Goal: Transaction & Acquisition: Purchase product/service

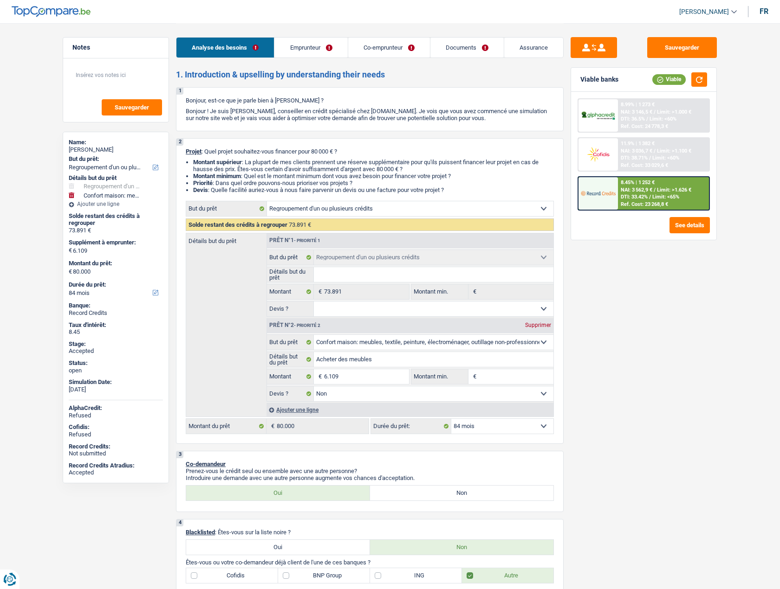
select select "refinancing"
select select "household"
select select "84"
select select "refinancing"
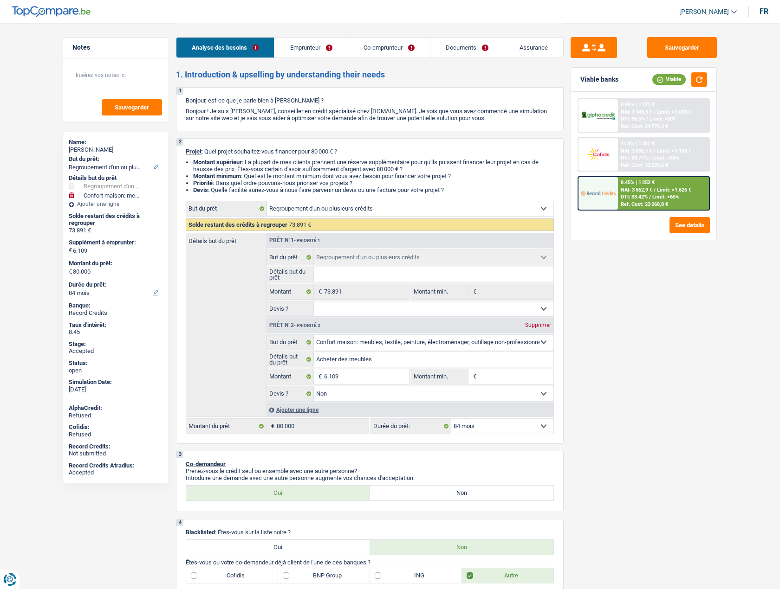
select select "refinancing"
select select "household"
select select "false"
select select "84"
select select "worker"
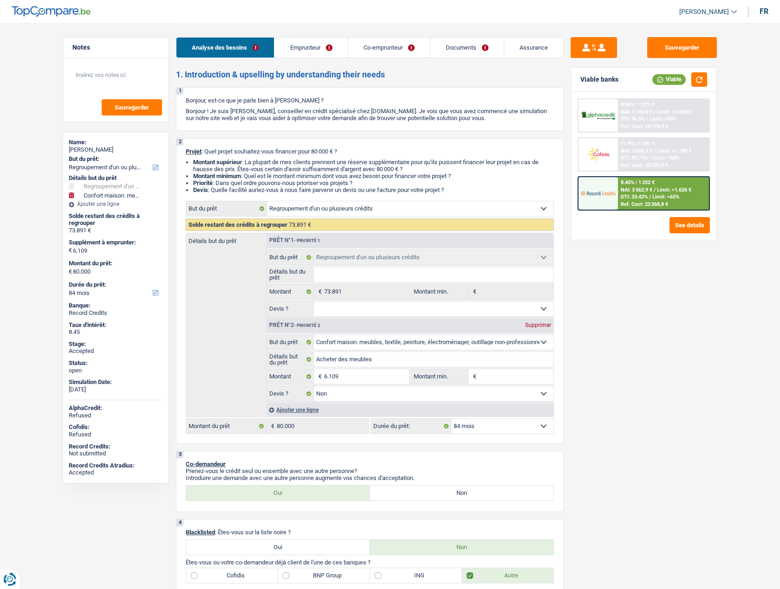
select select "worker"
select select "netSalary"
select select "familyAllowances"
select select "netSalary"
select select "ownerWithMortgage"
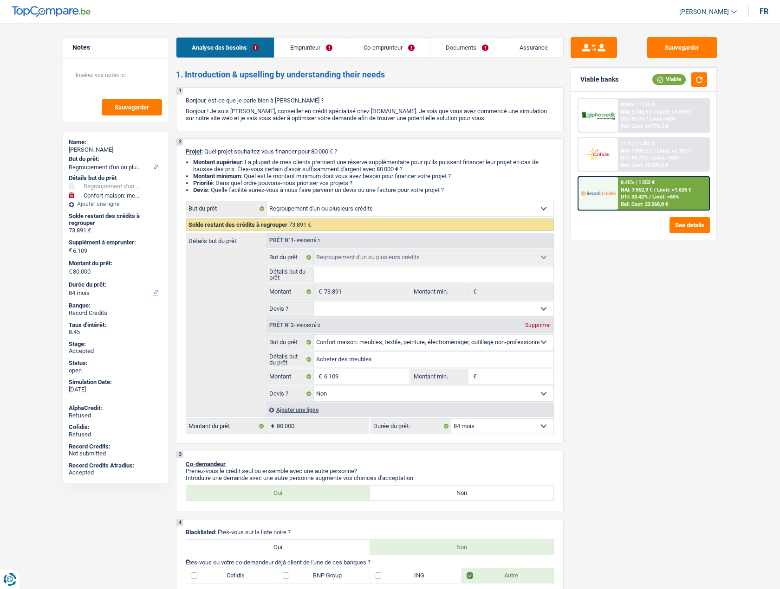
select select "creditConsolidation"
select select "96"
select select "cardOrCredit"
select select "mortgage"
select select "240"
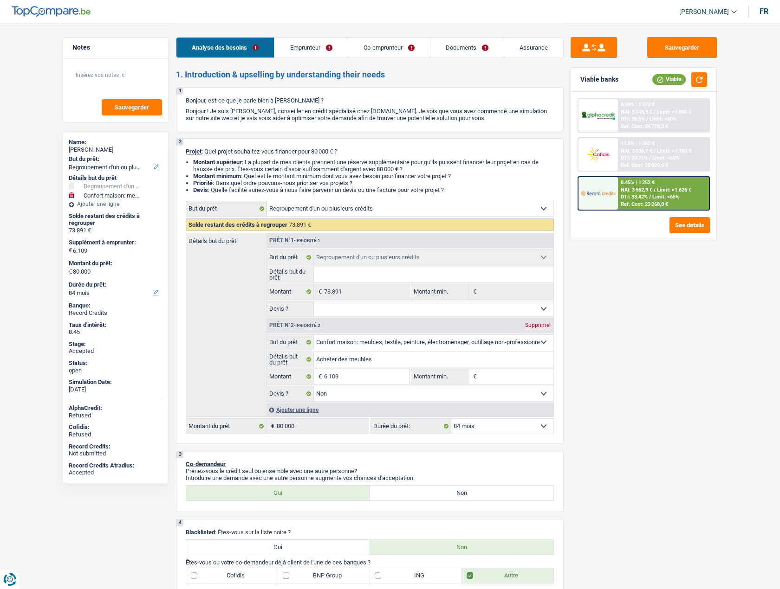
select select "refinancing"
select select "household"
select select "false"
select select "84"
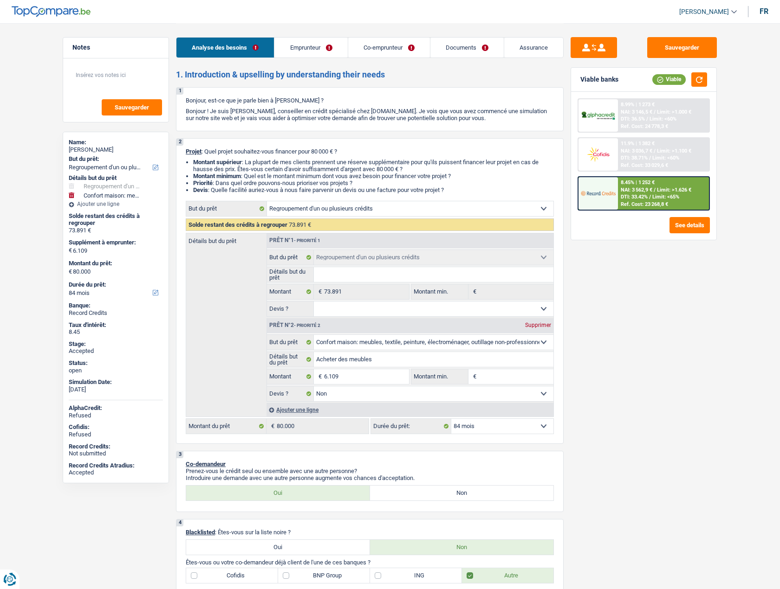
click at [712, 13] on span "[PERSON_NAME]" at bounding box center [704, 12] width 50 height 8
click at [681, 87] on button "SO" at bounding box center [687, 85] width 83 height 19
select select "32"
select select "ownerWithMortgage"
select select "creditConsolidation"
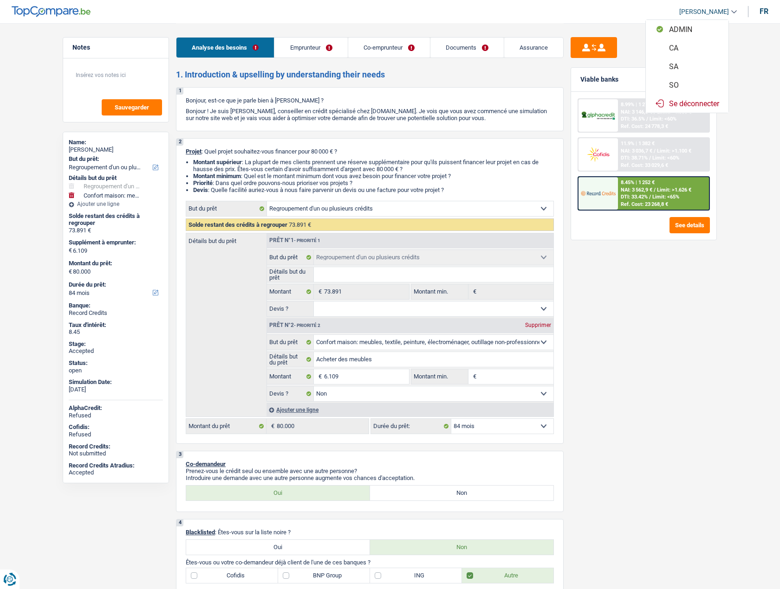
select select "96"
select select "cardOrCredit"
select select "mortgage"
select select "240"
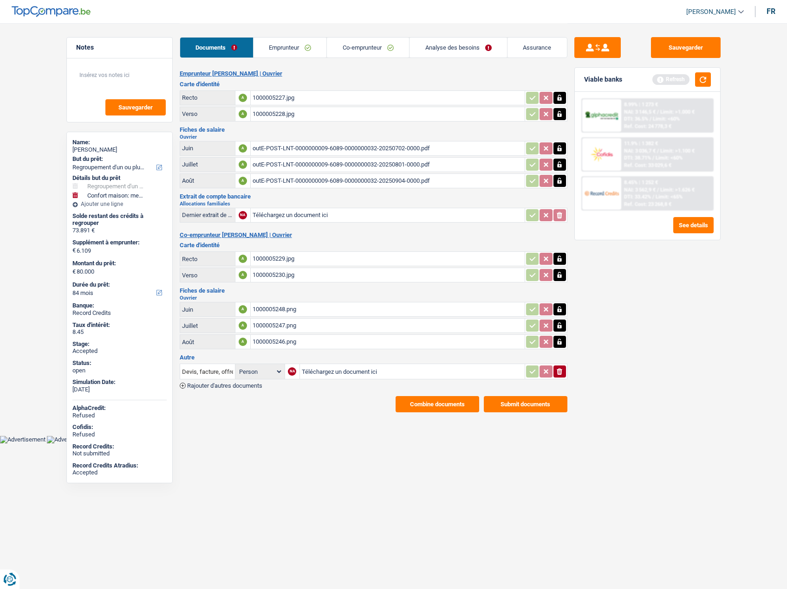
click at [289, 42] on link "Emprunteur" at bounding box center [289, 48] width 73 height 20
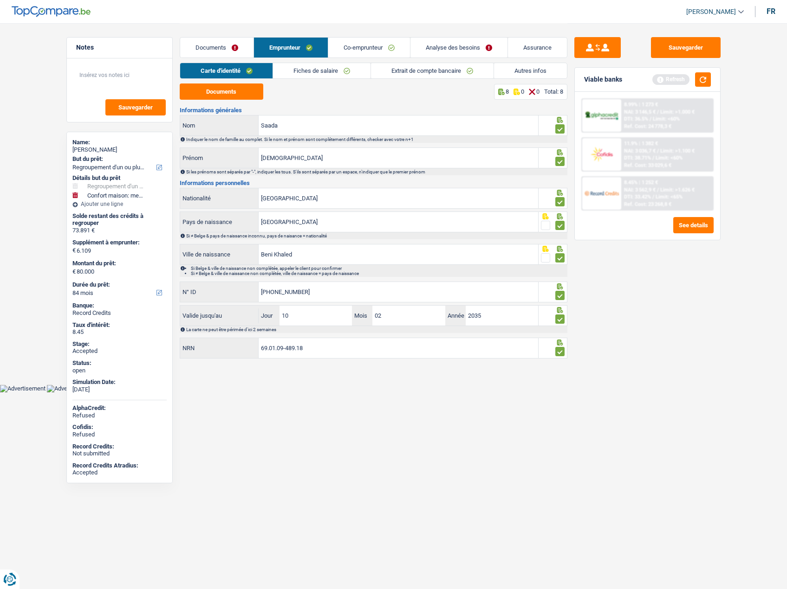
click at [369, 44] on link "Co-emprunteur" at bounding box center [369, 48] width 82 height 20
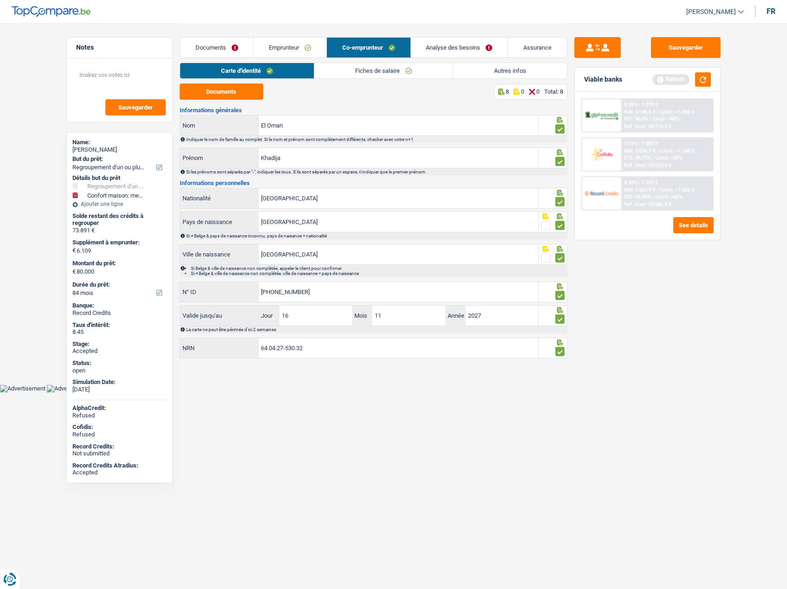
click at [499, 75] on link "Autres infos" at bounding box center [510, 70] width 114 height 15
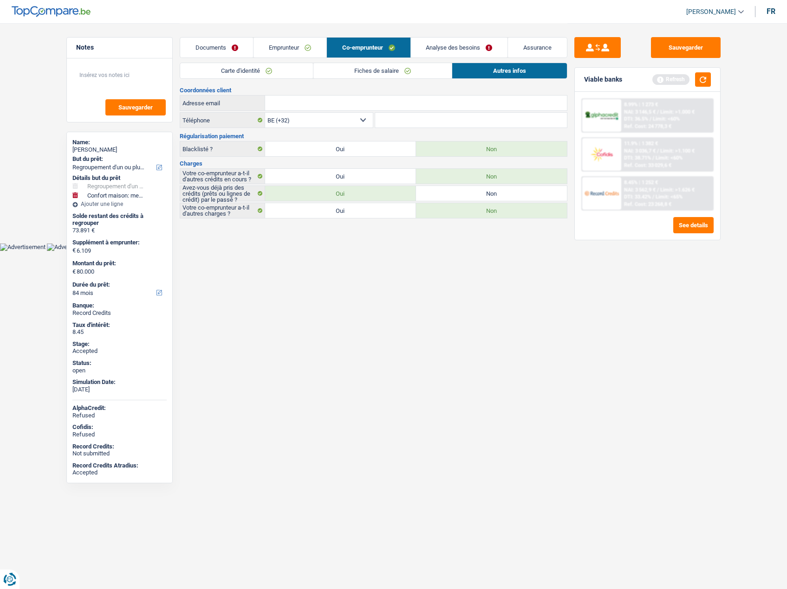
click at [326, 52] on link "Emprunteur" at bounding box center [289, 48] width 73 height 20
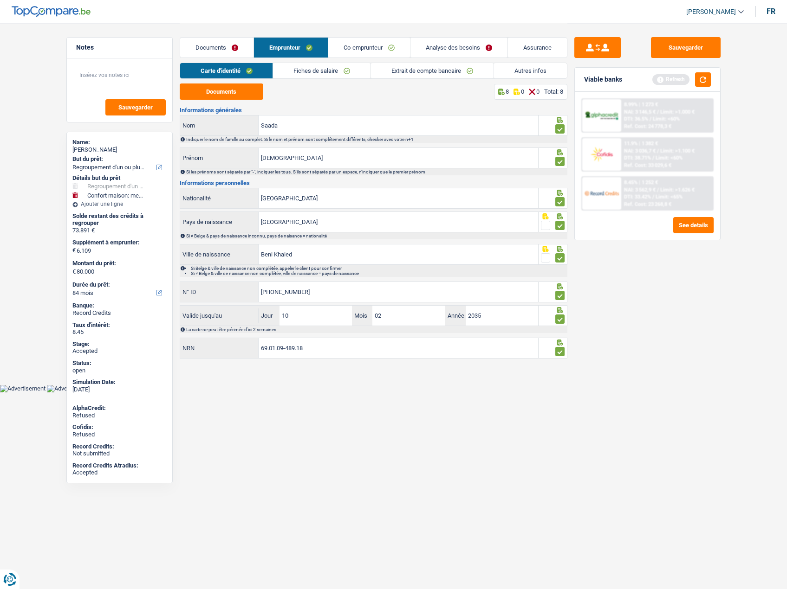
click at [521, 73] on link "Autres infos" at bounding box center [530, 70] width 73 height 15
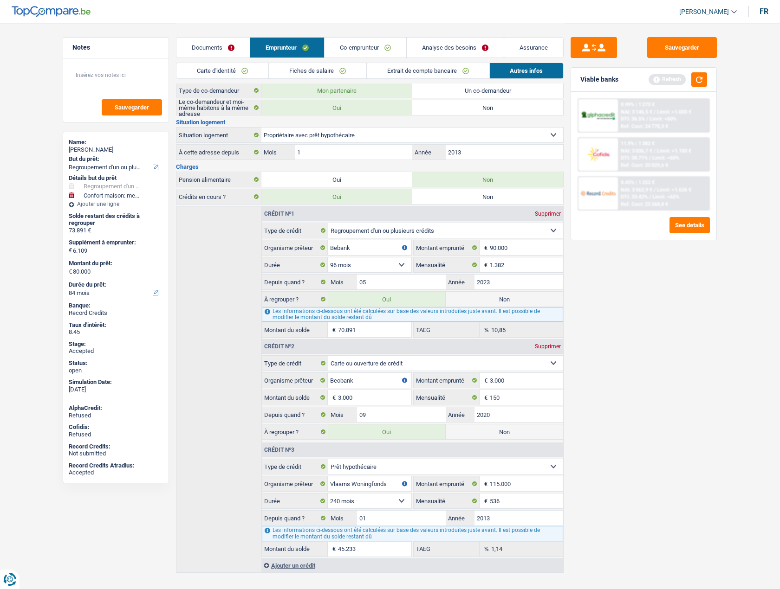
scroll to position [136, 0]
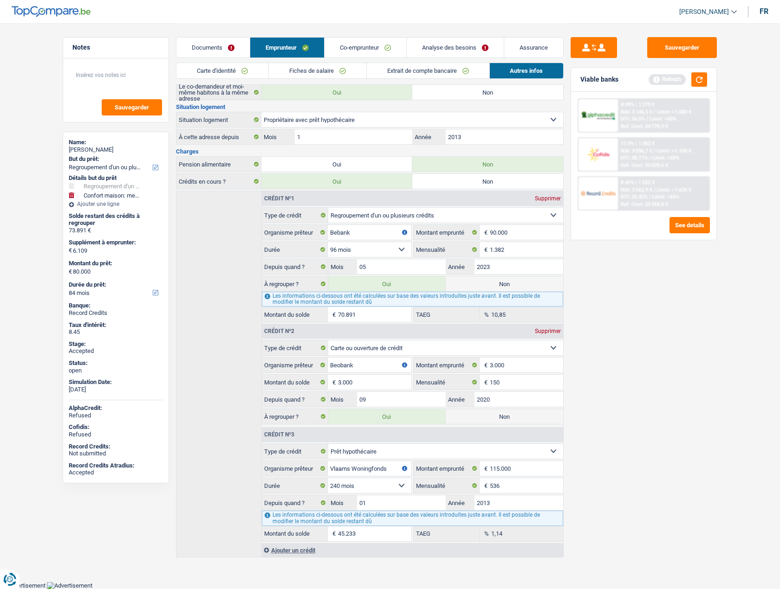
click at [449, 47] on link "Analyse des besoins" at bounding box center [455, 48] width 97 height 20
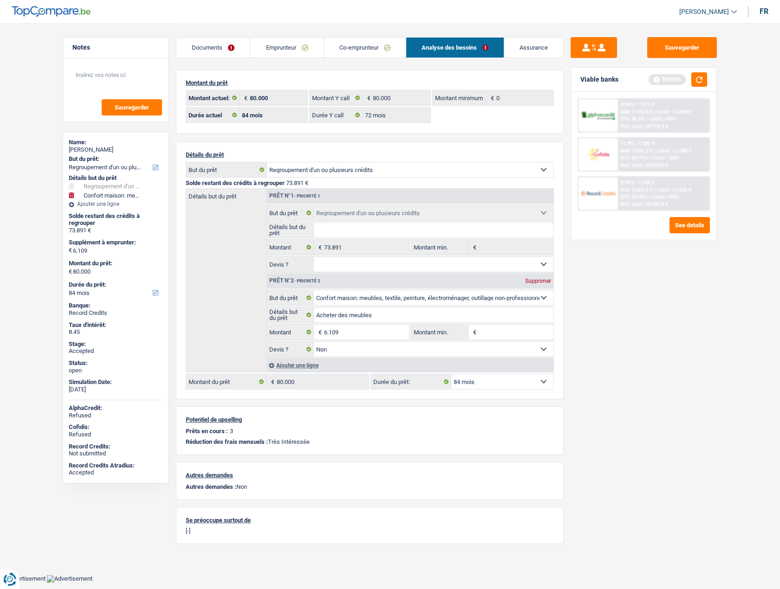
scroll to position [0, 0]
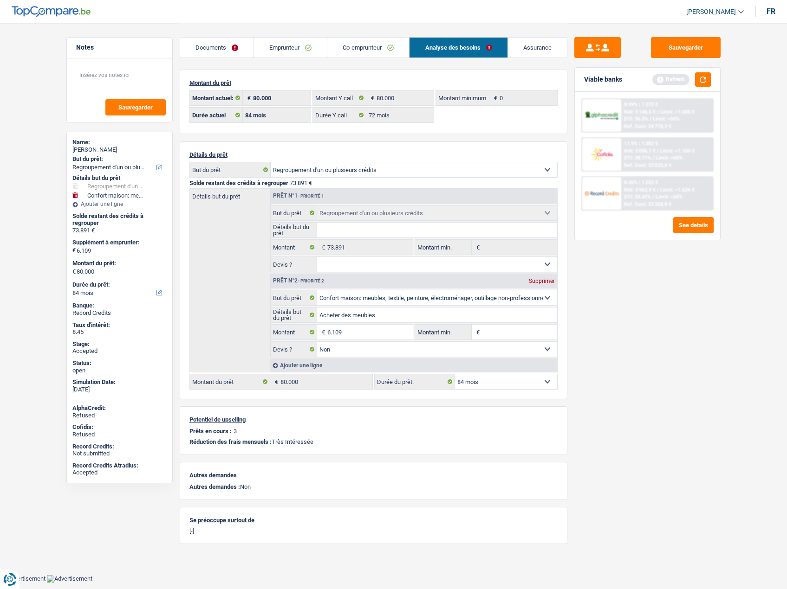
click at [301, 42] on link "Emprunteur" at bounding box center [290, 48] width 73 height 20
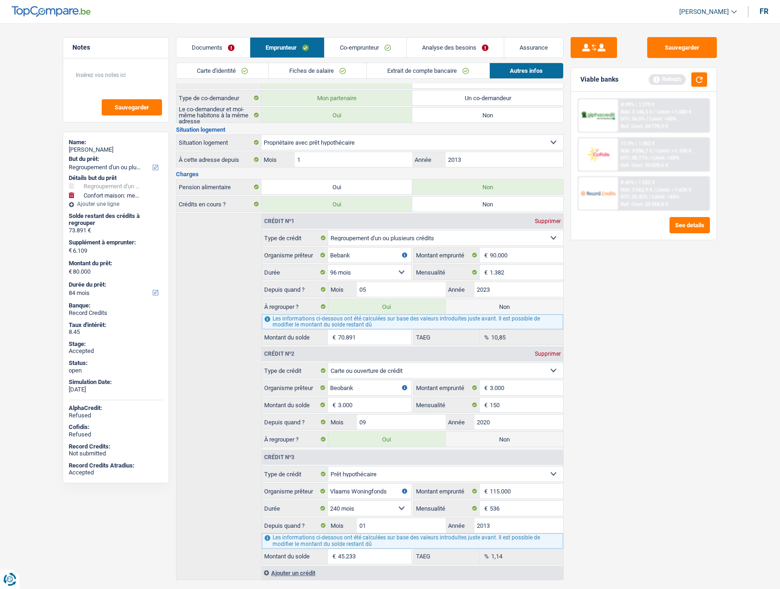
scroll to position [136, 0]
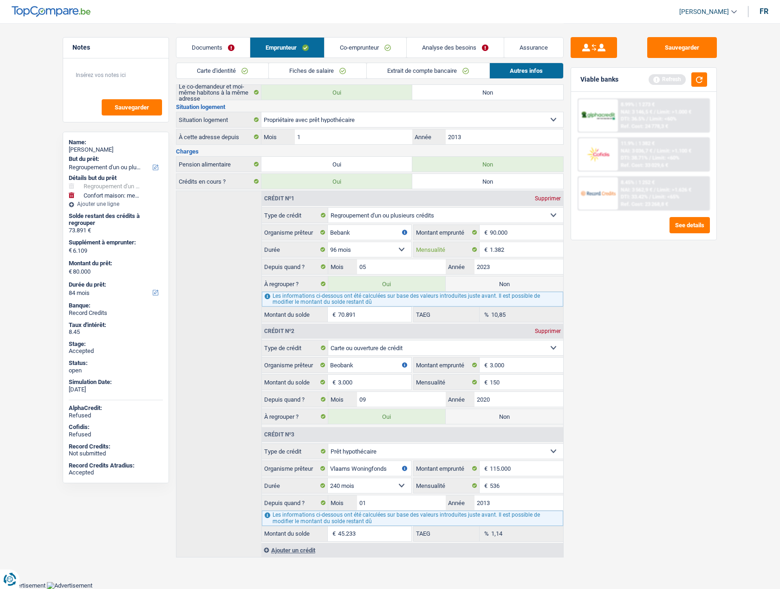
click at [511, 247] on input "1.382" at bounding box center [526, 249] width 73 height 15
click at [513, 246] on input "1.382" at bounding box center [526, 249] width 73 height 15
click at [433, 44] on link "Analyse des besoins" at bounding box center [455, 48] width 97 height 20
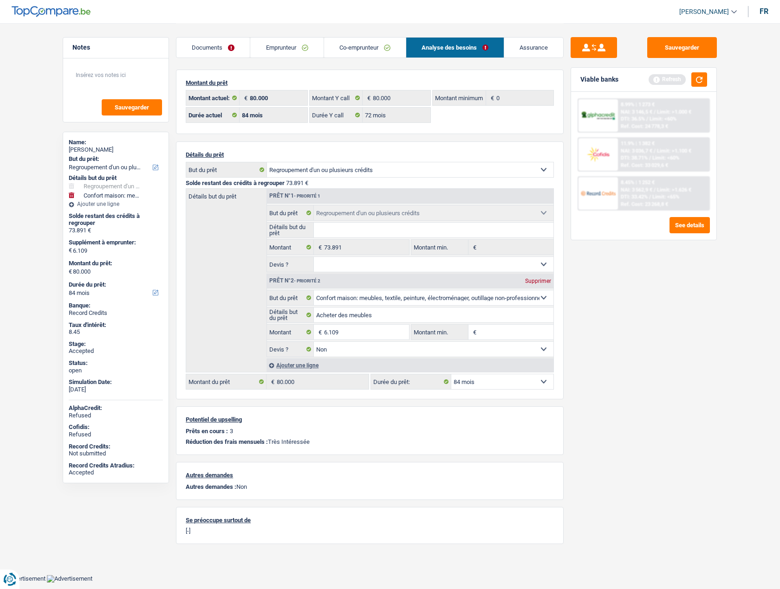
scroll to position [0, 0]
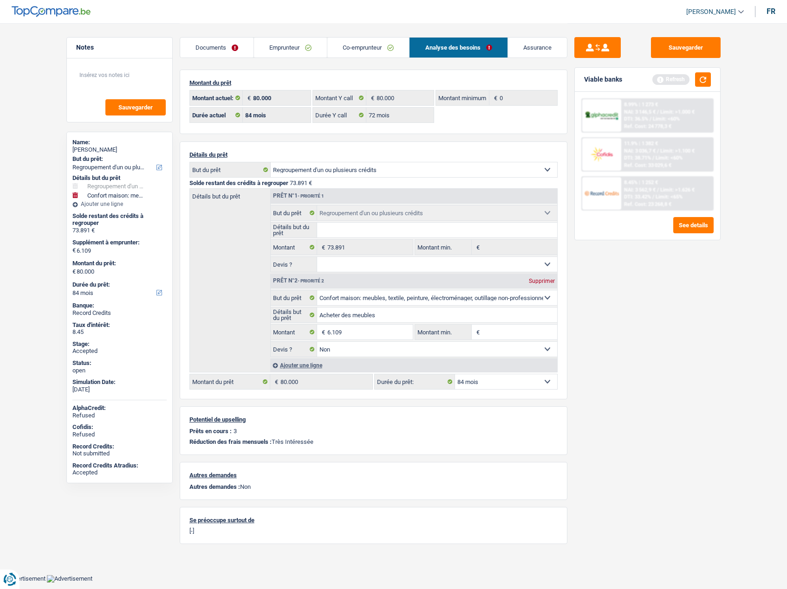
click at [223, 52] on link "Documents" at bounding box center [216, 48] width 73 height 20
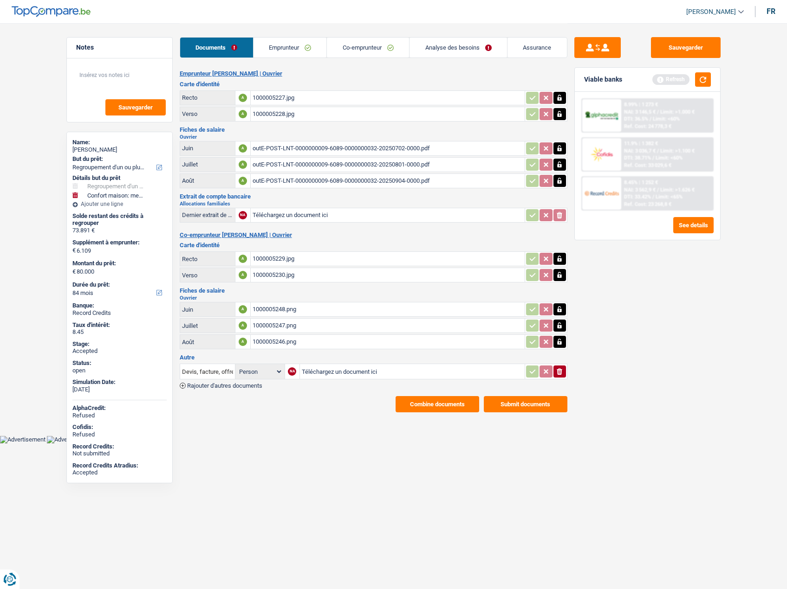
click at [549, 48] on link "Assurance" at bounding box center [536, 48] width 59 height 20
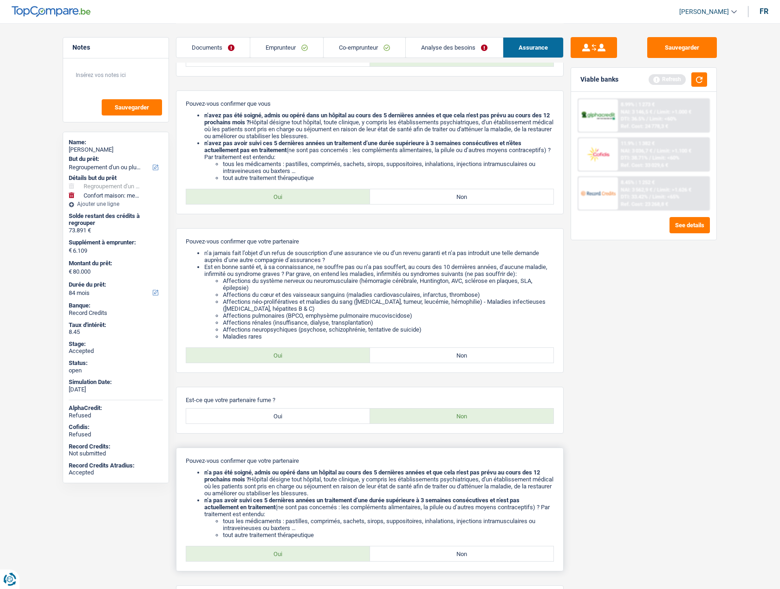
scroll to position [401, 0]
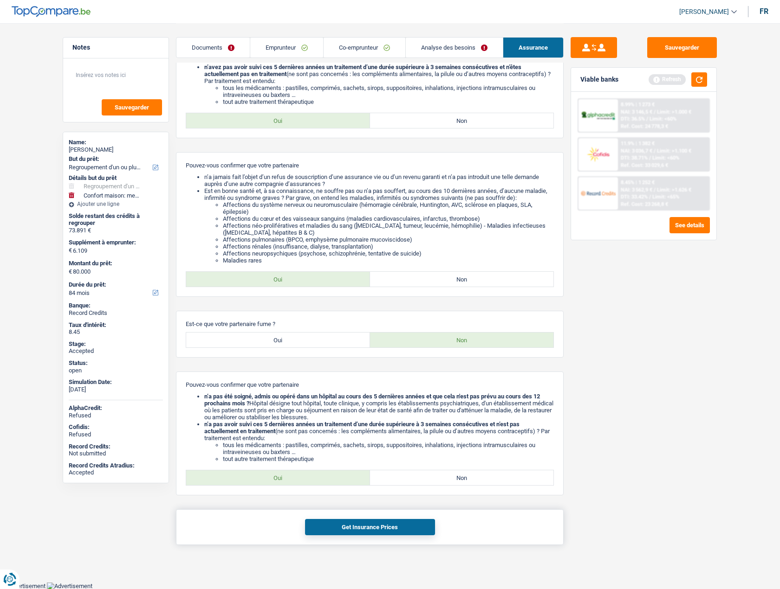
click at [366, 520] on button "Get Insurance Prices" at bounding box center [370, 527] width 130 height 16
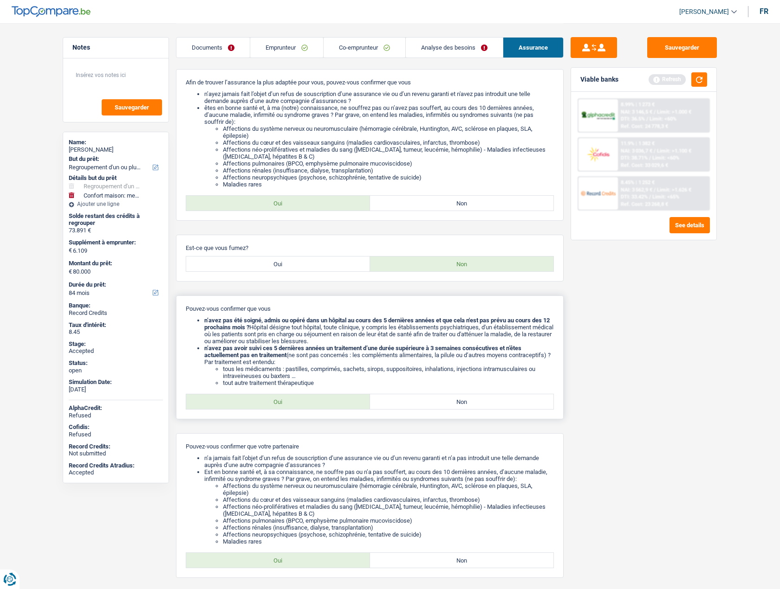
scroll to position [0, 0]
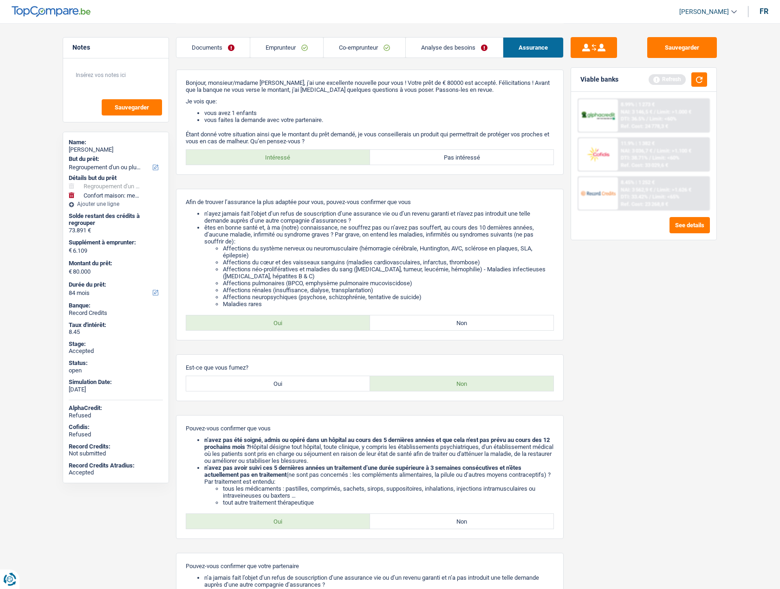
click at [291, 45] on link "Emprunteur" at bounding box center [286, 48] width 73 height 20
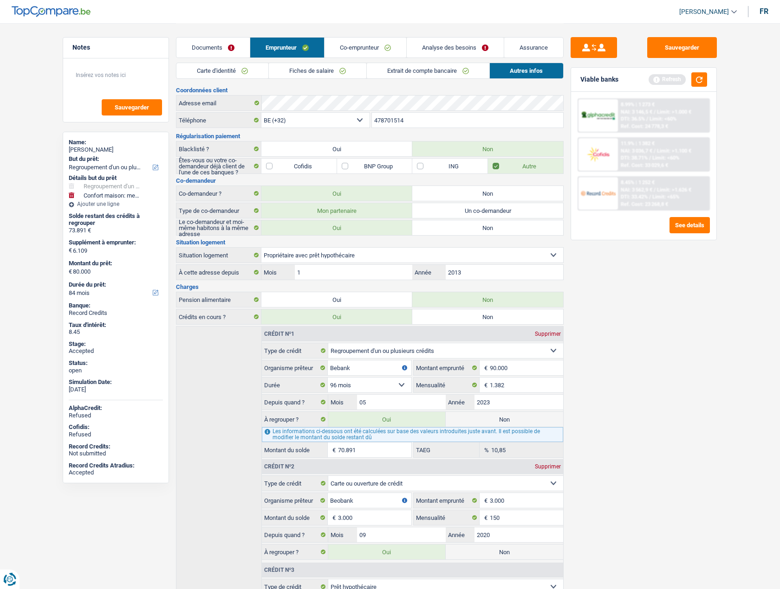
click at [592, 342] on div "Sauvegarder Viable banks Refresh 8.99% | 1 273 € NAI: 3 146,5 € / Limit: >1.000…" at bounding box center [643, 305] width 160 height 537
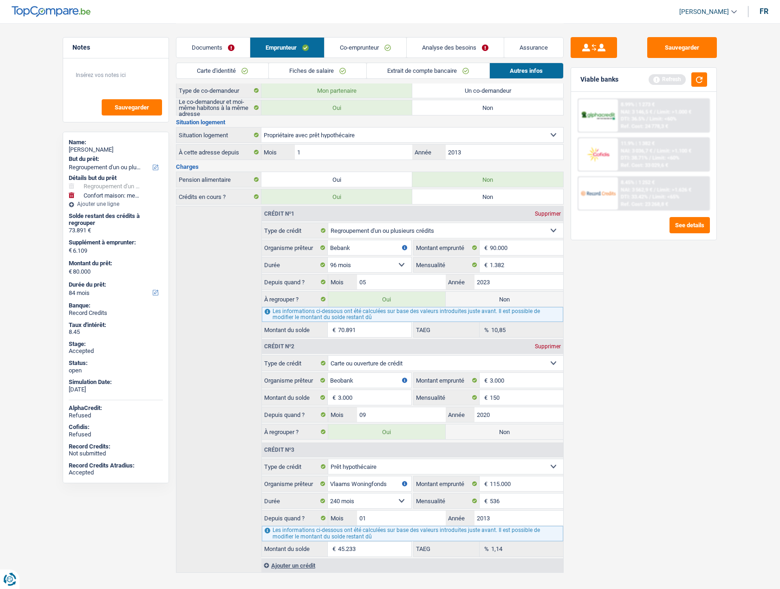
scroll to position [136, 0]
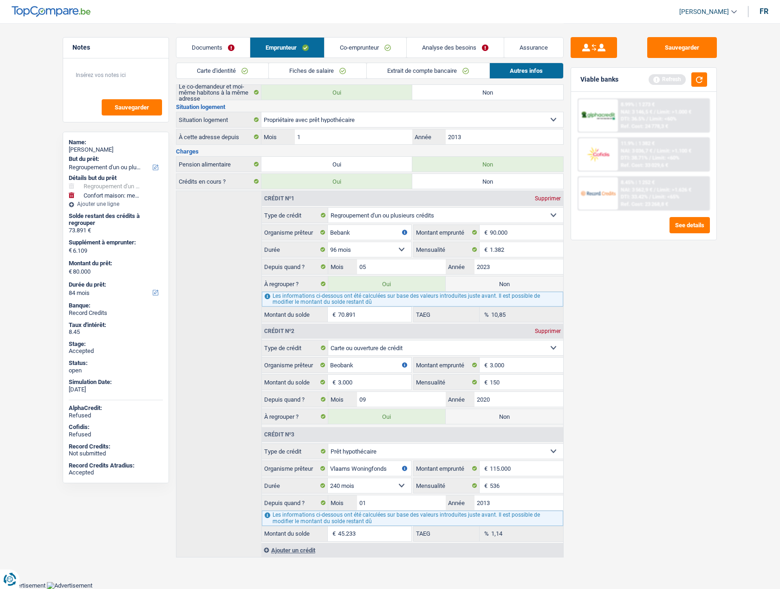
click at [718, 297] on div "Sauvegarder Viable banks Refresh 8.99% | 1 273 € NAI: 3 146,5 € / Limit: >1.000…" at bounding box center [643, 305] width 160 height 537
click at [528, 251] on input "1.382" at bounding box center [526, 249] width 73 height 15
click at [449, 50] on link "Analyse des besoins" at bounding box center [455, 48] width 97 height 20
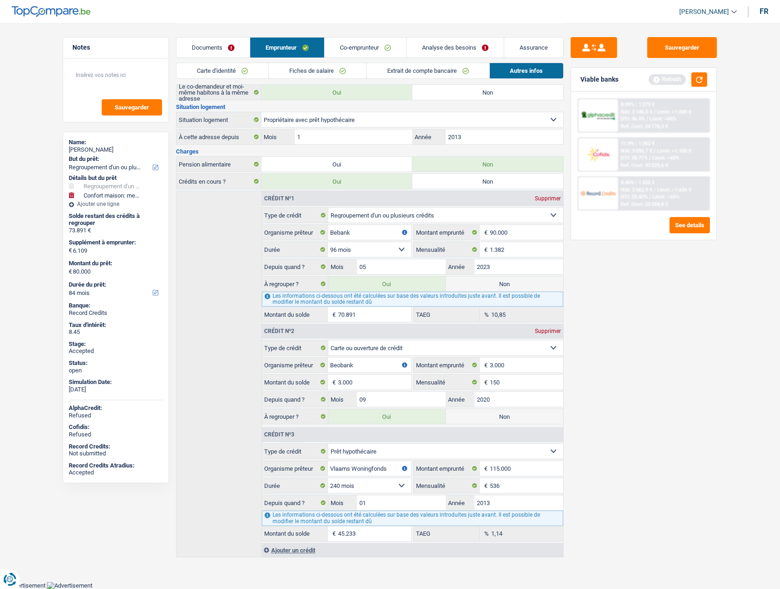
scroll to position [0, 0]
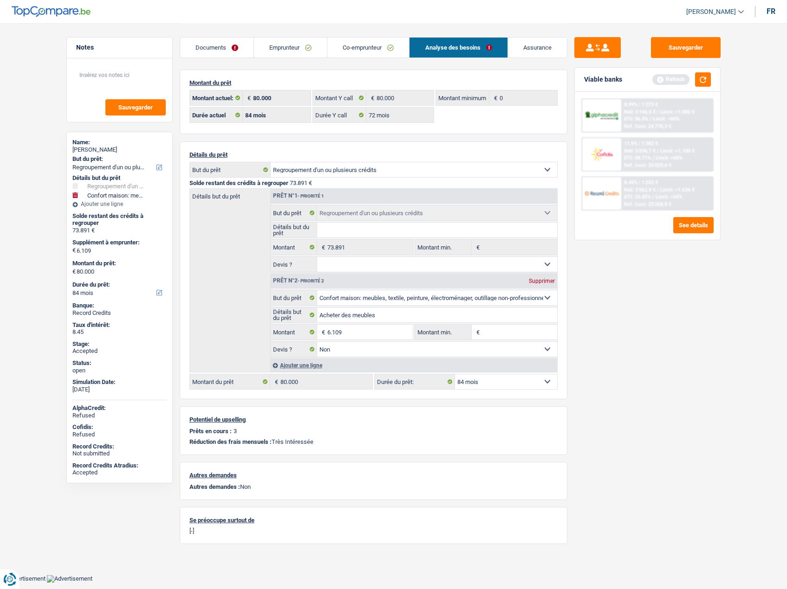
click at [357, 47] on link "Co-emprunteur" at bounding box center [368, 48] width 82 height 20
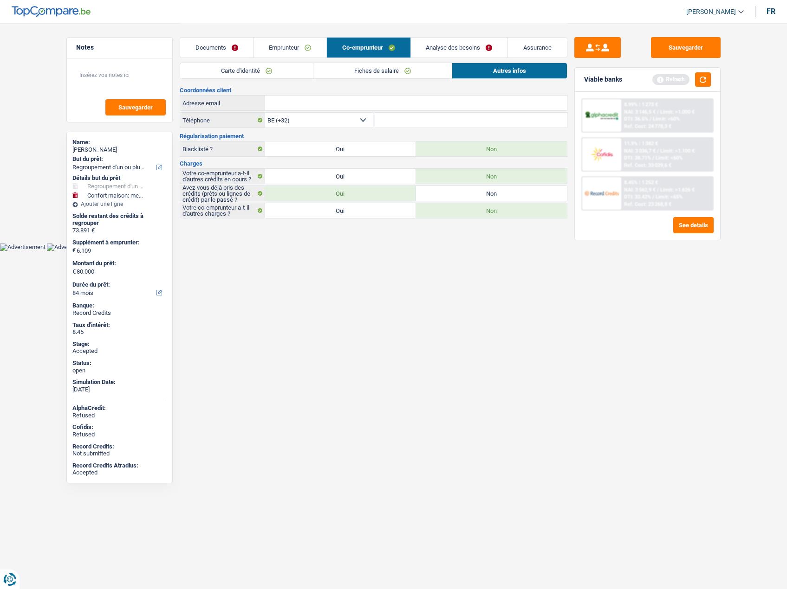
click at [455, 49] on link "Analyse des besoins" at bounding box center [459, 48] width 97 height 20
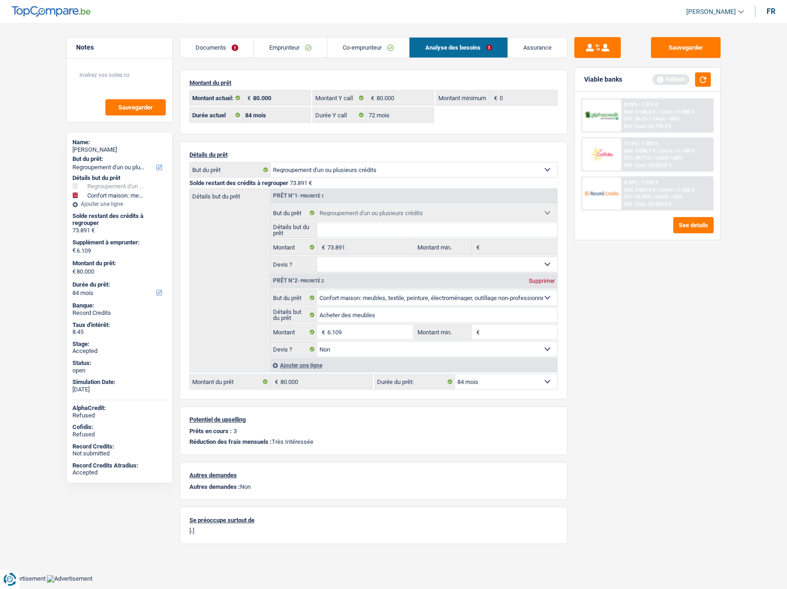
click at [488, 381] on select "12 mois 18 mois 24 mois 30 mois 36 mois 42 mois 48 mois 60 mois 72 mois 84 mois…" at bounding box center [506, 382] width 102 height 15
click at [607, 322] on div "Sauvegarder Viable banks Refresh 8.99% | 1 273 € NAI: 3 146,5 € / Limit: >1.000…" at bounding box center [647, 305] width 160 height 537
click at [725, 324] on div "Sauvegarder Viable banks Refresh 8.99% | 1 273 € NAI: 3 146,5 € / Limit: >1.000…" at bounding box center [647, 305] width 160 height 537
click at [367, 331] on input "6.109" at bounding box center [369, 332] width 85 height 15
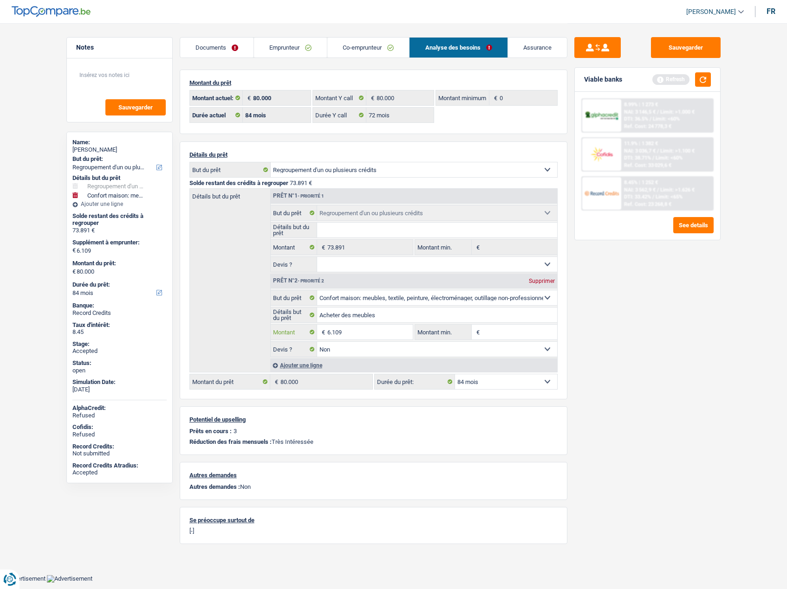
click at [366, 331] on input "6.109" at bounding box center [369, 332] width 85 height 15
click at [365, 329] on input "6.109" at bounding box center [369, 332] width 85 height 15
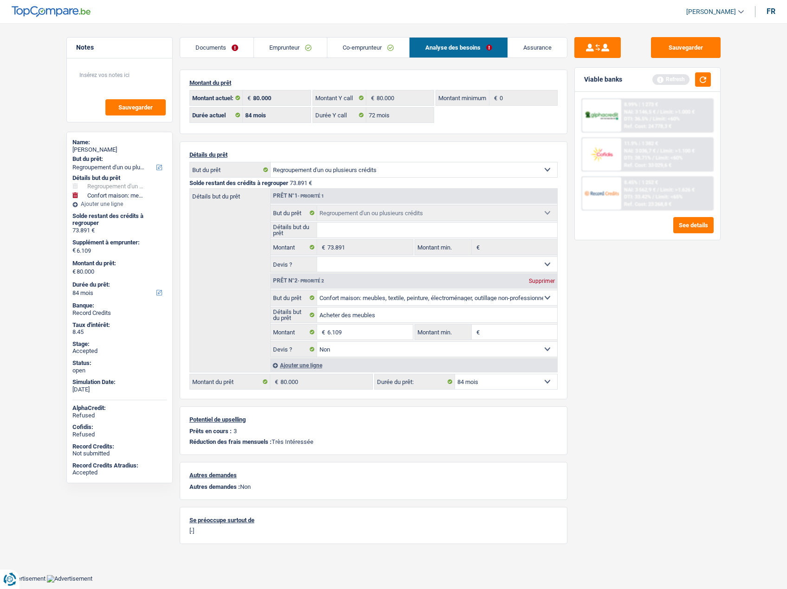
click at [289, 48] on link "Emprunteur" at bounding box center [290, 48] width 73 height 20
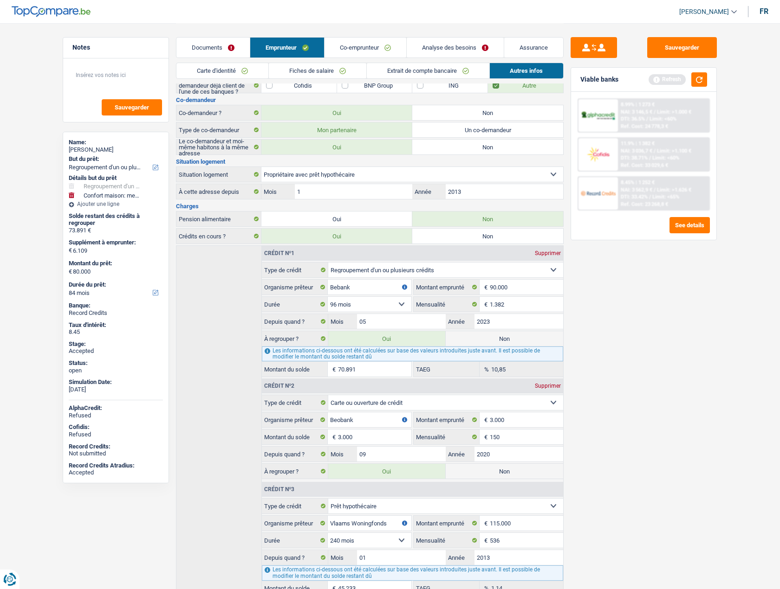
scroll to position [136, 0]
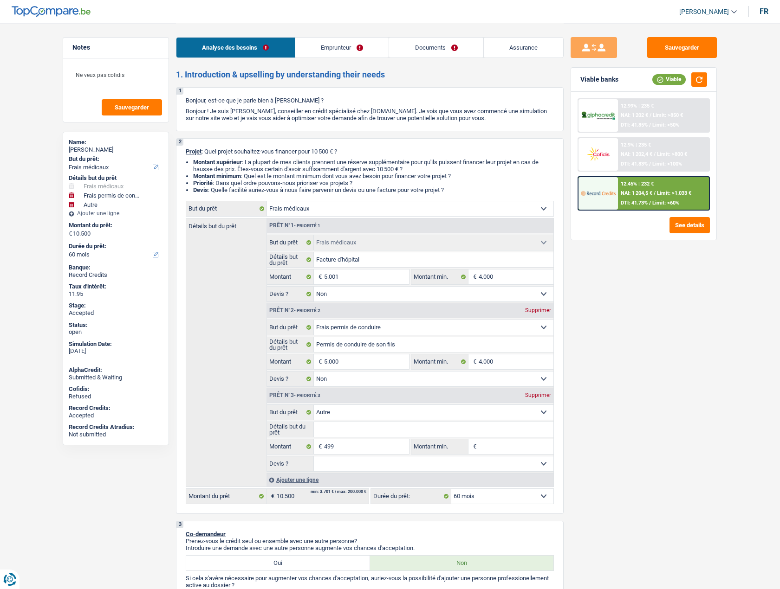
select select "medical"
select select "drivingLicense"
select select "other"
select select "60"
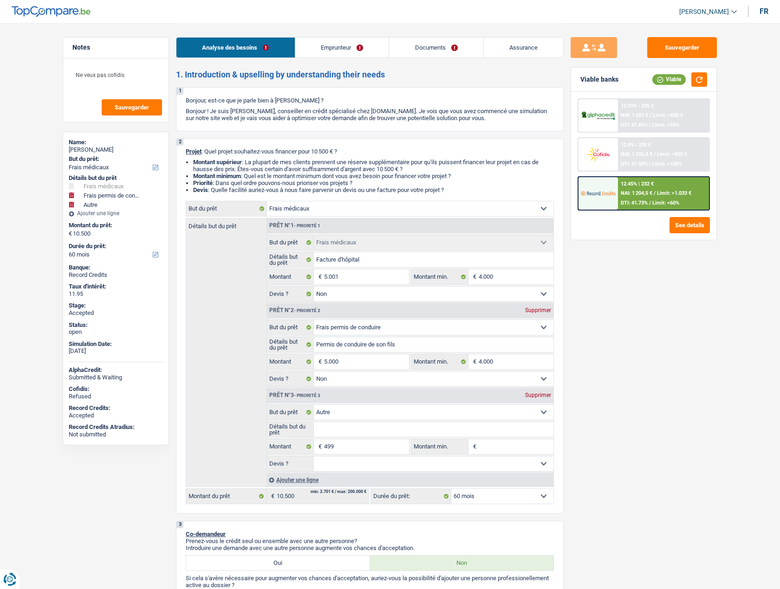
select select "medical"
select select "false"
select select "drivingLicense"
select select "false"
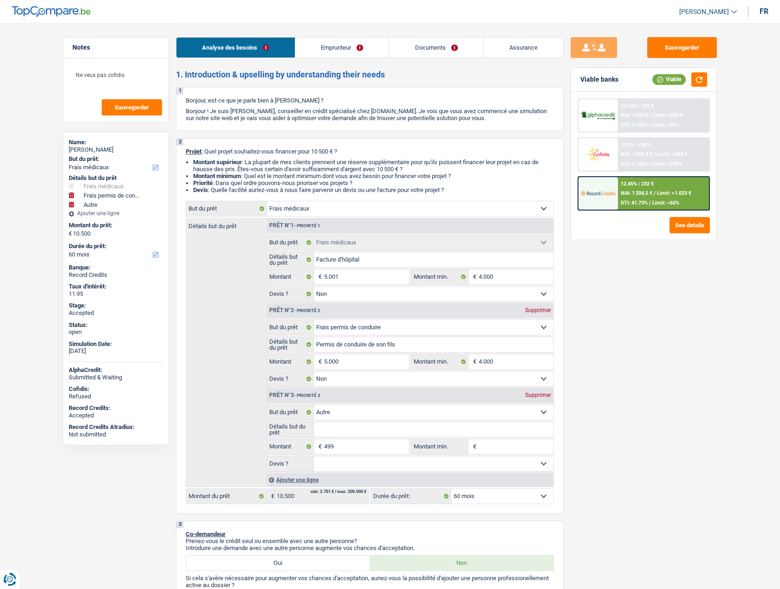
select select "other"
select select "60"
select select "mutuality"
select select "mutualityIndemnity"
select select "rents"
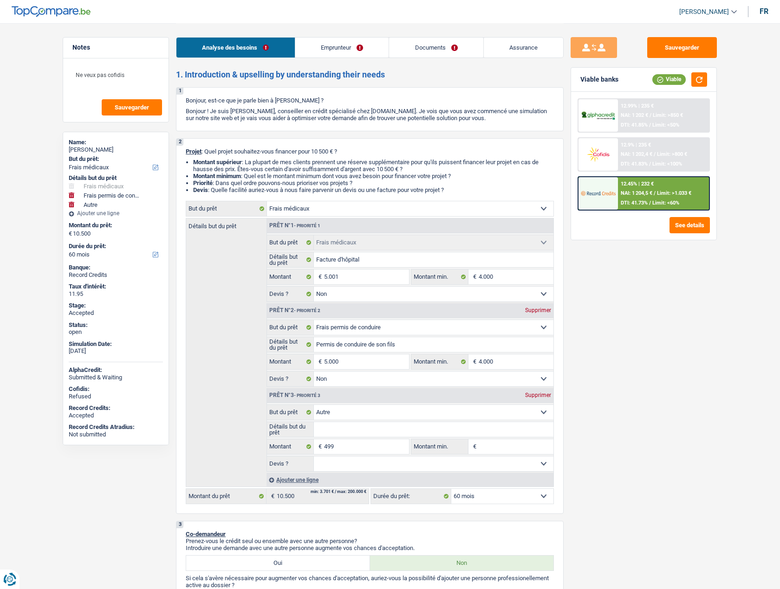
select select "medical"
select select "false"
select select "drivingLicense"
select select "false"
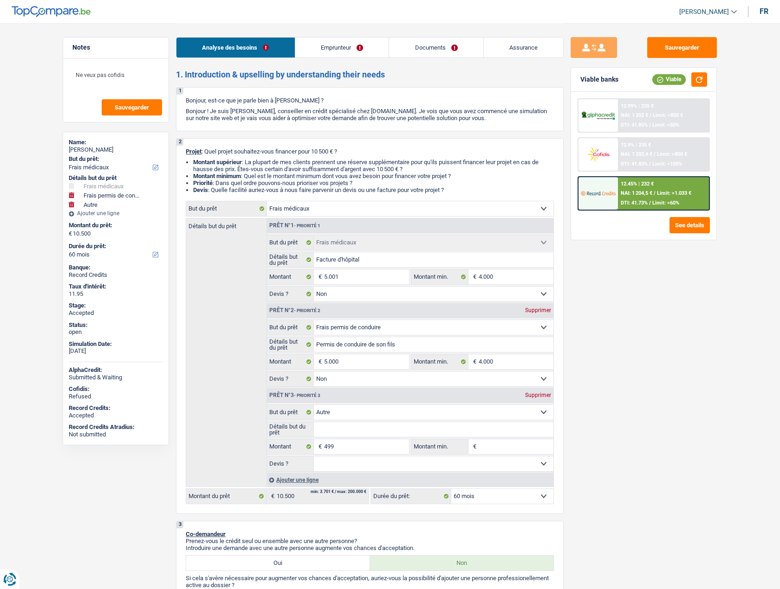
select select "other"
select select "60"
click at [97, 149] on div "Joël Petitembert" at bounding box center [116, 149] width 94 height 7
copy div "Petitembert"
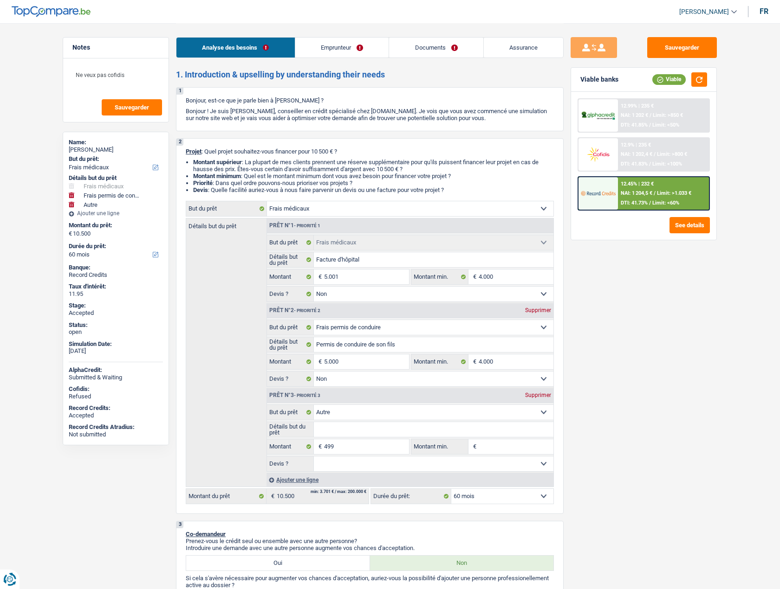
click at [331, 50] on link "Emprunteur" at bounding box center [342, 48] width 94 height 20
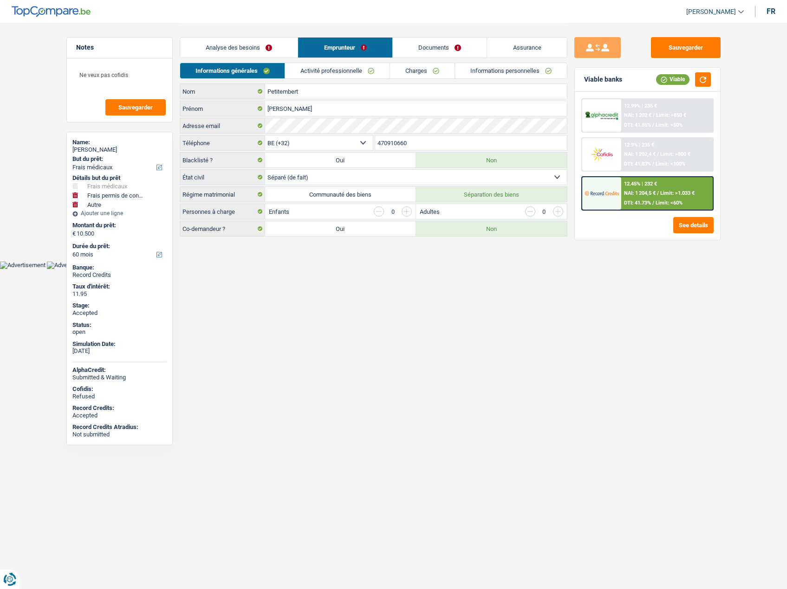
click at [436, 41] on link "Documents" at bounding box center [440, 48] width 94 height 20
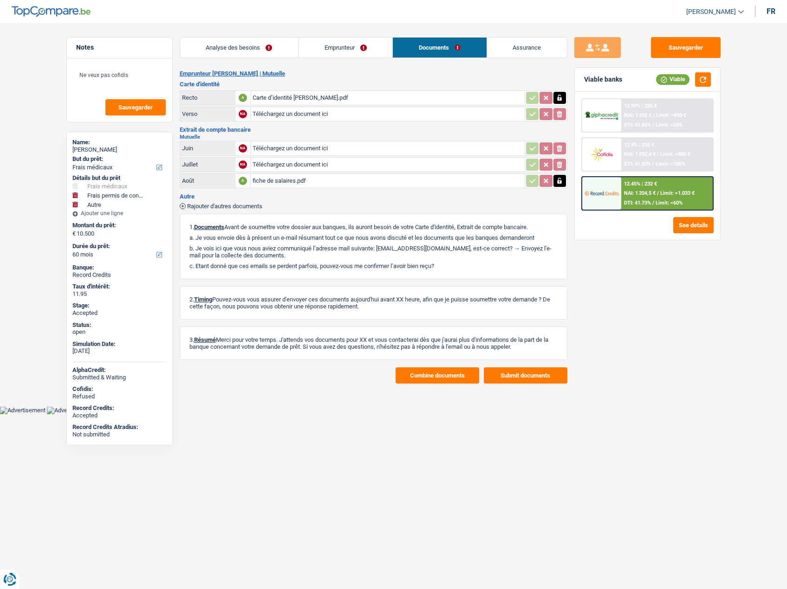
click at [446, 384] on main "Notes Ne veux pas cofidis Sauvegarder Name: Joël Petitembert But du prêt: Confo…" at bounding box center [393, 203] width 787 height 407
click at [439, 377] on button "Combine documents" at bounding box center [437, 376] width 84 height 16
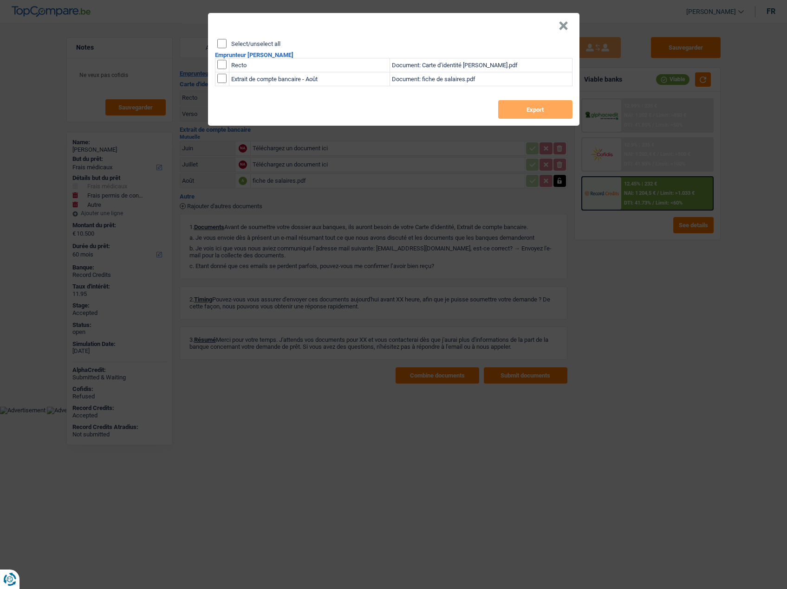
click at [232, 48] on div "Select/unselect all Emprunteur Joël Petitembert Recto Document: Carte d’identit…" at bounding box center [393, 82] width 371 height 87
click at [570, 30] on header "×" at bounding box center [393, 26] width 371 height 26
drag, startPoint x: 560, startPoint y: 22, endPoint x: 586, endPoint y: 24, distance: 26.0
click at [561, 23] on button "×" at bounding box center [563, 25] width 10 height 9
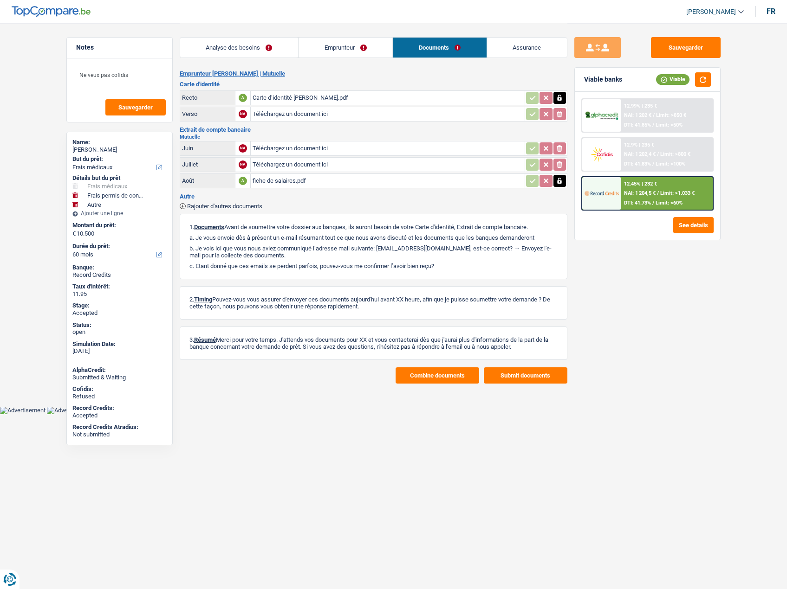
click at [696, 8] on span "[PERSON_NAME]" at bounding box center [711, 12] width 50 height 8
click at [689, 85] on button "SO" at bounding box center [694, 85] width 83 height 19
select select "60"
select select "medical"
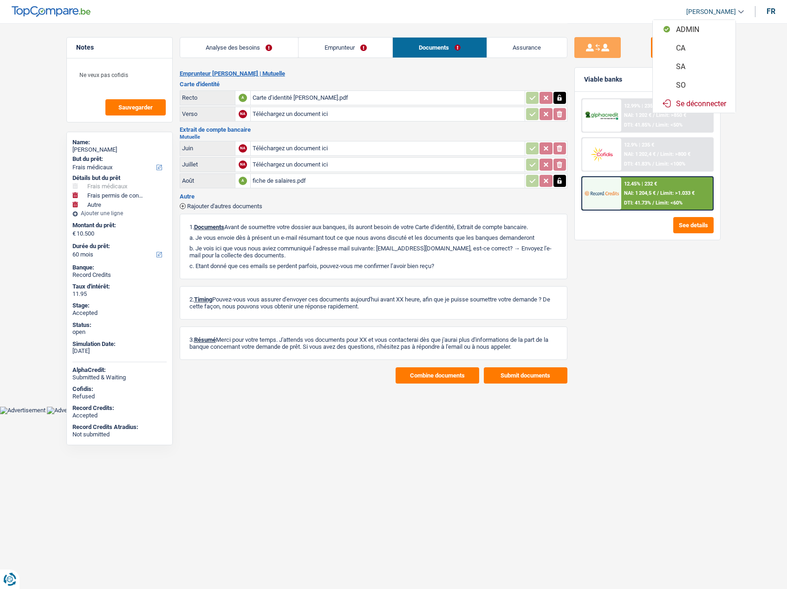
select select "medical"
select select "false"
select select "drivingLicense"
select select "false"
select select "other"
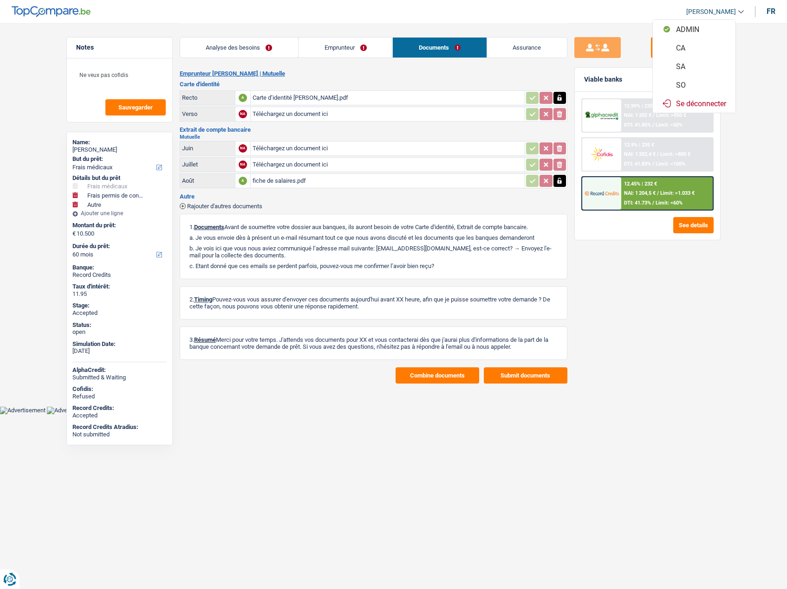
select select "60"
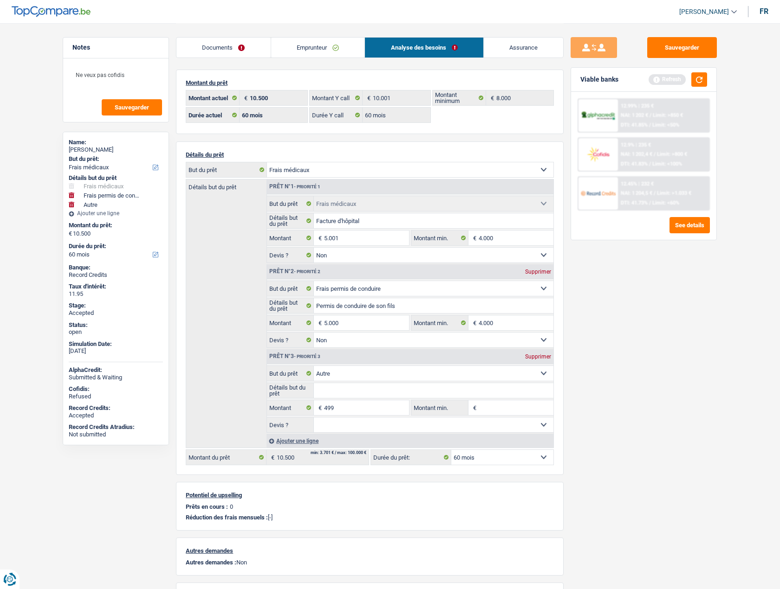
click at [310, 49] on link "Emprunteur" at bounding box center [318, 48] width 94 height 20
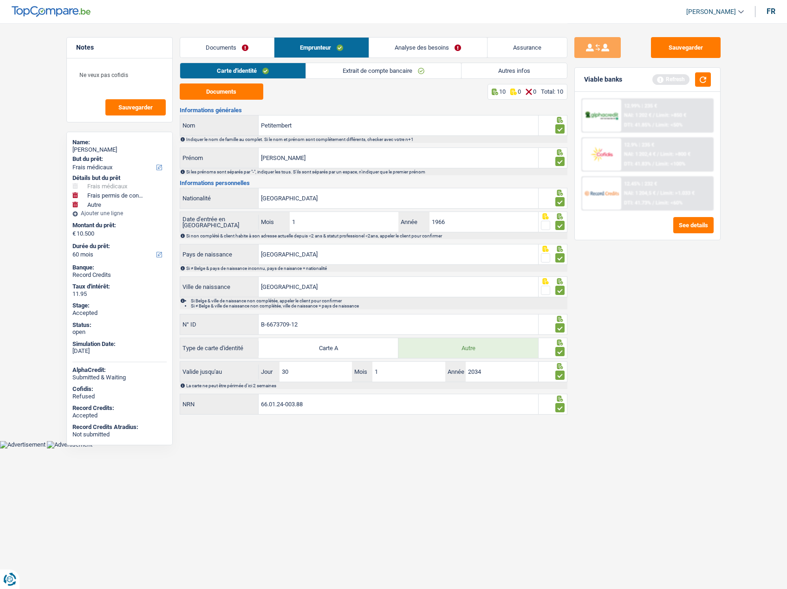
click at [239, 46] on link "Documents" at bounding box center [227, 48] width 94 height 20
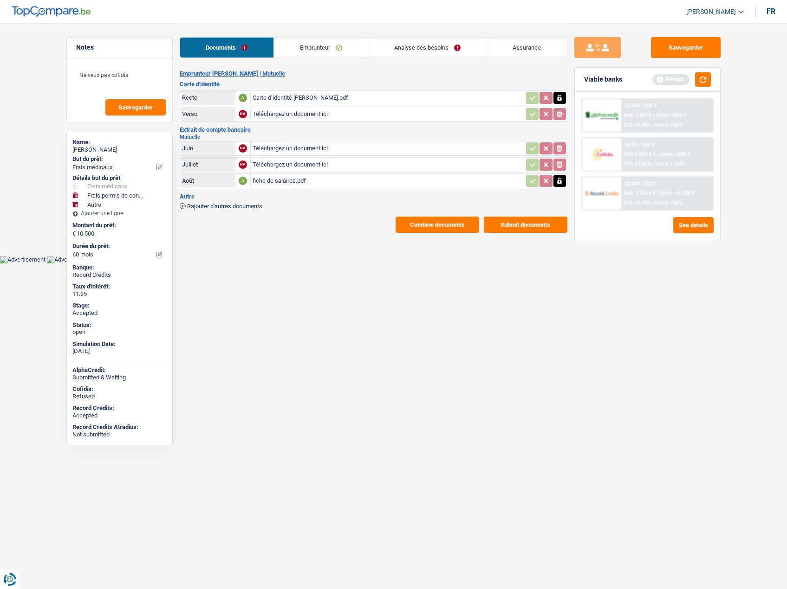
click at [406, 47] on link "Analyse des besoins" at bounding box center [427, 48] width 118 height 20
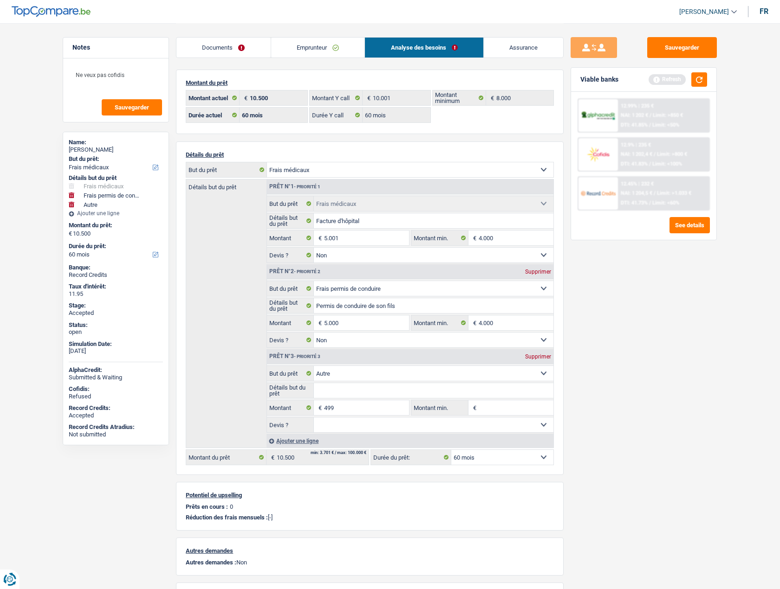
click at [293, 47] on link "Emprunteur" at bounding box center [318, 48] width 94 height 20
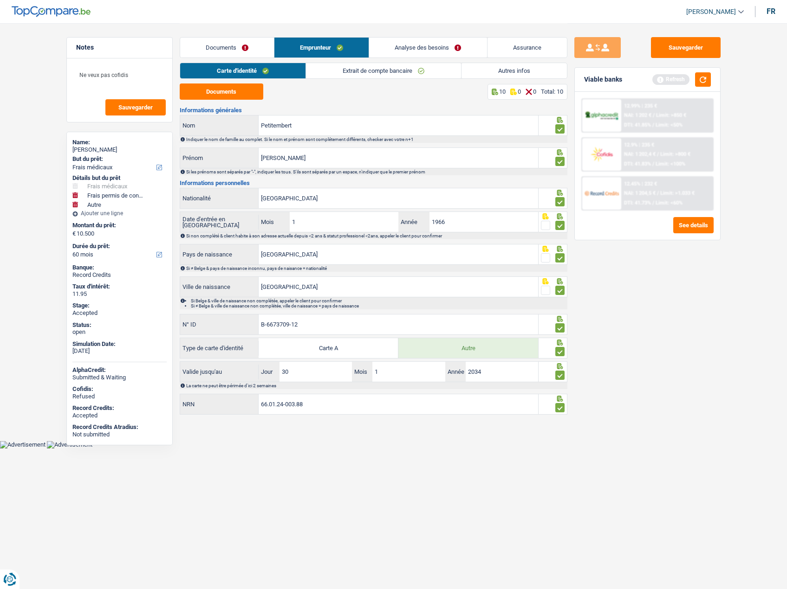
click at [211, 48] on link "Documents" at bounding box center [227, 48] width 94 height 20
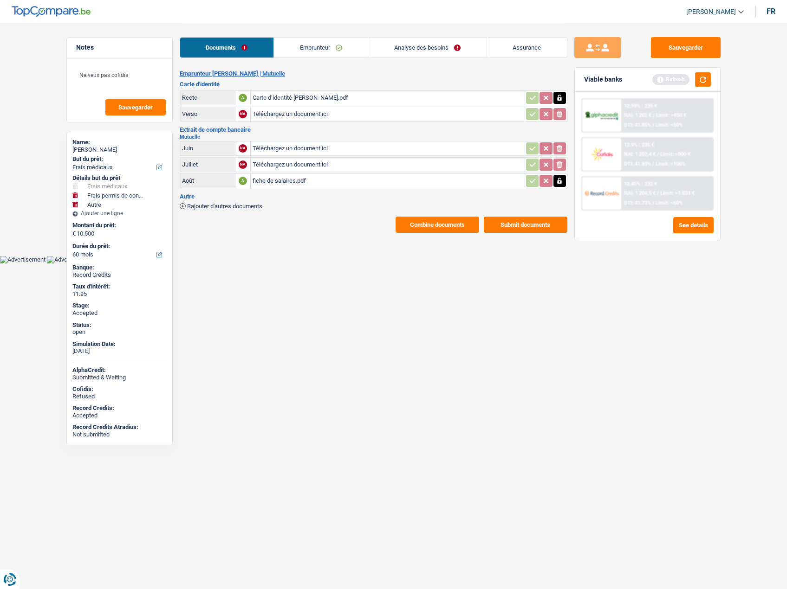
click at [420, 222] on button "Combine documents" at bounding box center [437, 225] width 84 height 16
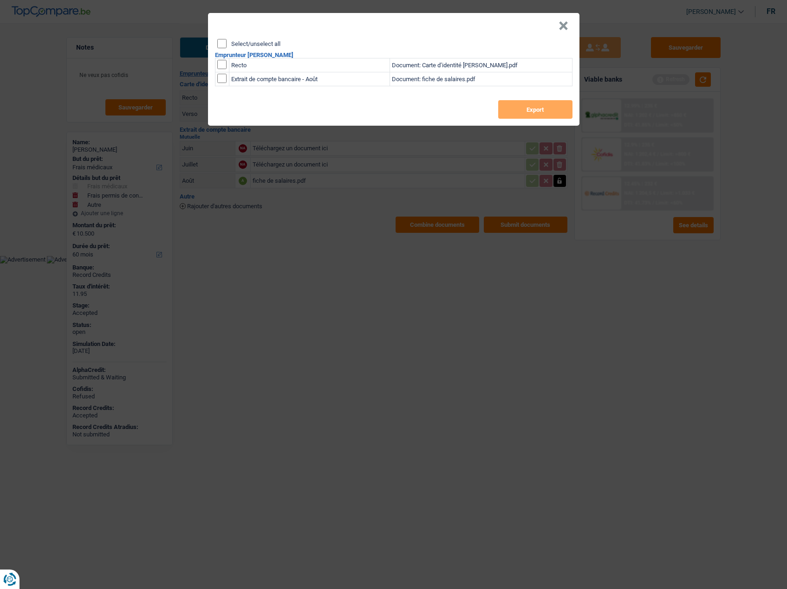
click at [246, 43] on label "Select/unselect all" at bounding box center [255, 44] width 49 height 6
click at [226, 43] on input "Select/unselect all" at bounding box center [221, 43] width 9 height 9
checkbox input "true"
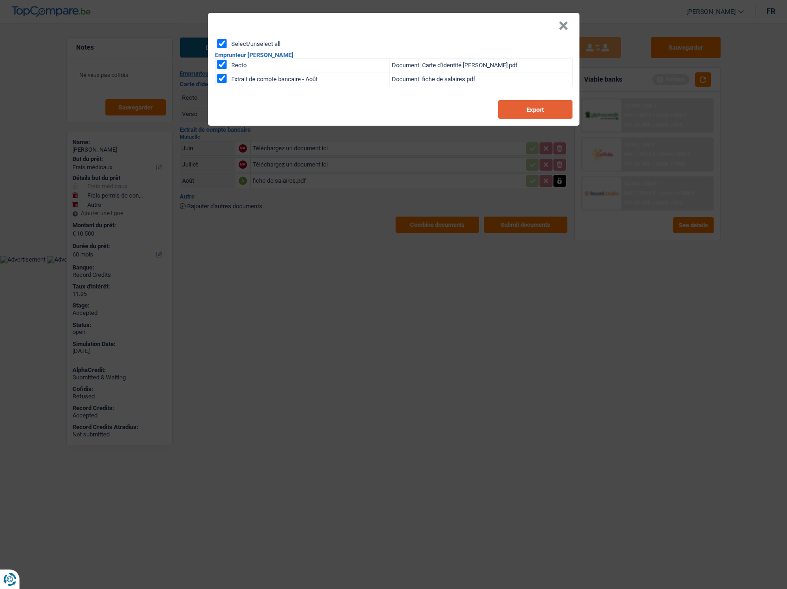
click at [555, 115] on button "Export" at bounding box center [535, 109] width 74 height 19
click at [562, 28] on button "×" at bounding box center [563, 25] width 10 height 9
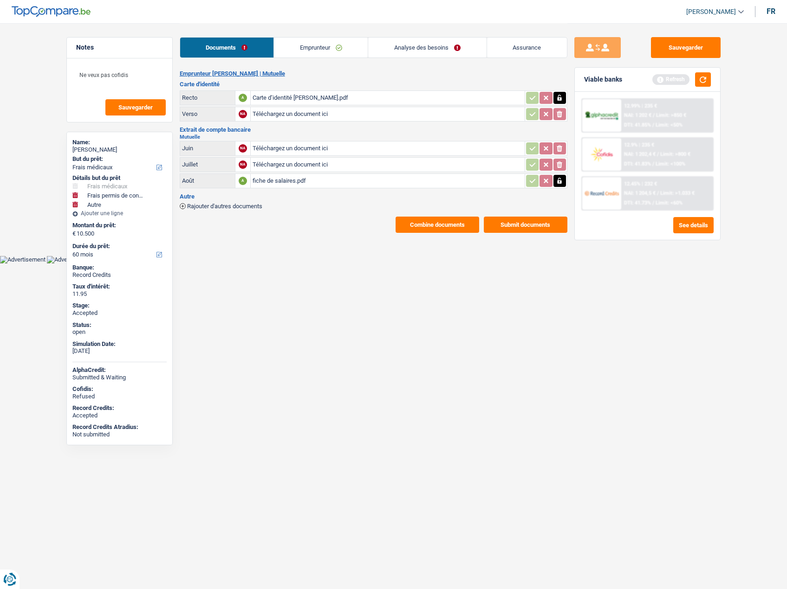
click at [297, 49] on link "Emprunteur" at bounding box center [321, 48] width 94 height 20
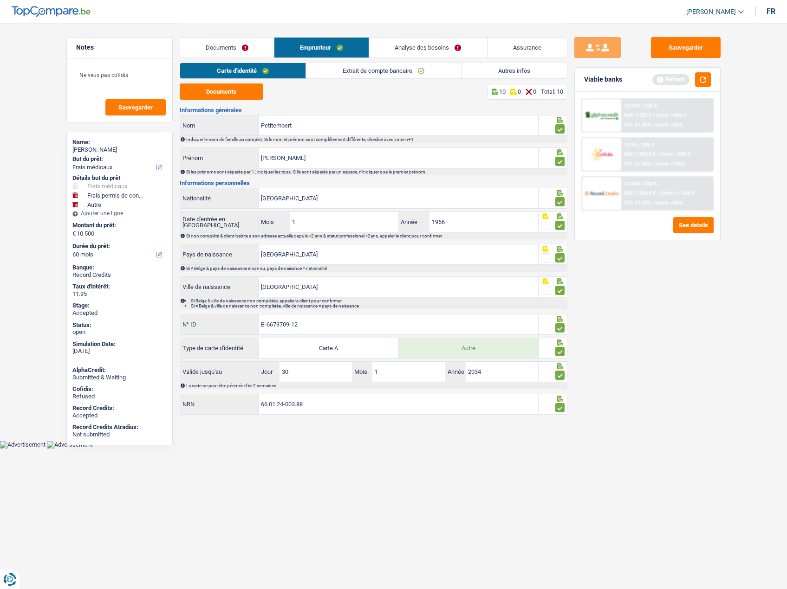
click at [510, 67] on link "Autres infos" at bounding box center [513, 70] width 105 height 15
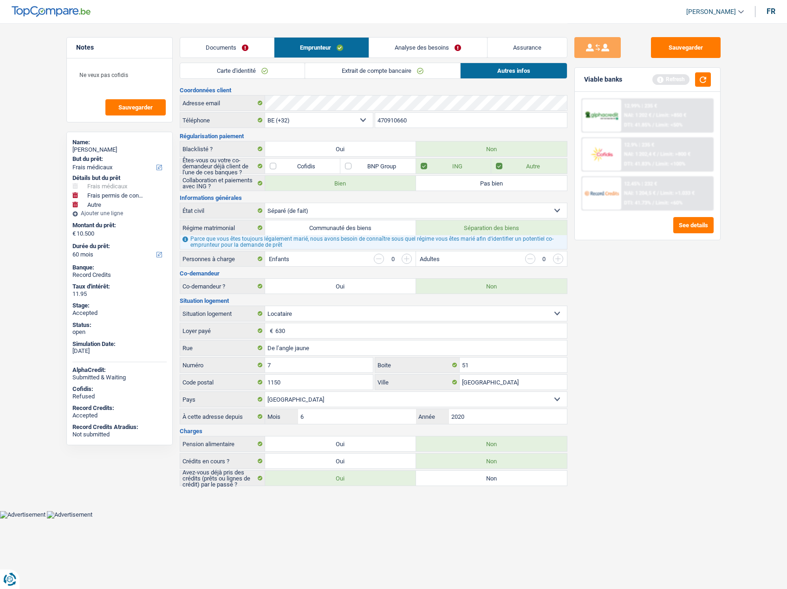
click at [310, 208] on select "Célibataire Marié(e) Cohabitant(e) légal(e) Divorcé(e) Veuf(ve) Séparé (de fait…" at bounding box center [416, 210] width 302 height 15
click at [310, 207] on select "Célibataire Marié(e) Cohabitant(e) légal(e) Divorcé(e) Veuf(ve) Séparé (de fait…" at bounding box center [416, 210] width 302 height 15
click at [306, 212] on select "Célibataire Marié(e) Cohabitant(e) légal(e) Divorcé(e) Veuf(ve) Séparé (de fait…" at bounding box center [416, 210] width 302 height 15
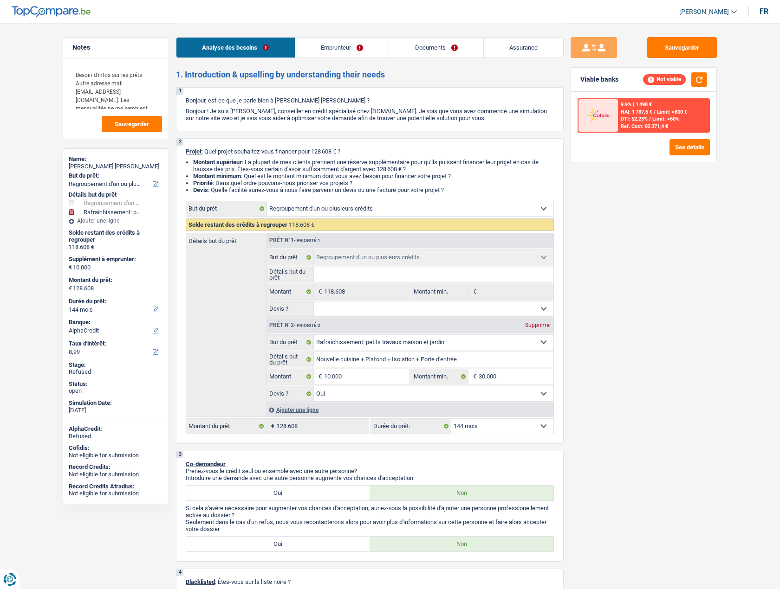
select select "refinancing"
select select "houseOrGarden"
select select "144"
select select "alphacredit"
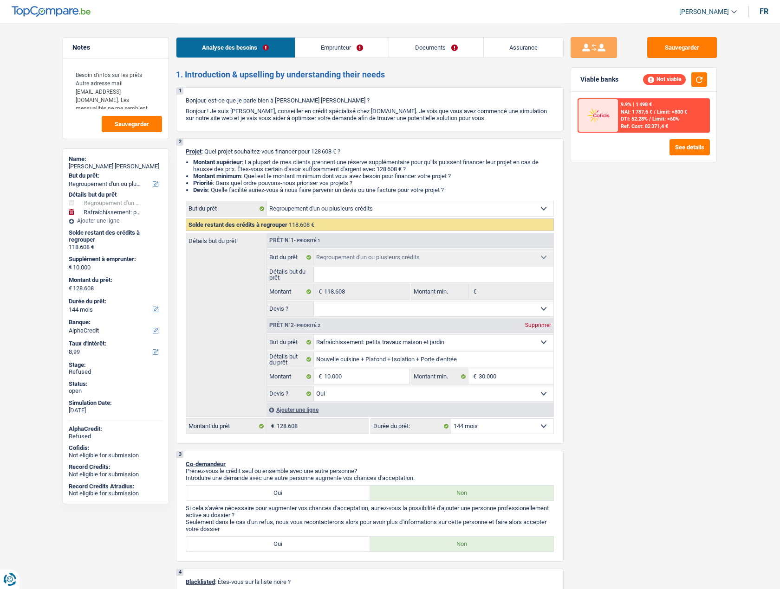
select select "refinancing"
select select "houseOrGarden"
select select "yes"
select select "144"
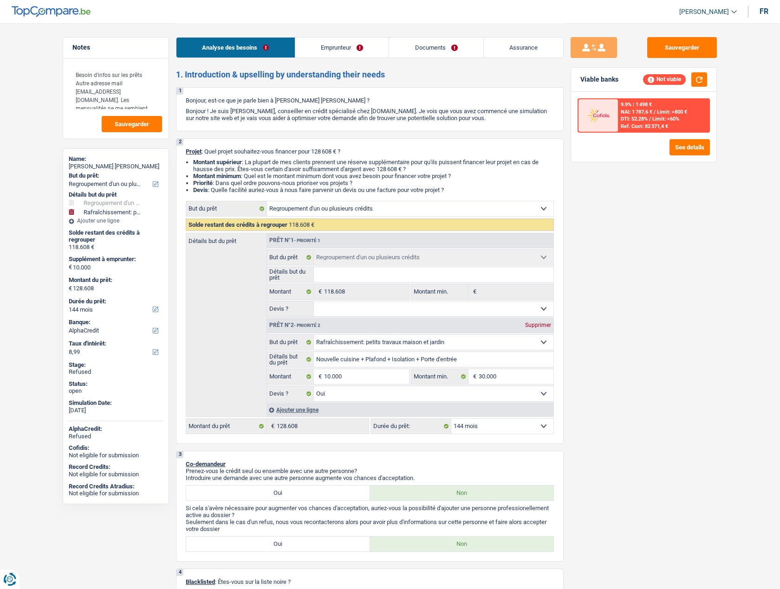
select select "independent"
select select "netSalary"
select select "familyAllowances"
select select "ownerWithMortgage"
select select "mortgage"
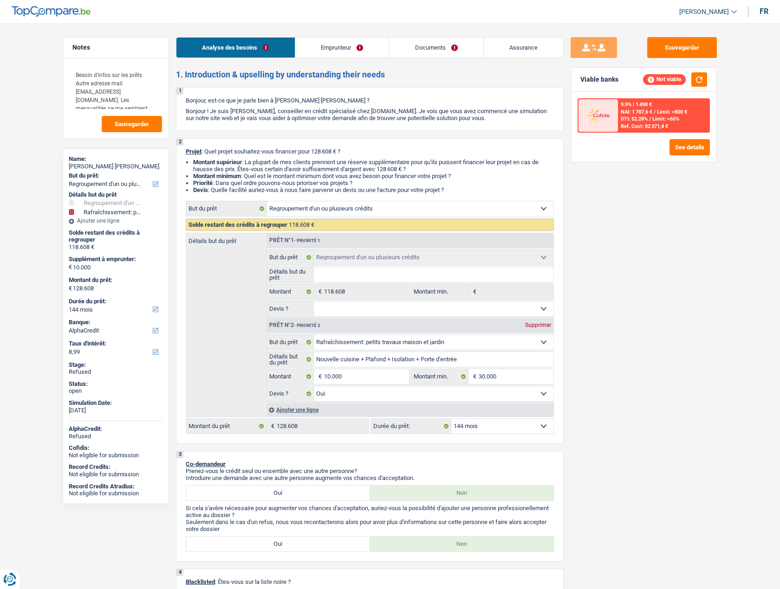
select select "240"
select select "personalLoan"
select select "familyEvent"
select select "120"
select select "personalLoan"
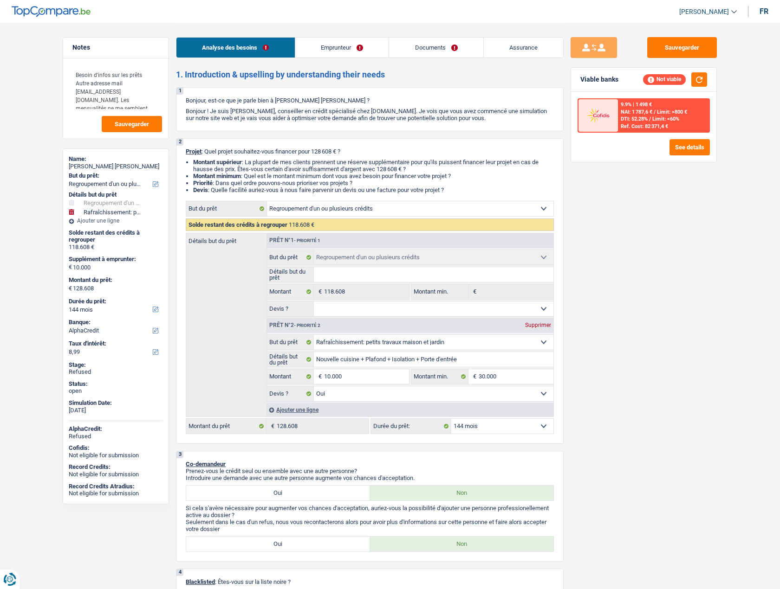
select select "smallWorks"
select select "120"
select select "refinancing"
select select "houseOrGarden"
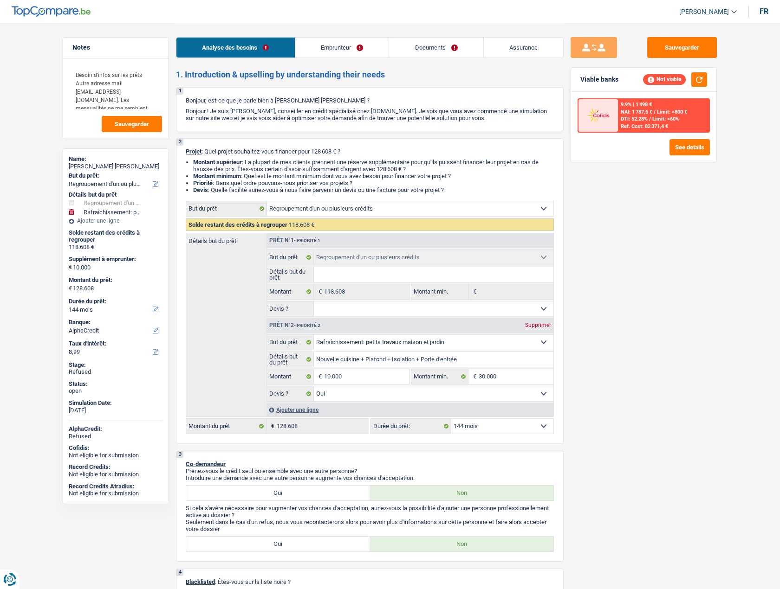
select select "yes"
select select "144"
click at [696, 10] on span "[PERSON_NAME]" at bounding box center [704, 12] width 50 height 8
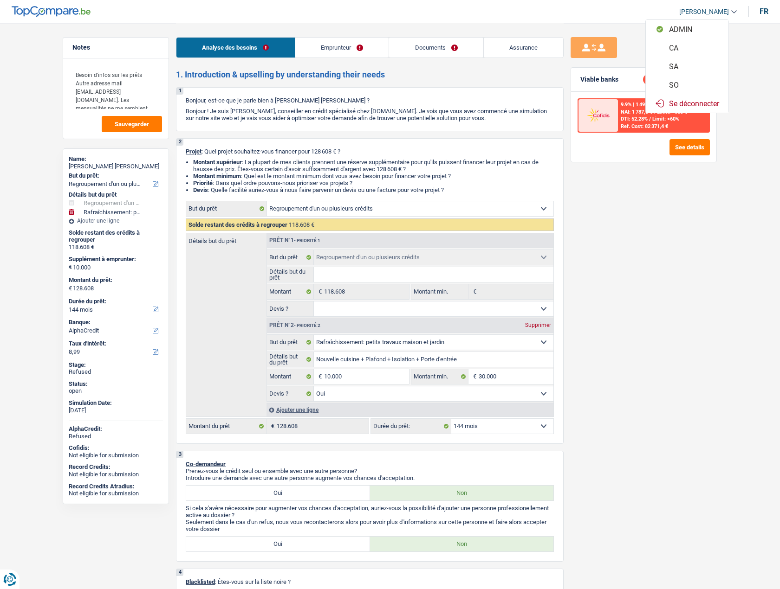
click at [679, 84] on button "SO" at bounding box center [687, 85] width 83 height 19
click at [424, 51] on link "Documents" at bounding box center [436, 48] width 94 height 20
select select "32"
select select "ownerWithMortgage"
select select "mortgage"
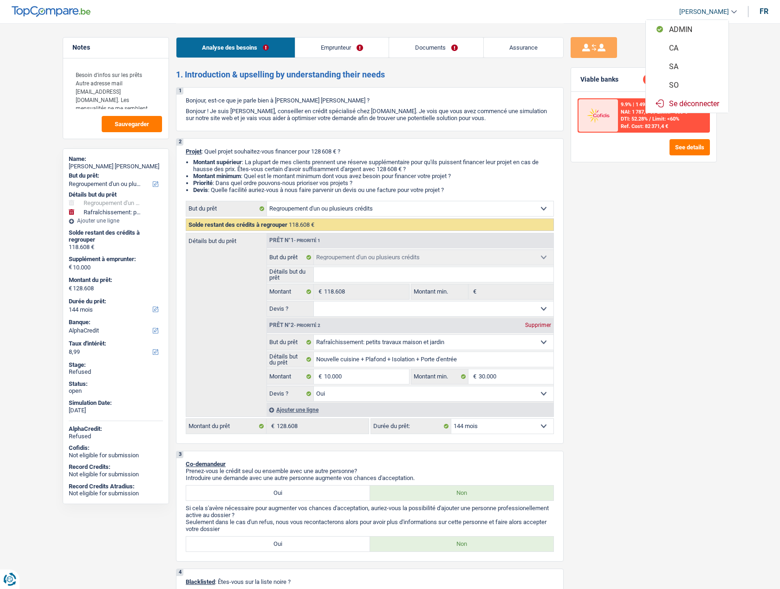
select select "240"
select select "personalLoan"
select select "familyEvent"
select select "120"
select select "personalLoan"
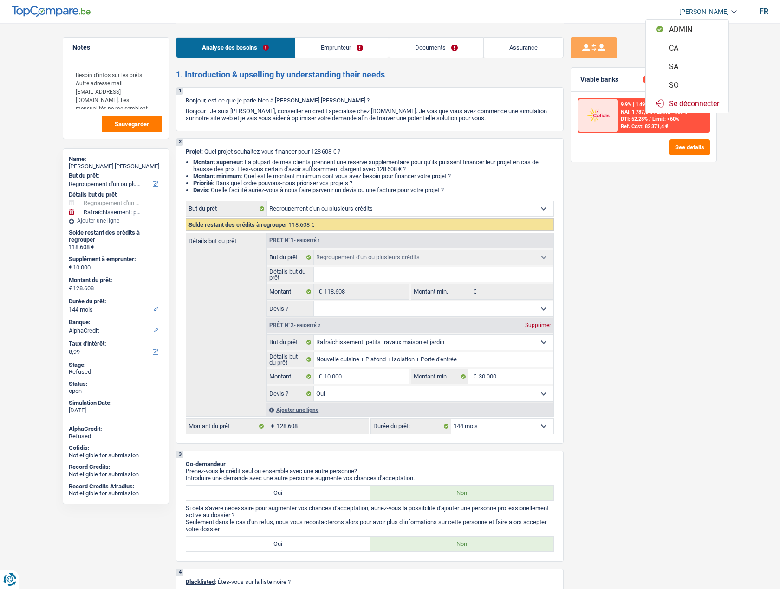
select select "smallWorks"
select select "120"
select select "144"
select select "120"
select select "refinancing"
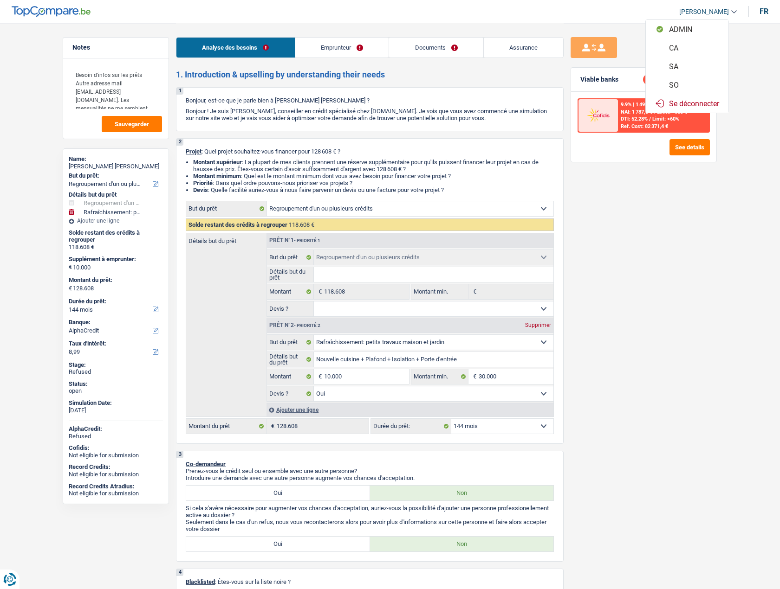
select select "refinancing"
select select "houseOrGarden"
select select "yes"
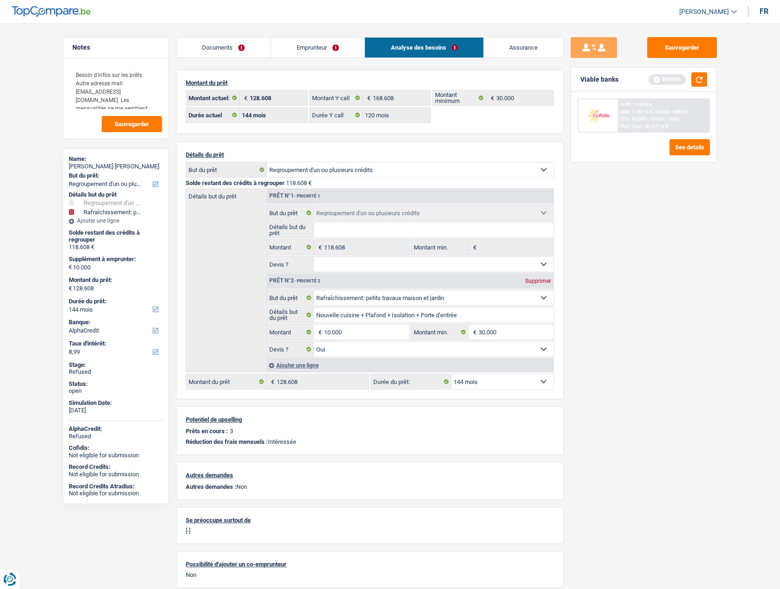
click at [297, 40] on link "Emprunteur" at bounding box center [318, 48] width 94 height 20
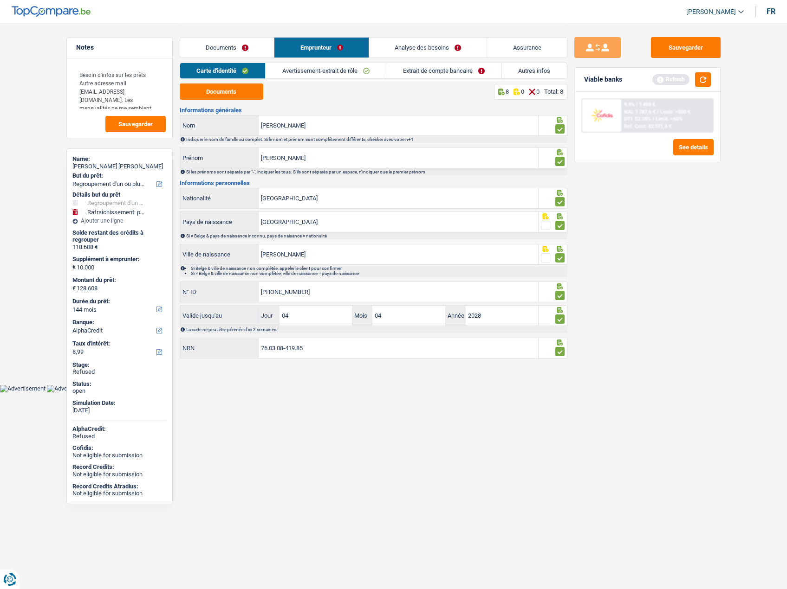
click at [238, 49] on link "Documents" at bounding box center [227, 48] width 94 height 20
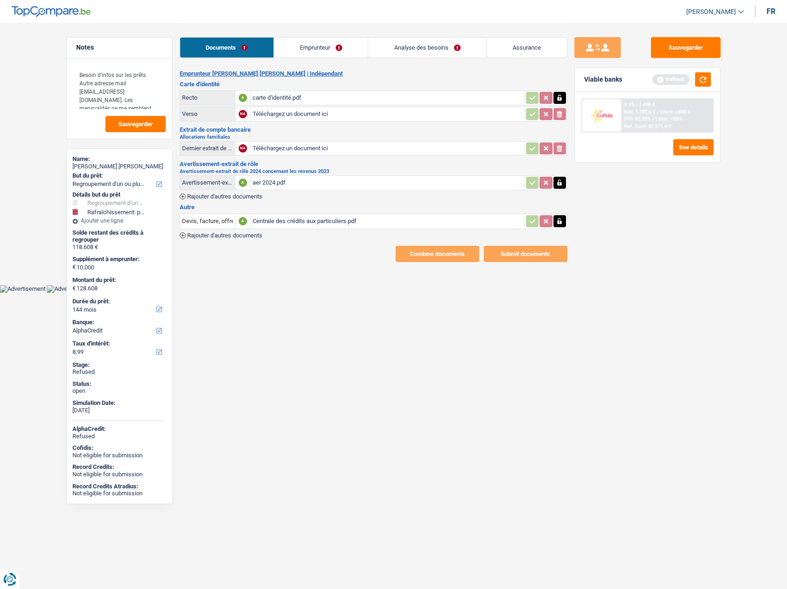
drag, startPoint x: 310, startPoint y: 44, endPoint x: 362, endPoint y: 66, distance: 56.1
click at [310, 44] on link "Emprunteur" at bounding box center [321, 48] width 94 height 20
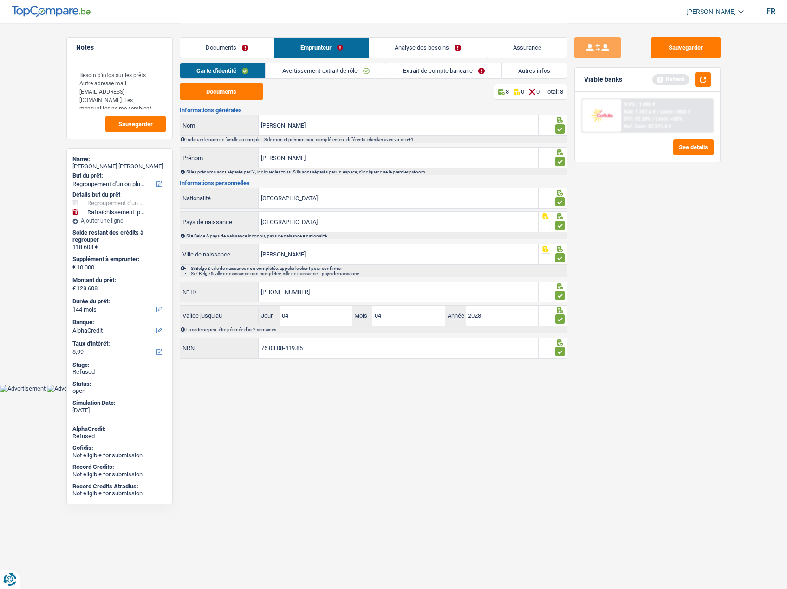
click at [512, 72] on link "Autres infos" at bounding box center [534, 70] width 65 height 15
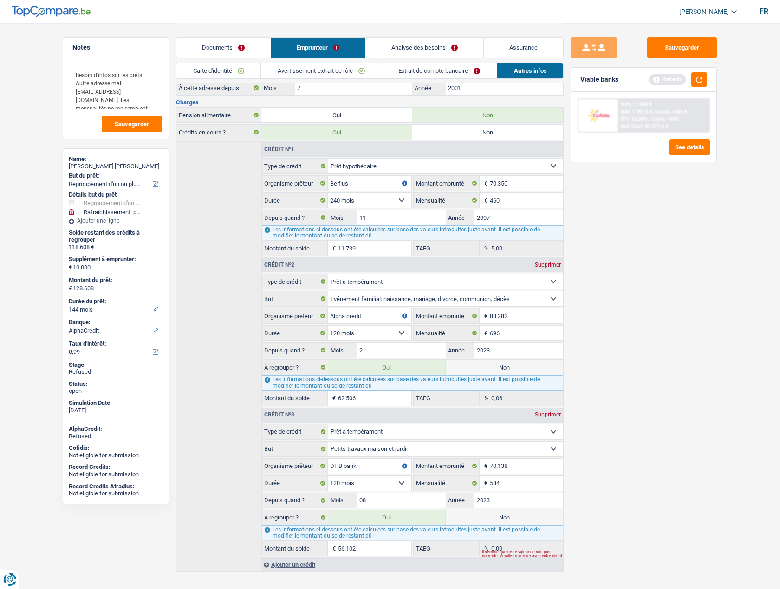
scroll to position [182, 0]
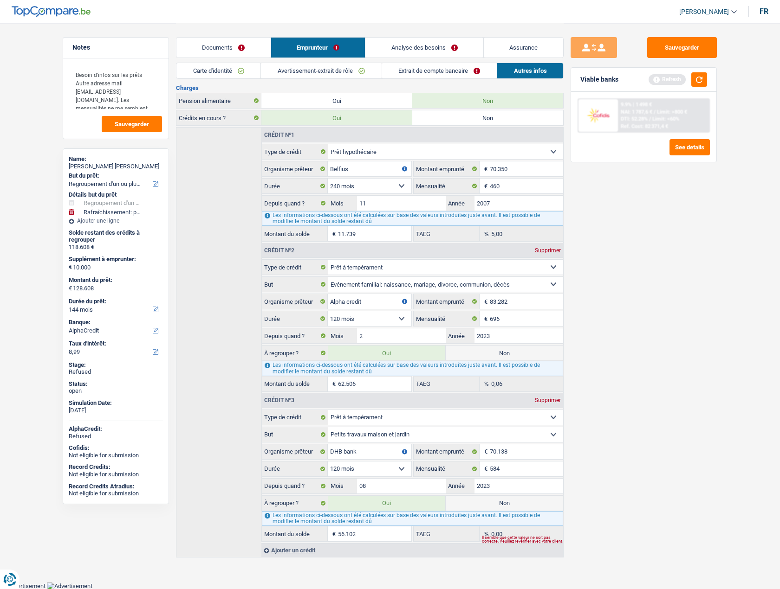
click at [419, 51] on link "Analyse des besoins" at bounding box center [424, 48] width 118 height 20
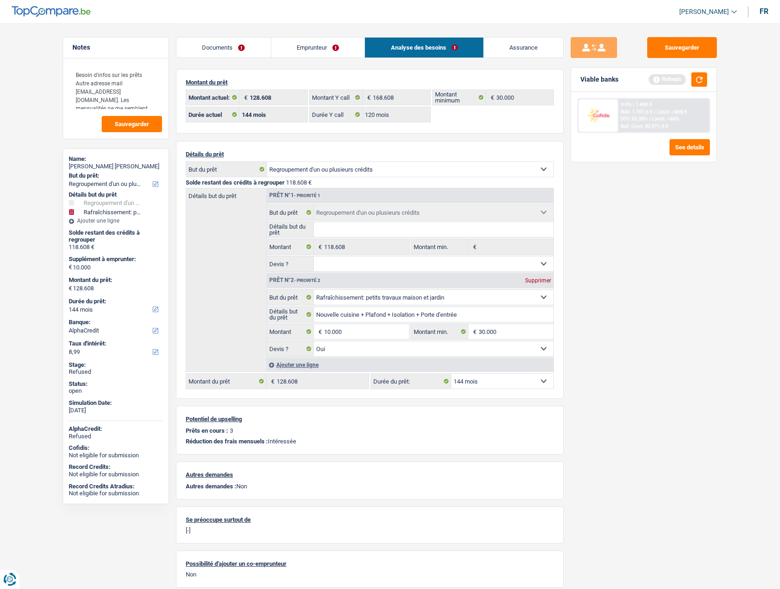
scroll to position [0, 0]
click at [515, 382] on select "12 mois 18 mois 24 mois 30 mois 36 mois 42 mois 48 mois 60 mois 72 mois 84 mois…" at bounding box center [502, 382] width 102 height 15
select select "120"
click at [451, 375] on select "12 mois 18 mois 24 mois 30 mois 36 mois 42 mois 48 mois 60 mois 72 mois 84 mois…" at bounding box center [502, 382] width 102 height 15
select select "120"
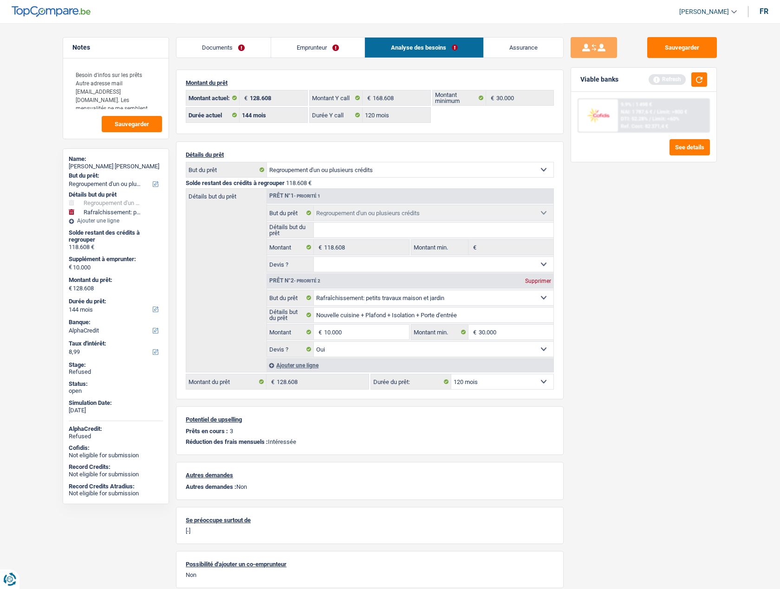
select select "120"
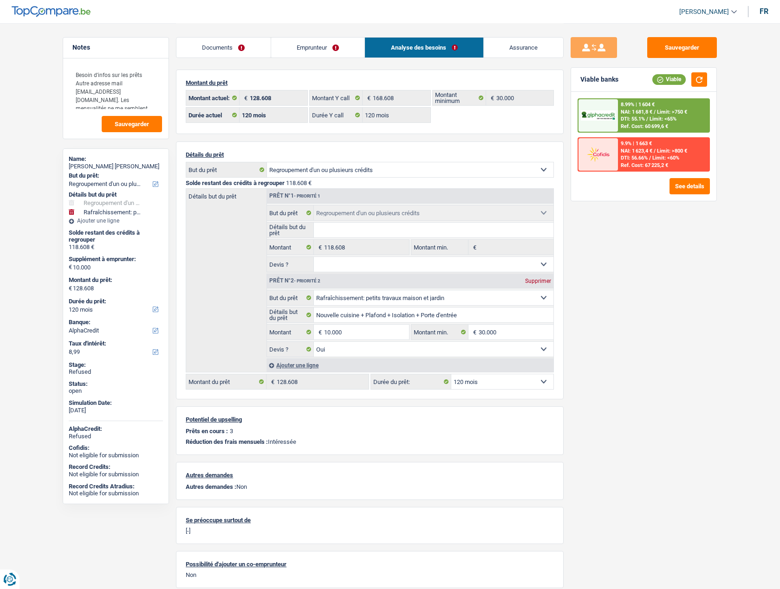
click at [591, 425] on div "Sauvegarder Viable banks Viable 8.99% | 1 604 € NAI: 1 681,8 € / Limit: >750 € …" at bounding box center [643, 305] width 160 height 537
drag, startPoint x: 130, startPoint y: 166, endPoint x: 95, endPoint y: 169, distance: 35.4
click at [95, 169] on div "Robinson Felix peralta" at bounding box center [116, 166] width 94 height 7
copy div "Felix peralta"
click at [312, 40] on link "Emprunteur" at bounding box center [318, 48] width 94 height 20
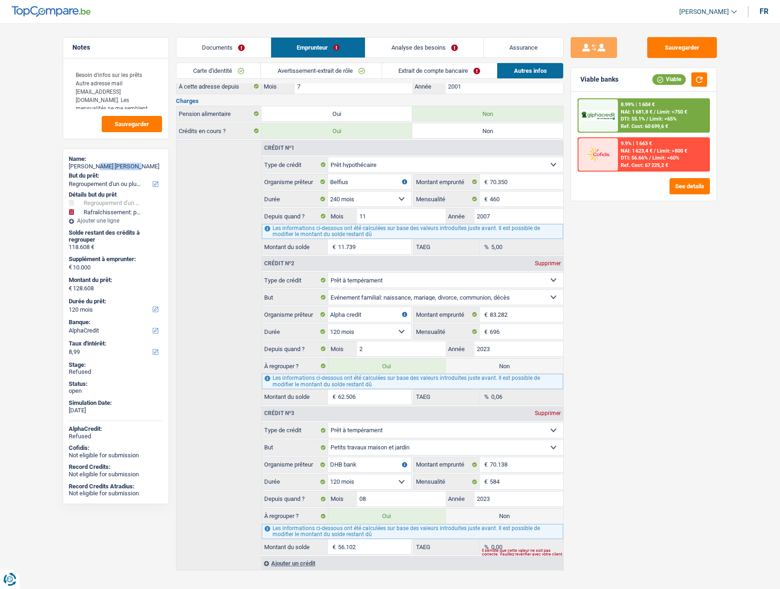
scroll to position [182, 0]
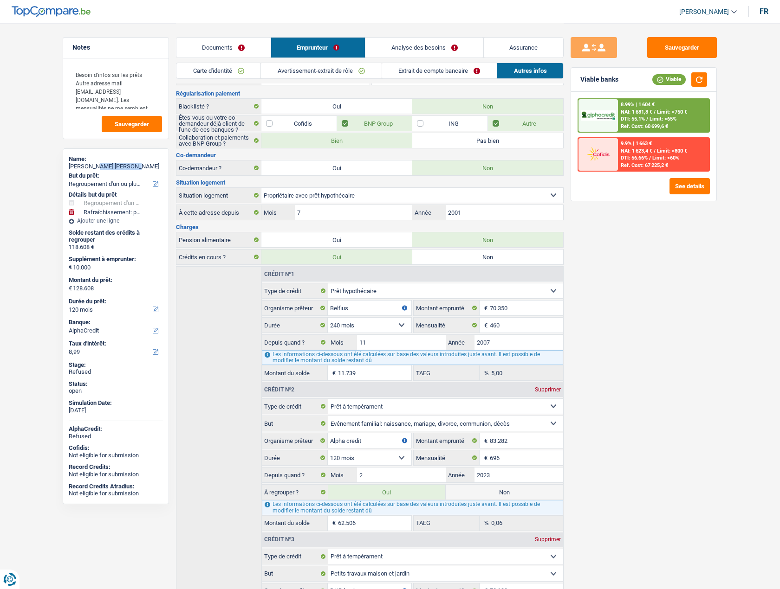
click at [424, 52] on link "Analyse des besoins" at bounding box center [424, 48] width 118 height 20
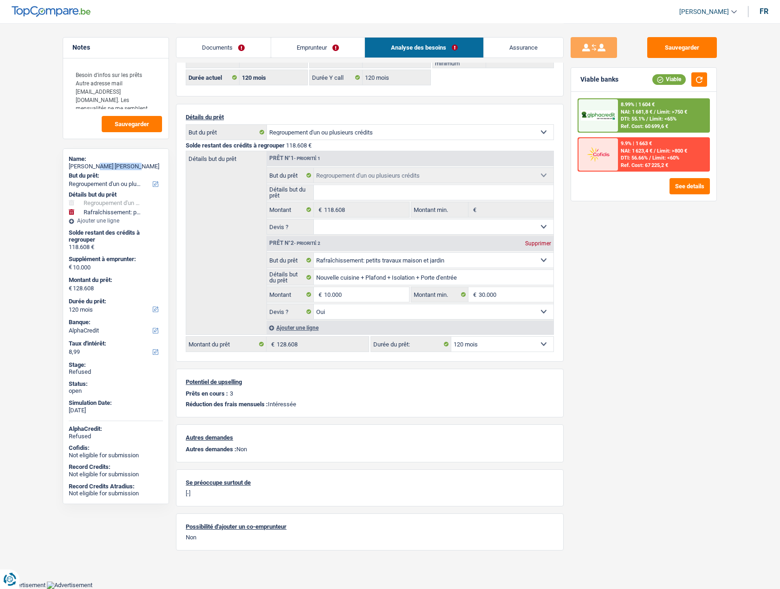
scroll to position [37, 0]
click at [354, 294] on input "10.000" at bounding box center [366, 295] width 85 height 15
click at [359, 292] on input "10.000" at bounding box center [366, 295] width 85 height 15
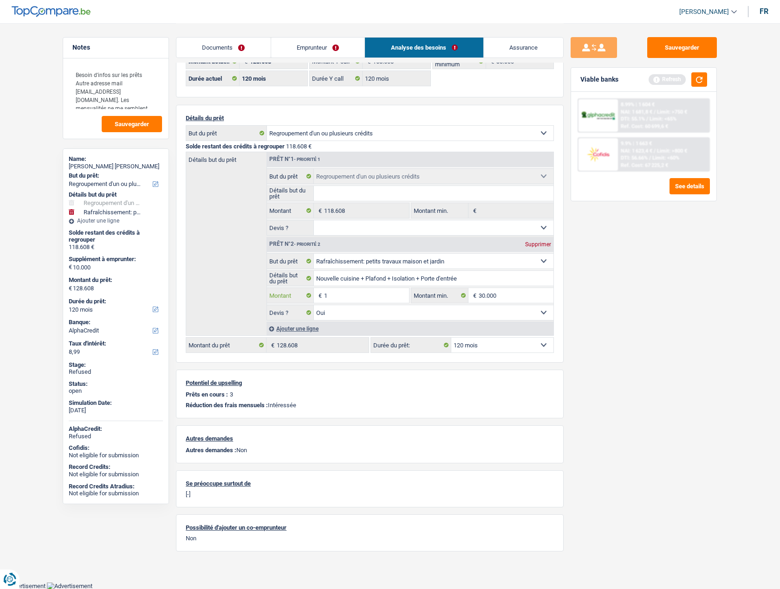
type input "1"
type input "118.609"
select select "144"
type input "118.609"
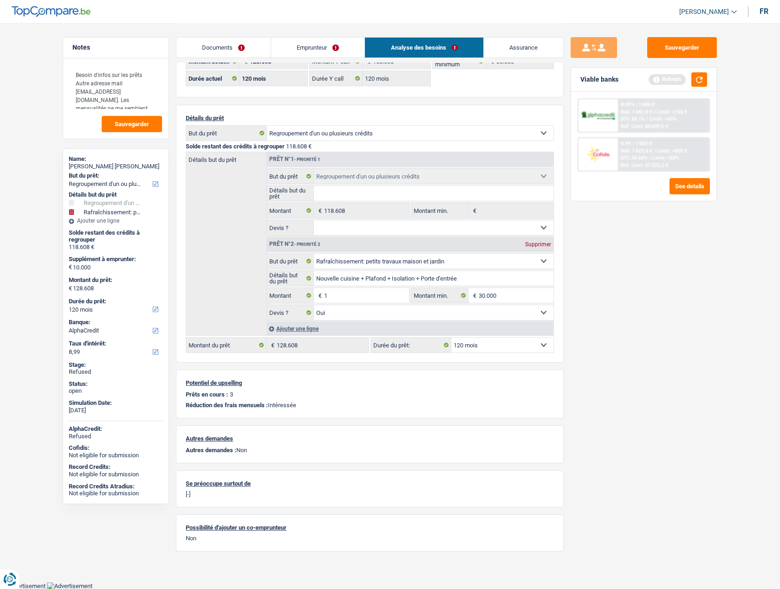
select select "144"
type input "118.609"
select select "144"
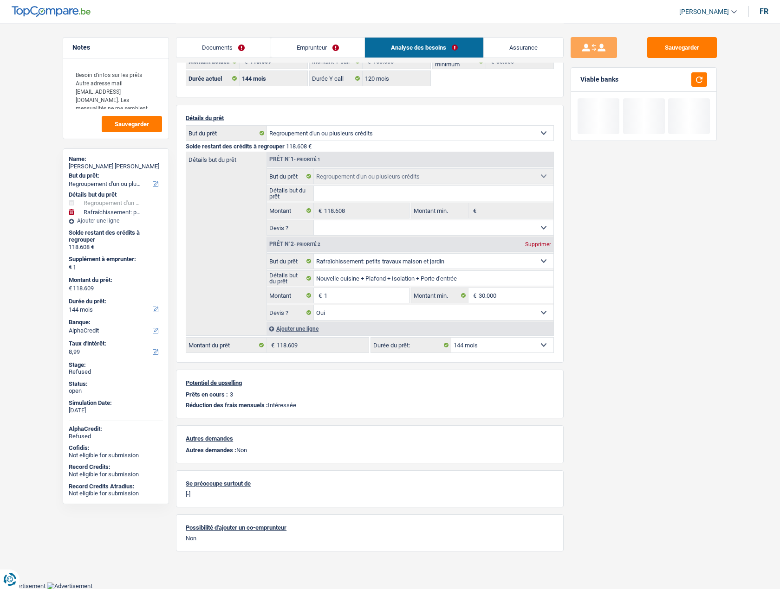
click at [666, 337] on div "Sauvegarder Viable banks" at bounding box center [643, 305] width 160 height 537
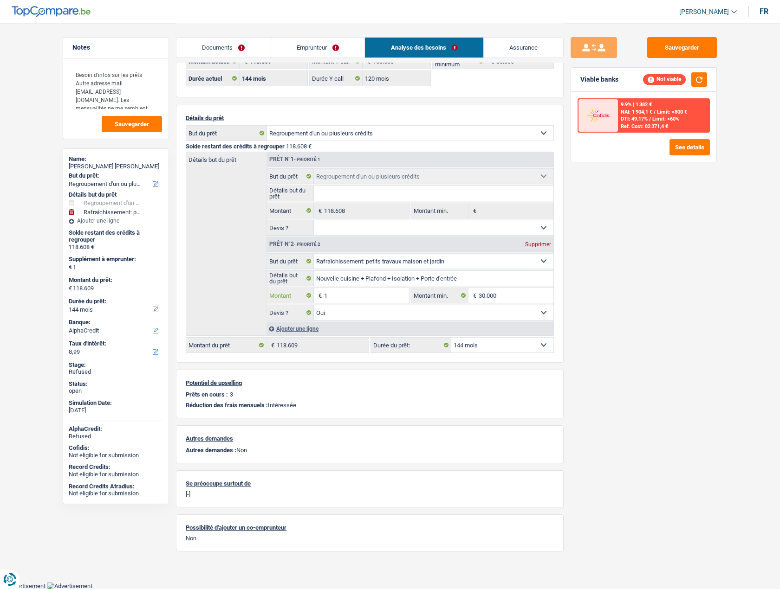
click at [351, 291] on input "1" at bounding box center [366, 295] width 85 height 15
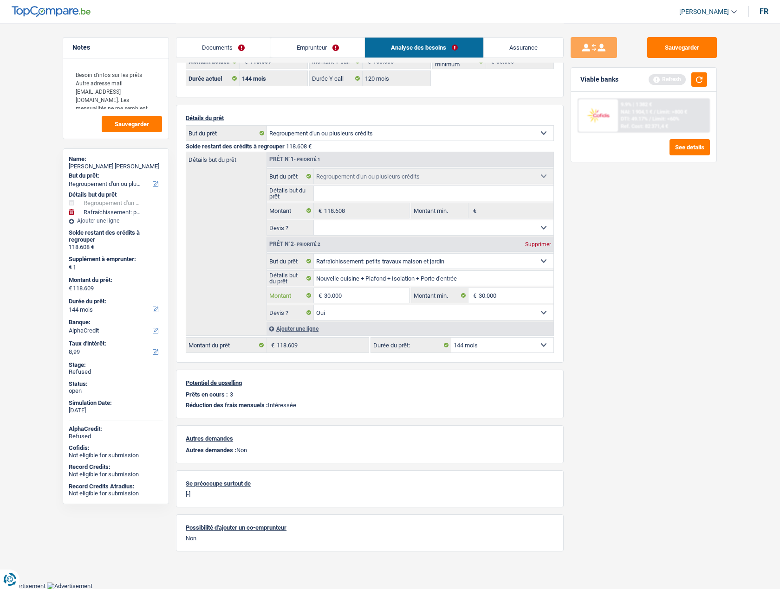
type input "30.000"
type input "148.608"
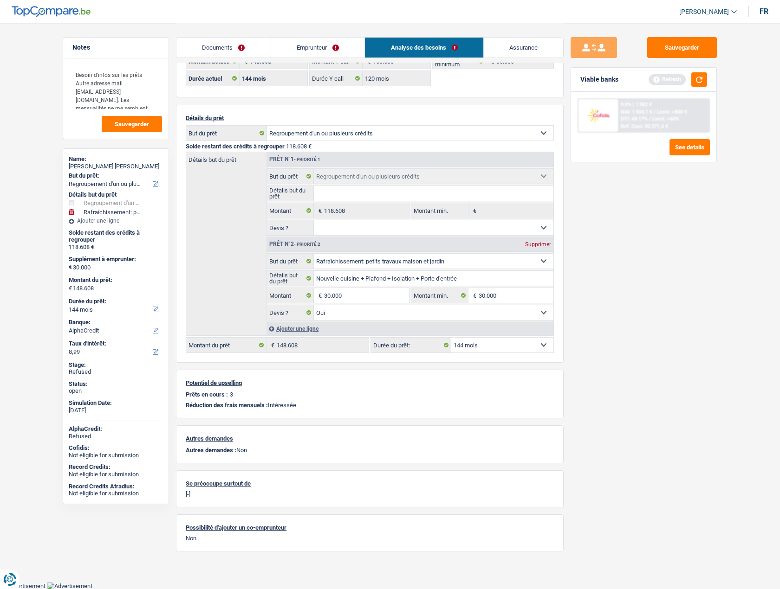
click at [732, 316] on main "Notes Besoin d'infos sur les prêts Autre adresse mail info@felix-deco.be. Les m…" at bounding box center [390, 272] width 780 height 619
click at [304, 45] on link "Emprunteur" at bounding box center [318, 48] width 94 height 20
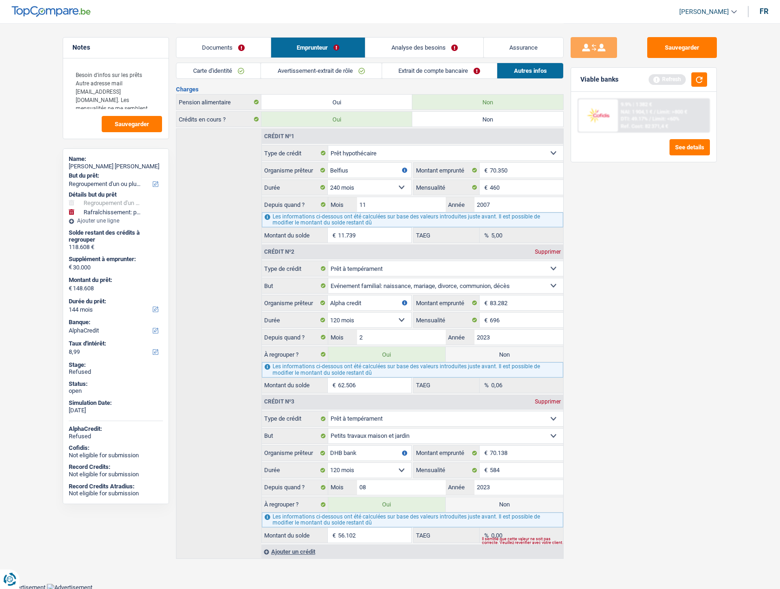
scroll to position [182, 0]
click at [493, 505] on label "Non" at bounding box center [504, 503] width 117 height 15
click at [493, 505] on input "Non" at bounding box center [504, 503] width 117 height 15
radio input "true"
type input "92.506"
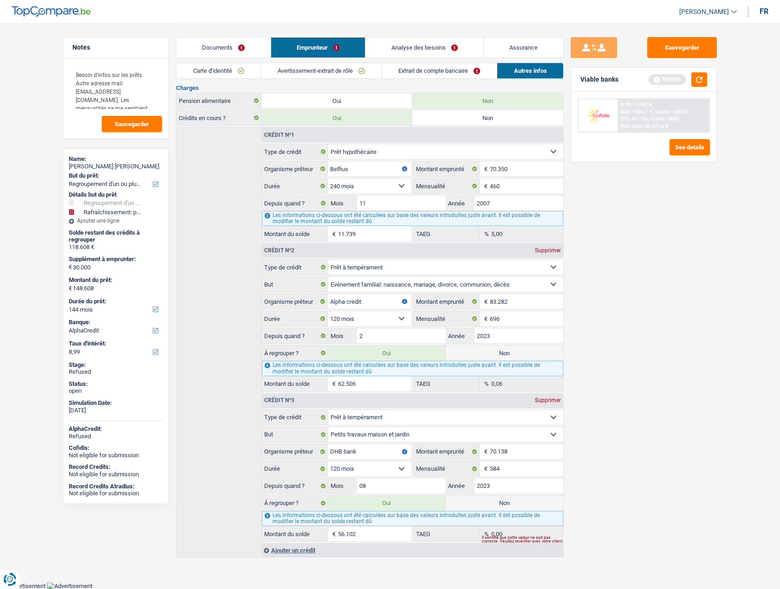
radio input "false"
click at [427, 36] on div "Documents Emprunteur Analyse des besoins Assurance" at bounding box center [370, 42] width 388 height 39
click at [424, 47] on link "Analyse des besoins" at bounding box center [424, 48] width 118 height 20
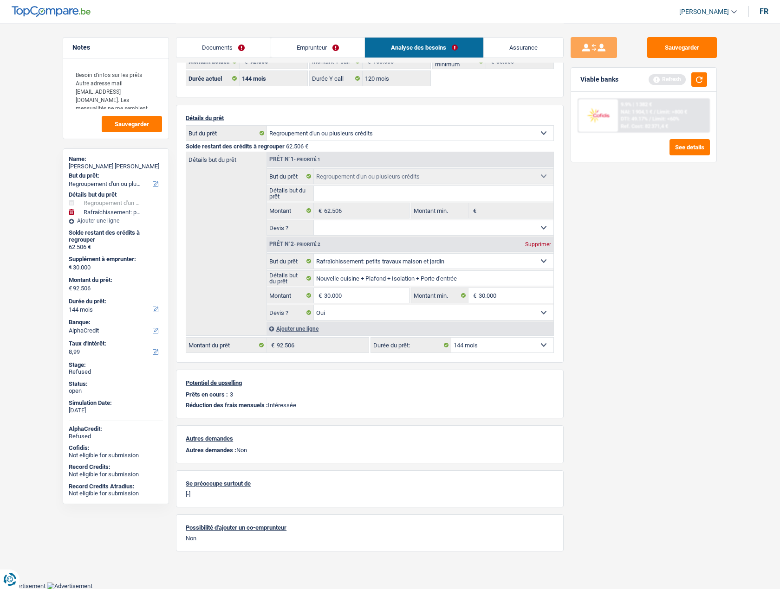
click at [388, 194] on input "Détails but du prêt" at bounding box center [434, 193] width 240 height 15
click at [473, 345] on select "12 mois 18 mois 24 mois 30 mois 36 mois 42 mois 48 mois 60 mois 72 mois 84 mois…" at bounding box center [502, 345] width 102 height 15
select select "120"
click at [451, 338] on select "12 mois 18 mois 24 mois 30 mois 36 mois 42 mois 48 mois 60 mois 72 mois 84 mois…" at bounding box center [502, 345] width 102 height 15
select select "120"
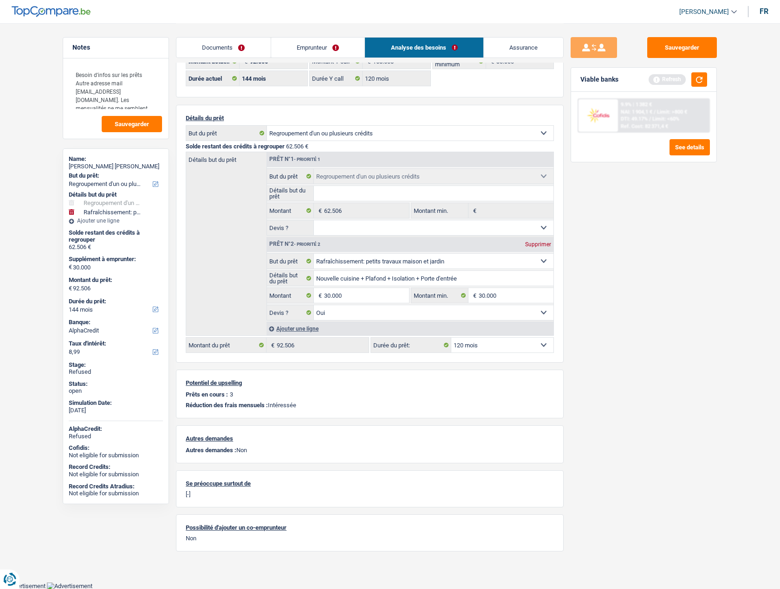
select select "120"
click at [626, 338] on div "Sauvegarder Viable banks" at bounding box center [643, 305] width 160 height 537
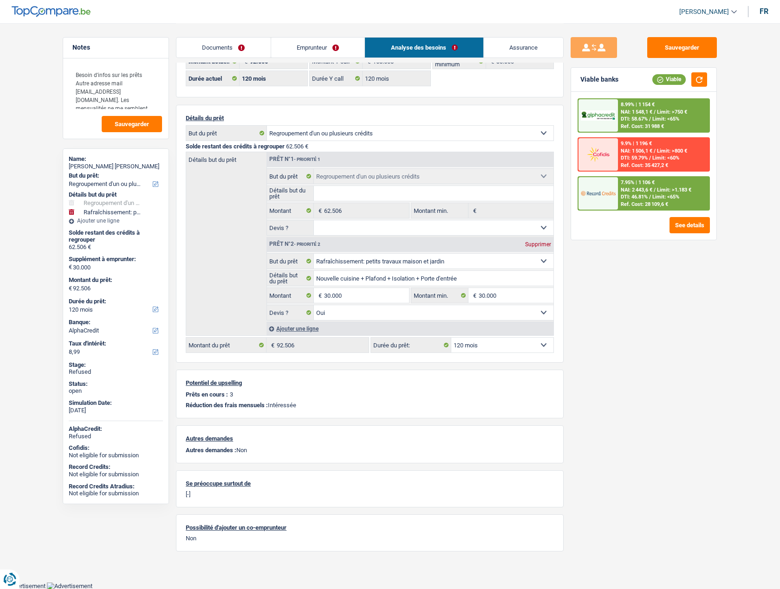
click at [644, 178] on div "7.95% | 1 106 € NAI: 2 443,6 € / Limit: >1.183 € DTI: 46.81% / Limit: <65% Ref.…" at bounding box center [663, 193] width 91 height 32
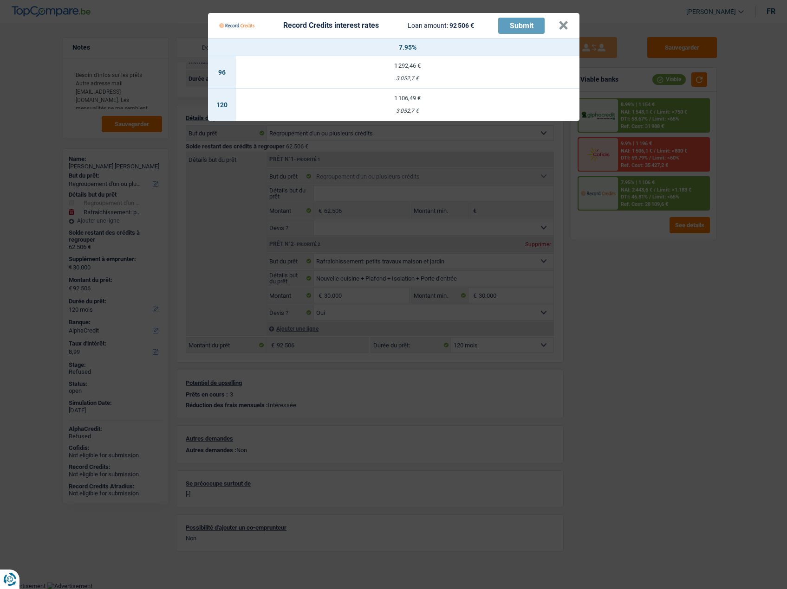
click at [402, 108] on div "3 052,7 €" at bounding box center [407, 111] width 343 height 6
select select "record credits"
type input "7,95"
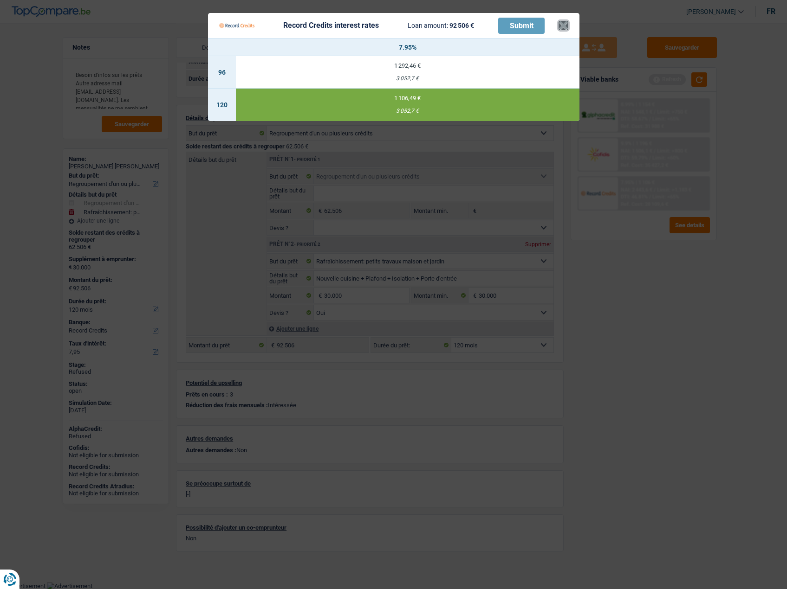
click at [562, 22] on button "×" at bounding box center [563, 25] width 10 height 9
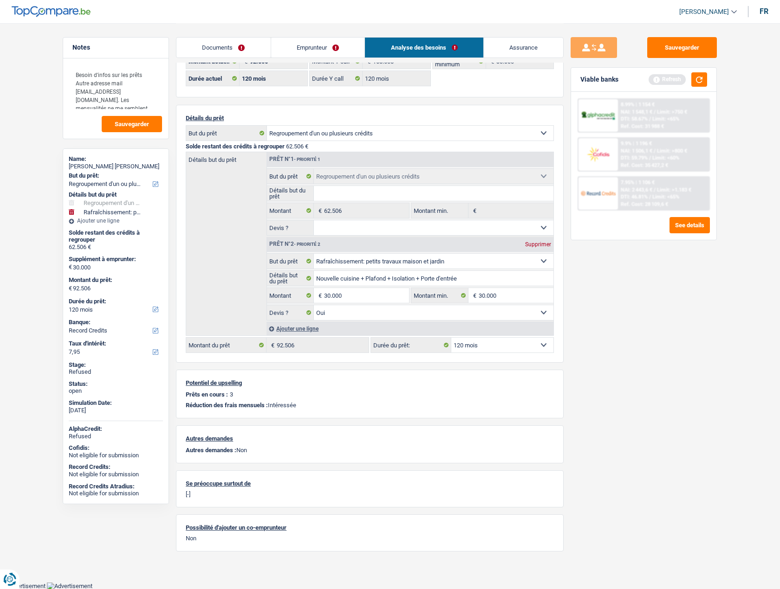
click at [289, 44] on link "Emprunteur" at bounding box center [318, 48] width 94 height 20
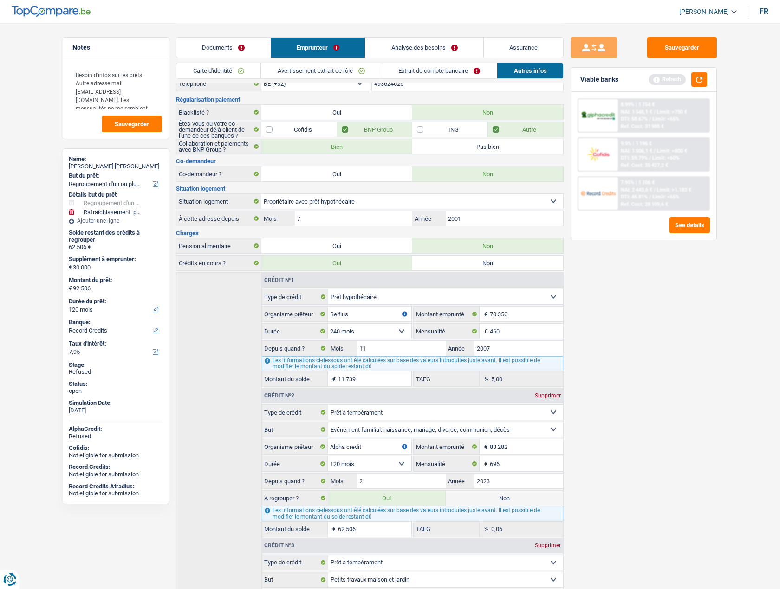
click at [218, 45] on link "Documents" at bounding box center [223, 48] width 94 height 20
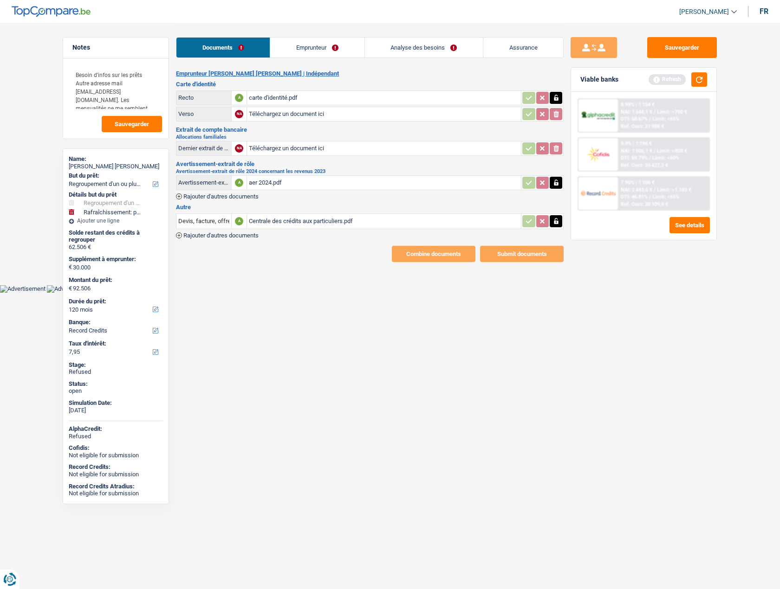
scroll to position [0, 0]
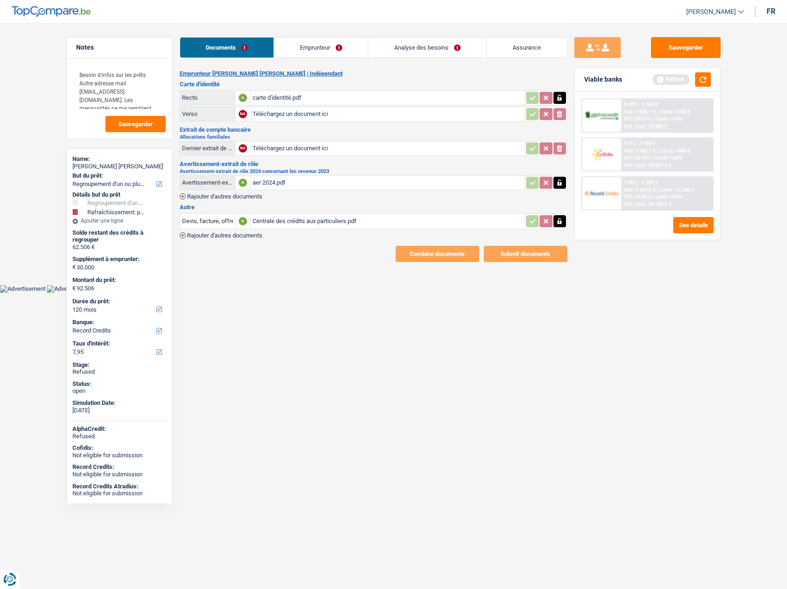
click at [311, 47] on link "Emprunteur" at bounding box center [321, 48] width 94 height 20
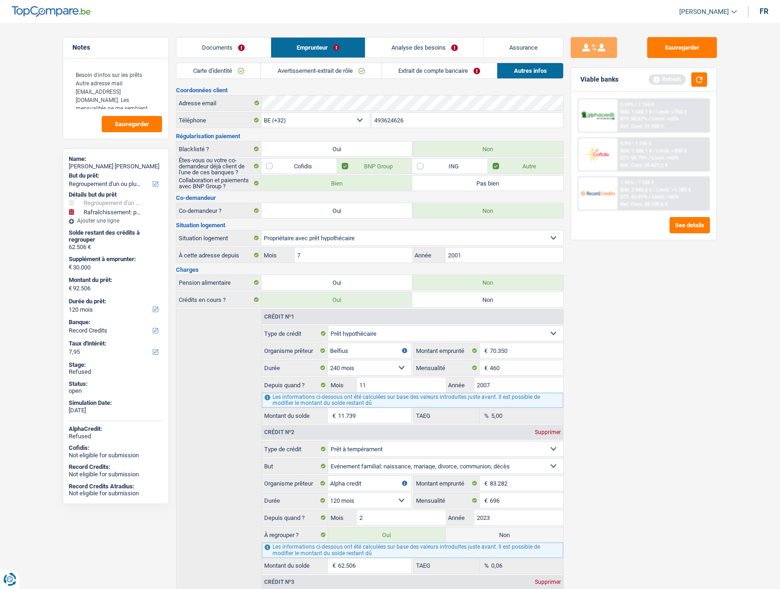
click at [310, 69] on link "Avertissement-extrait de rôle" at bounding box center [321, 70] width 120 height 15
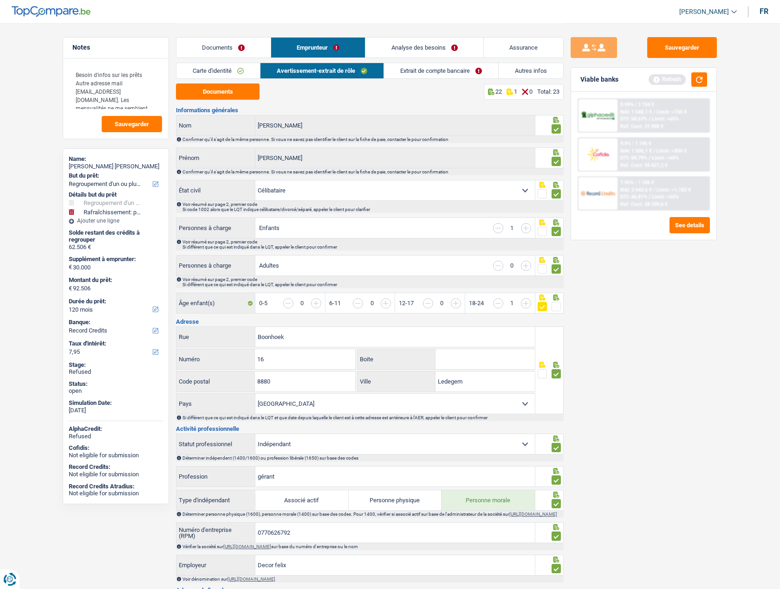
click at [419, 69] on link "Extrait de compte bancaire" at bounding box center [441, 70] width 114 height 15
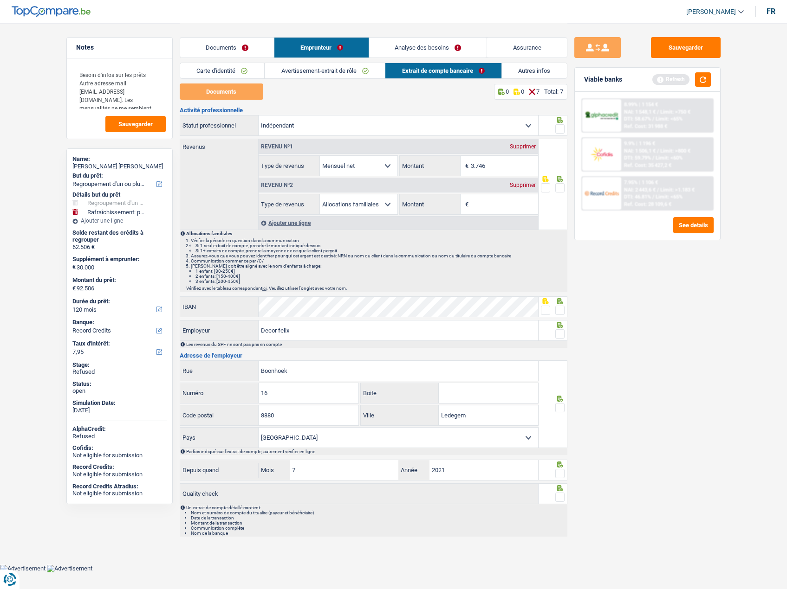
click at [562, 129] on span at bounding box center [559, 128] width 9 height 9
click at [0, 0] on input "radio" at bounding box center [0, 0] width 0 height 0
click at [565, 185] on div at bounding box center [552, 184] width 29 height 91
click at [562, 313] on span at bounding box center [559, 310] width 9 height 9
click at [0, 0] on input "radio" at bounding box center [0, 0] width 0 height 0
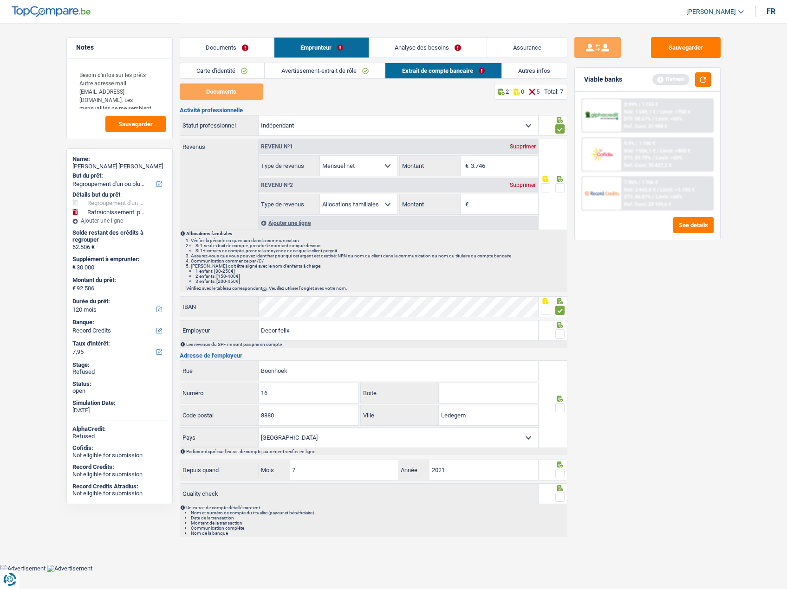
click at [562, 336] on span at bounding box center [559, 334] width 9 height 9
click at [0, 0] on input "radio" at bounding box center [0, 0] width 0 height 0
click at [563, 409] on span at bounding box center [559, 407] width 9 height 9
click at [0, 0] on input "radio" at bounding box center [0, 0] width 0 height 0
click at [558, 473] on span at bounding box center [559, 473] width 9 height 9
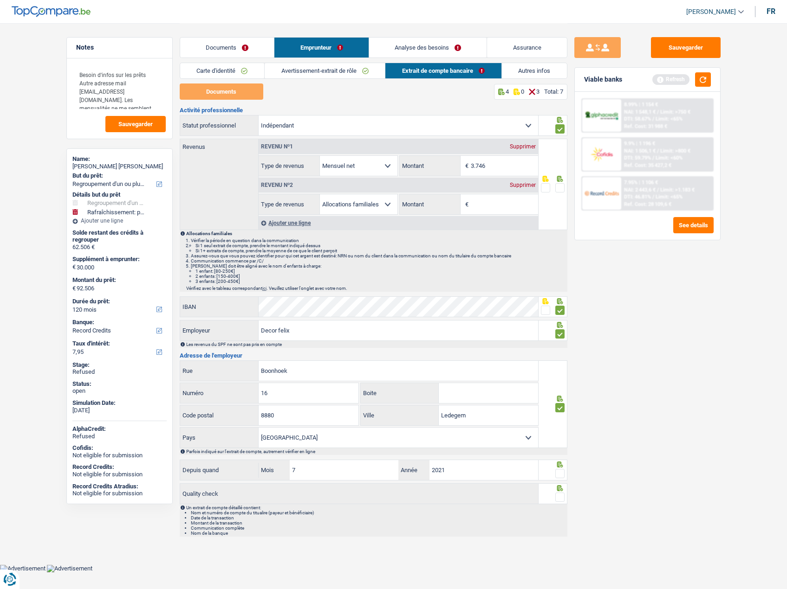
click at [0, 0] on input "radio" at bounding box center [0, 0] width 0 height 0
click at [564, 495] on span at bounding box center [559, 497] width 9 height 9
click at [0, 0] on input "radio" at bounding box center [0, 0] width 0 height 0
click at [398, 44] on link "Analyse des besoins" at bounding box center [428, 48] width 118 height 20
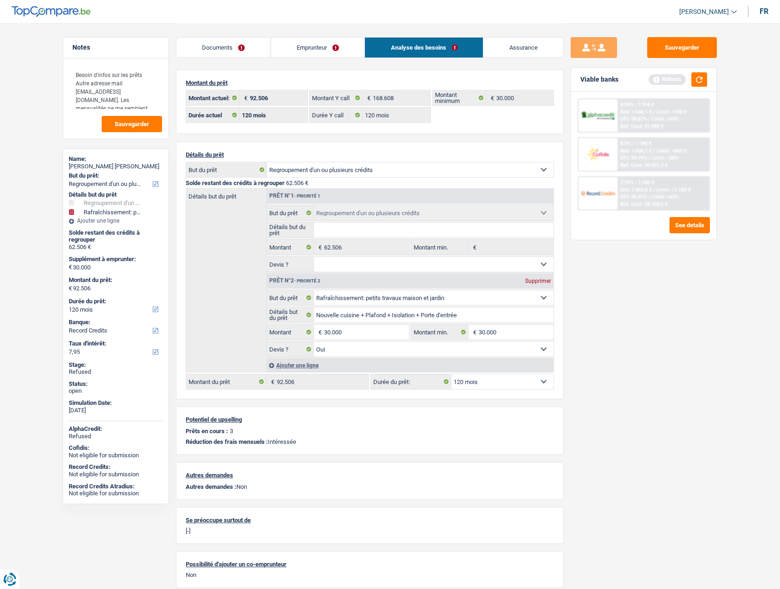
click at [302, 41] on link "Emprunteur" at bounding box center [318, 48] width 94 height 20
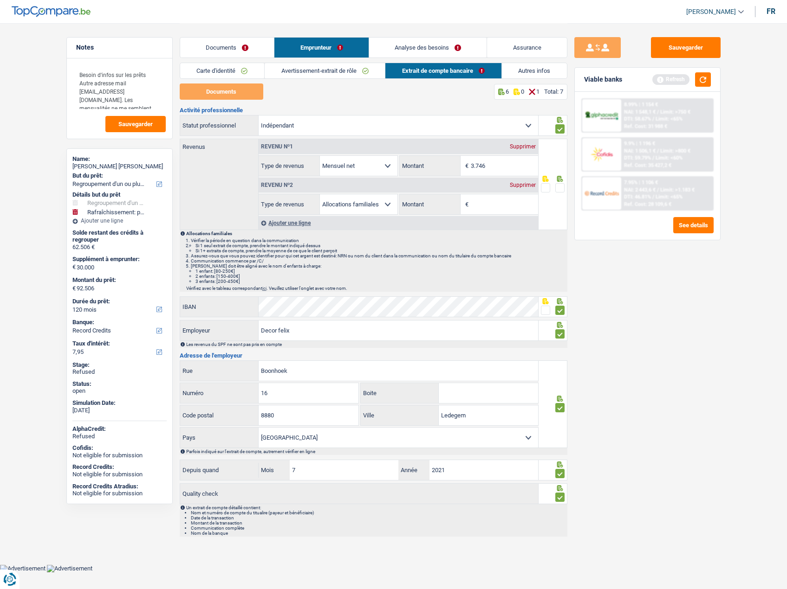
click at [317, 71] on link "Avertissement-extrait de rôle" at bounding box center [325, 70] width 120 height 15
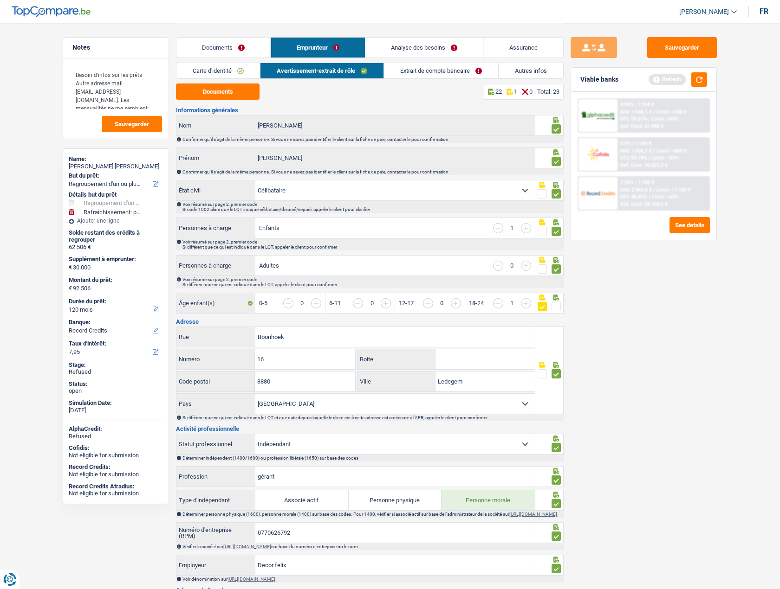
click at [416, 68] on link "Extrait de compte bancaire" at bounding box center [441, 70] width 114 height 15
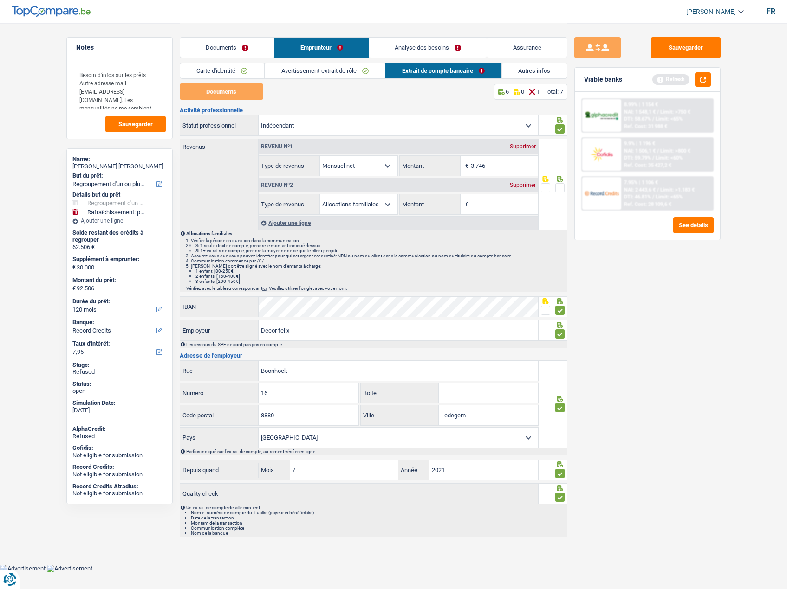
click at [562, 189] on span at bounding box center [559, 187] width 9 height 9
click at [0, 0] on input "radio" at bounding box center [0, 0] width 0 height 0
click at [342, 77] on link "Avertissement-extrait de rôle" at bounding box center [325, 70] width 120 height 15
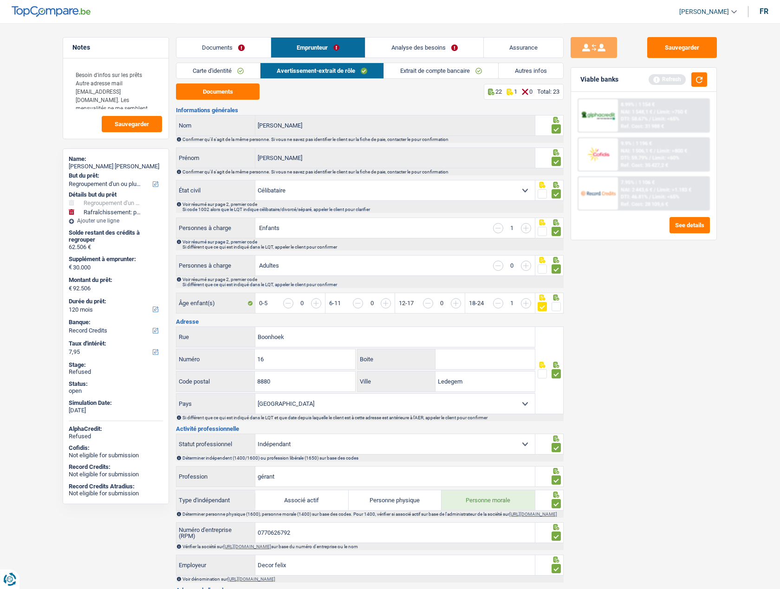
drag, startPoint x: 239, startPoint y: 48, endPoint x: 251, endPoint y: 48, distance: 12.5
click at [239, 48] on link "Documents" at bounding box center [223, 48] width 94 height 20
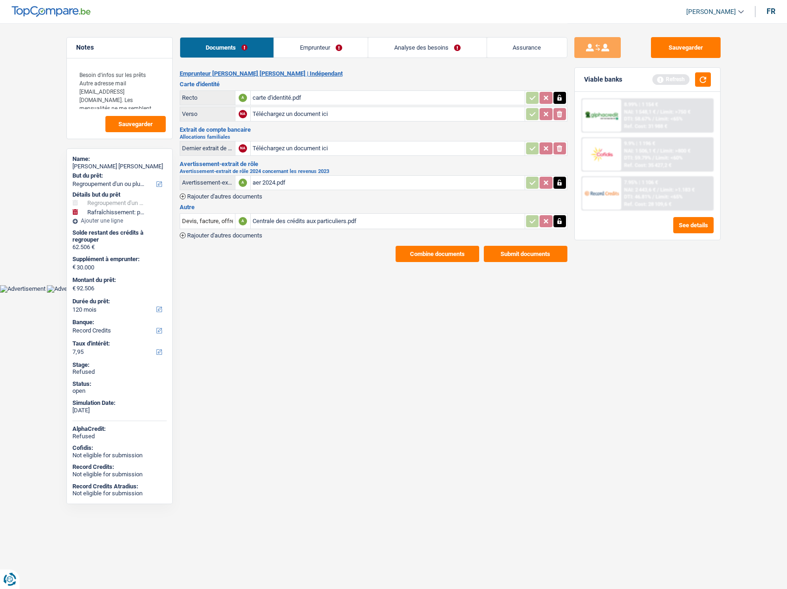
click at [452, 49] on link "Analyse des besoins" at bounding box center [427, 48] width 118 height 20
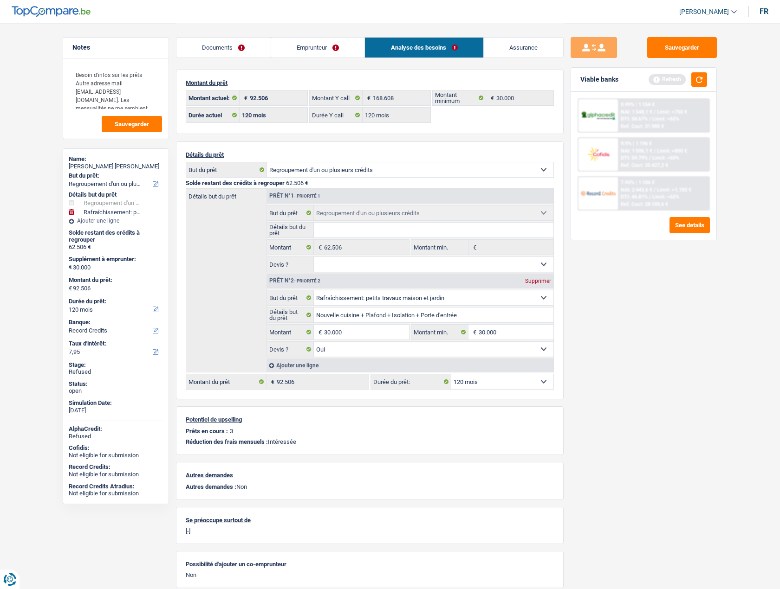
click at [624, 194] on span "DTI: 46.81%" at bounding box center [633, 197] width 27 height 6
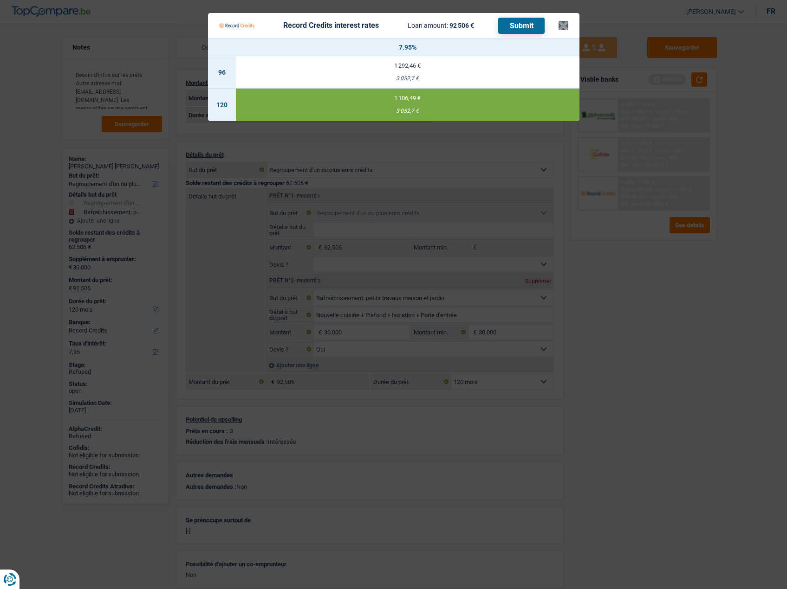
click at [568, 24] on Credits___BV_modal_header_ "Record Credits interest rates Loan amount: 92 506 € Submit ×" at bounding box center [393, 25] width 371 height 25
click at [701, 77] on Credits "Record Credits interest rates Loan amount: 92 506 € Submit × 7.95% 96 1 292,46 …" at bounding box center [393, 294] width 787 height 589
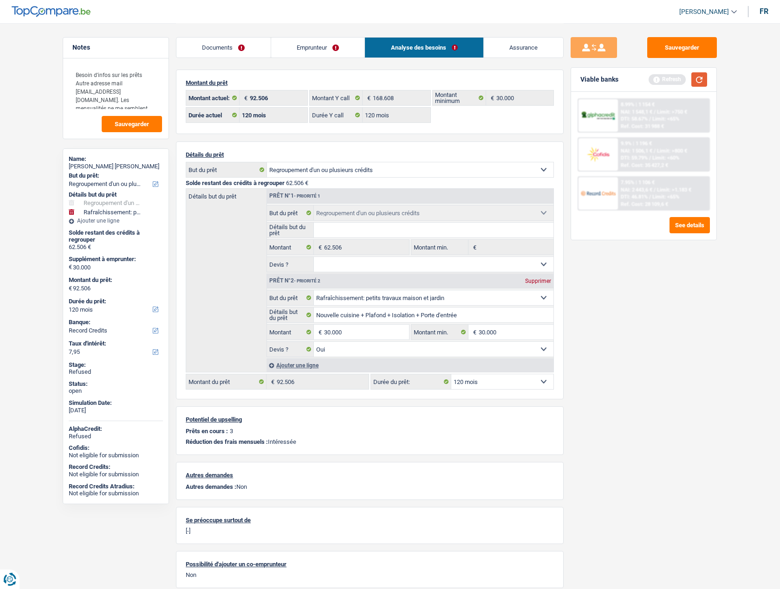
click at [701, 75] on button "button" at bounding box center [699, 79] width 16 height 14
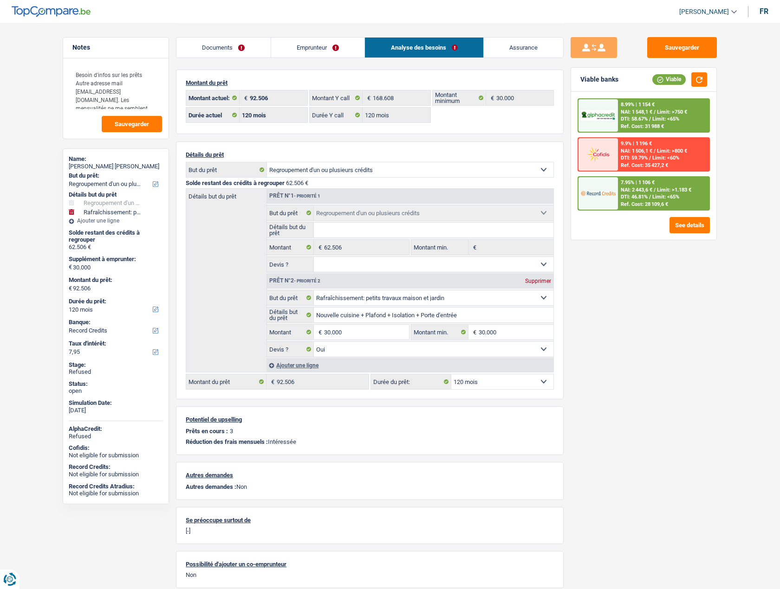
click at [654, 194] on div "7.95% | 1 106 € NAI: 2 443,6 € / Limit: >1.183 € DTI: 46.81% / Limit: <65% Ref.…" at bounding box center [663, 193] width 91 height 32
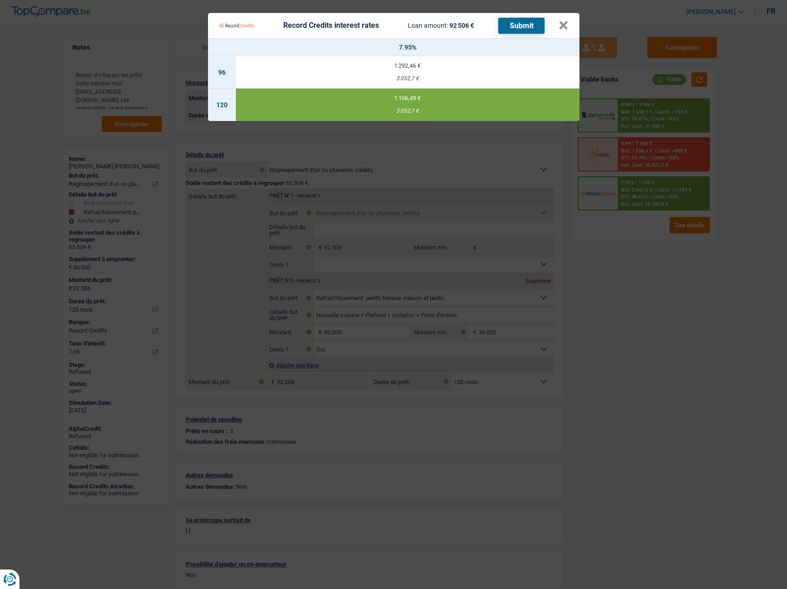
click at [522, 26] on button "Submit" at bounding box center [521, 26] width 46 height 16
click at [562, 22] on button "×" at bounding box center [563, 25] width 10 height 9
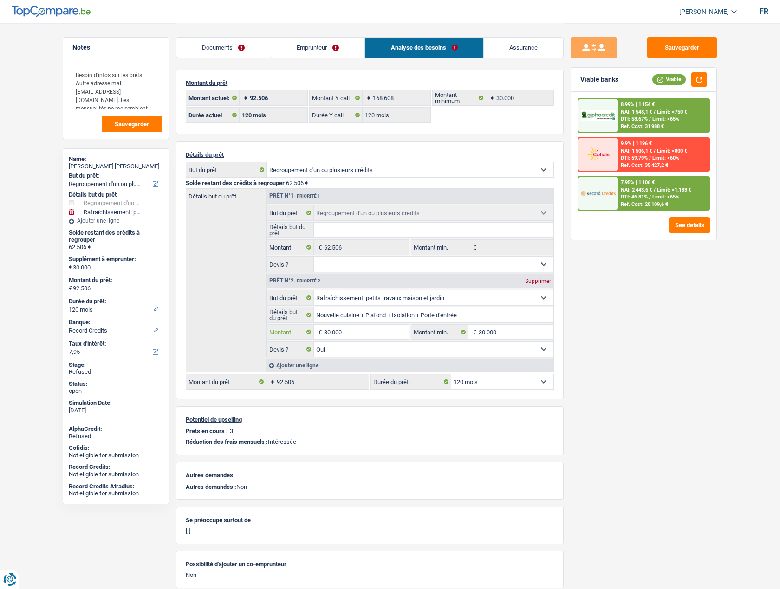
click at [351, 334] on input "30.000" at bounding box center [366, 332] width 85 height 15
click at [245, 49] on link "Documents" at bounding box center [223, 48] width 94 height 20
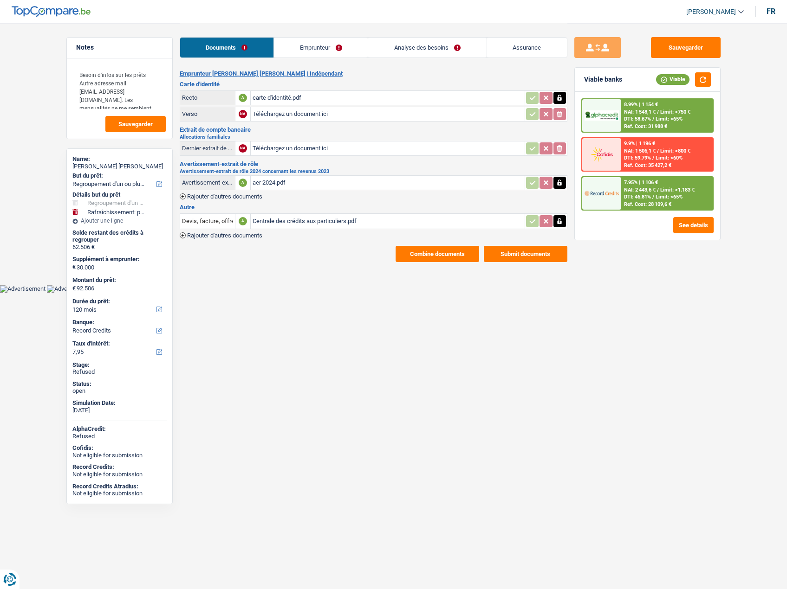
click at [265, 184] on div "aer 2024.pdf" at bounding box center [387, 183] width 270 height 14
click at [404, 42] on link "Analyse des besoins" at bounding box center [427, 48] width 118 height 20
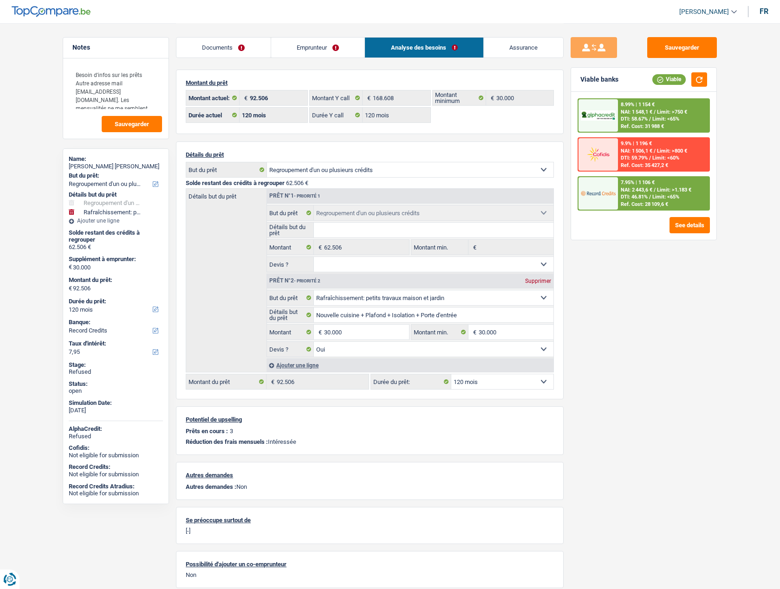
click at [323, 39] on link "Emprunteur" at bounding box center [318, 48] width 94 height 20
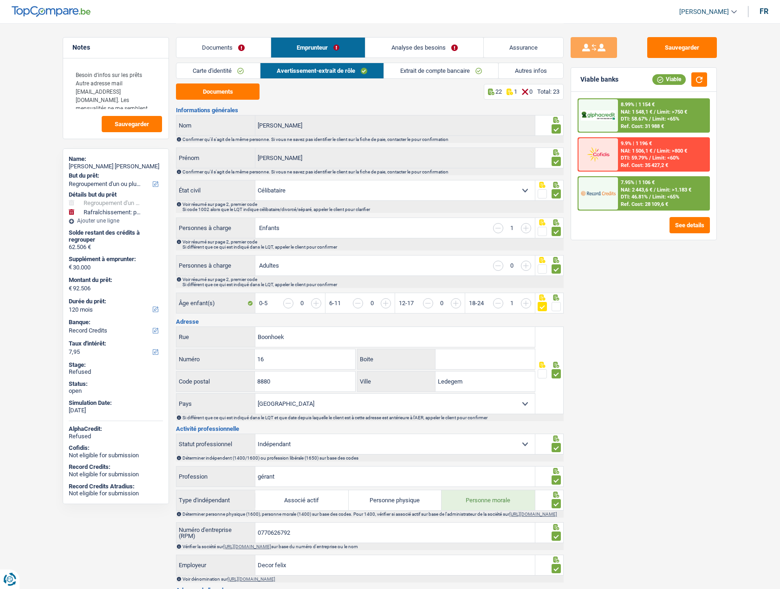
click at [197, 67] on link "Carte d'identité" at bounding box center [218, 70] width 84 height 15
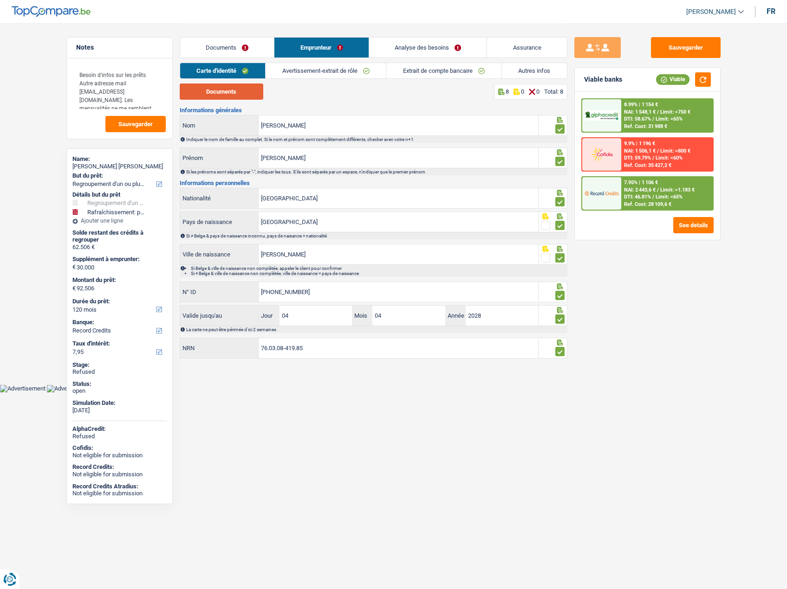
click at [203, 89] on button "Documents" at bounding box center [222, 92] width 84 height 16
drag, startPoint x: 235, startPoint y: 46, endPoint x: 243, endPoint y: 46, distance: 7.9
click at [235, 46] on link "Documents" at bounding box center [227, 48] width 94 height 20
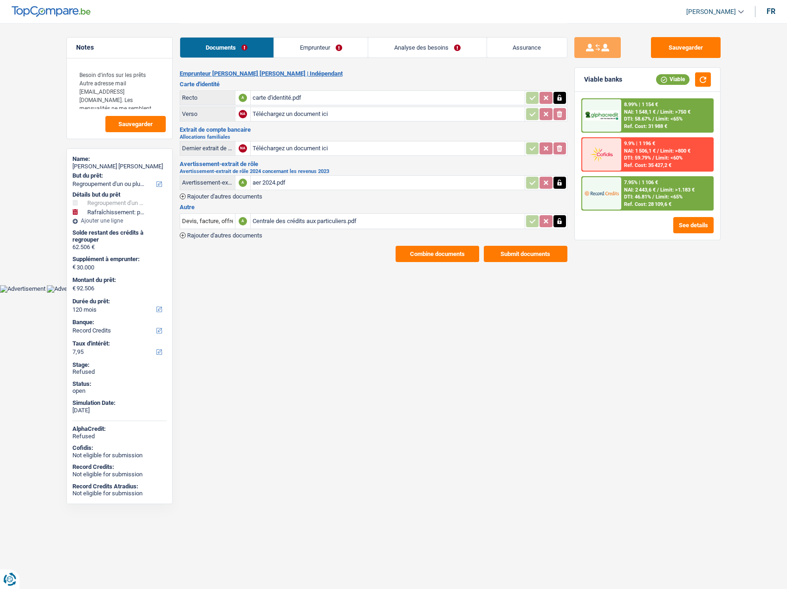
click at [302, 36] on div "Documents Emprunteur Analyse des besoins Assurance" at bounding box center [374, 42] width 388 height 39
click at [304, 45] on link "Emprunteur" at bounding box center [321, 48] width 94 height 20
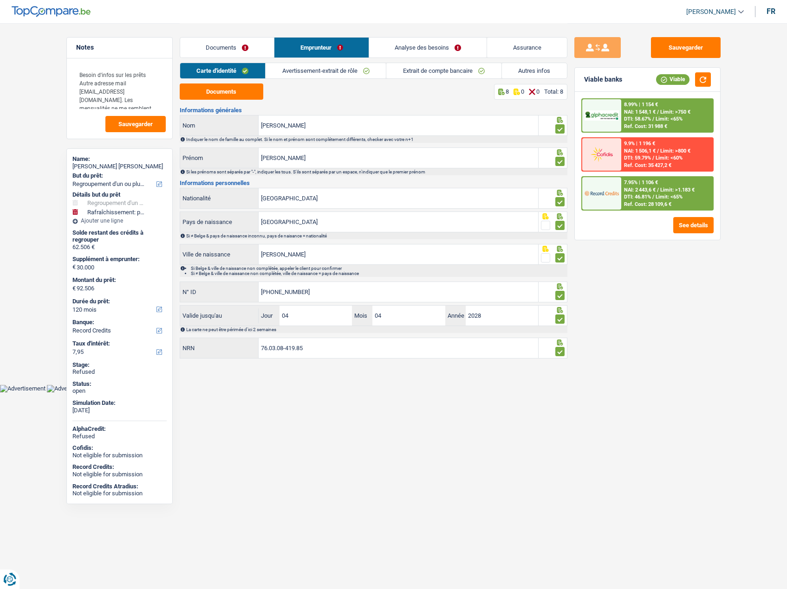
click at [309, 68] on link "Avertissement-extrait de rôle" at bounding box center [325, 70] width 120 height 15
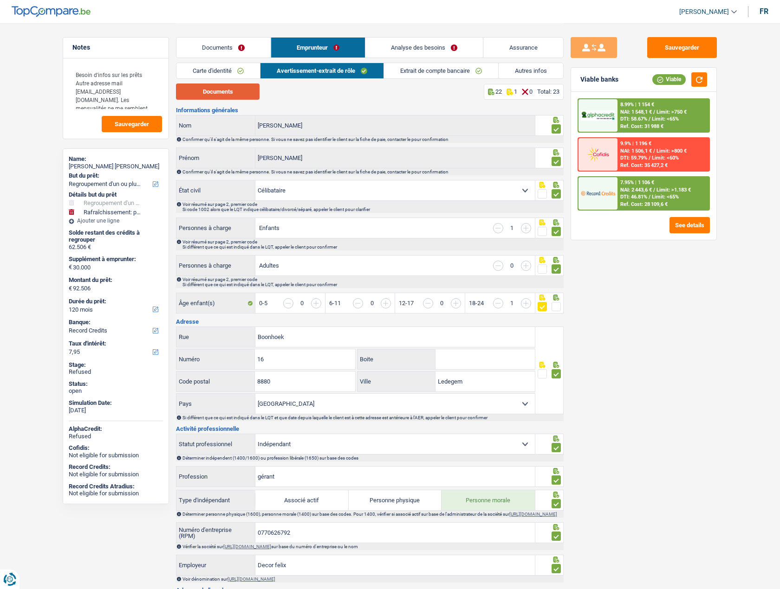
click at [231, 97] on button "Documents" at bounding box center [218, 92] width 84 height 16
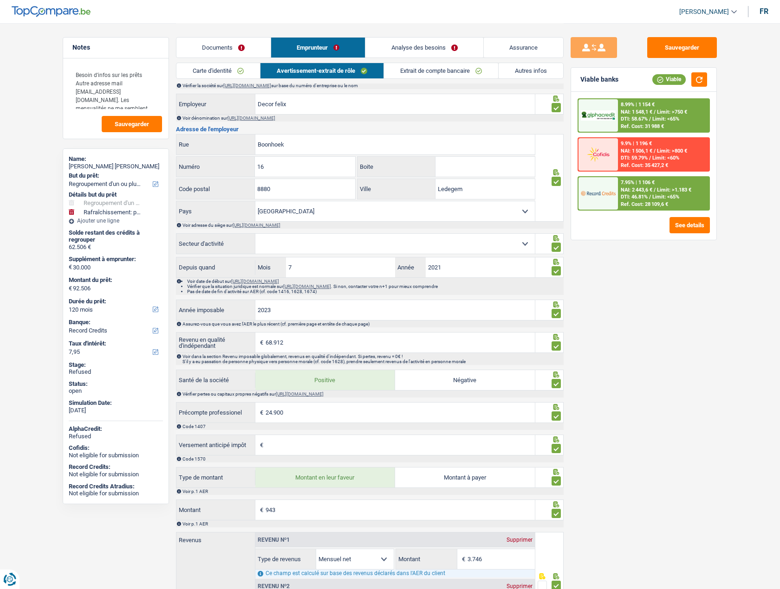
scroll to position [550, 0]
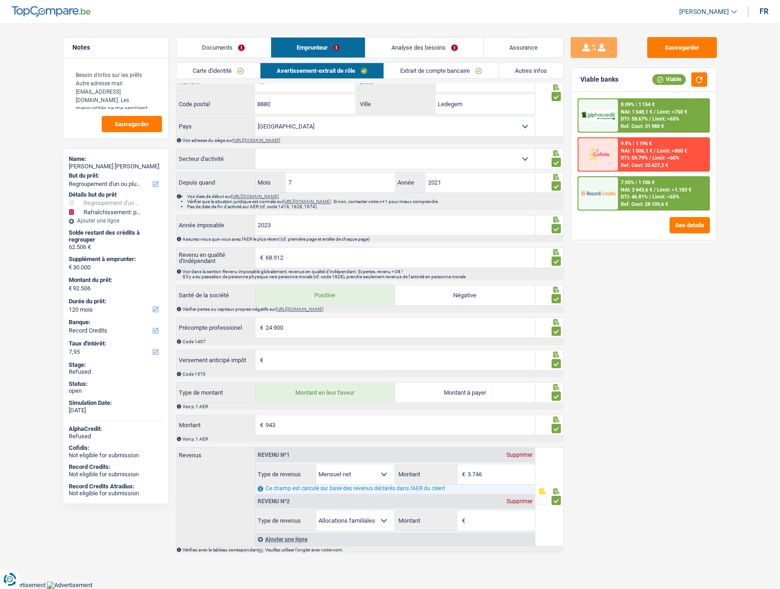
click at [319, 369] on input "Versement anticipé impôt" at bounding box center [399, 360] width 269 height 20
click at [307, 335] on input "24.900" at bounding box center [399, 328] width 269 height 20
click at [595, 109] on div at bounding box center [597, 115] width 39 height 32
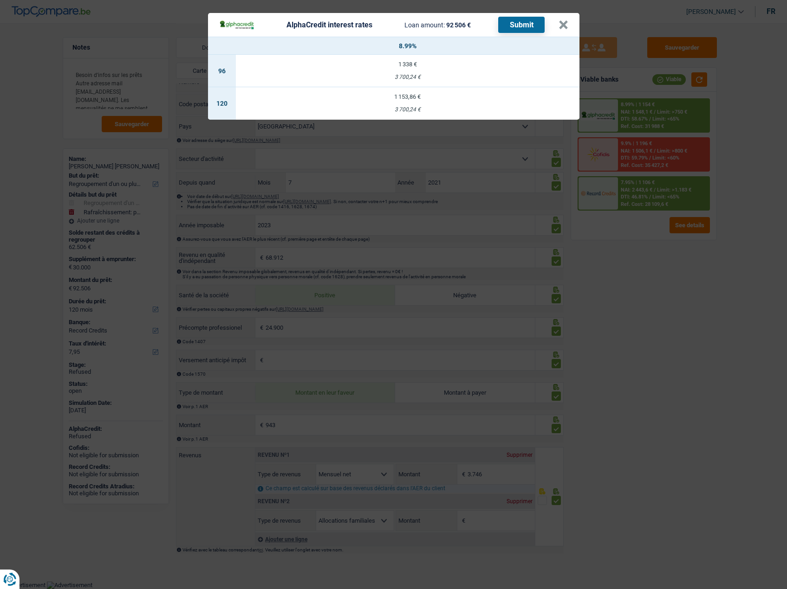
click at [514, 28] on button "Submit" at bounding box center [521, 25] width 46 height 16
click at [408, 105] on td "1 153,86 € 3 700,24 €" at bounding box center [407, 103] width 343 height 32
select select "alphacredit"
type input "8,99"
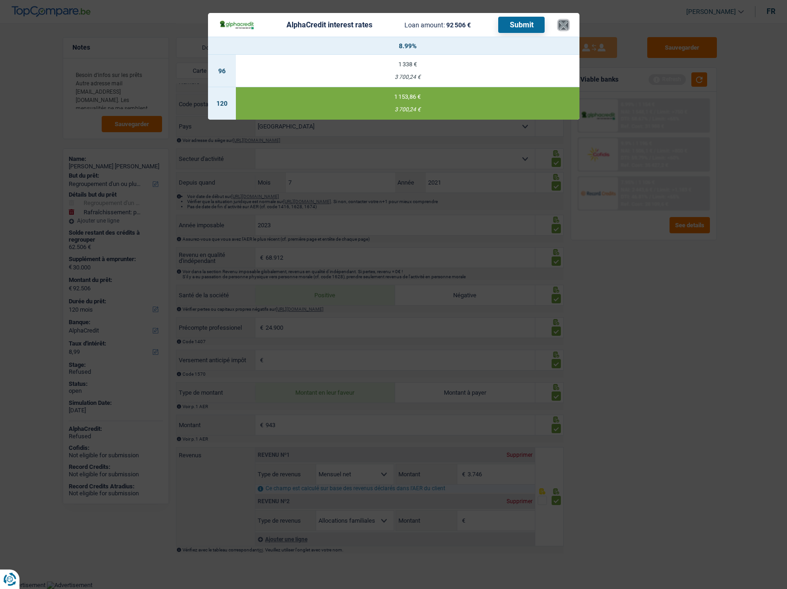
click at [564, 25] on button "×" at bounding box center [563, 24] width 10 height 9
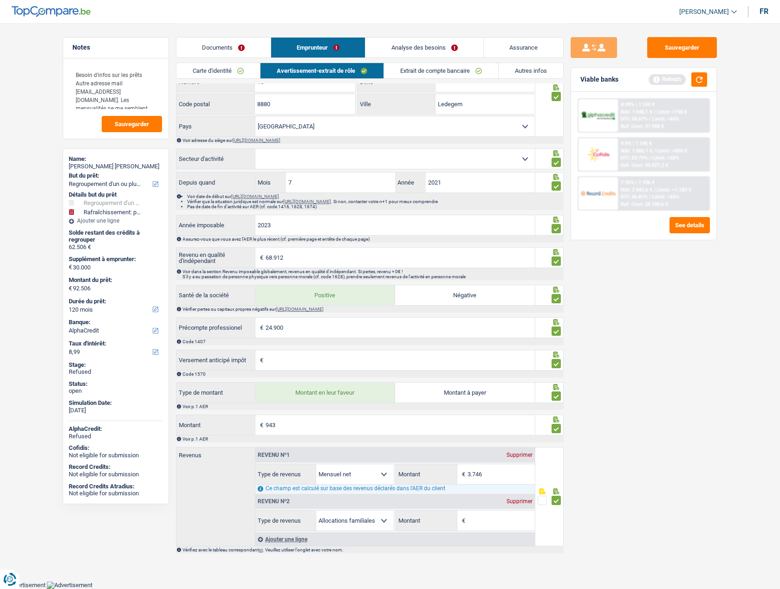
click at [416, 39] on link "Analyse des besoins" at bounding box center [424, 48] width 118 height 20
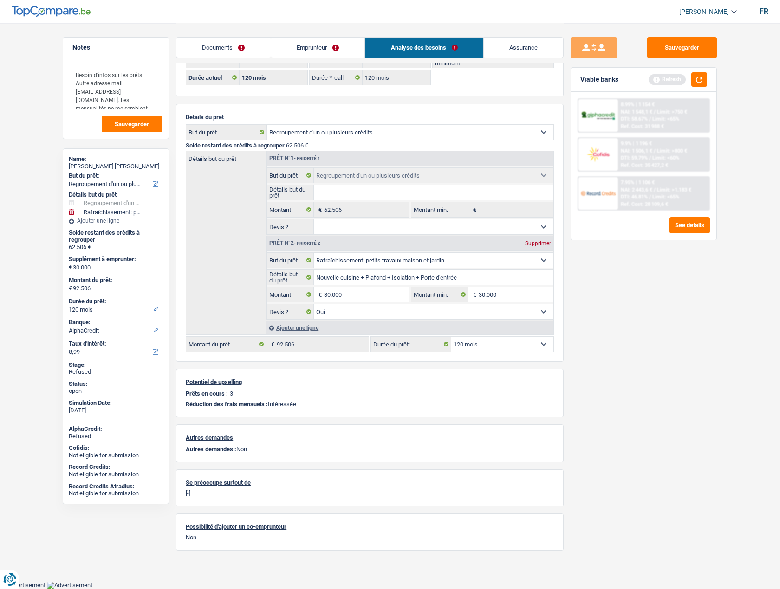
scroll to position [37, 0]
click at [233, 45] on link "Documents" at bounding box center [223, 48] width 94 height 20
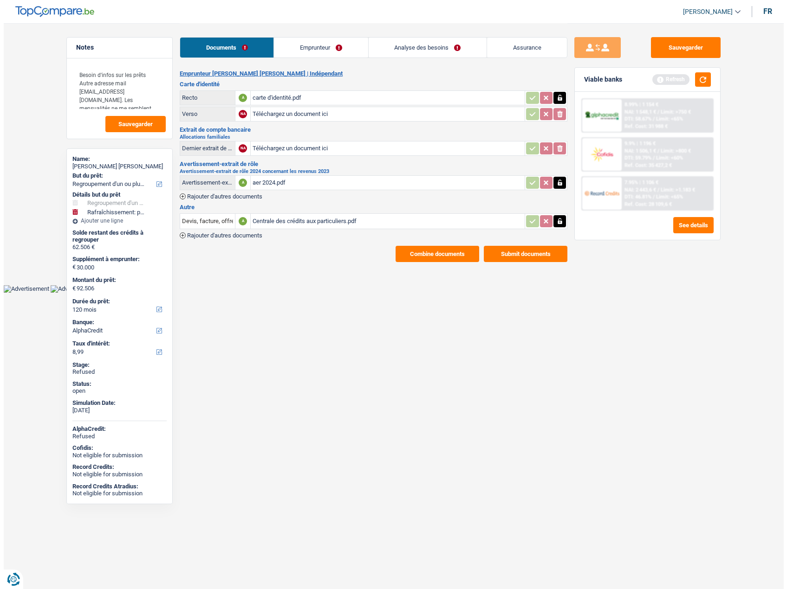
scroll to position [0, 0]
click at [422, 255] on button "Combine documents" at bounding box center [437, 254] width 84 height 16
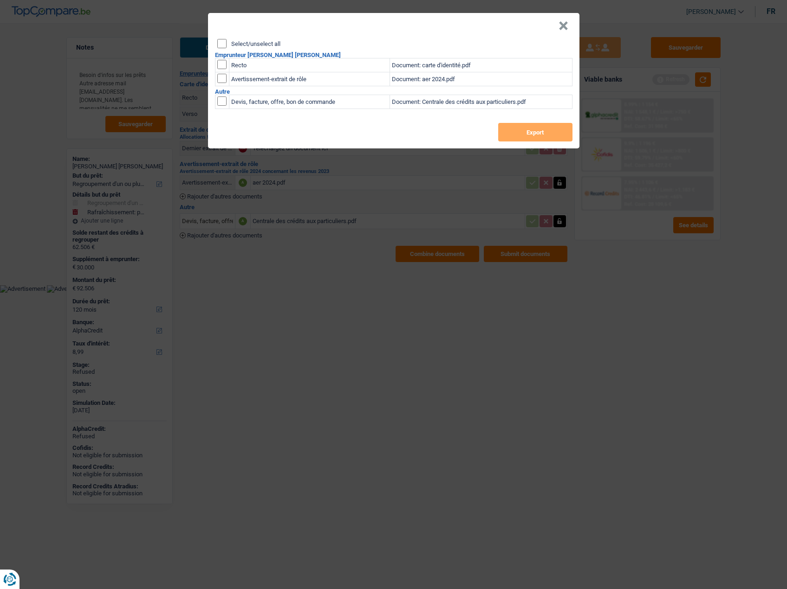
click at [239, 44] on label "Select/unselect all" at bounding box center [255, 44] width 49 height 6
click at [226, 44] on input "Select/unselect all" at bounding box center [221, 43] width 9 height 9
checkbox input "true"
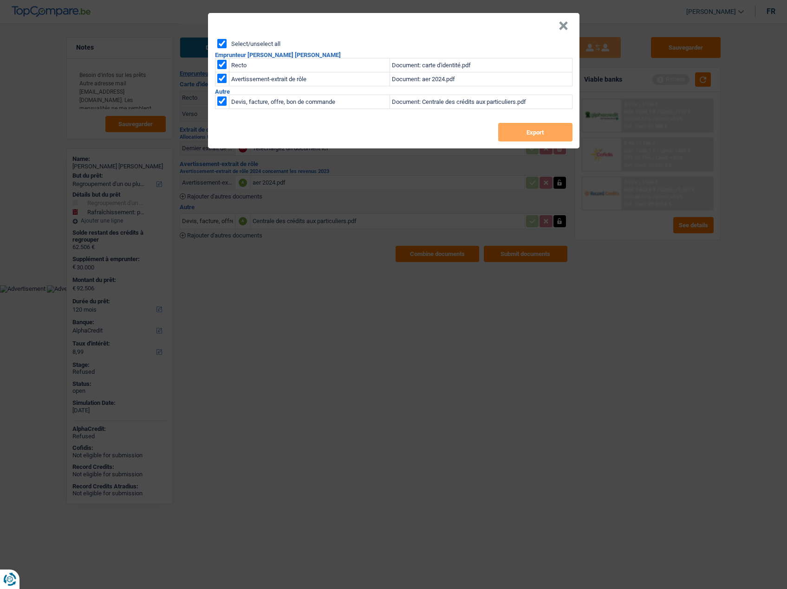
checkbox input "true"
click at [560, 28] on button "×" at bounding box center [563, 25] width 10 height 9
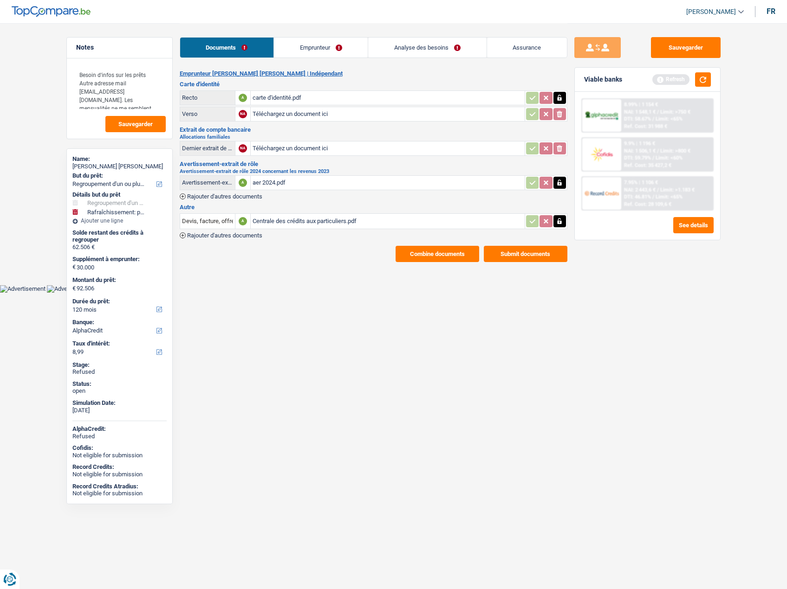
click at [303, 223] on div "Centrale des crédits aux particuliers.pdf" at bounding box center [387, 221] width 270 height 14
click at [419, 252] on button "Combine documents" at bounding box center [437, 254] width 84 height 16
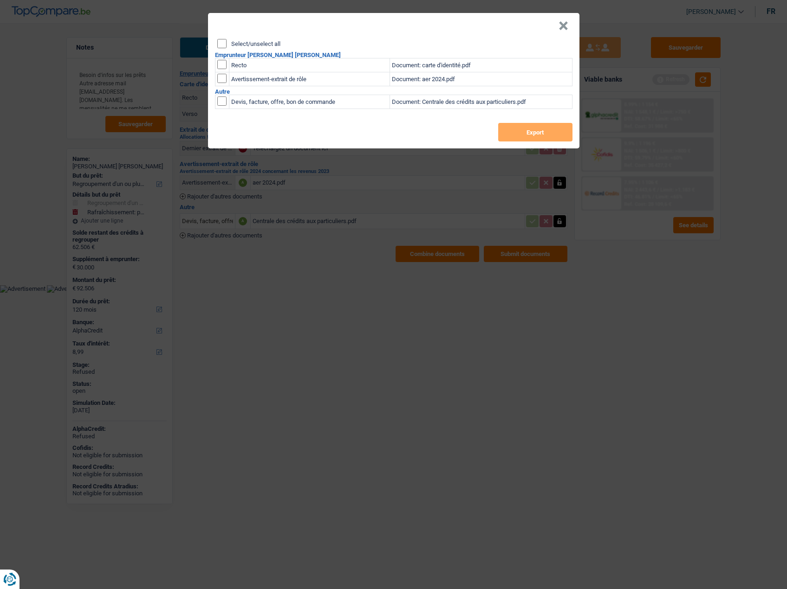
click at [222, 79] on input "checkbox" at bounding box center [221, 78] width 9 height 9
checkbox input "true"
click at [222, 65] on input "checkbox" at bounding box center [221, 64] width 9 height 9
checkbox input "true"
click at [223, 45] on input "Select/unselect all" at bounding box center [221, 43] width 9 height 9
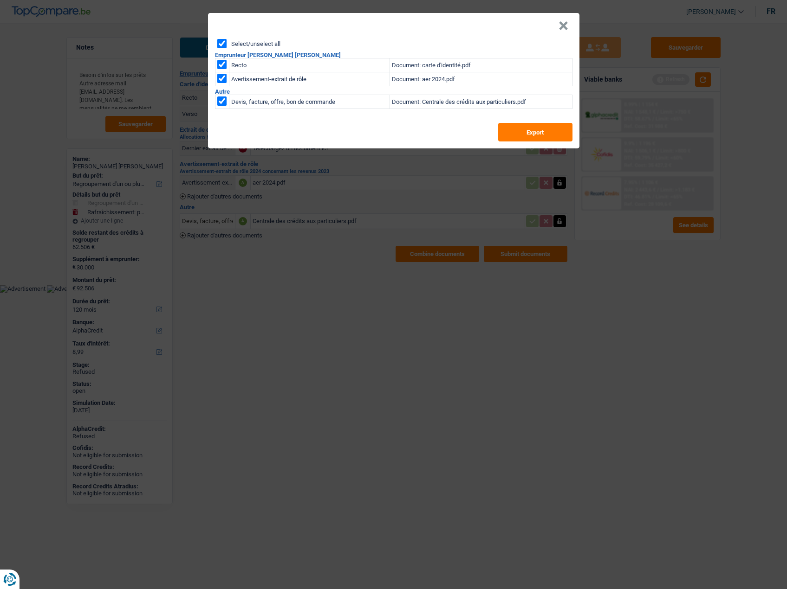
checkbox input "true"
click at [220, 103] on input "checkbox" at bounding box center [221, 101] width 9 height 9
checkbox input "false"
click at [536, 132] on button "Export" at bounding box center [535, 132] width 74 height 19
drag, startPoint x: 562, startPoint y: 28, endPoint x: 440, endPoint y: 75, distance: 130.3
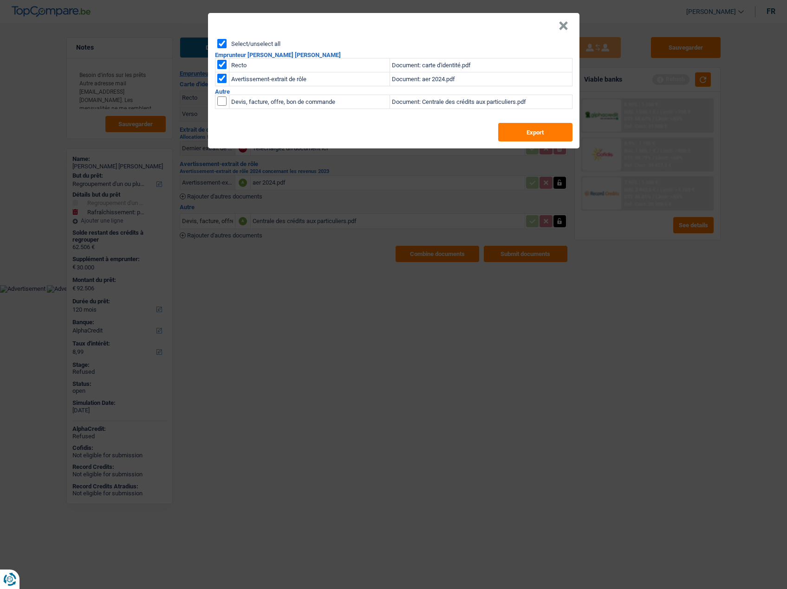
click at [562, 28] on button "×" at bounding box center [563, 25] width 10 height 9
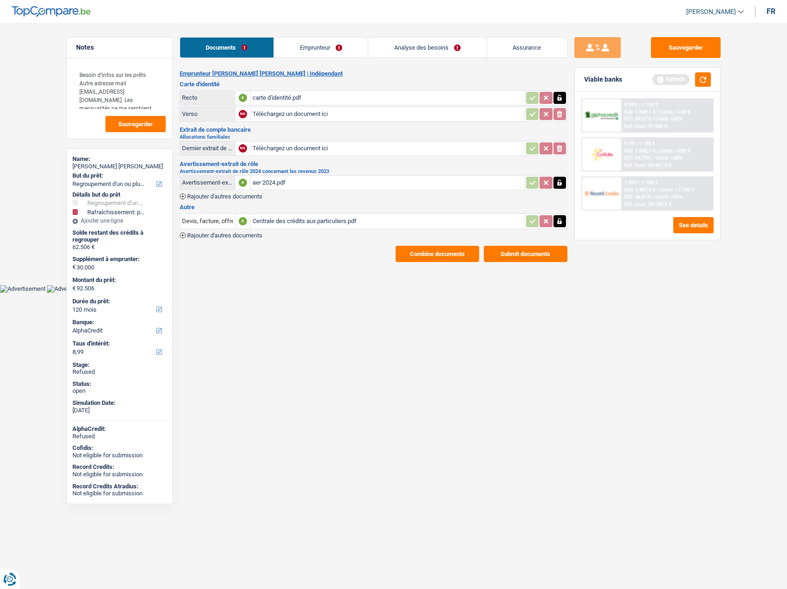
click at [111, 164] on div "Robinson Felix peralta" at bounding box center [119, 166] width 94 height 7
drag, startPoint x: 134, startPoint y: 167, endPoint x: 100, endPoint y: 169, distance: 34.4
click at [100, 169] on div "Robinson Felix peralta" at bounding box center [119, 166] width 94 height 7
copy div "Felix peralta"
click at [700, 80] on button "button" at bounding box center [703, 79] width 16 height 14
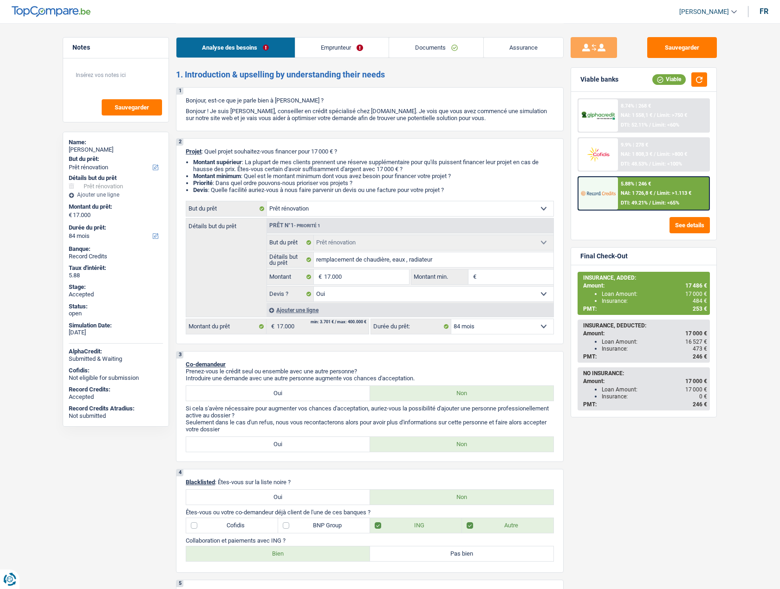
select select "renovation"
select select "84"
select select "renovation"
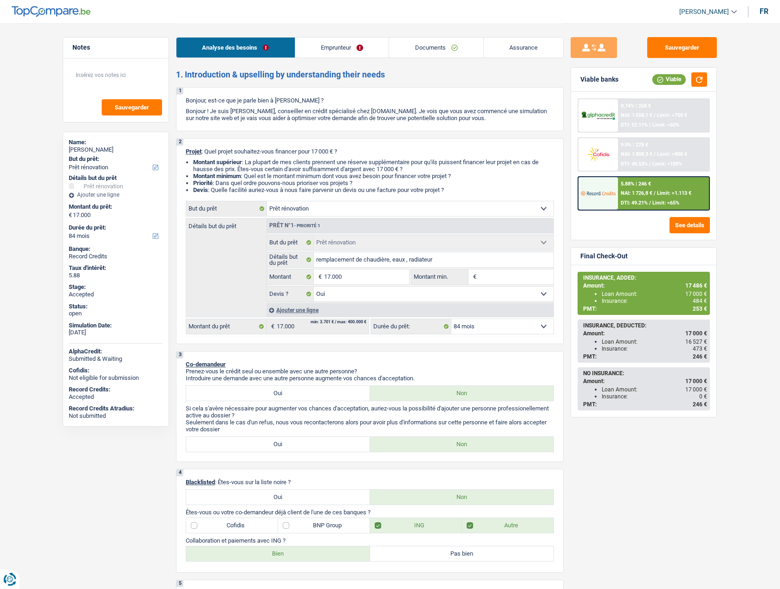
select select "yes"
select select "84"
select select "privateEmployee"
select select "familyAllowances"
select select "netSalary"
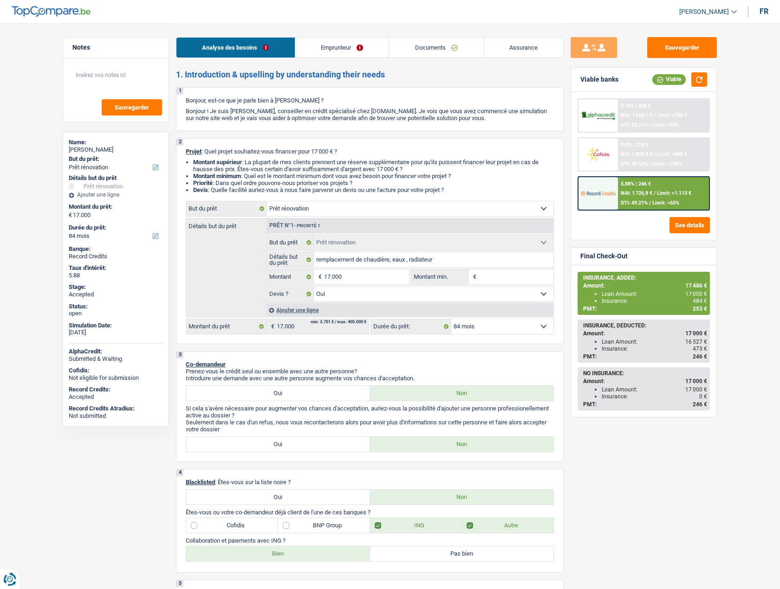
select select "alimony"
select select "mealVouchers"
select select "ownerWithMortgage"
select select "mortgage"
select select "180"
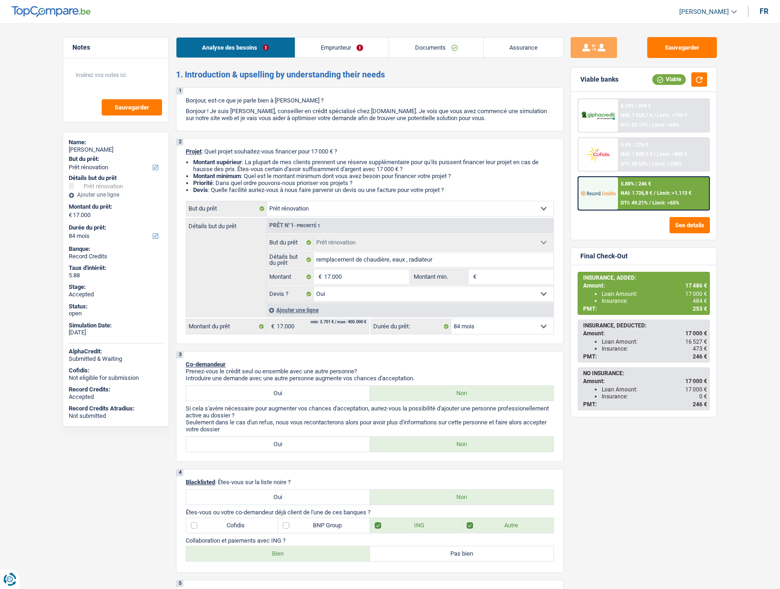
select select "renovation"
select select "yes"
select select "84"
click at [690, 9] on span "[PERSON_NAME]" at bounding box center [704, 12] width 50 height 8
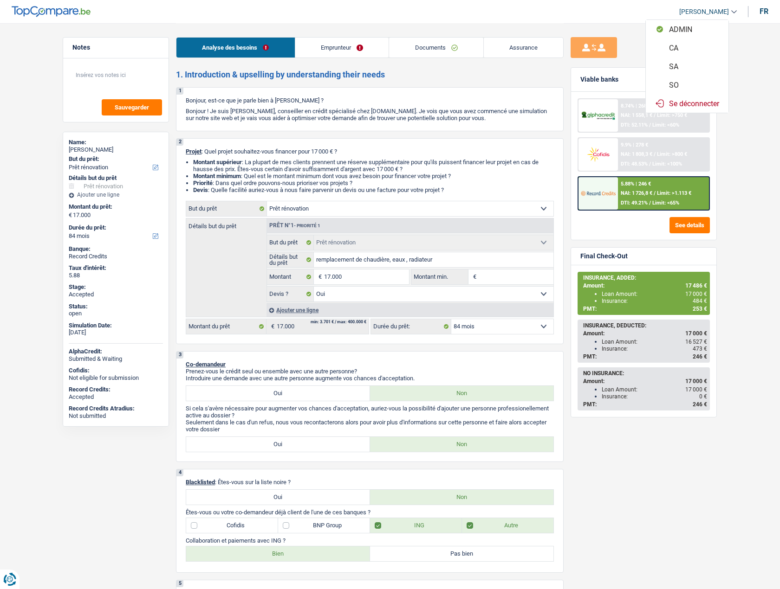
click at [677, 82] on button "SO" at bounding box center [687, 85] width 83 height 19
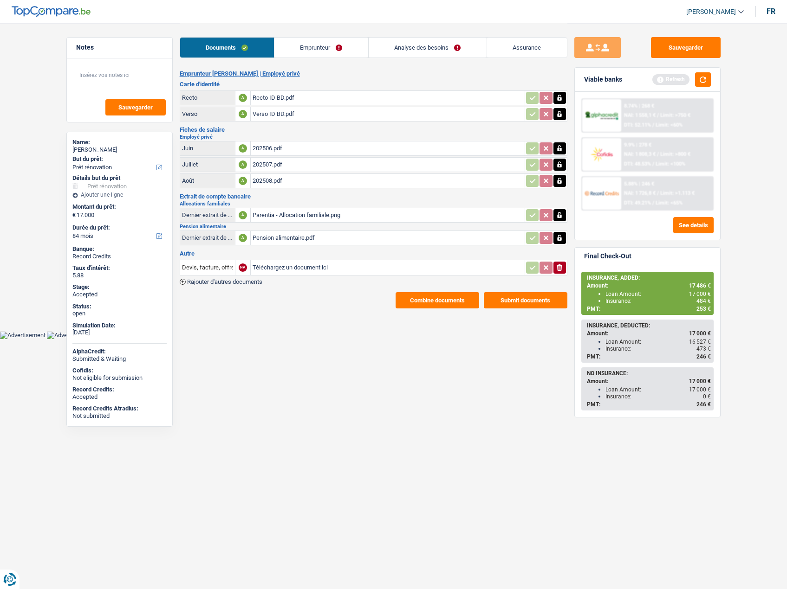
click at [416, 297] on button "Combine documents" at bounding box center [437, 300] width 84 height 16
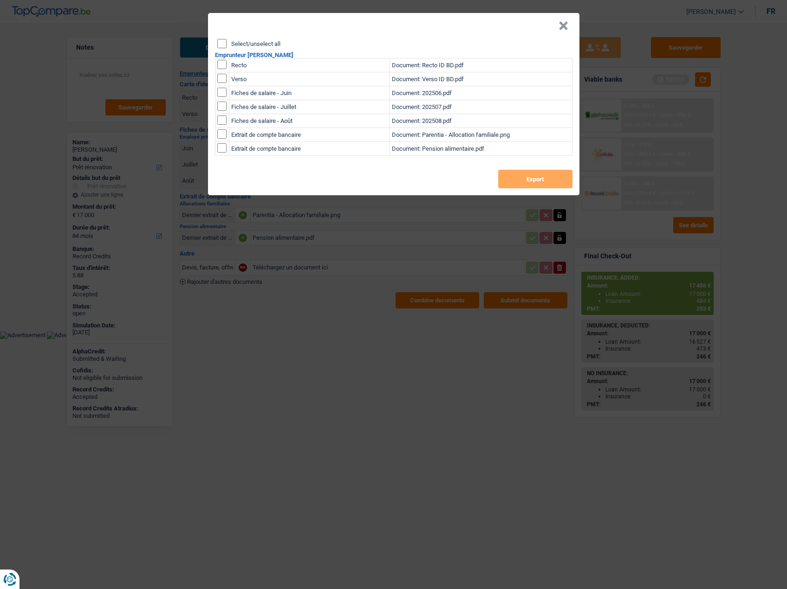
click at [246, 46] on label "Select/unselect all" at bounding box center [255, 44] width 49 height 6
click at [226, 46] on input "Select/unselect all" at bounding box center [221, 43] width 9 height 9
checkbox input "true"
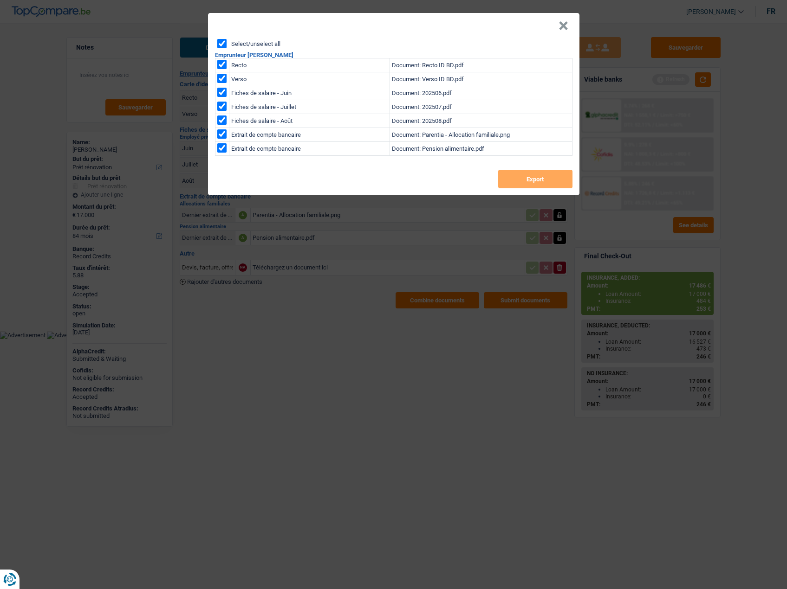
checkbox input "true"
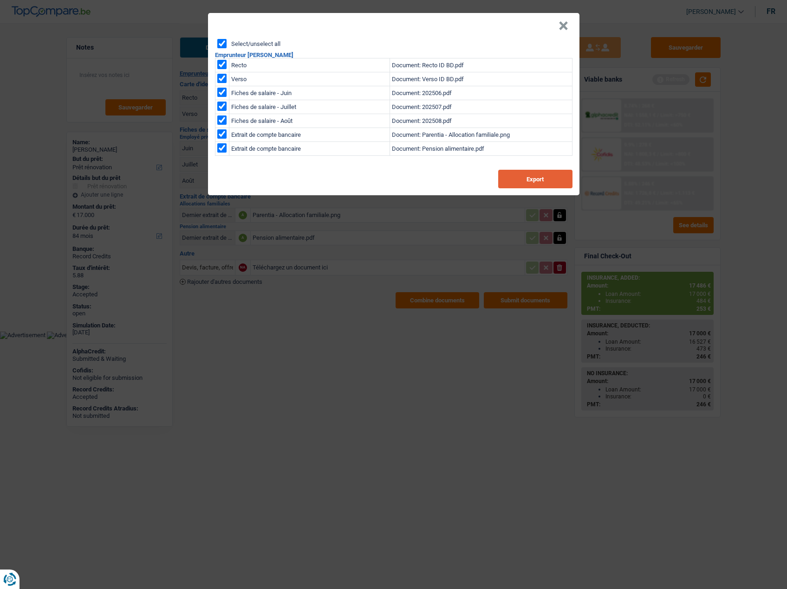
click at [531, 179] on button "Export" at bounding box center [535, 179] width 74 height 19
drag, startPoint x: 558, startPoint y: 28, endPoint x: 552, endPoint y: 34, distance: 8.5
click at [559, 28] on button "×" at bounding box center [563, 25] width 10 height 9
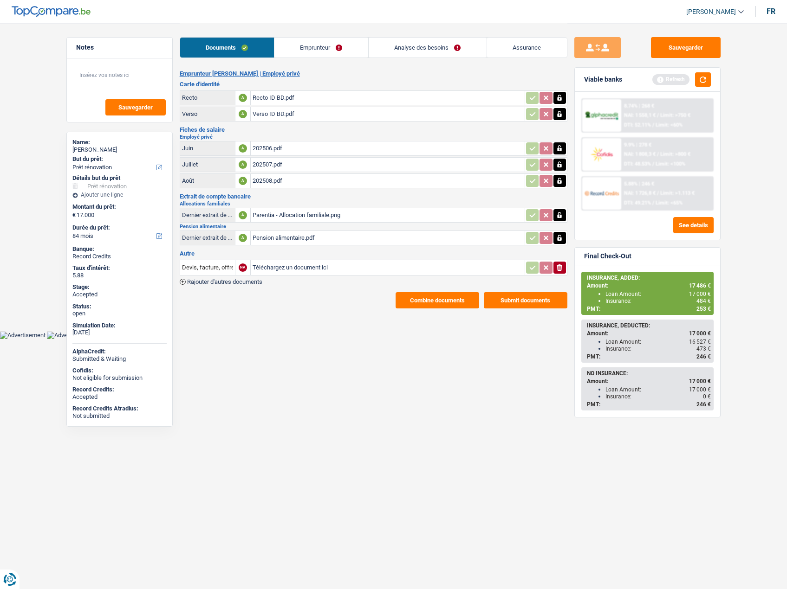
click at [503, 45] on link "Assurance" at bounding box center [527, 48] width 80 height 20
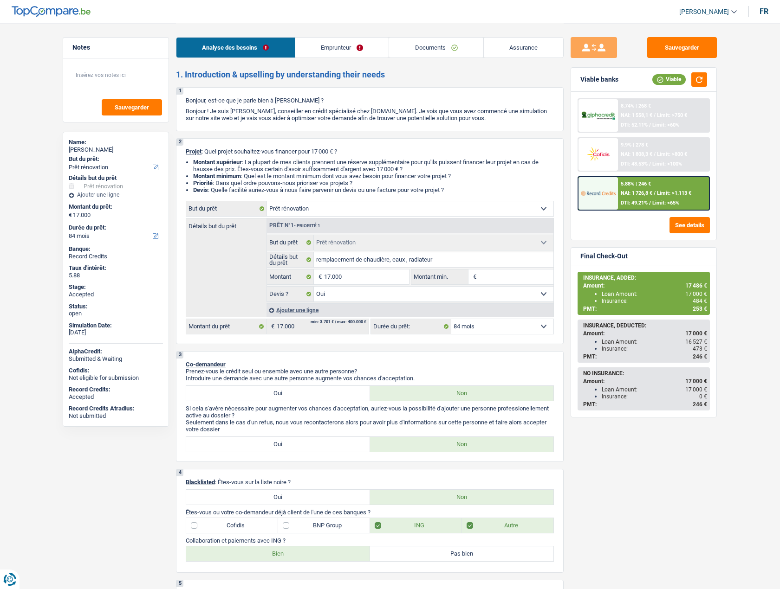
select select "renovation"
select select "84"
select select "renovation"
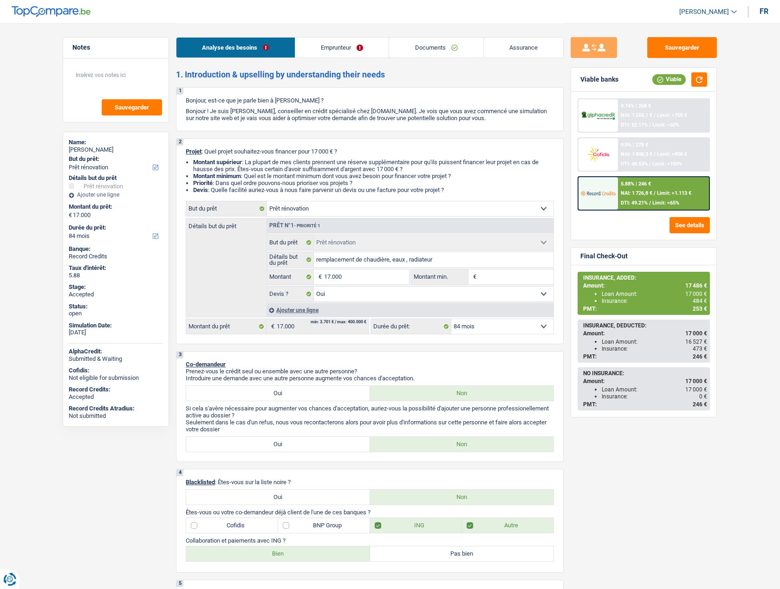
select select "yes"
select select "84"
select select "privateEmployee"
select select "familyAllowances"
select select "netSalary"
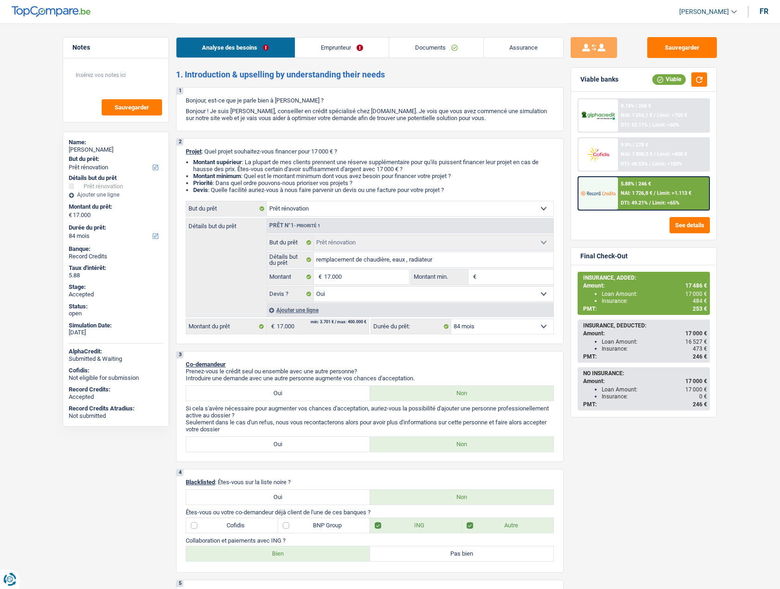
select select "alimony"
select select "mealVouchers"
select select "ownerWithMortgage"
select select "mortgage"
select select "180"
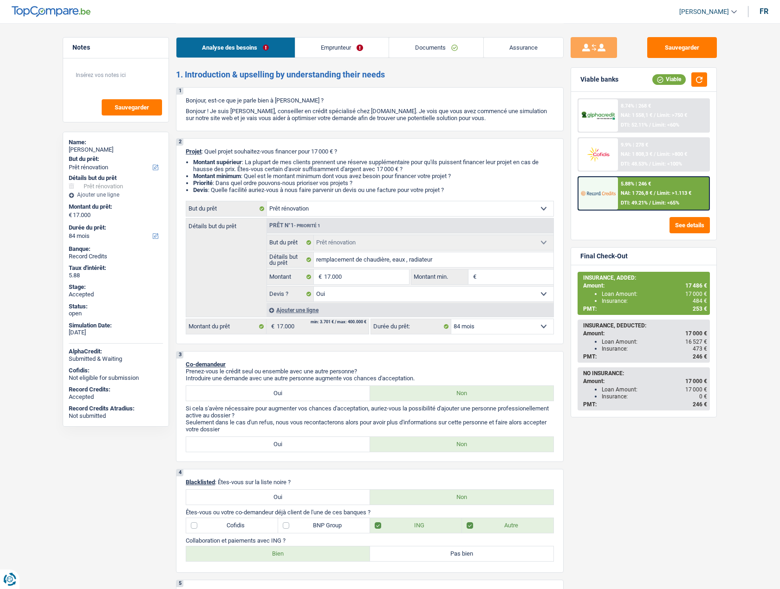
select select "renovation"
select select "yes"
select select "84"
click at [327, 42] on link "Emprunteur" at bounding box center [342, 48] width 94 height 20
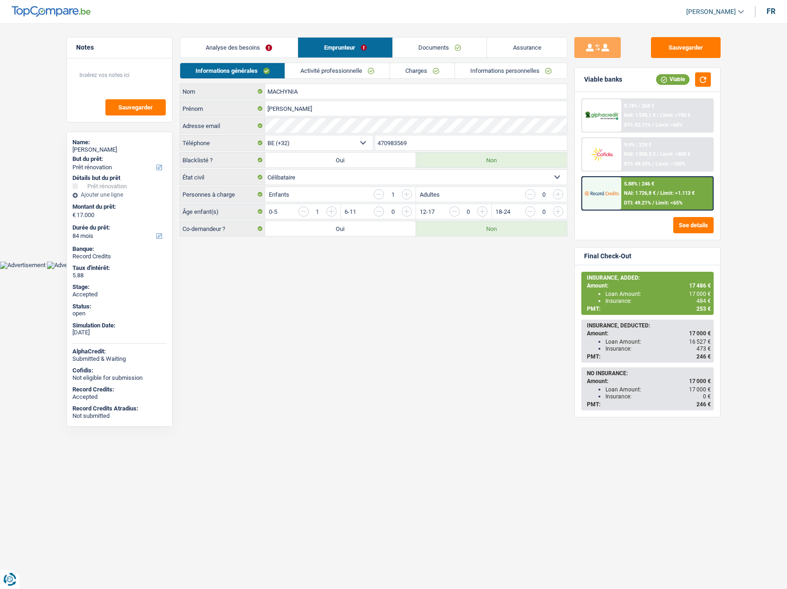
click at [518, 51] on link "Assurance" at bounding box center [527, 48] width 80 height 20
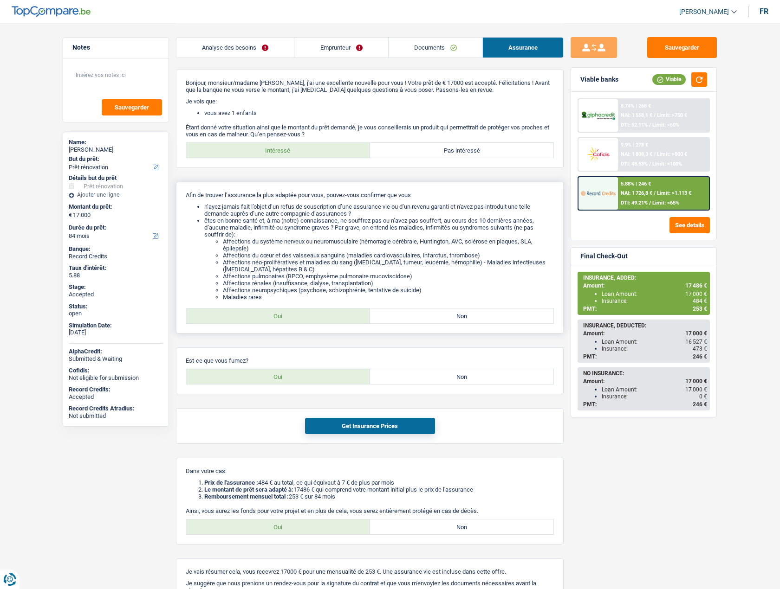
click at [346, 235] on li "êtes en bonne santé et, à ma (notre) connaissance, ne souffrez pas ou n’avez pa…" at bounding box center [378, 259] width 349 height 84
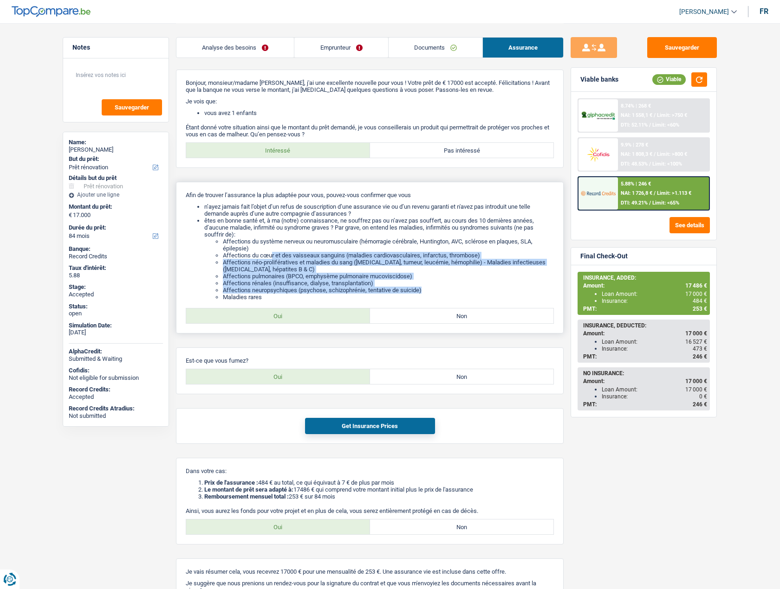
drag, startPoint x: 424, startPoint y: 292, endPoint x: 272, endPoint y: 256, distance: 156.1
click at [272, 256] on ul "Affections du système nerveux ou neuromusculaire (hémorragie cérébrale, [PERSON…" at bounding box center [378, 269] width 349 height 63
click at [289, 283] on li "Affections rénales (insuffisance, dialyse, transplantation)" at bounding box center [388, 283] width 331 height 7
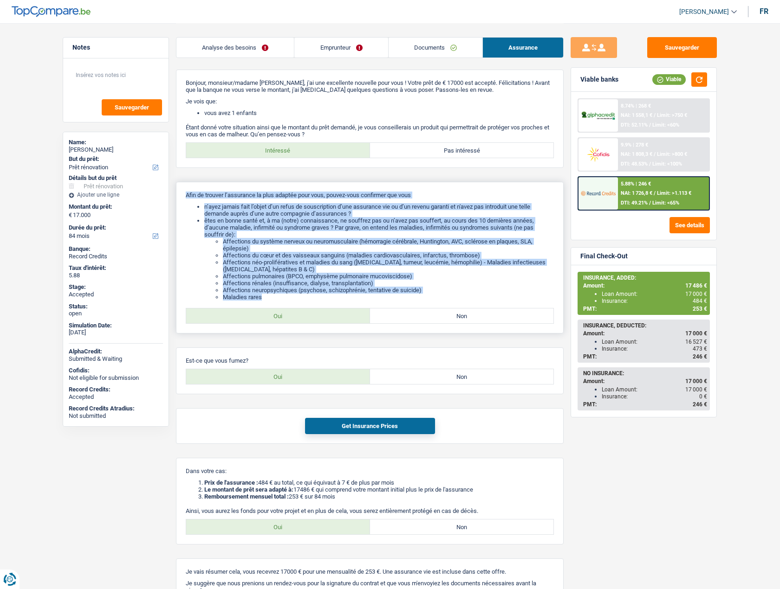
drag, startPoint x: 268, startPoint y: 290, endPoint x: 183, endPoint y: 192, distance: 129.3
click at [183, 192] on div "Afin de trouver l’assurance la plus adaptée pour vous, pouvez-vous confirmer qu…" at bounding box center [370, 258] width 388 height 152
click at [199, 197] on p "Afin de trouver l’assurance la plus adaptée pour vous, pouvez-vous confirmer qu…" at bounding box center [370, 195] width 368 height 7
drag, startPoint x: 183, startPoint y: 192, endPoint x: 301, endPoint y: 299, distance: 159.3
click at [301, 299] on div "Afin de trouver l’assurance la plus adaptée pour vous, pouvez-vous confirmer qu…" at bounding box center [370, 258] width 388 height 152
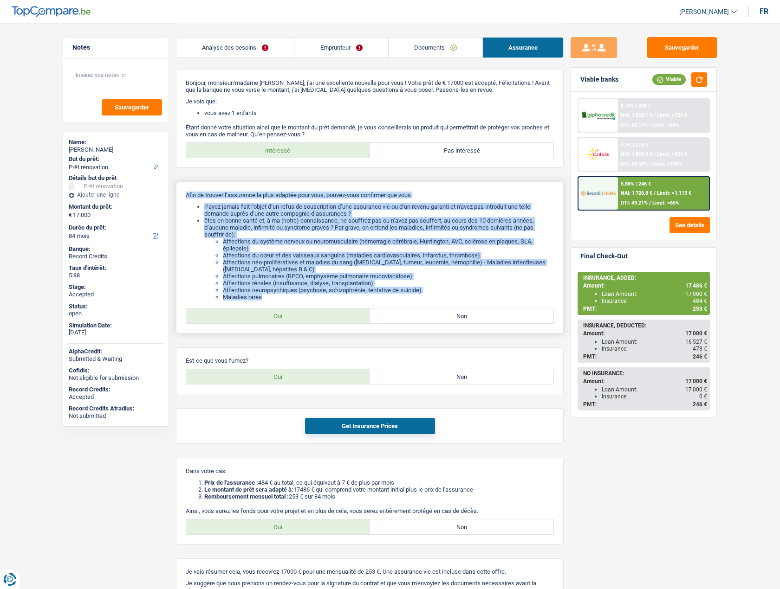
click at [300, 296] on li "Maladies rares" at bounding box center [388, 297] width 331 height 7
drag, startPoint x: 268, startPoint y: 297, endPoint x: 181, endPoint y: 196, distance: 132.6
click at [181, 196] on div "Afin de trouver l’assurance la plus adaptée pour vous, pouvez-vous confirmer qu…" at bounding box center [370, 258] width 388 height 152
click at [181, 195] on div "Afin de trouver l’assurance la plus adaptée pour vous, pouvez-vous confirmer qu…" at bounding box center [370, 258] width 388 height 152
drag, startPoint x: 185, startPoint y: 194, endPoint x: 268, endPoint y: 302, distance: 135.3
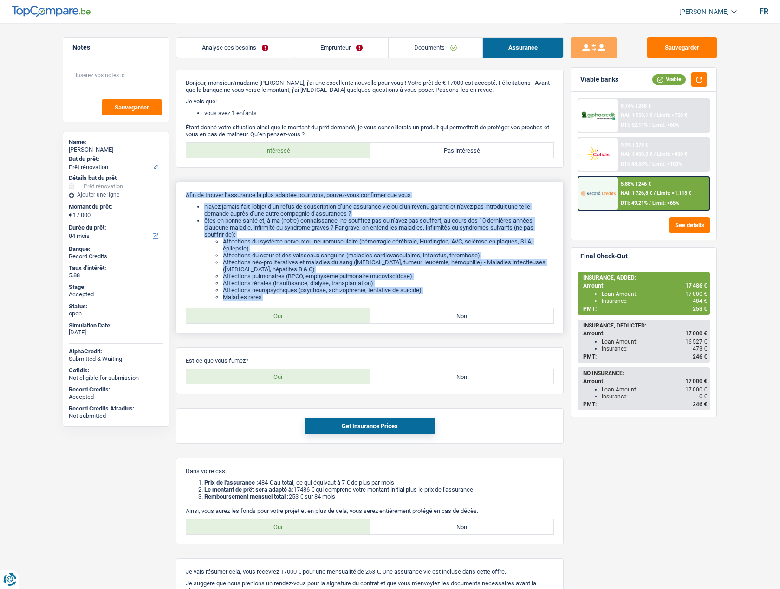
click at [268, 302] on div "Afin de trouver l’assurance la plus adaptée pour vous, pouvez-vous confirmer qu…" at bounding box center [370, 258] width 388 height 152
click at [268, 299] on li "Maladies rares" at bounding box center [388, 297] width 331 height 7
drag, startPoint x: 266, startPoint y: 298, endPoint x: 184, endPoint y: 195, distance: 131.8
click at [184, 195] on div "Afin de trouver l’assurance la plus adaptée pour vous, pouvez-vous confirmer qu…" at bounding box center [370, 258] width 388 height 152
click at [436, 246] on li "Affections du système nerveux ou neuromusculaire (hémorragie cérébrale, Hunting…" at bounding box center [388, 245] width 331 height 14
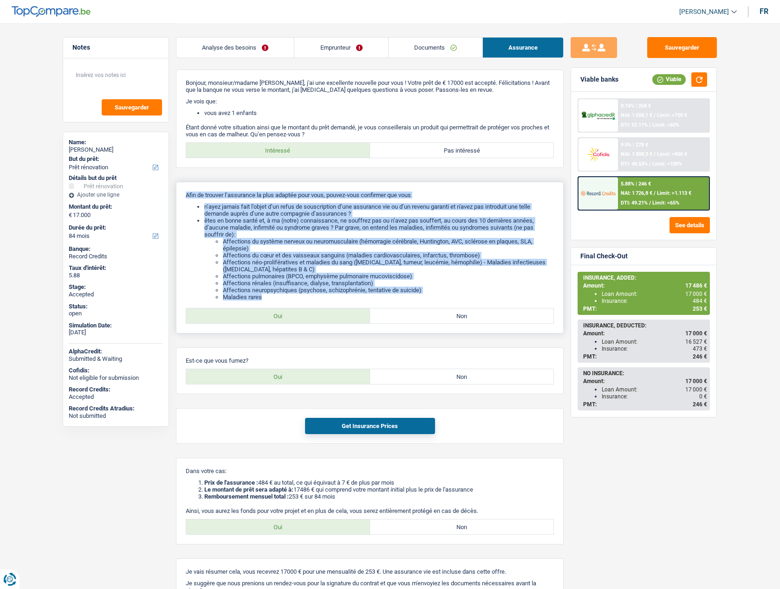
drag, startPoint x: 268, startPoint y: 299, endPoint x: 184, endPoint y: 196, distance: 132.9
click at [184, 196] on div "Afin de trouver l’assurance la plus adaptée pour vous, pouvez-vous confirmer qu…" at bounding box center [370, 258] width 388 height 152
click at [194, 202] on div "Afin de trouver l’assurance la plus adaptée pour vous, pouvez-vous confirmer qu…" at bounding box center [370, 258] width 388 height 152
click at [190, 198] on p "Afin de trouver l’assurance la plus adaptée pour vous, pouvez-vous confirmer qu…" at bounding box center [370, 195] width 368 height 7
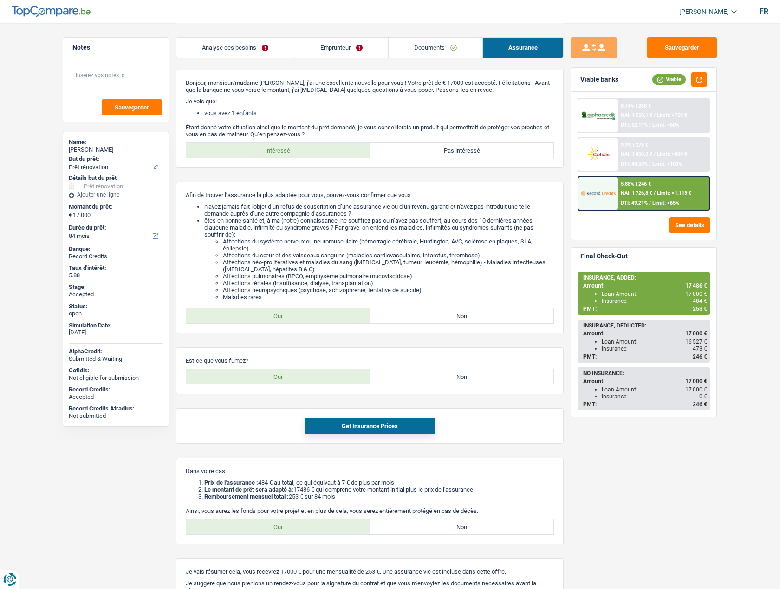
click at [693, 308] on span "253 €" at bounding box center [699, 309] width 14 height 6
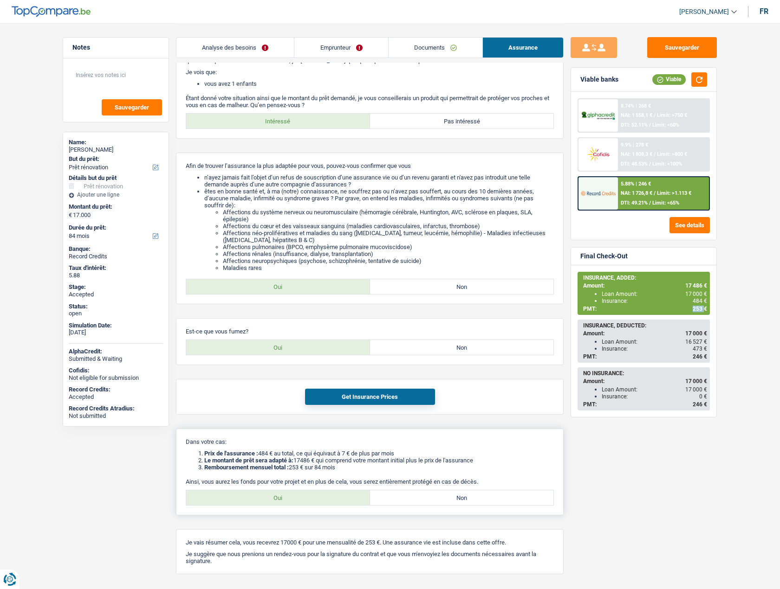
scroll to position [58, 0]
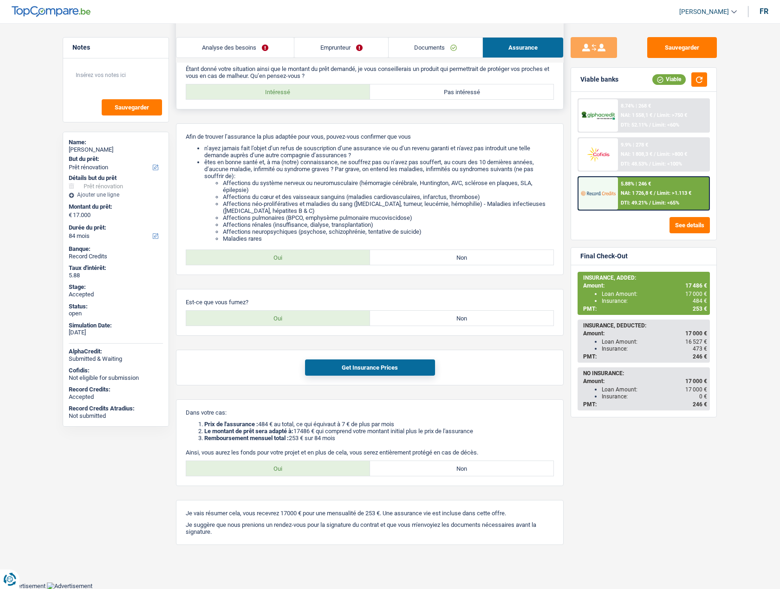
click at [459, 91] on label "Pas intéressé" at bounding box center [462, 91] width 184 height 15
click at [459, 91] on input "Pas intéressé" at bounding box center [462, 91] width 184 height 15
radio input "true"
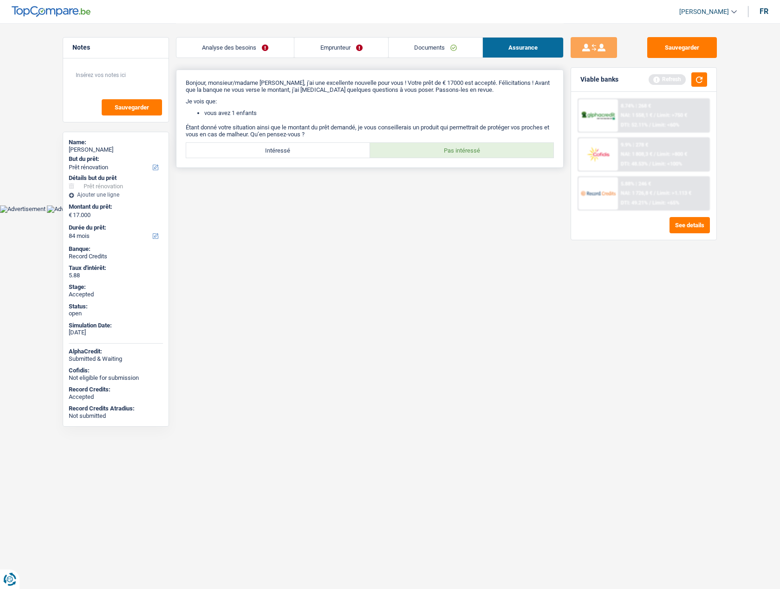
scroll to position [0, 0]
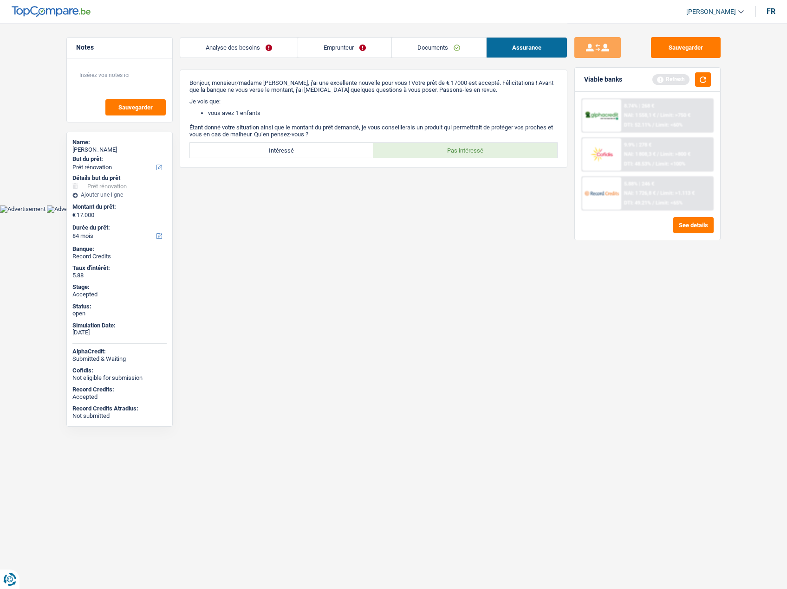
click at [654, 196] on span "NAI: 1 726,8 €" at bounding box center [640, 193] width 32 height 6
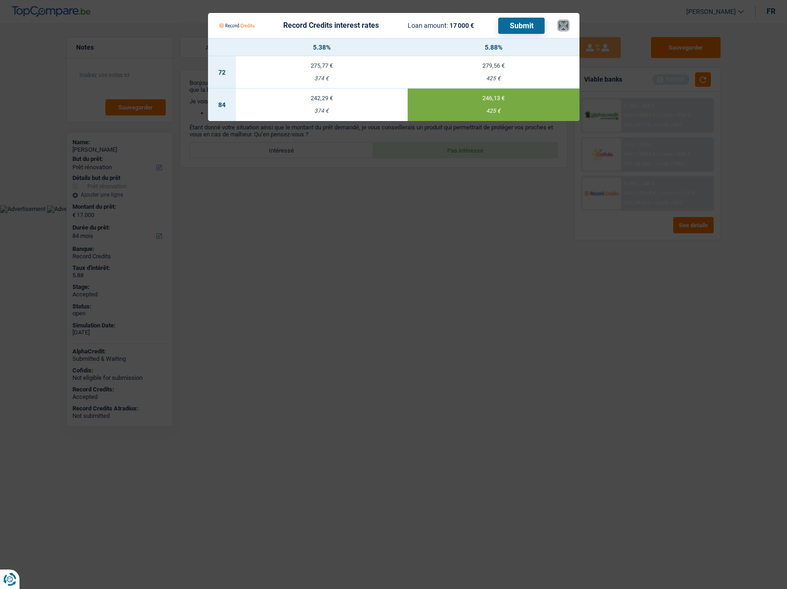
click at [564, 29] on button "×" at bounding box center [563, 25] width 10 height 9
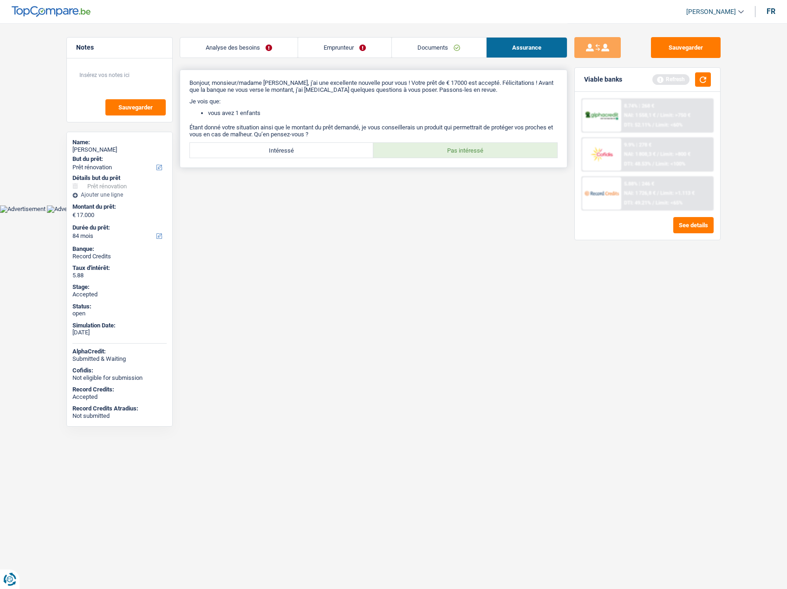
click at [251, 148] on label "Intéressé" at bounding box center [282, 150] width 184 height 15
click at [251, 148] on input "Intéressé" at bounding box center [282, 150] width 184 height 15
radio input "true"
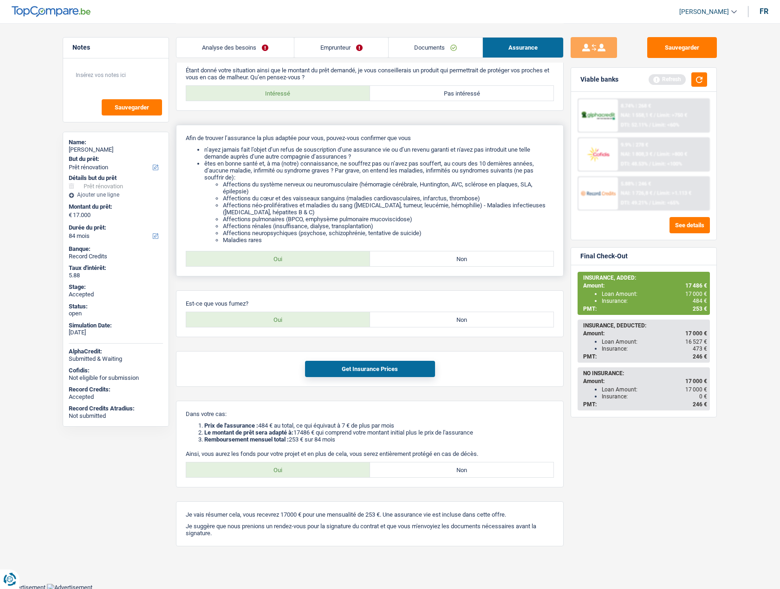
scroll to position [58, 0]
click at [355, 371] on button "Get Insurance Prices" at bounding box center [370, 368] width 130 height 16
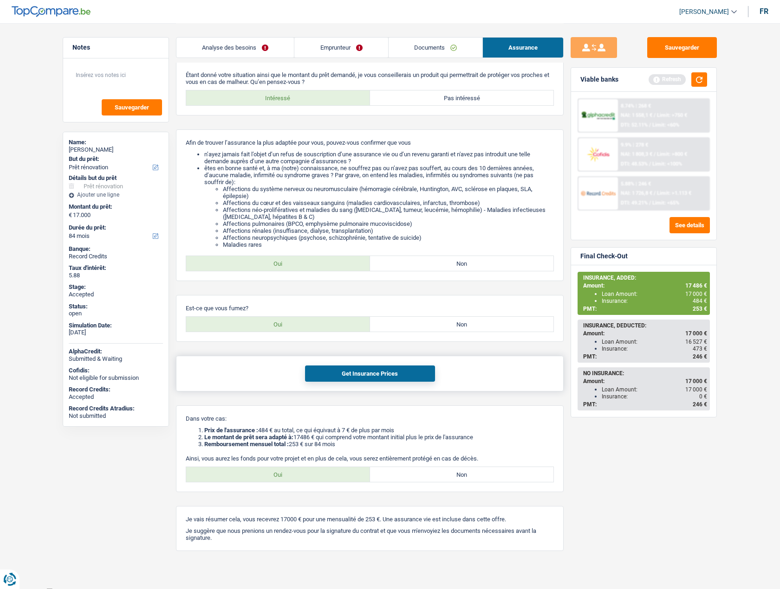
scroll to position [0, 0]
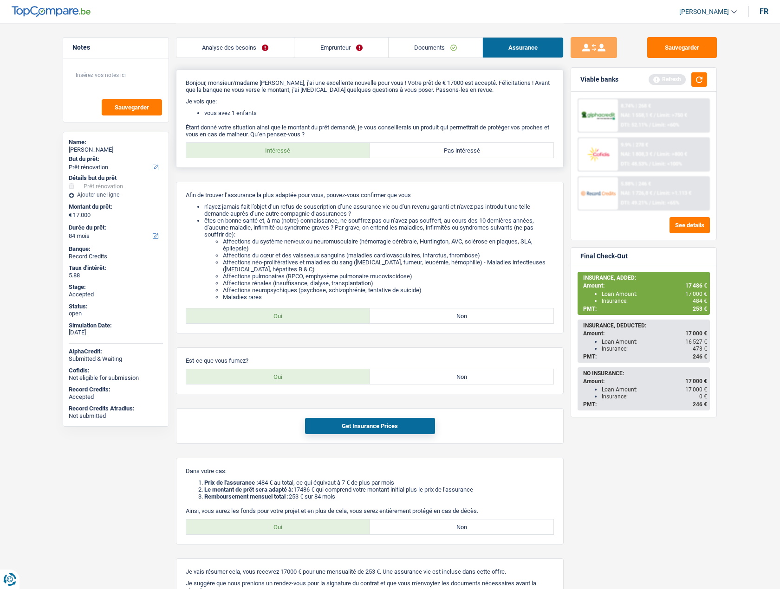
click at [434, 148] on label "Pas intéressé" at bounding box center [462, 150] width 184 height 15
click at [434, 148] on input "Pas intéressé" at bounding box center [462, 150] width 184 height 15
radio input "true"
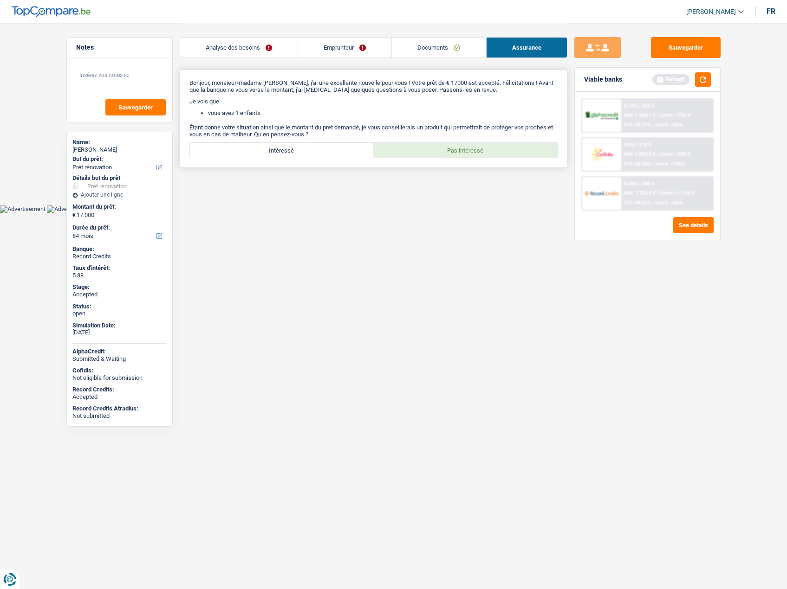
click at [286, 150] on label "Intéressé" at bounding box center [282, 150] width 184 height 15
click at [286, 150] on input "Intéressé" at bounding box center [282, 150] width 184 height 15
radio input "true"
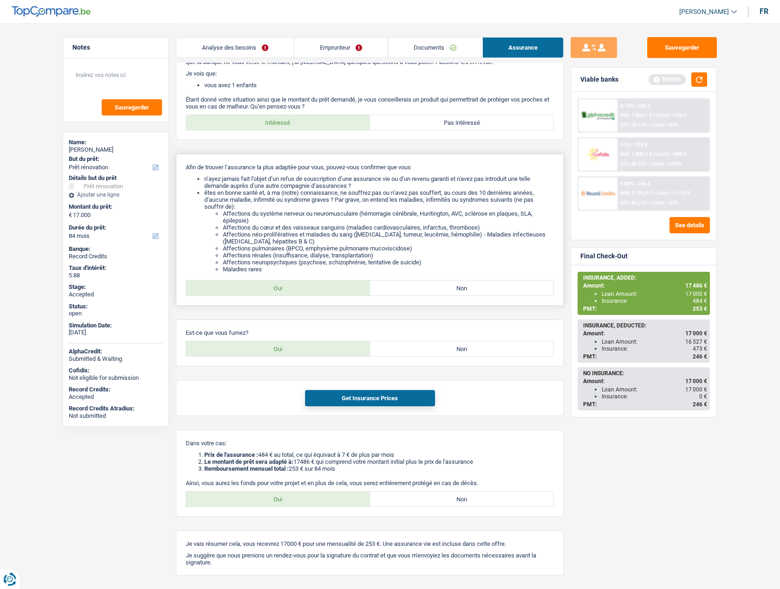
scroll to position [58, 0]
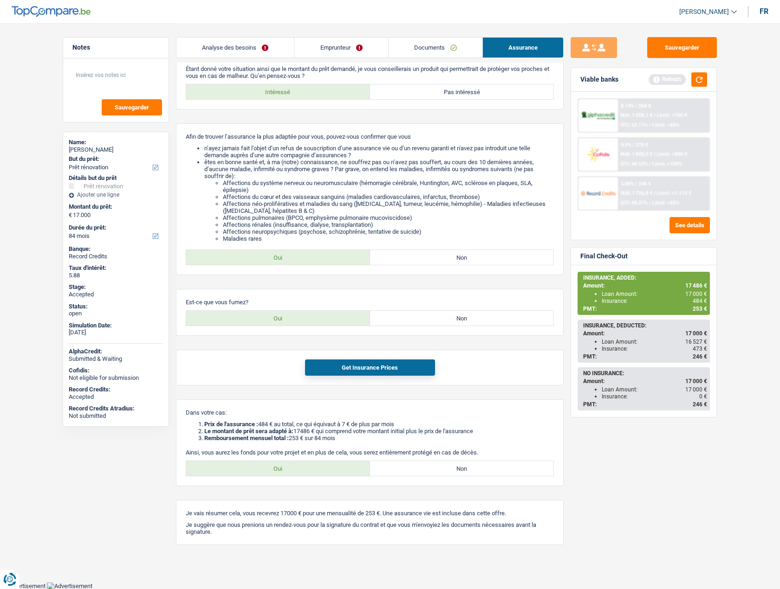
click at [372, 287] on div "Bonjour, monsieur/madame MARTA MACHYNIA, j'ai une excellente nouvelle pour vous…" at bounding box center [370, 278] width 388 height 534
click at [205, 344] on div "Bonjour, monsieur/madame MARTA MACHYNIA, j'ai une excellente nouvelle pour vous…" at bounding box center [370, 278] width 388 height 534
drag, startPoint x: 276, startPoint y: 424, endPoint x: 369, endPoint y: 426, distance: 93.8
click at [369, 426] on li "Prix de l'assurance : 484 € au total, ce qui équivaut à 7 € de plus par mois" at bounding box center [378, 424] width 349 height 7
click at [370, 426] on li "Prix de l'assurance : 484 € au total, ce qui équivaut à 7 € de plus par mois" at bounding box center [378, 424] width 349 height 7
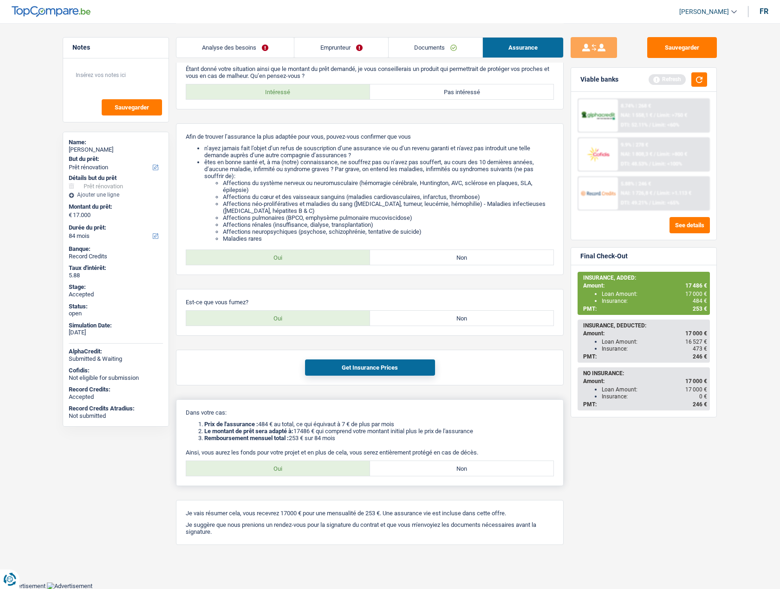
click at [370, 426] on li "Prix de l'assurance : 484 € au total, ce qui équivaut à 7 € de plus par mois" at bounding box center [378, 424] width 349 height 7
click at [369, 426] on li "Prix de l'assurance : 484 € au total, ce qui équivaut à 7 € de plus par mois" at bounding box center [378, 424] width 349 height 7
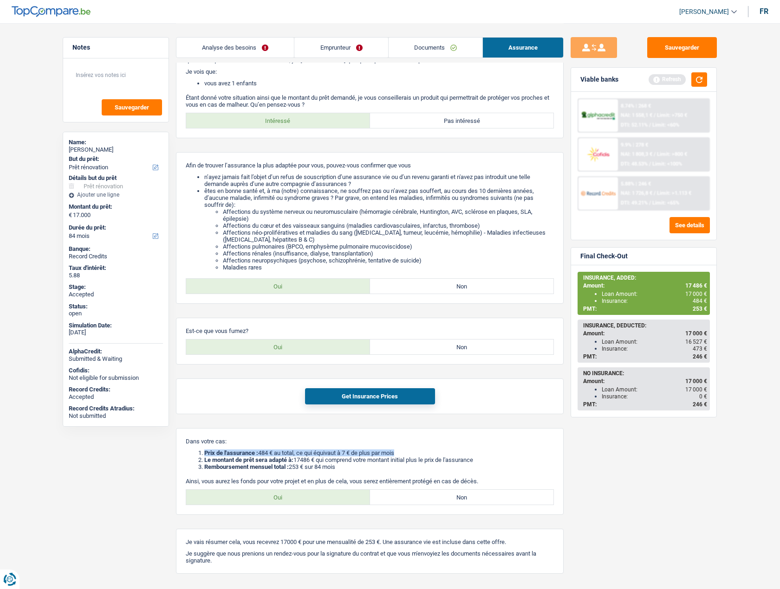
scroll to position [0, 0]
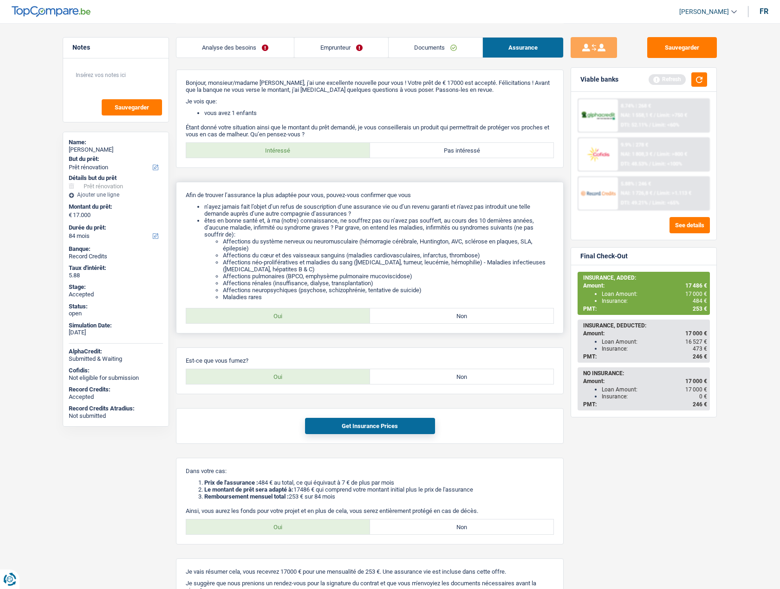
click at [347, 248] on li "Affections du système nerveux ou neuromusculaire (hémorragie cérébrale, Hunting…" at bounding box center [388, 245] width 331 height 14
click at [243, 51] on link "Analyse des besoins" at bounding box center [234, 48] width 117 height 20
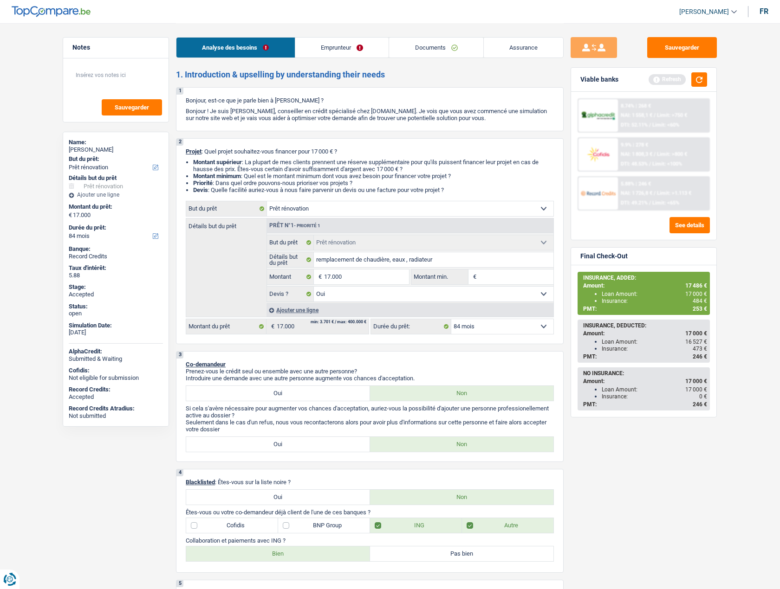
click at [440, 58] on div "Analyse des besoins Emprunteur Documents Assurance" at bounding box center [370, 42] width 388 height 39
click at [437, 49] on link "Documents" at bounding box center [436, 48] width 94 height 20
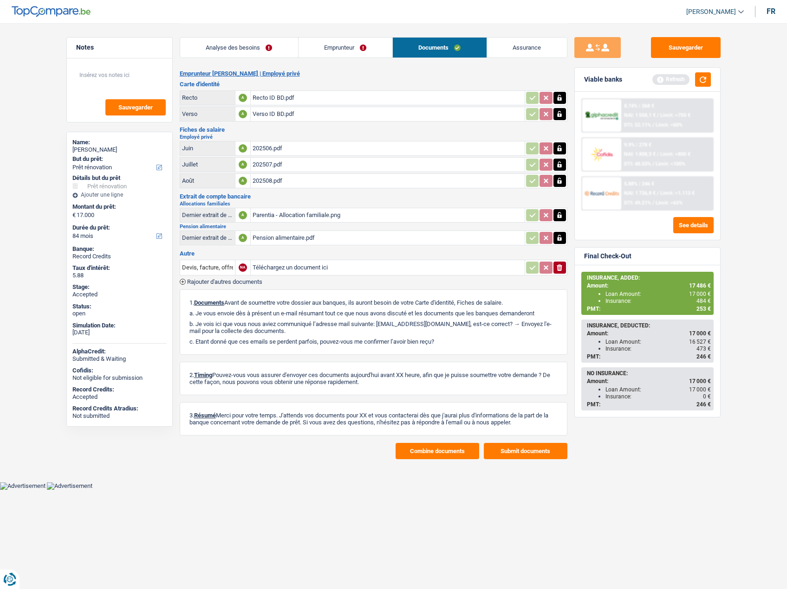
click at [87, 149] on div "MARTA MACHYNIA" at bounding box center [119, 149] width 94 height 7
copy div "MARTA MACHYNIA"
drag, startPoint x: 250, startPoint y: 54, endPoint x: 256, endPoint y: 52, distance: 6.2
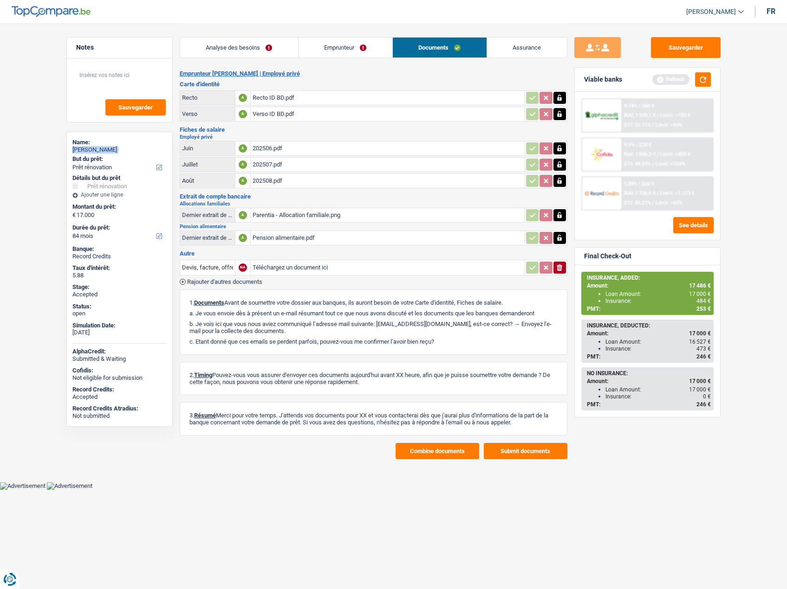
click at [250, 54] on link "Analyse des besoins" at bounding box center [239, 48] width 118 height 20
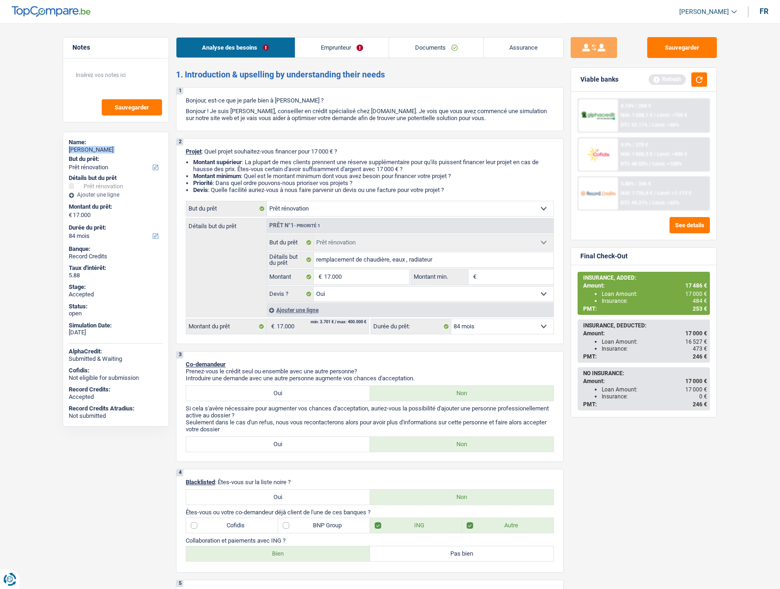
click at [336, 52] on link "Emprunteur" at bounding box center [342, 48] width 94 height 20
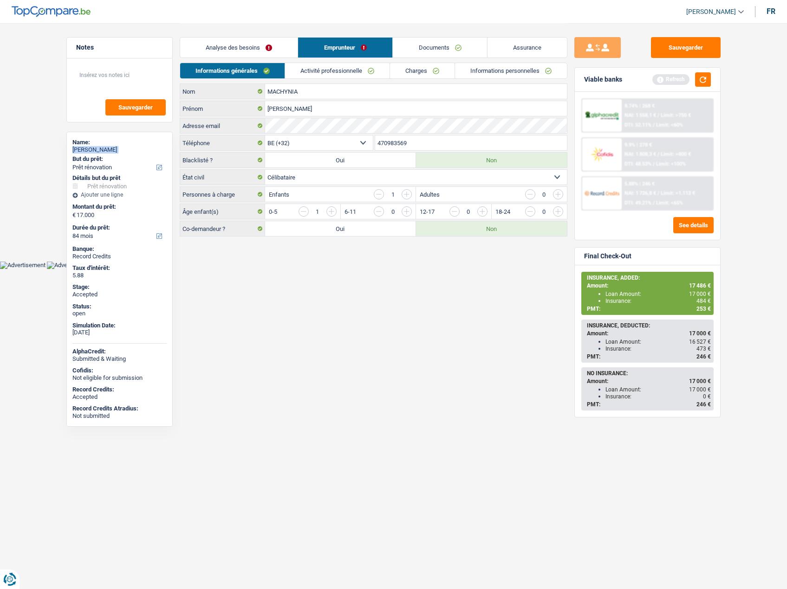
click at [511, 72] on link "Informations personnelles" at bounding box center [511, 70] width 112 height 15
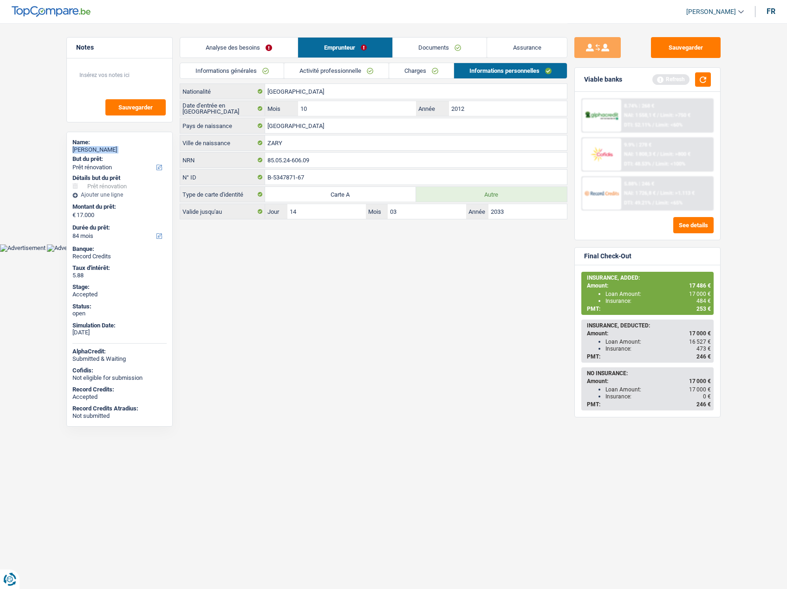
click at [698, 11] on span "[PERSON_NAME]" at bounding box center [711, 12] width 50 height 8
click at [685, 84] on button "SO" at bounding box center [694, 85] width 83 height 19
select select "32"
select select "ownerWithMortgage"
select select "mortgage"
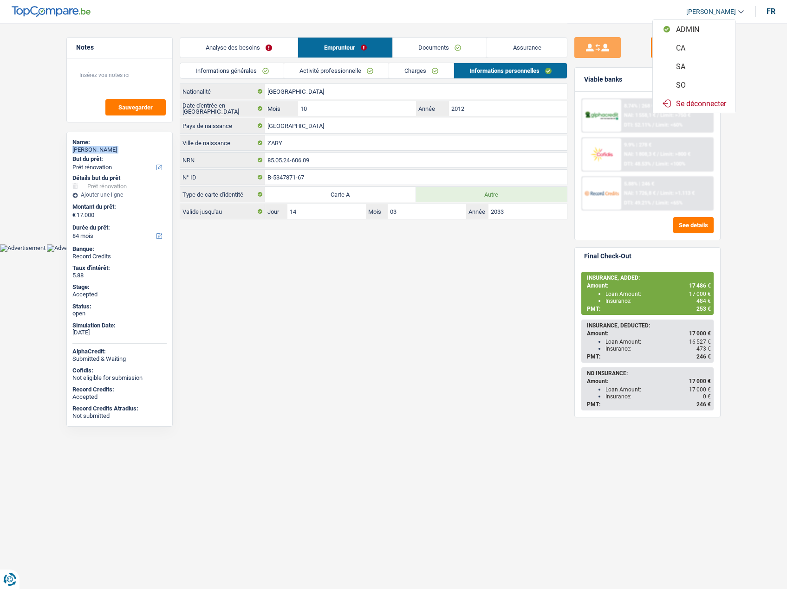
select select "180"
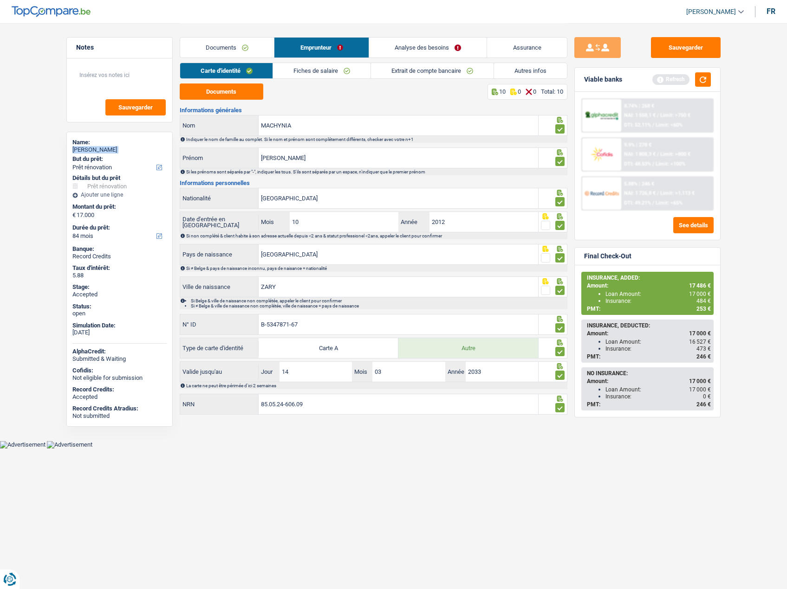
click at [507, 66] on link "Autres infos" at bounding box center [530, 70] width 73 height 15
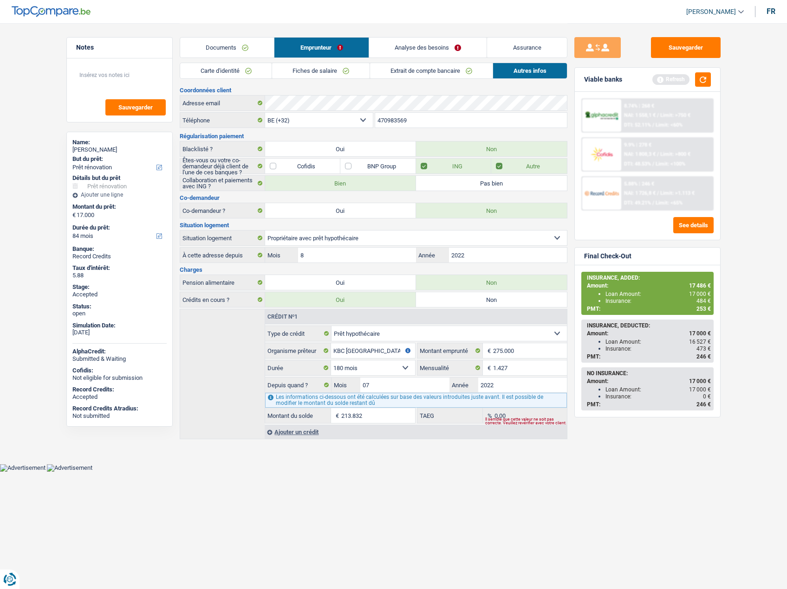
click at [388, 118] on input "470983569" at bounding box center [471, 120] width 192 height 15
click at [694, 286] on span "17 486 €" at bounding box center [700, 286] width 22 height 6
drag, startPoint x: 694, startPoint y: 286, endPoint x: 698, endPoint y: 290, distance: 5.6
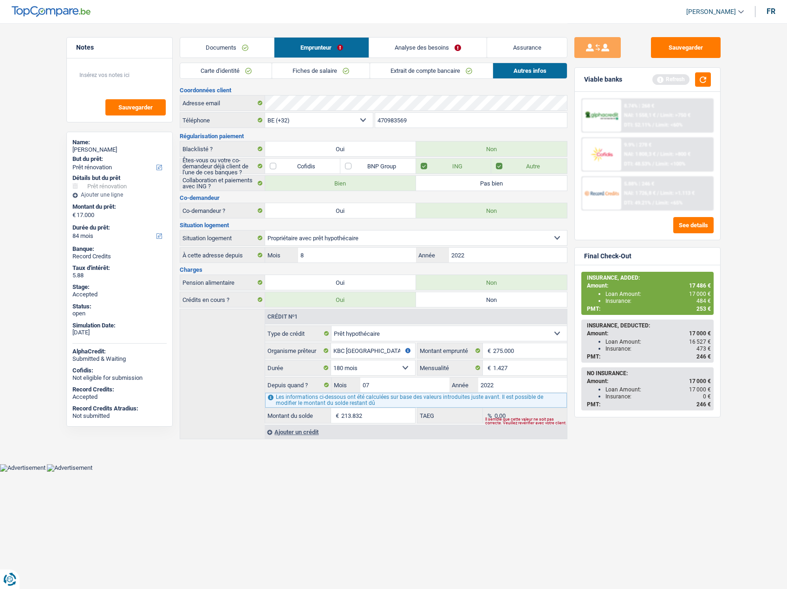
click at [699, 291] on span "17 000 €" at bounding box center [700, 294] width 22 height 6
click at [693, 284] on span "17 486 €" at bounding box center [700, 286] width 22 height 6
copy span "17 486"
click at [314, 68] on link "Fiches de salaire" at bounding box center [320, 70] width 97 height 15
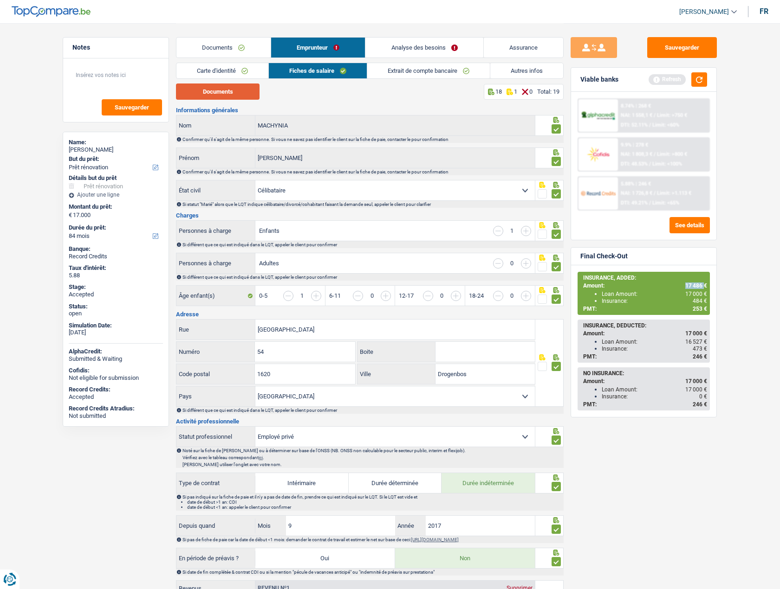
click at [222, 94] on button "Documents" at bounding box center [218, 92] width 84 height 16
click at [668, 42] on button "Sauvegarder" at bounding box center [682, 47] width 70 height 21
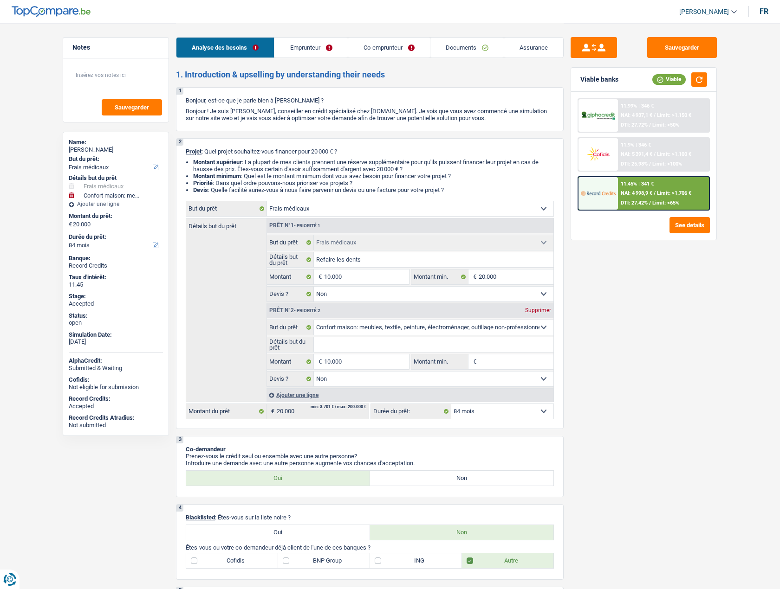
select select "medical"
select select "household"
select select "84"
select select "medical"
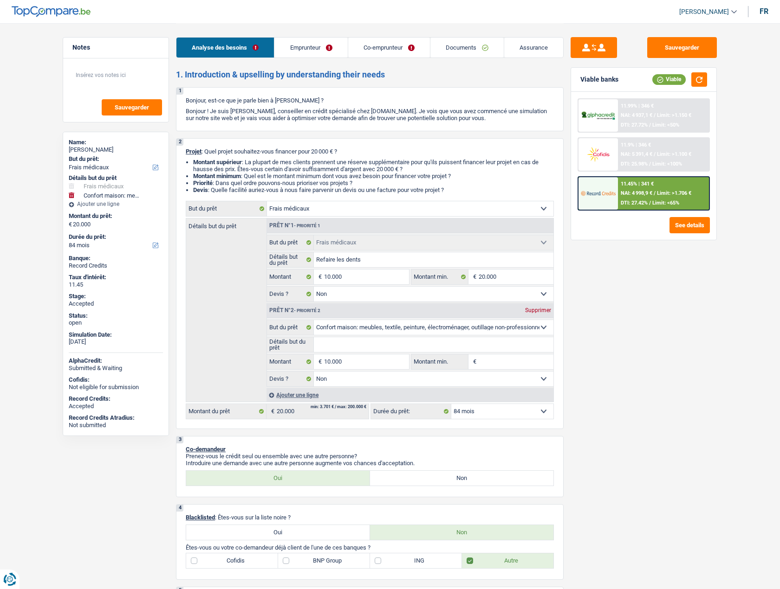
select select "medical"
select select "false"
select select "household"
select select "false"
select select "84"
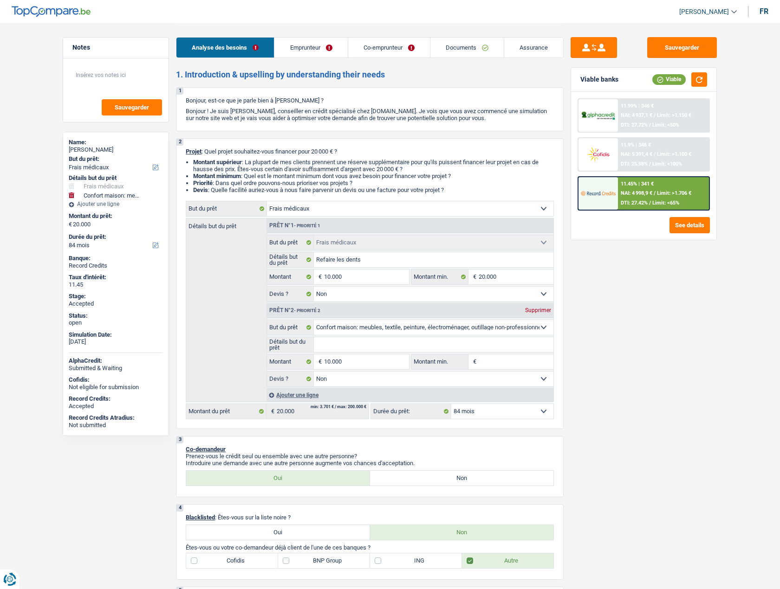
select select "publicEmployee"
select select "worker"
select select "familyAllowances"
select select "netSalary"
select select "mealVouchers"
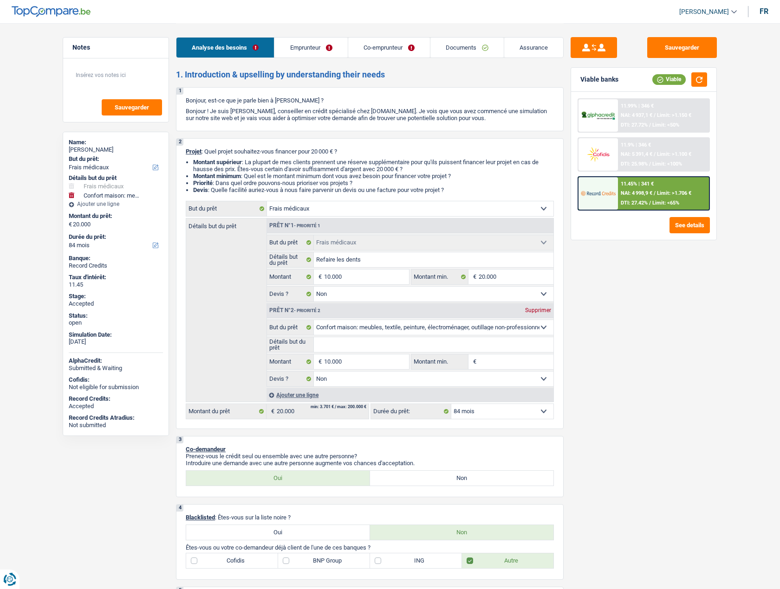
select select "netSalary"
select select "rents"
select select "carLoan"
select select "60"
select select "medical"
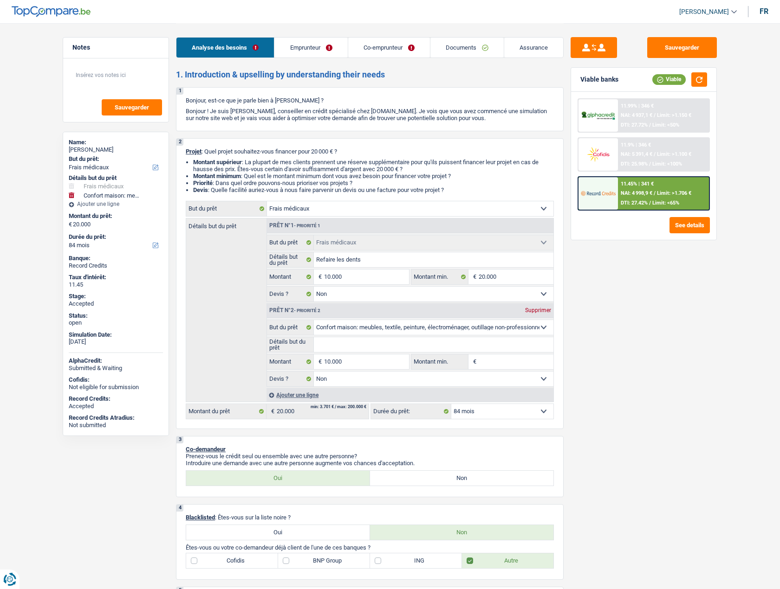
select select "medical"
select select "false"
select select "household"
select select "false"
select select "84"
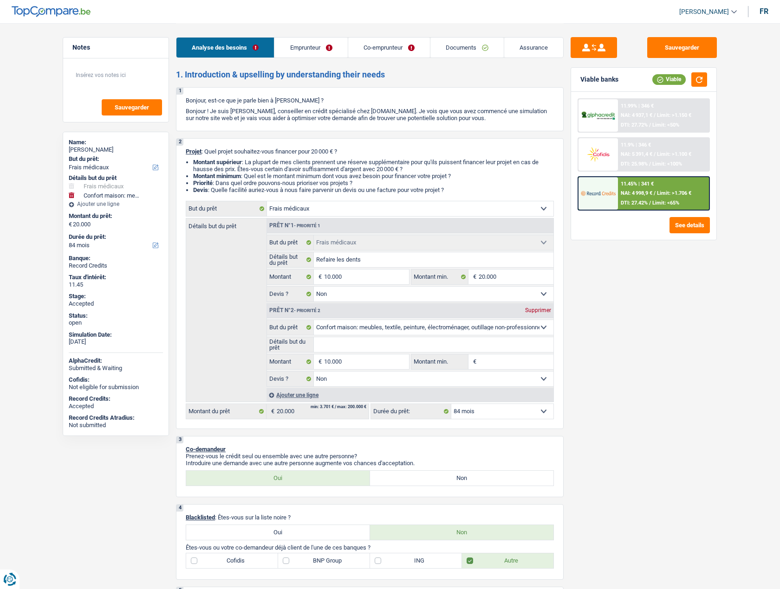
click at [307, 47] on link "Emprunteur" at bounding box center [310, 48] width 73 height 20
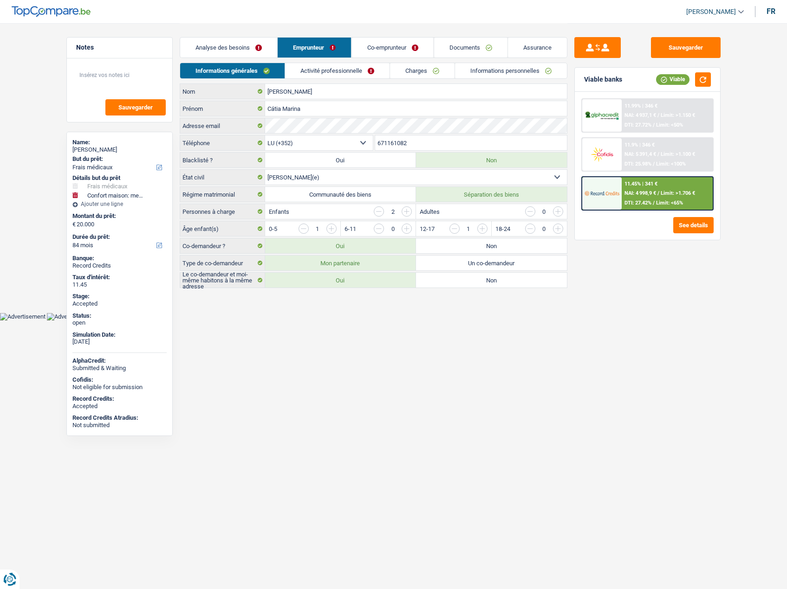
click at [234, 47] on link "Analyse des besoins" at bounding box center [228, 48] width 97 height 20
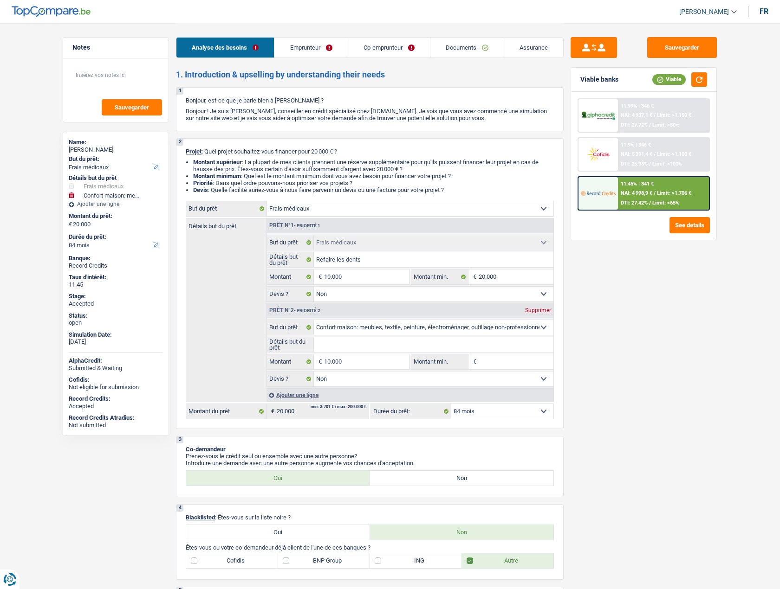
click at [711, 15] on span "[PERSON_NAME]" at bounding box center [704, 12] width 50 height 8
click at [683, 85] on button "SO" at bounding box center [687, 85] width 83 height 19
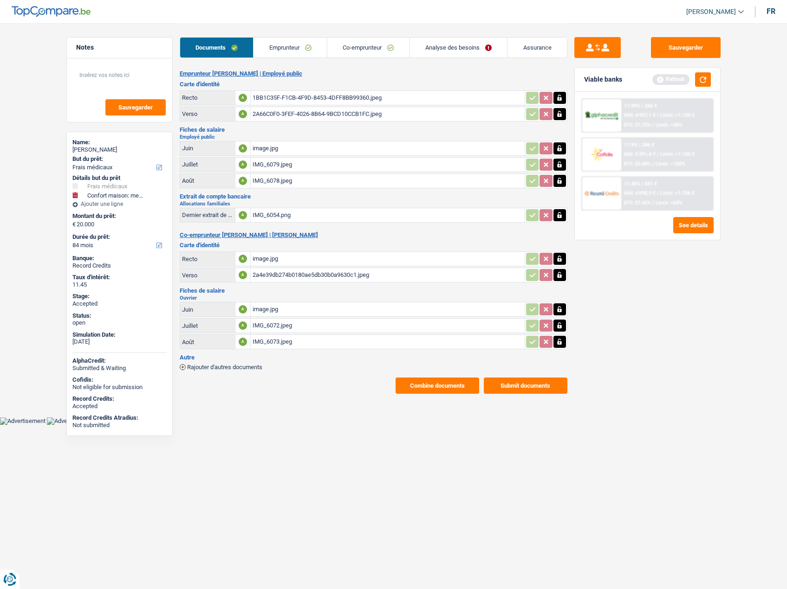
click at [430, 385] on button "Combine documents" at bounding box center [437, 386] width 84 height 16
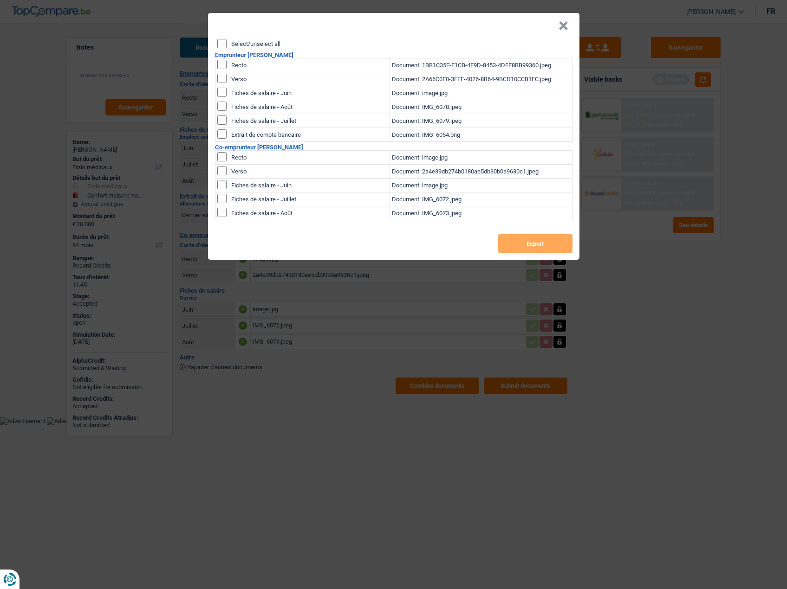
click at [247, 45] on label "Select/unselect all" at bounding box center [255, 44] width 49 height 6
click at [226, 45] on input "Select/unselect all" at bounding box center [221, 43] width 9 height 9
checkbox input "true"
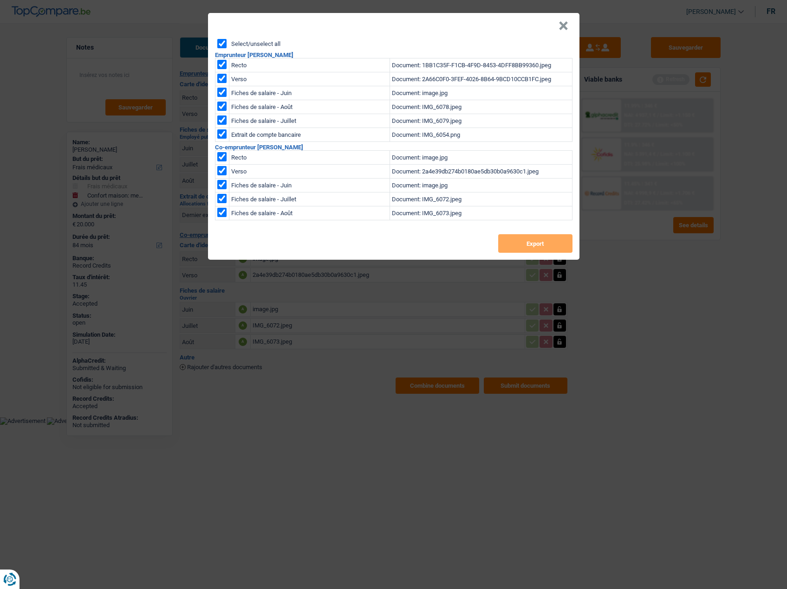
checkbox input "true"
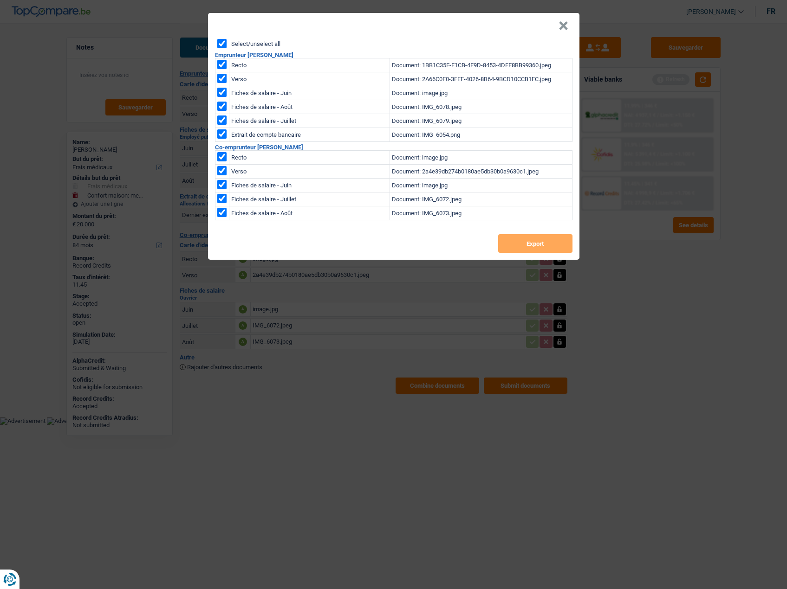
checkbox input "true"
click at [511, 244] on button "Export" at bounding box center [535, 243] width 74 height 19
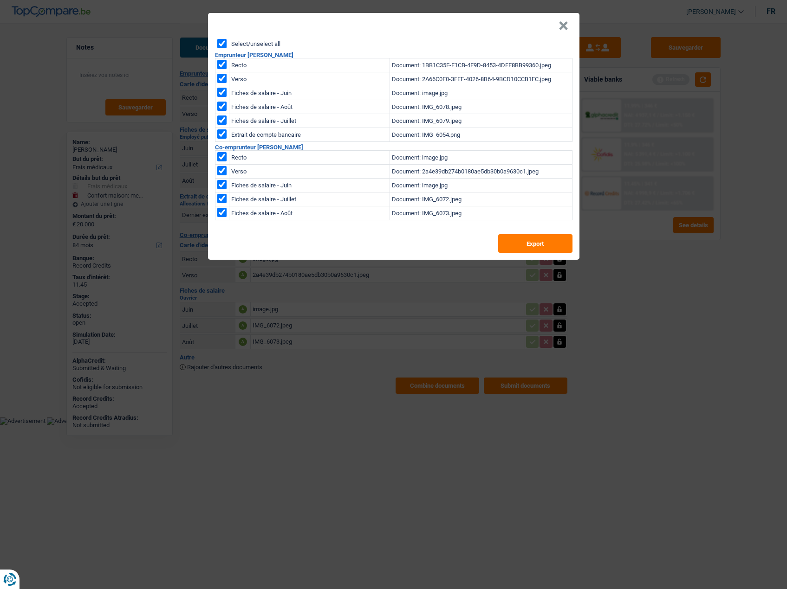
click at [562, 27] on button "×" at bounding box center [563, 25] width 10 height 9
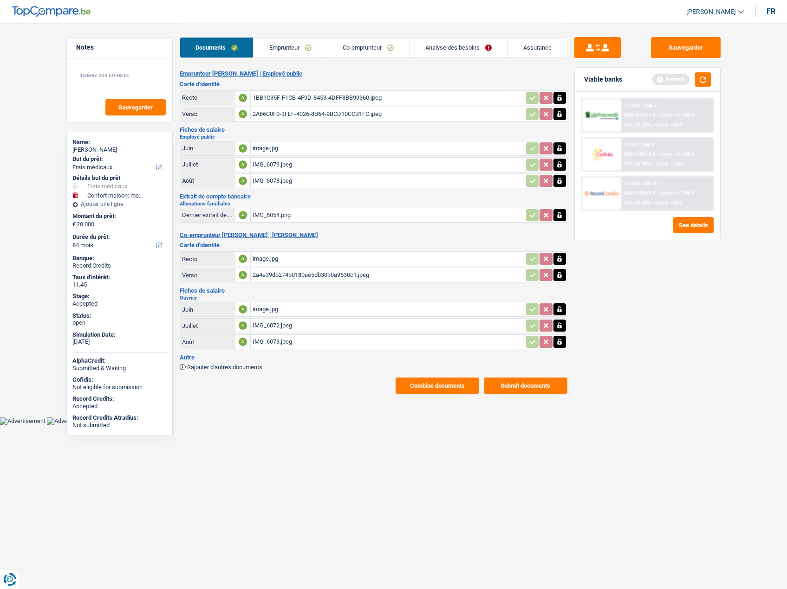
click at [274, 49] on link "Emprunteur" at bounding box center [289, 48] width 73 height 20
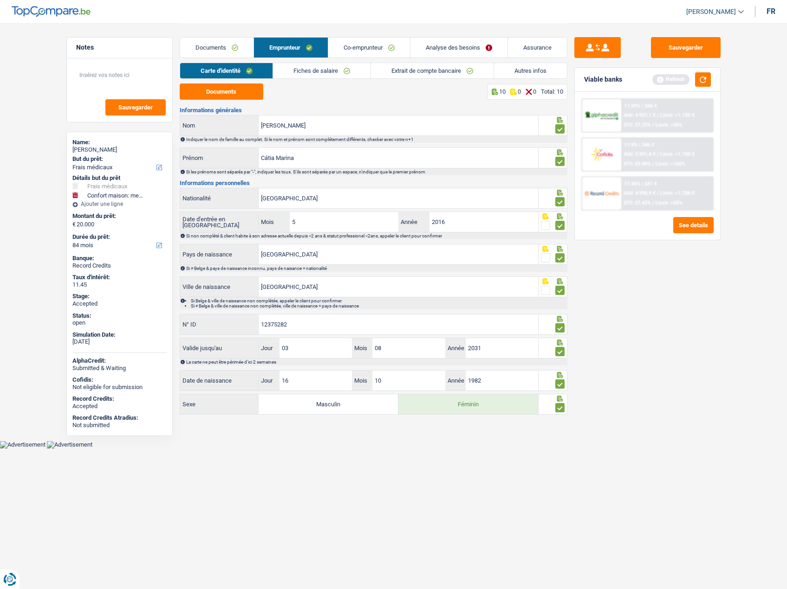
click at [362, 55] on link "Co-emprunteur" at bounding box center [369, 48] width 82 height 20
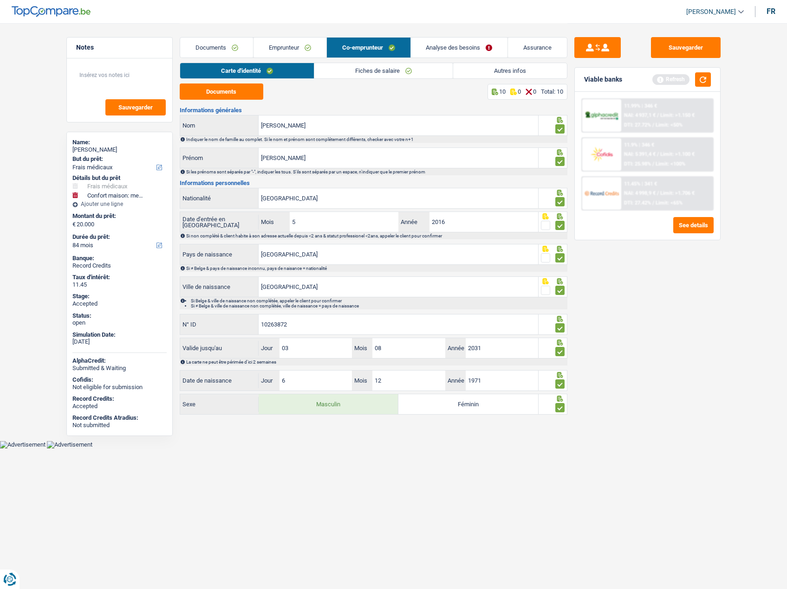
click at [565, 52] on link "Assurance" at bounding box center [537, 48] width 59 height 20
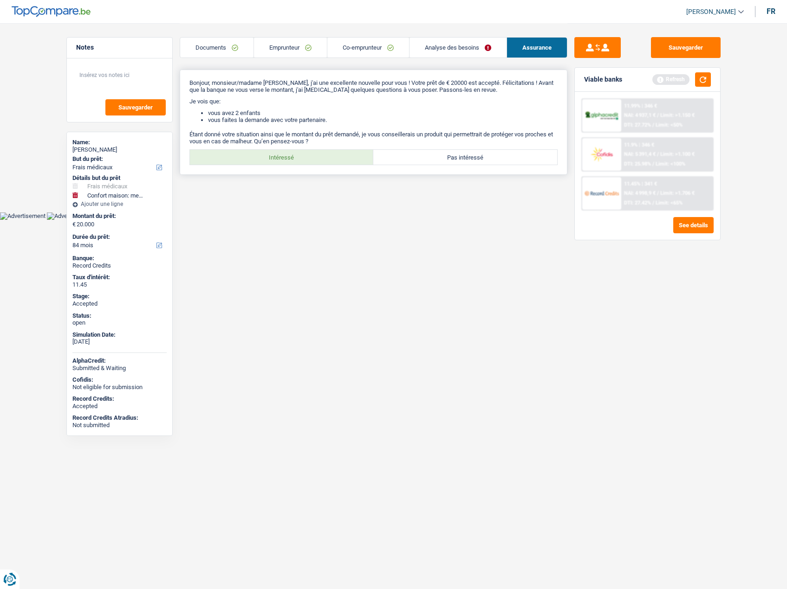
click at [287, 155] on label "Intéressé" at bounding box center [282, 157] width 184 height 15
click at [287, 155] on input "Intéressé" at bounding box center [282, 157] width 184 height 15
radio input "true"
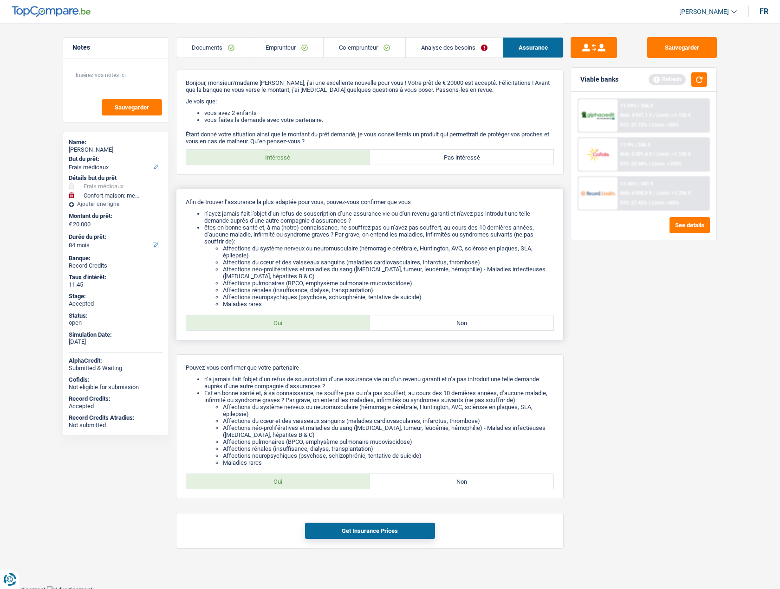
click at [286, 324] on label "Oui" at bounding box center [278, 323] width 184 height 15
click at [286, 324] on input "Oui" at bounding box center [278, 323] width 184 height 15
radio input "true"
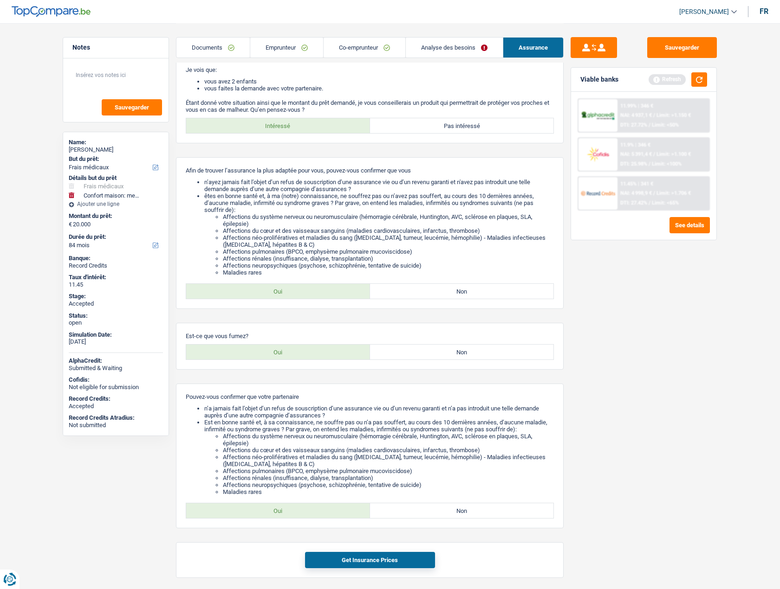
scroll to position [65, 0]
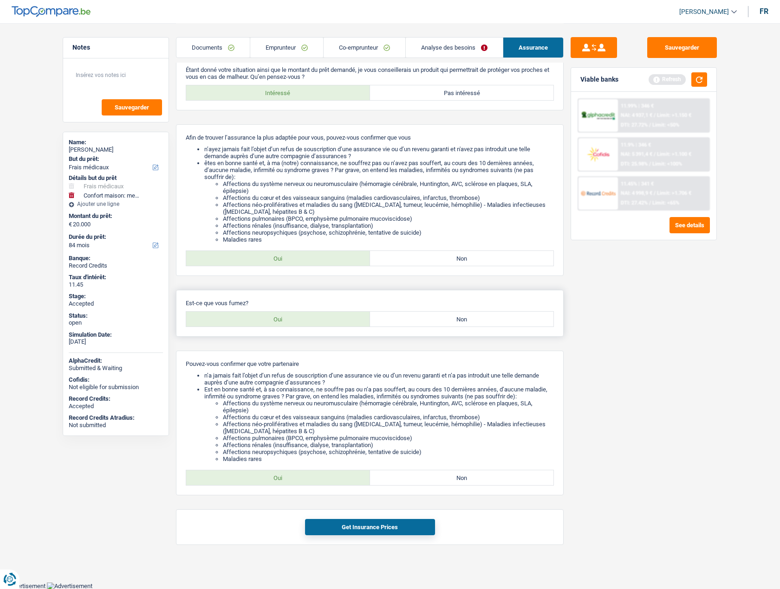
click at [433, 321] on label "Non" at bounding box center [462, 319] width 184 height 15
click at [433, 321] on input "Non" at bounding box center [462, 319] width 184 height 15
radio input "true"
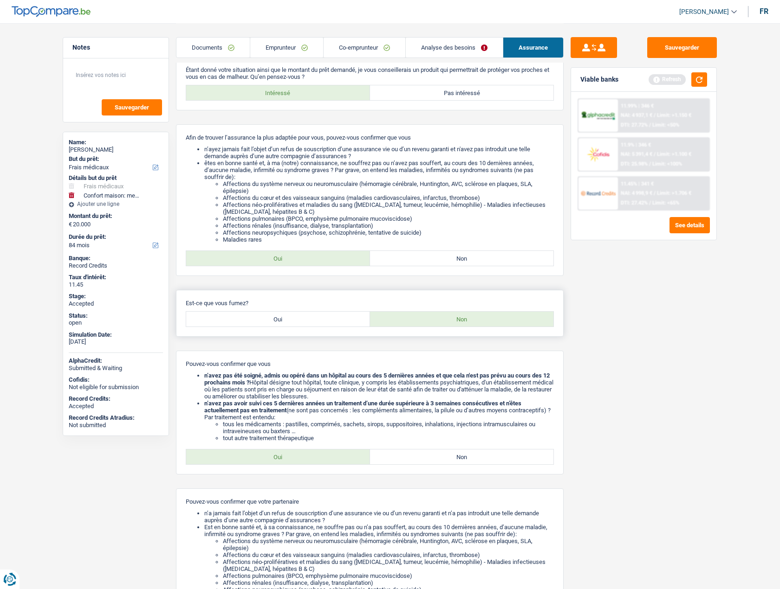
click at [310, 321] on label "Oui" at bounding box center [278, 319] width 184 height 15
click at [310, 321] on input "Oui" at bounding box center [278, 319] width 184 height 15
radio input "true"
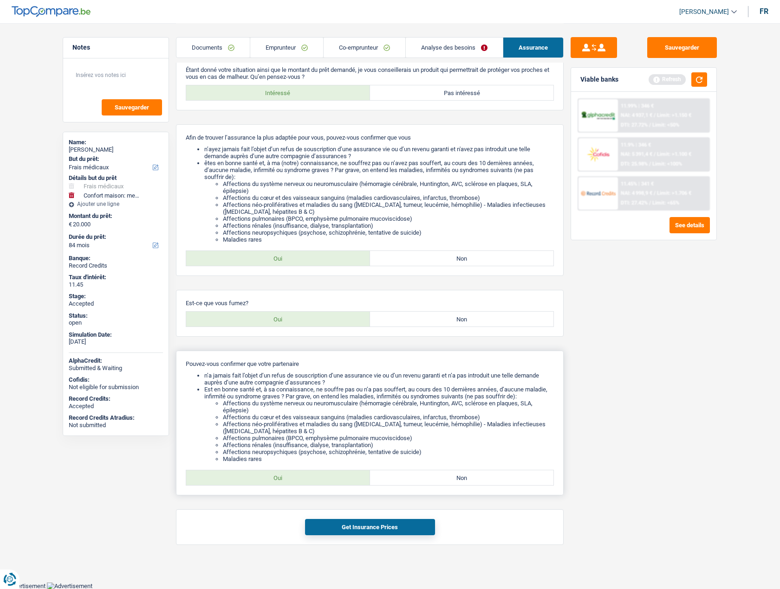
click at [290, 484] on label "Oui" at bounding box center [278, 478] width 184 height 15
click at [290, 484] on input "Oui" at bounding box center [278, 478] width 184 height 15
radio input "true"
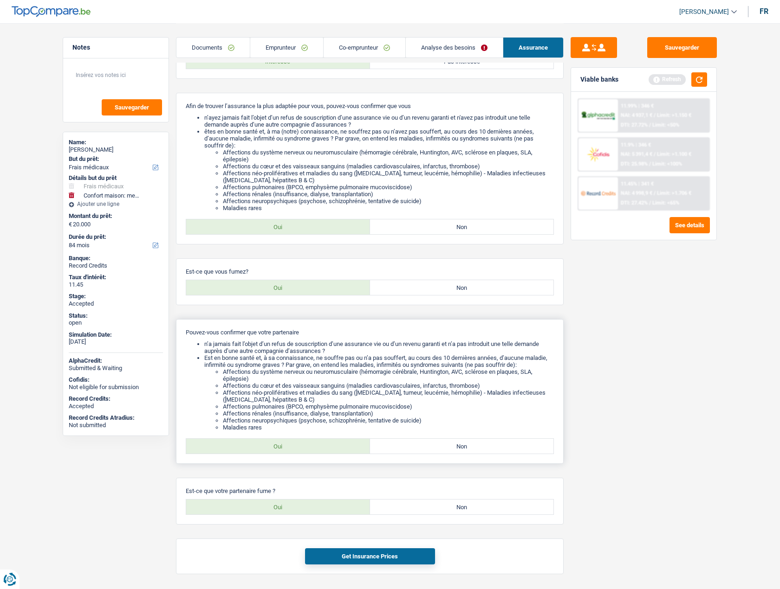
scroll to position [125, 0]
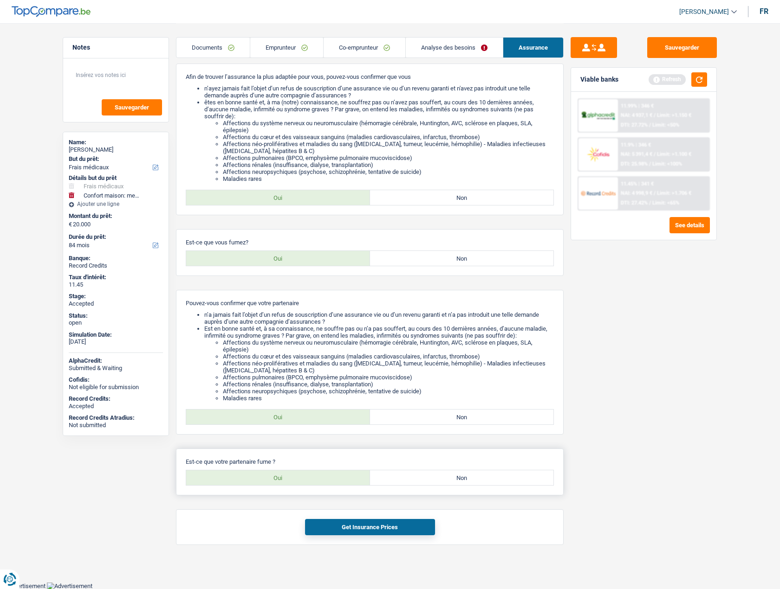
click at [295, 468] on div "Est-ce que votre partenaire fume ? Oui Non Tous les champs sont obligatoires. V…" at bounding box center [370, 472] width 388 height 47
click at [296, 472] on label "Oui" at bounding box center [278, 478] width 184 height 15
click at [296, 472] on input "Oui" at bounding box center [278, 478] width 184 height 15
radio input "true"
click at [325, 530] on button "Get Insurance Prices" at bounding box center [370, 527] width 130 height 16
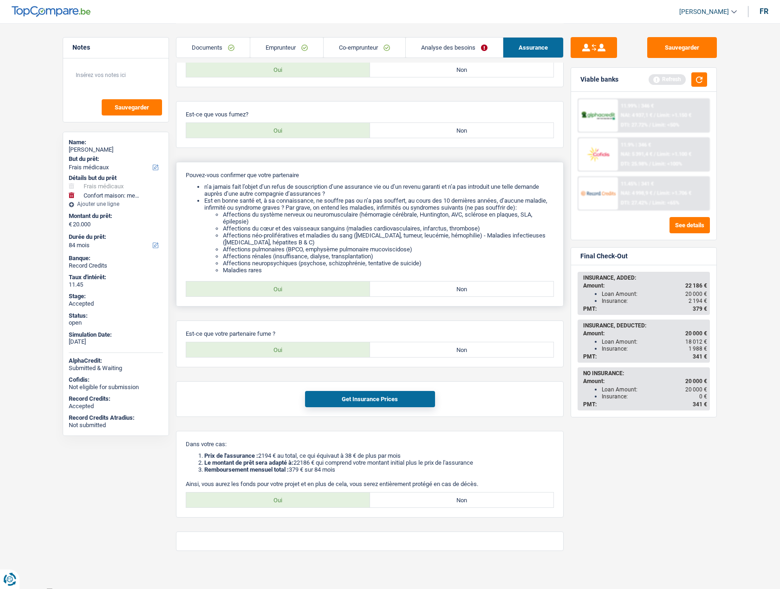
scroll to position [259, 0]
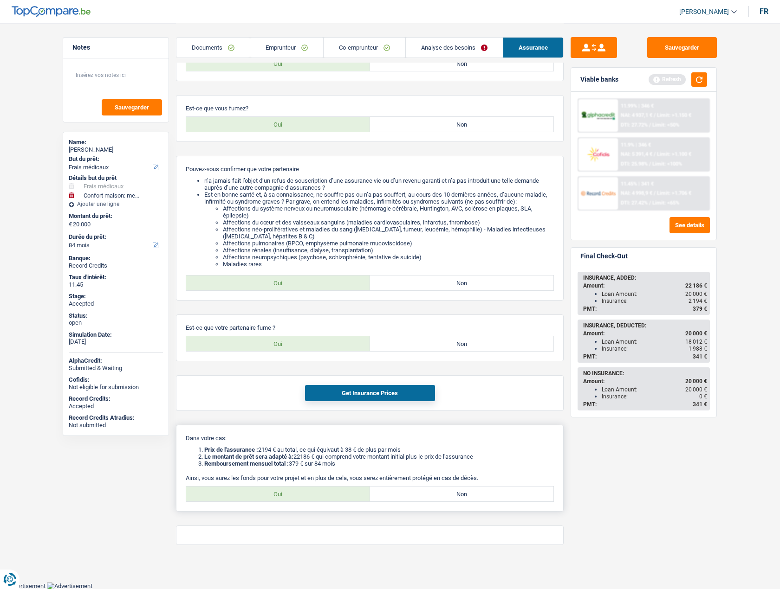
click at [270, 494] on label "Oui" at bounding box center [278, 494] width 184 height 15
click at [270, 494] on input "Oui" at bounding box center [278, 494] width 184 height 15
radio input "true"
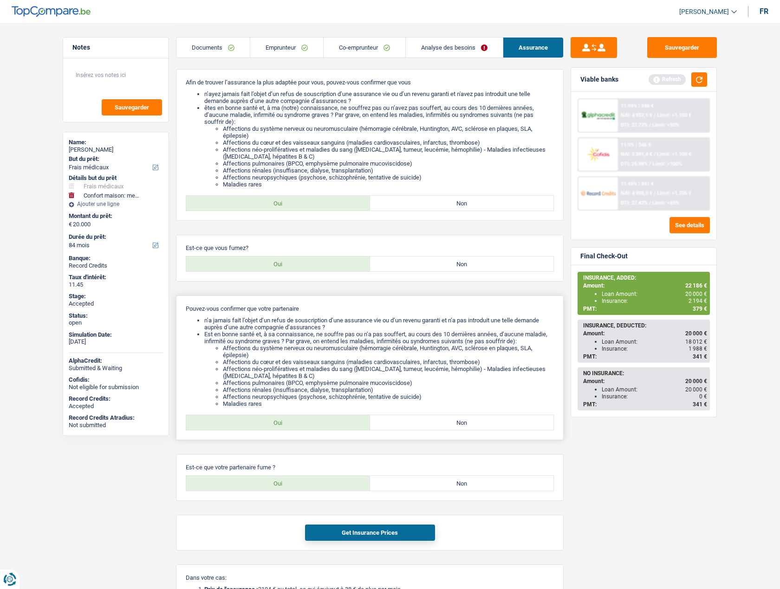
scroll to position [120, 0]
drag, startPoint x: 218, startPoint y: 320, endPoint x: 273, endPoint y: 319, distance: 55.2
click at [273, 319] on li "n’a jamais fait l’objet d’un refus de souscription d’une assurance vie ou d’un …" at bounding box center [378, 324] width 349 height 14
click at [256, 337] on li "Est en bonne santé et, à sa connaissance, ne souffre pas ou n’a pas souffert, a…" at bounding box center [378, 368] width 349 height 77
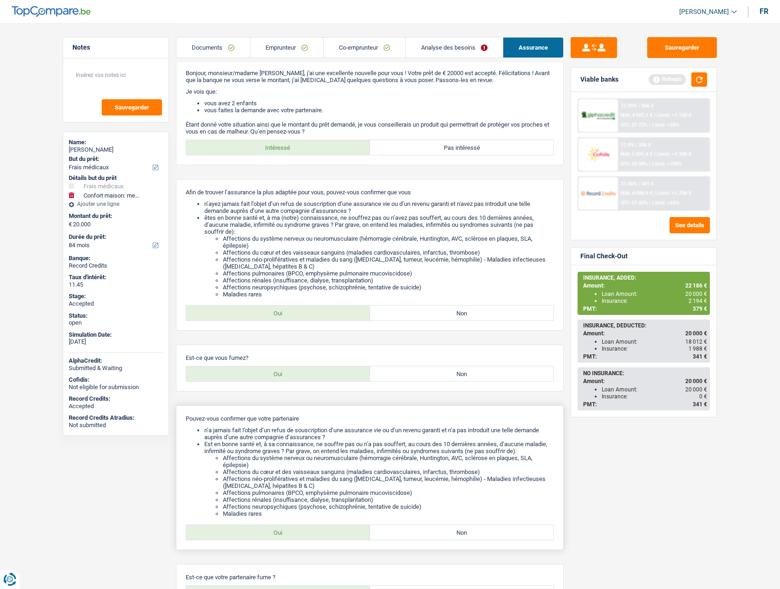
scroll to position [0, 0]
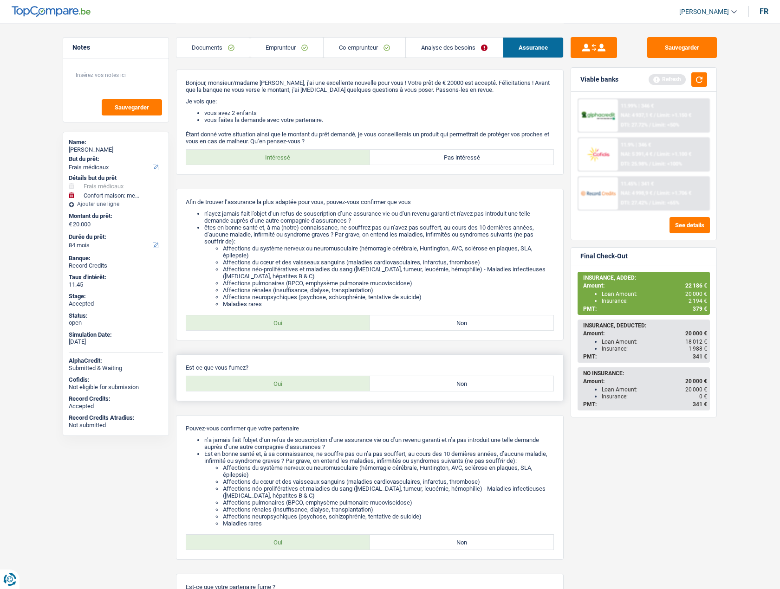
click at [444, 388] on label "Non" at bounding box center [462, 383] width 184 height 15
click at [444, 388] on input "Non" at bounding box center [462, 383] width 184 height 15
radio input "true"
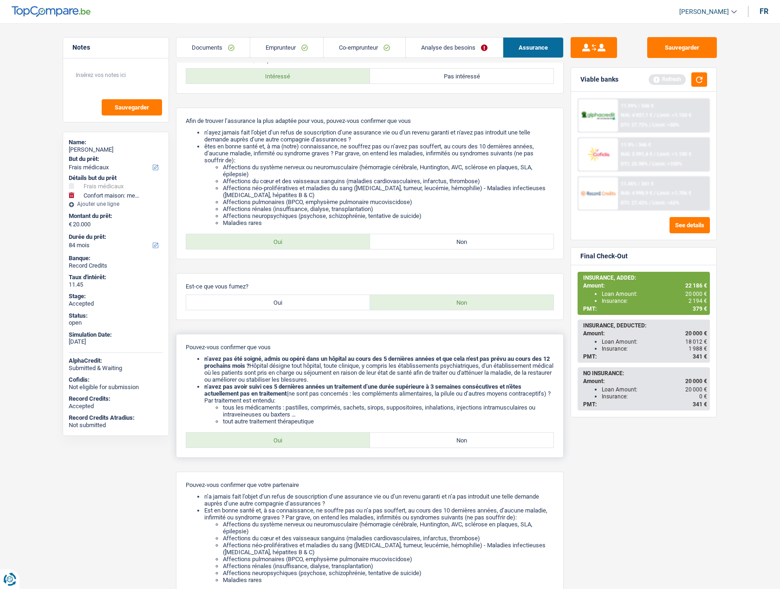
scroll to position [93, 0]
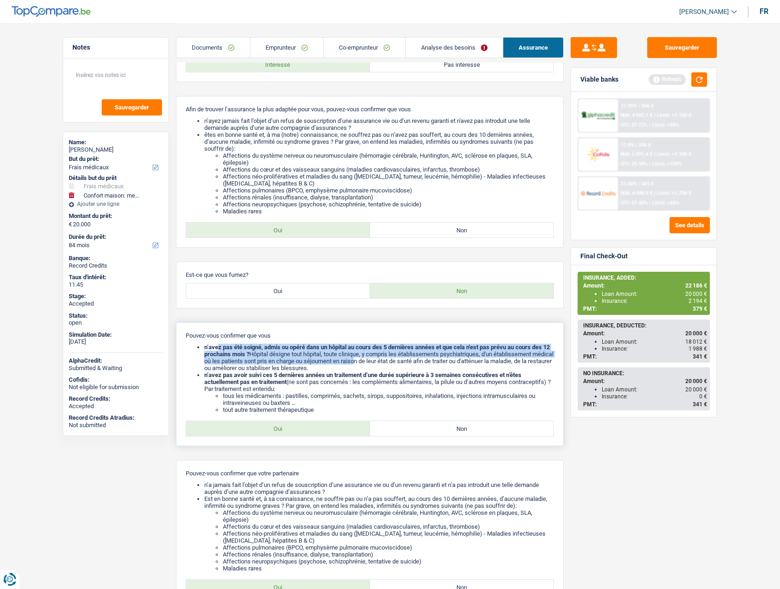
drag, startPoint x: 220, startPoint y: 348, endPoint x: 380, endPoint y: 362, distance: 160.8
click at [380, 362] on li "n’avez pas été soigné, admis ou opéré dans un hôpital au cours des 5 dernières …" at bounding box center [378, 358] width 349 height 28
click at [380, 361] on li "n’avez pas été soigné, admis ou opéré dans un hôpital au cours des 5 dernières …" at bounding box center [378, 358] width 349 height 28
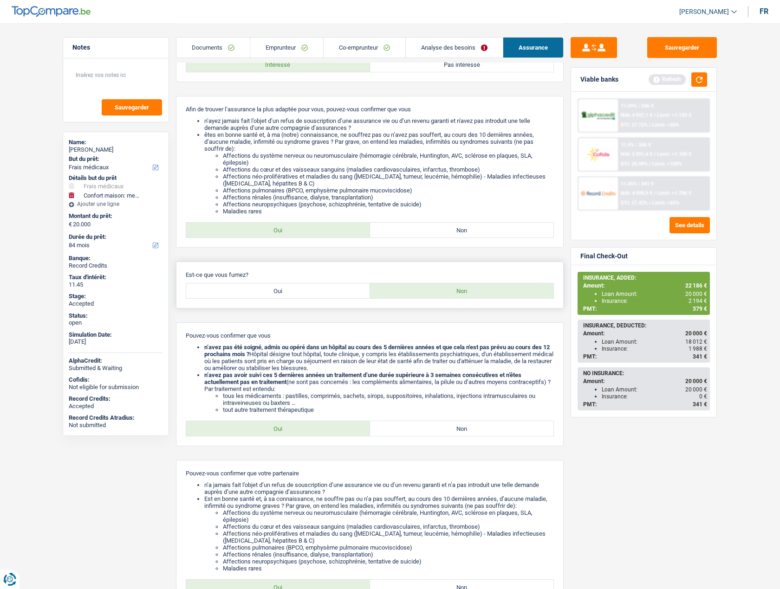
click at [316, 295] on label "Oui" at bounding box center [278, 291] width 184 height 15
click at [316, 295] on input "Oui" at bounding box center [278, 291] width 184 height 15
radio input "true"
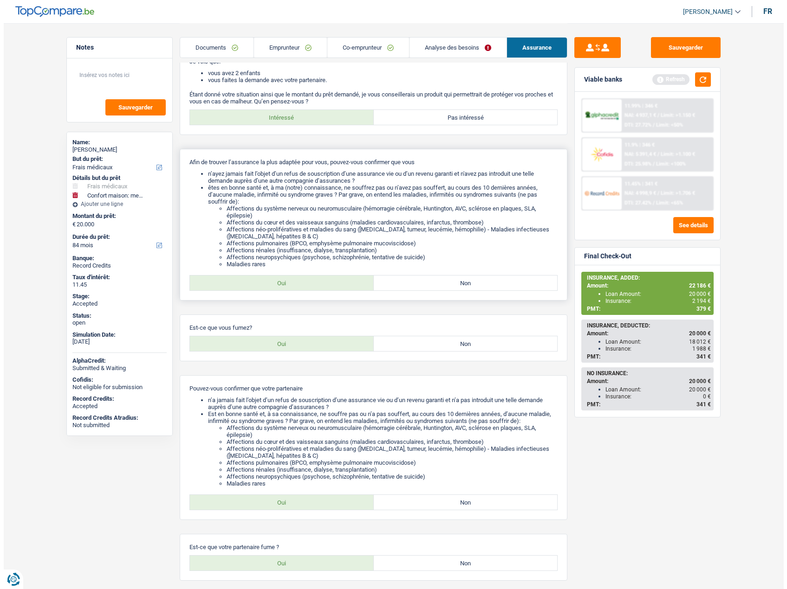
scroll to position [0, 0]
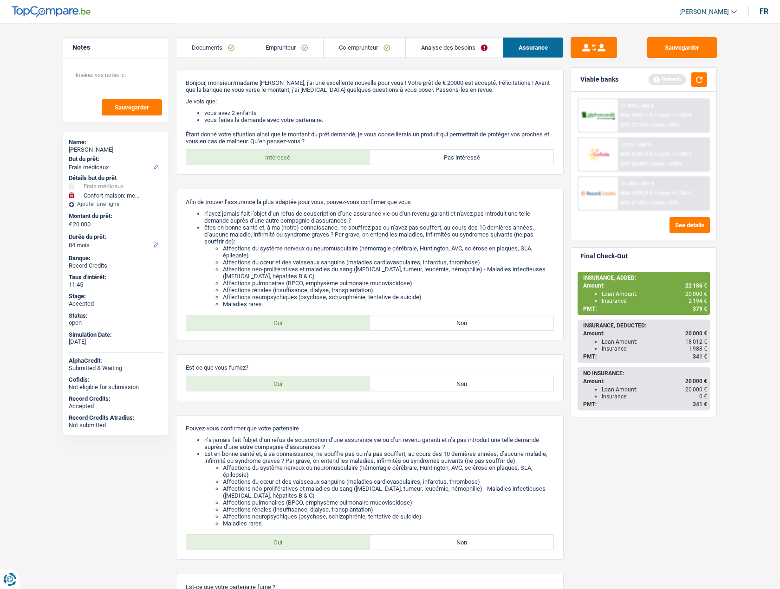
click at [439, 46] on link "Analyse des besoins" at bounding box center [454, 48] width 97 height 20
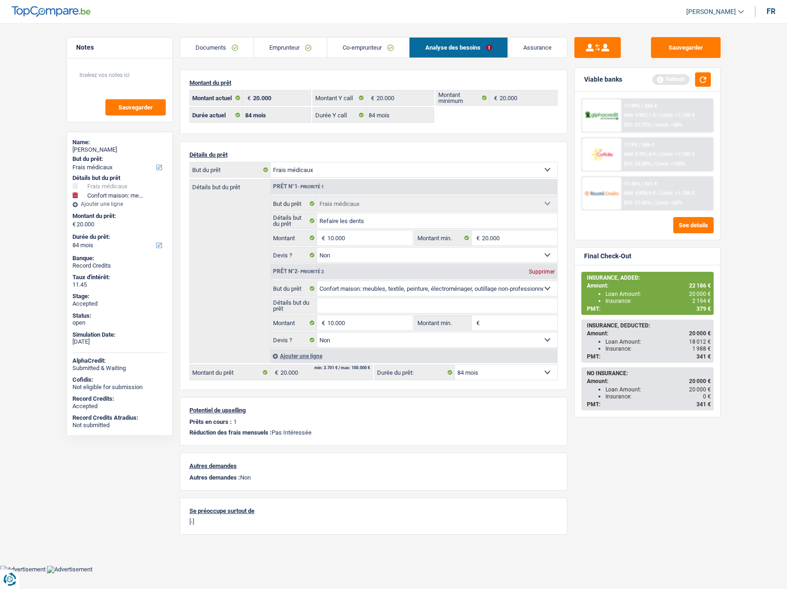
click at [290, 144] on div "Détails du prêt Confort maison: meubles, textile, peinture, électroménager, out…" at bounding box center [374, 266] width 388 height 249
click at [702, 302] on span "2 194 €" at bounding box center [701, 301] width 19 height 6
click at [703, 302] on span "2 194 €" at bounding box center [701, 301] width 19 height 6
click at [702, 307] on span "379 €" at bounding box center [703, 309] width 14 height 6
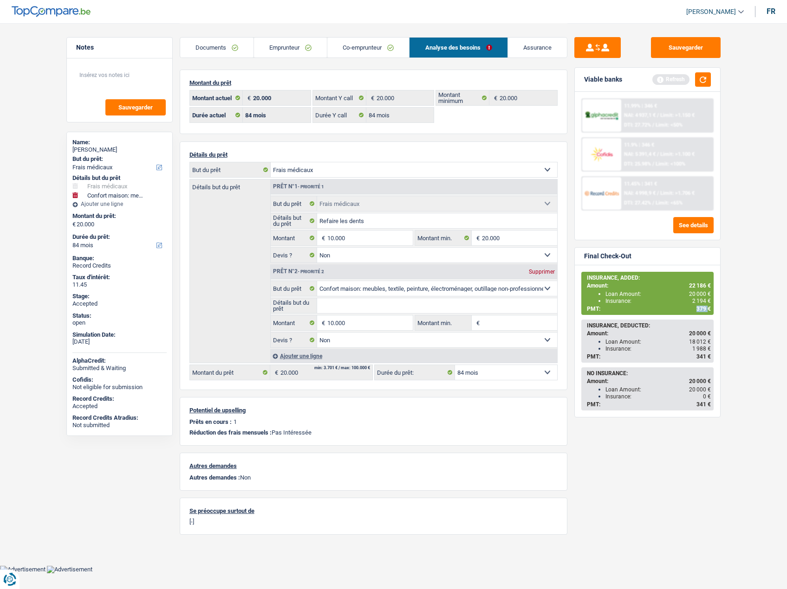
click at [702, 307] on span "379 €" at bounding box center [703, 309] width 14 height 6
click at [776, 243] on main "Notes Sauvegarder Name: Cátia Marina Neto Pereira Freire But du prêt: Confort m…" at bounding box center [393, 283] width 787 height 566
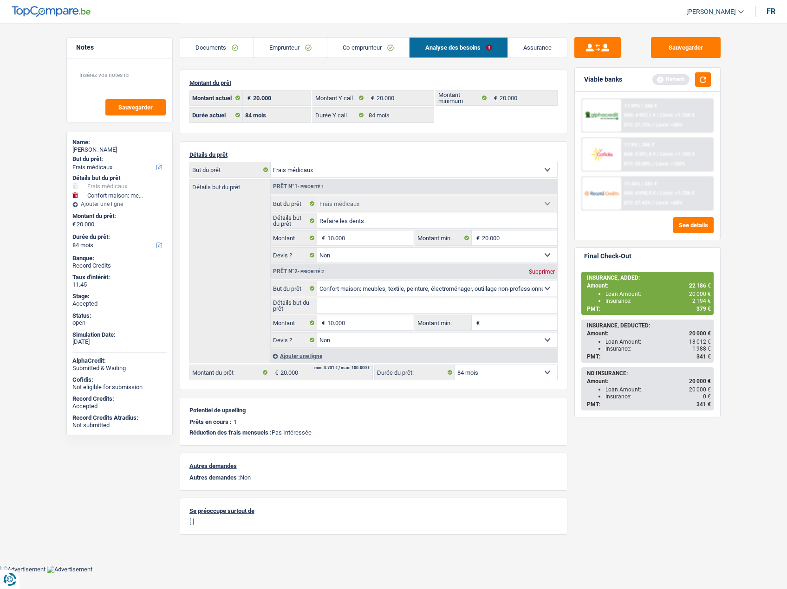
click at [495, 372] on select "12 mois 18 mois 24 mois 30 mois 36 mois 42 mois 48 mois 60 mois 72 mois 84 mois…" at bounding box center [506, 372] width 102 height 15
click at [289, 43] on link "Emprunteur" at bounding box center [290, 48] width 73 height 20
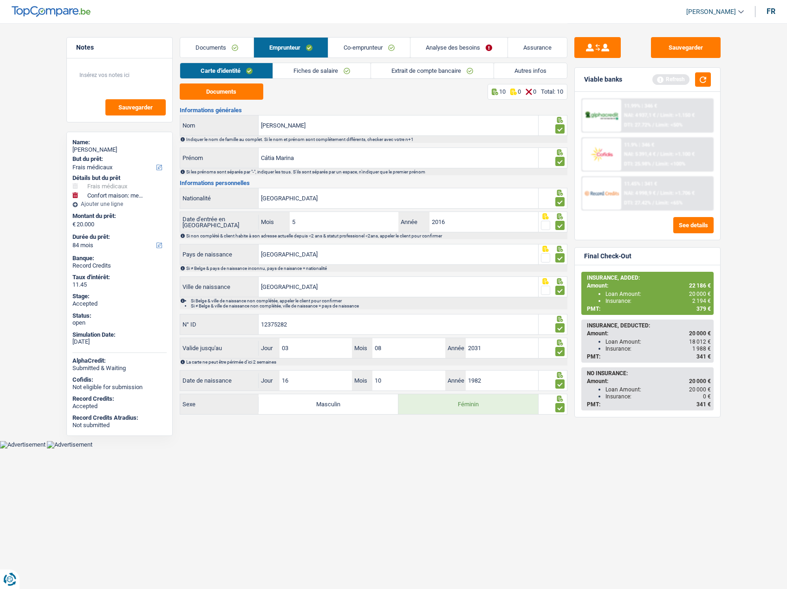
click at [87, 151] on div "Cátia Marina Neto Pereira Freire" at bounding box center [119, 149] width 94 height 7
click at [87, 150] on div "Cátia Marina Neto Pereira Freire" at bounding box center [119, 149] width 94 height 7
copy div "Cátia Marina Neto Pereira Freire"
click at [541, 67] on link "Autres infos" at bounding box center [530, 70] width 73 height 15
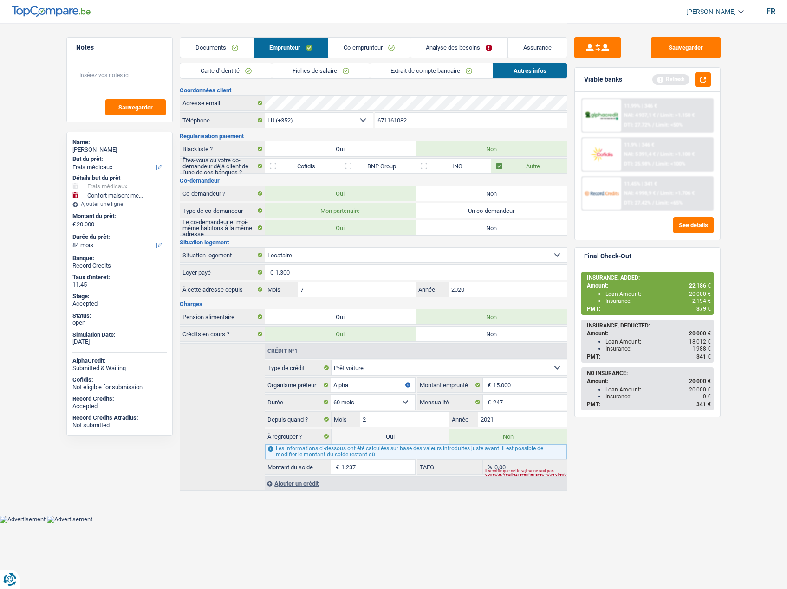
click at [392, 122] on input "671161082" at bounding box center [471, 120] width 192 height 15
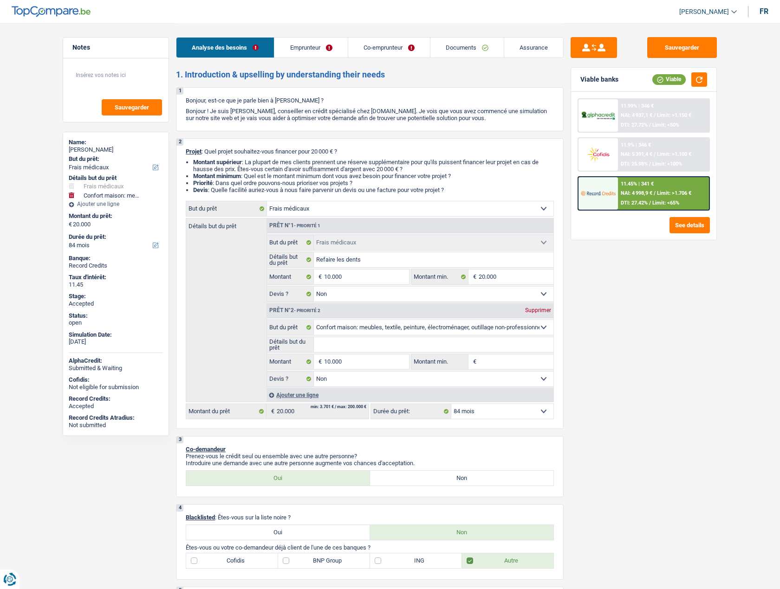
select select "medical"
select select "household"
select select "84"
select select "medical"
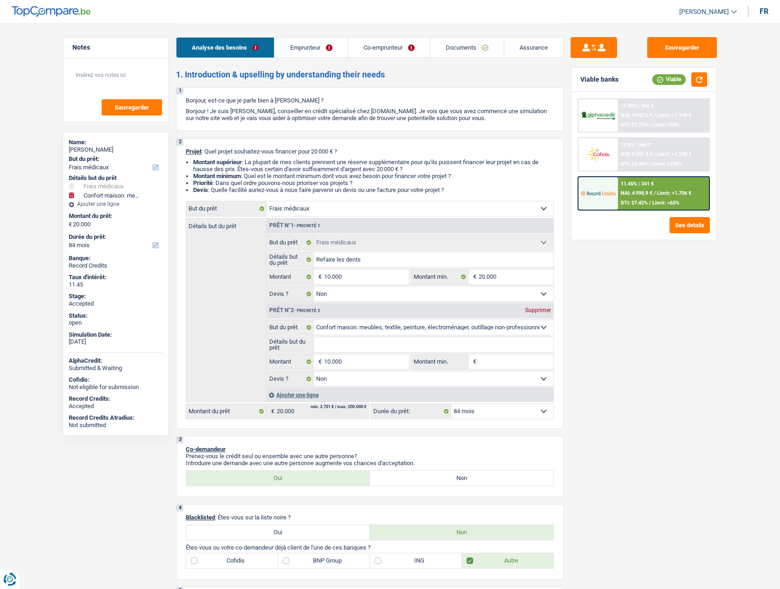
select select "medical"
select select "false"
select select "household"
select select "false"
select select "84"
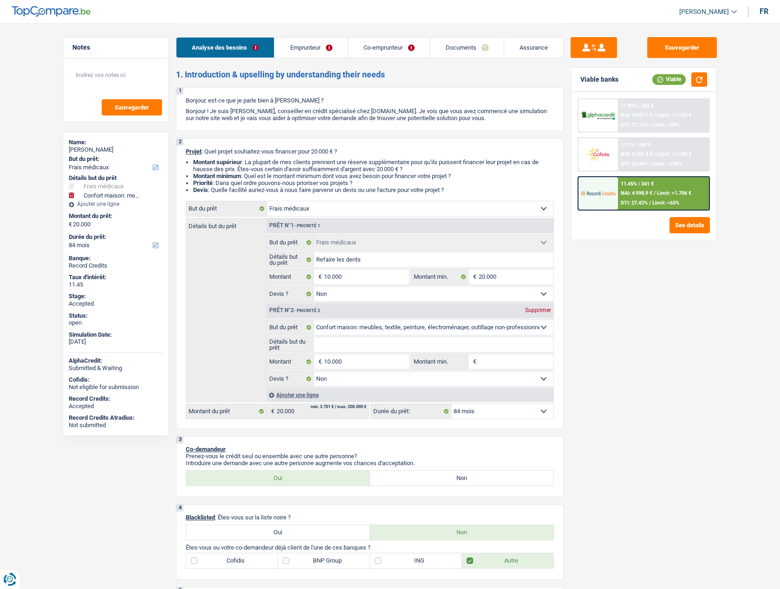
select select "publicEmployee"
select select "worker"
select select "familyAllowances"
select select "netSalary"
select select "mealVouchers"
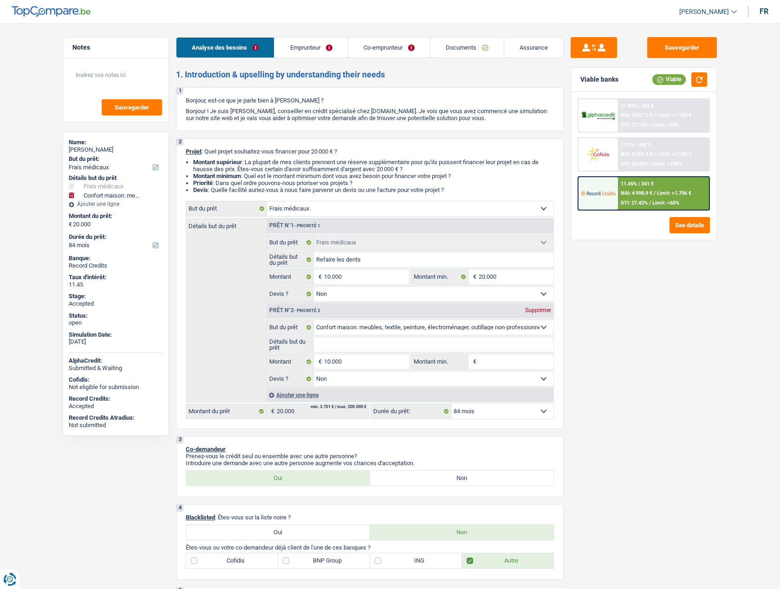
select select "netSalary"
select select "rents"
select select "carLoan"
select select "60"
select select "medical"
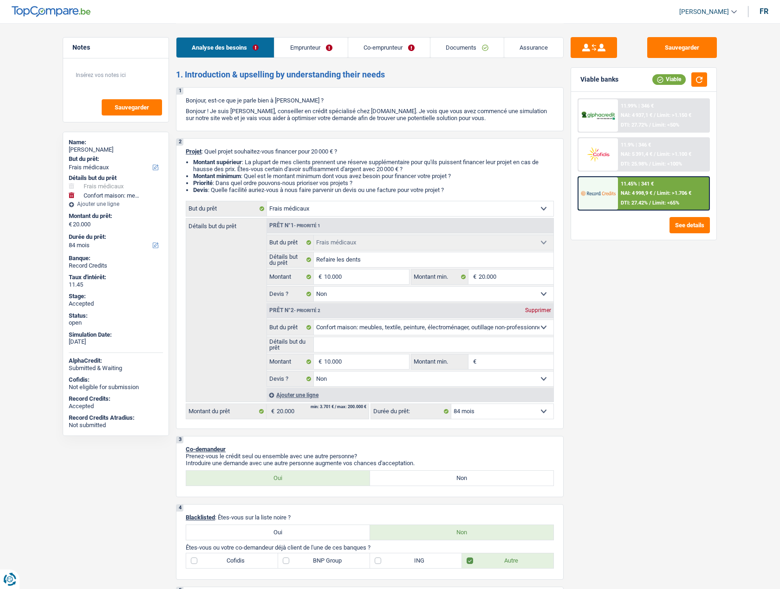
select select "medical"
select select "false"
select select "household"
select select "false"
select select "84"
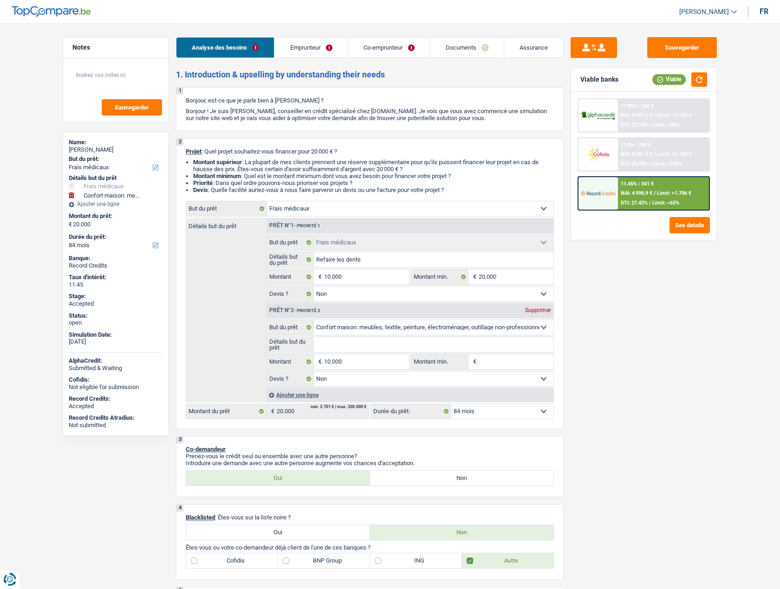
select select "352"
select select "married"
drag, startPoint x: 315, startPoint y: 47, endPoint x: 321, endPoint y: 47, distance: 5.6
click at [315, 47] on link "Emprunteur" at bounding box center [310, 48] width 73 height 20
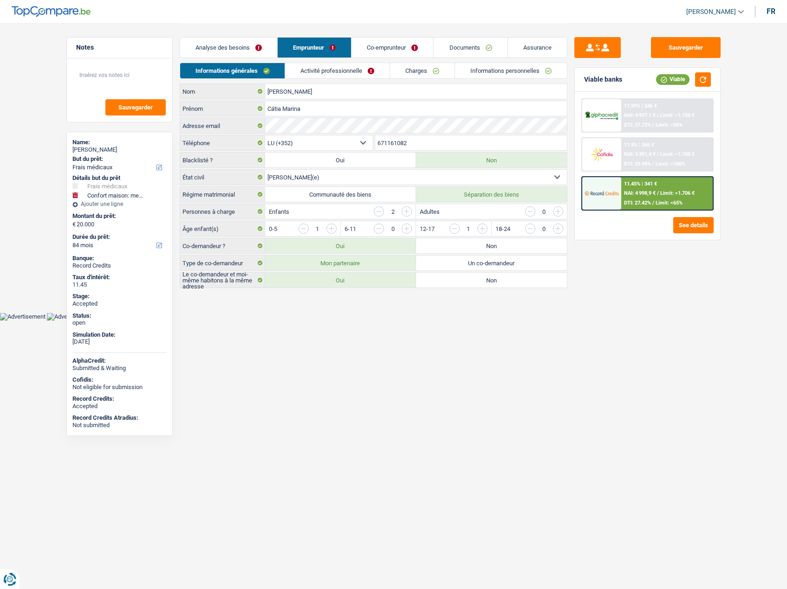
click at [382, 142] on input "671161082" at bounding box center [471, 143] width 192 height 15
click at [542, 55] on link "Assurance" at bounding box center [537, 48] width 59 height 20
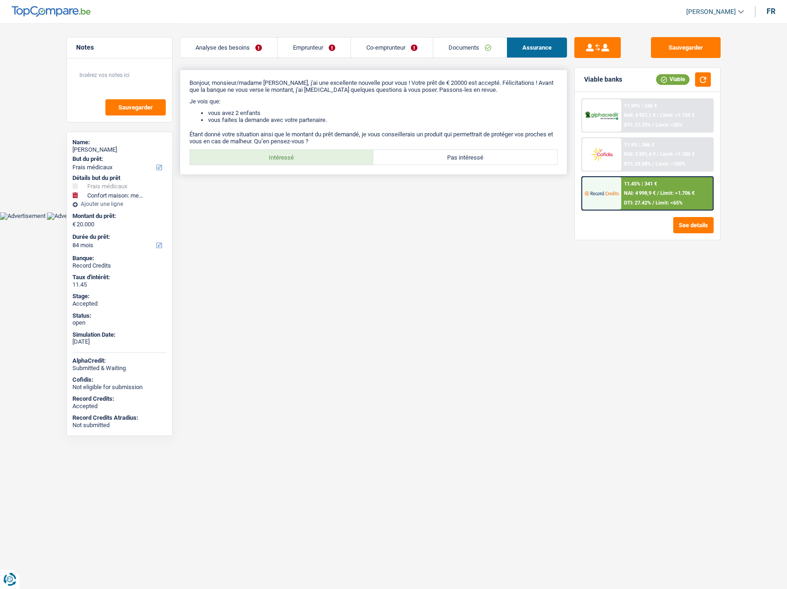
click at [303, 159] on label "Intéressé" at bounding box center [282, 157] width 184 height 15
click at [303, 159] on input "Intéressé" at bounding box center [282, 157] width 184 height 15
radio input "true"
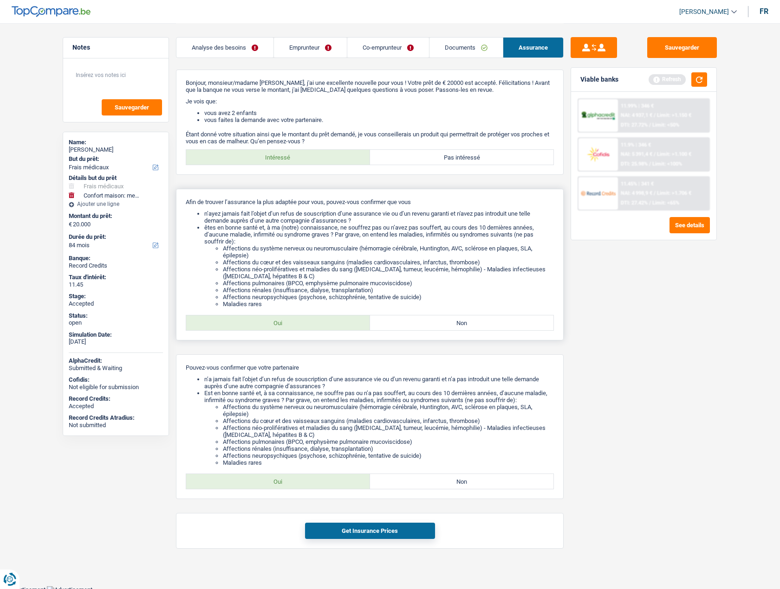
click at [325, 317] on label "Oui" at bounding box center [278, 323] width 184 height 15
click at [325, 317] on input "Oui" at bounding box center [278, 323] width 184 height 15
radio input "true"
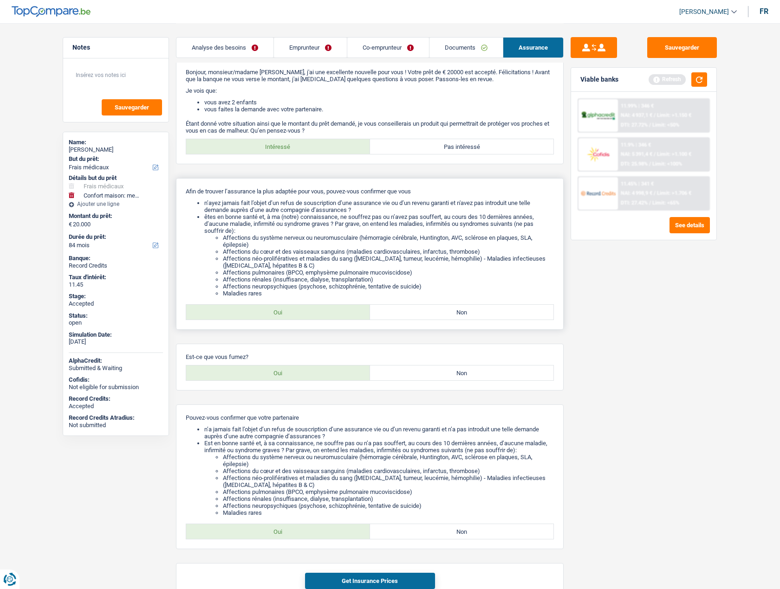
scroll to position [65, 0]
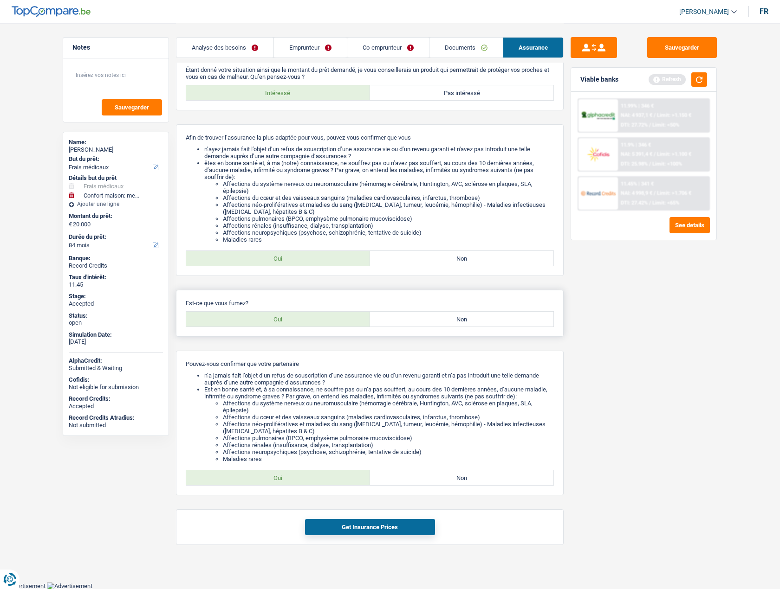
click at [305, 318] on label "Oui" at bounding box center [278, 319] width 184 height 15
click at [305, 318] on input "Oui" at bounding box center [278, 319] width 184 height 15
radio input "true"
click at [321, 484] on label "Oui" at bounding box center [278, 478] width 184 height 15
click at [321, 484] on input "Oui" at bounding box center [278, 478] width 184 height 15
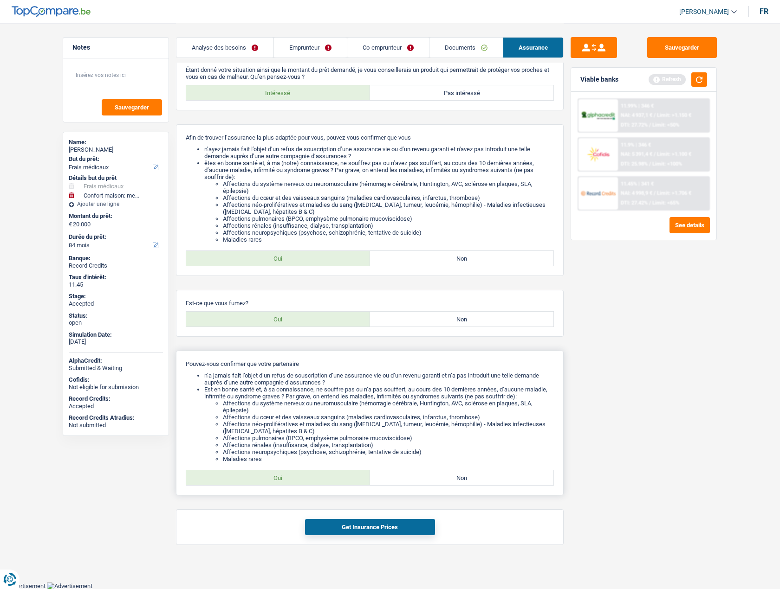
radio input "true"
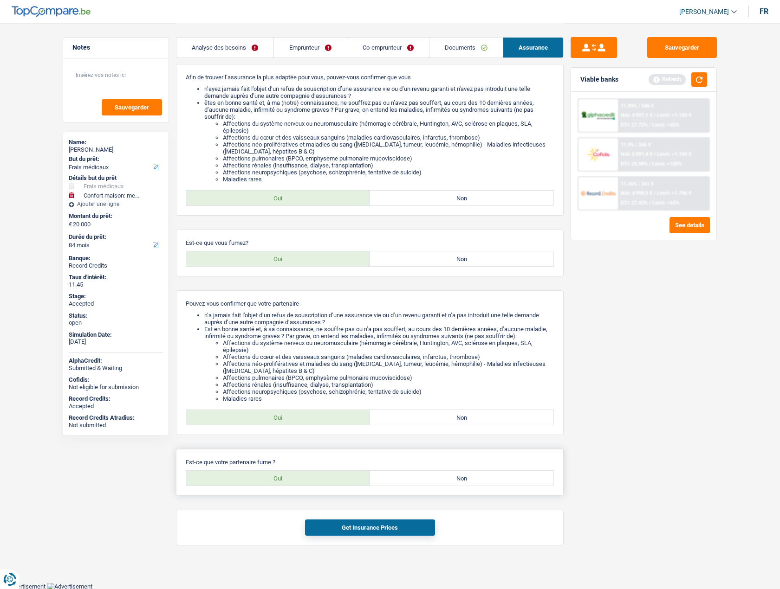
scroll to position [125, 0]
click at [293, 479] on label "Oui" at bounding box center [278, 478] width 184 height 15
click at [293, 479] on input "Oui" at bounding box center [278, 478] width 184 height 15
radio input "true"
click at [370, 528] on button "Get Insurance Prices" at bounding box center [370, 527] width 130 height 16
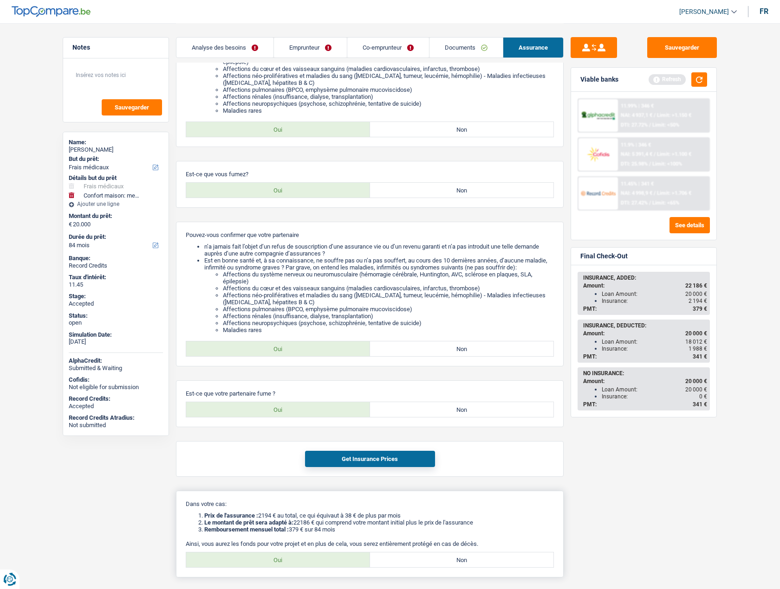
scroll to position [259, 0]
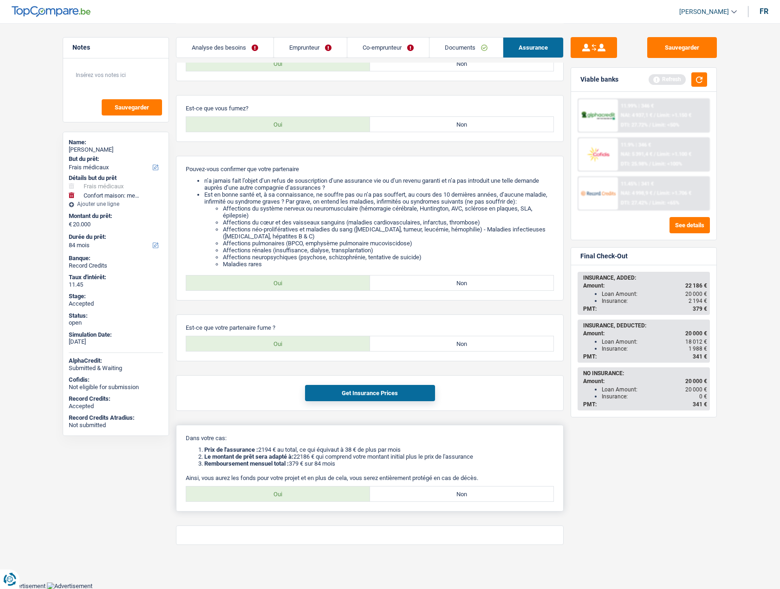
click at [278, 497] on label "Oui" at bounding box center [278, 494] width 184 height 15
click at [278, 497] on input "Oui" at bounding box center [278, 494] width 184 height 15
radio input "true"
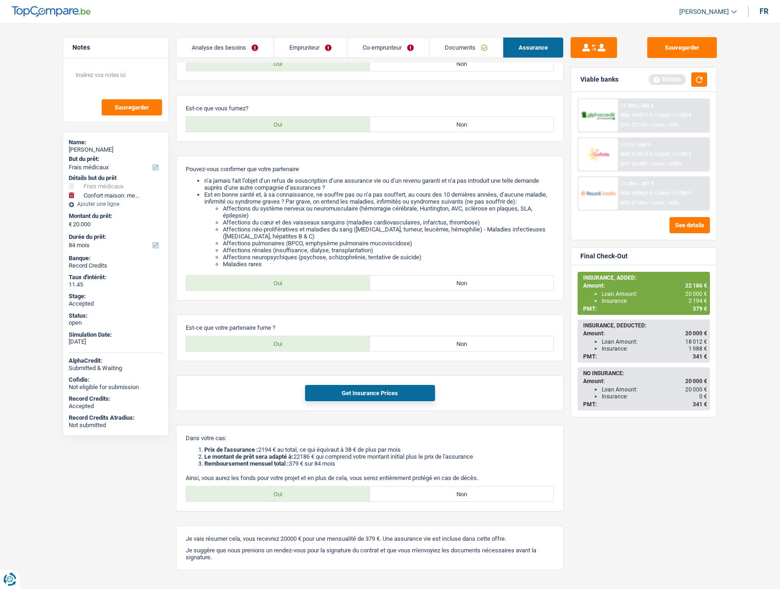
click at [692, 287] on span "22 186 €" at bounding box center [696, 286] width 22 height 6
copy span "22 186"
click at [689, 46] on button "Sauvegarder" at bounding box center [682, 47] width 70 height 21
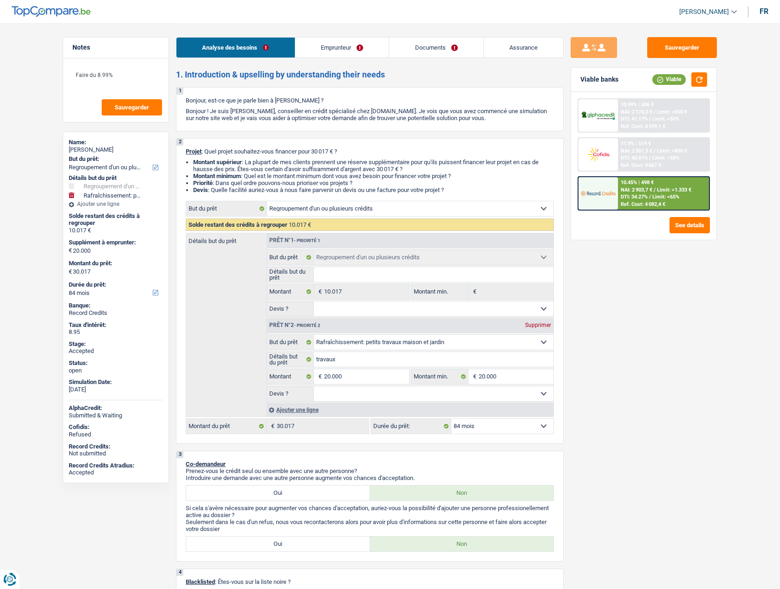
select select "refinancing"
select select "houseOrGarden"
select select "84"
select select "refinancing"
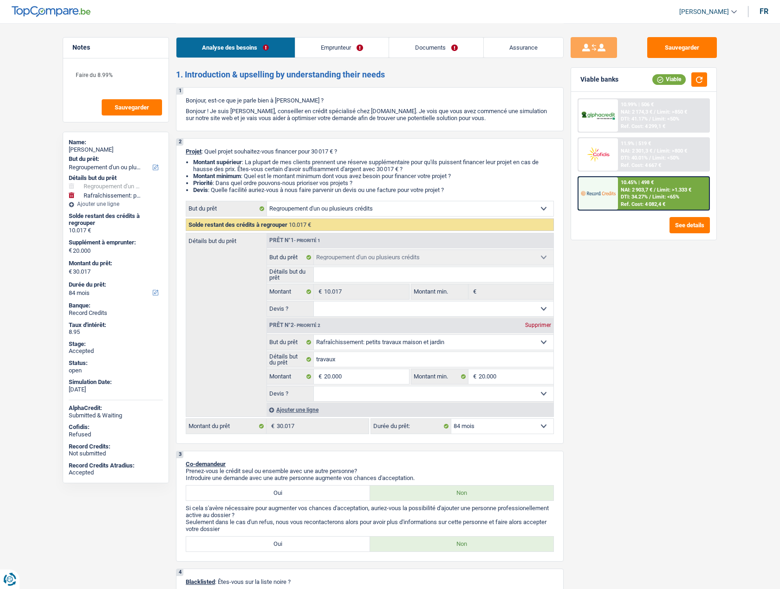
select select "refinancing"
select select "houseOrGarden"
select select "84"
select select "privateEmployee"
select select "netSalary"
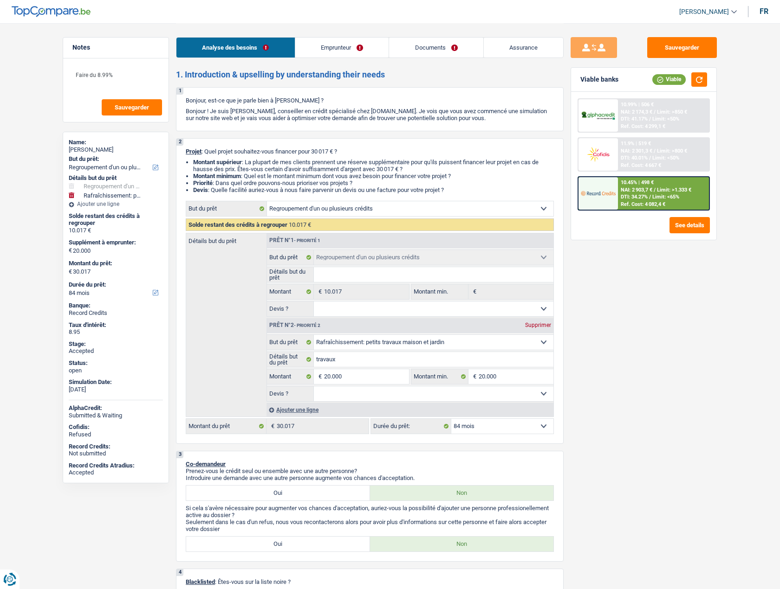
select select "mealVouchers"
select select "familyAllowances"
select select "rents"
select select "renovationLoan"
select select "42"
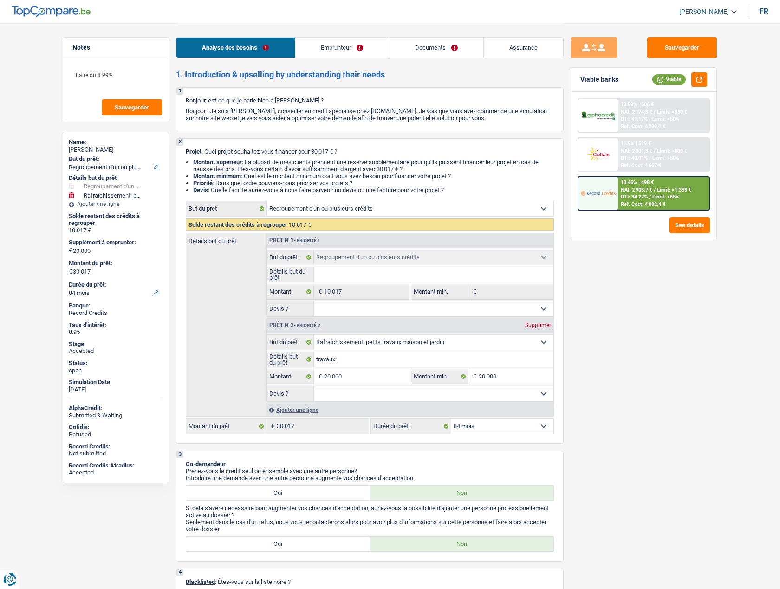
select select "refinancing"
select select "houseOrGarden"
select select "84"
click at [692, 7] on link "[PERSON_NAME]" at bounding box center [704, 11] width 65 height 15
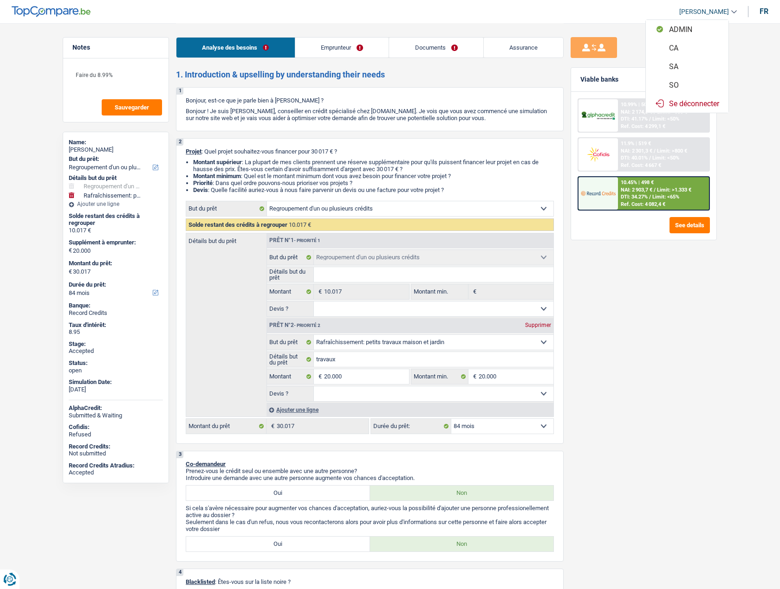
click at [674, 87] on button "SO" at bounding box center [687, 85] width 83 height 19
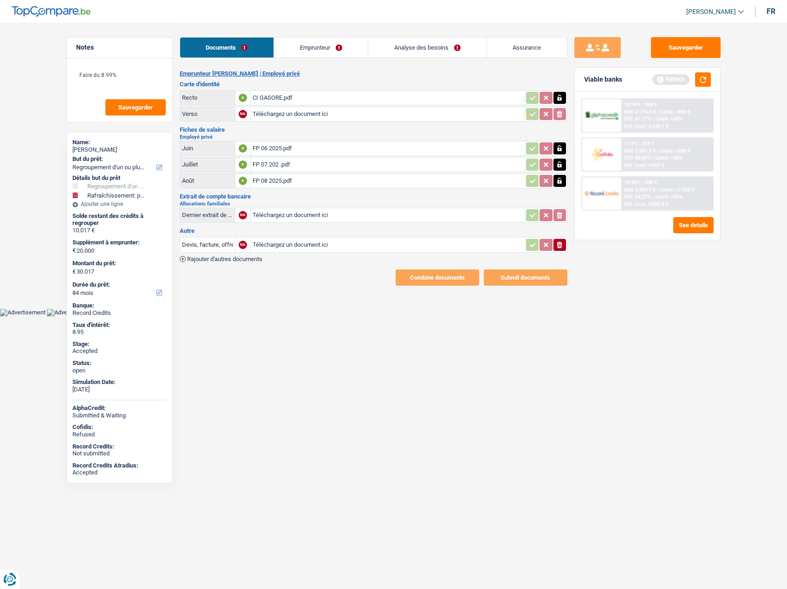
click at [295, 43] on link "Emprunteur" at bounding box center [321, 48] width 94 height 20
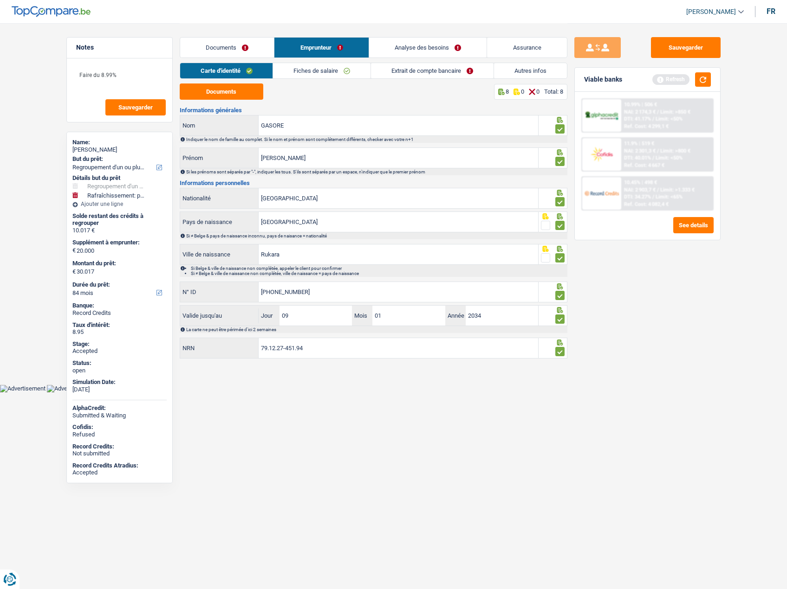
click at [444, 65] on link "Extrait de compte bancaire" at bounding box center [432, 70] width 123 height 15
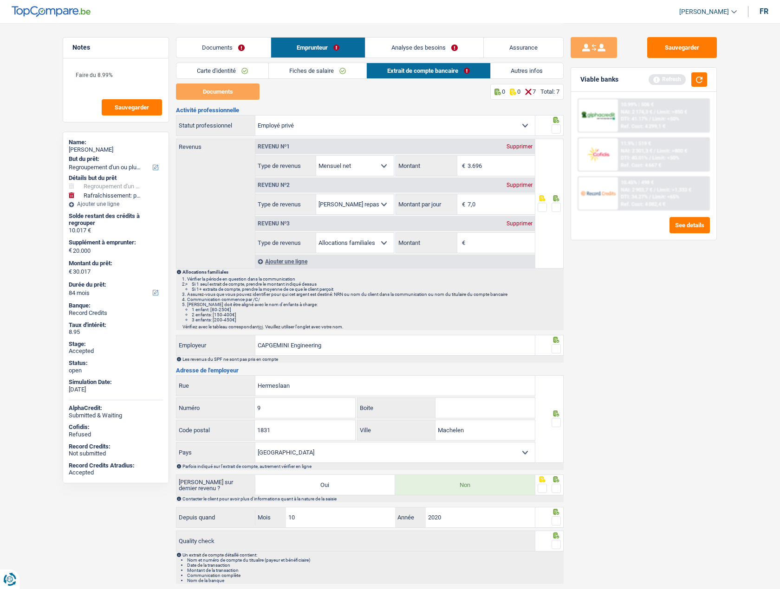
drag, startPoint x: 554, startPoint y: 128, endPoint x: 560, endPoint y: 152, distance: 24.9
click at [556, 127] on span at bounding box center [555, 128] width 9 height 9
click at [0, 0] on input "radio" at bounding box center [0, 0] width 0 height 0
click at [556, 202] on div at bounding box center [555, 208] width 9 height 12
click at [556, 208] on span at bounding box center [555, 207] width 9 height 9
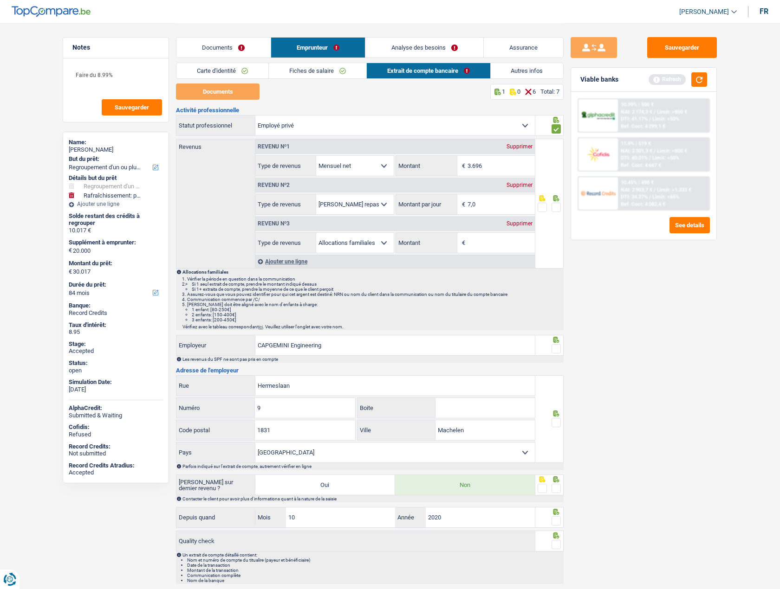
click at [0, 0] on input "radio" at bounding box center [0, 0] width 0 height 0
click at [555, 352] on span at bounding box center [555, 348] width 9 height 9
click at [0, 0] on input "radio" at bounding box center [0, 0] width 0 height 0
click at [557, 423] on span at bounding box center [555, 422] width 9 height 9
click at [0, 0] on input "radio" at bounding box center [0, 0] width 0 height 0
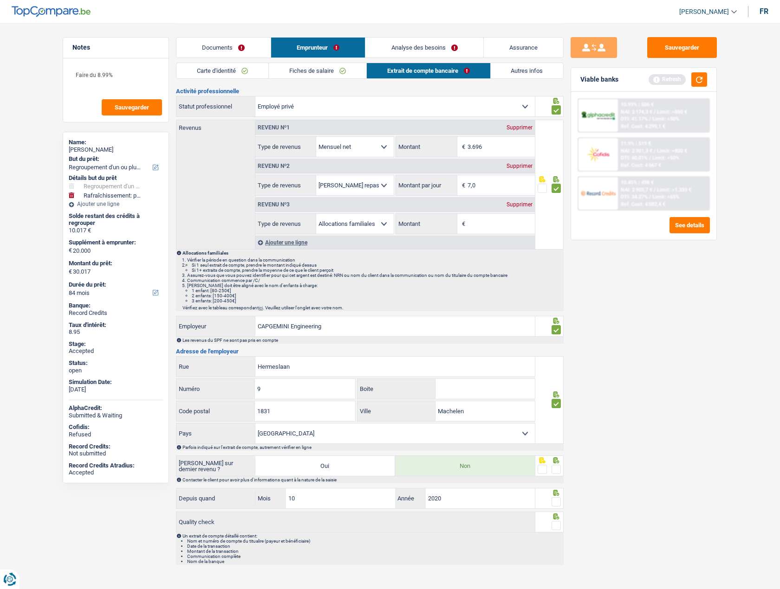
scroll to position [30, 0]
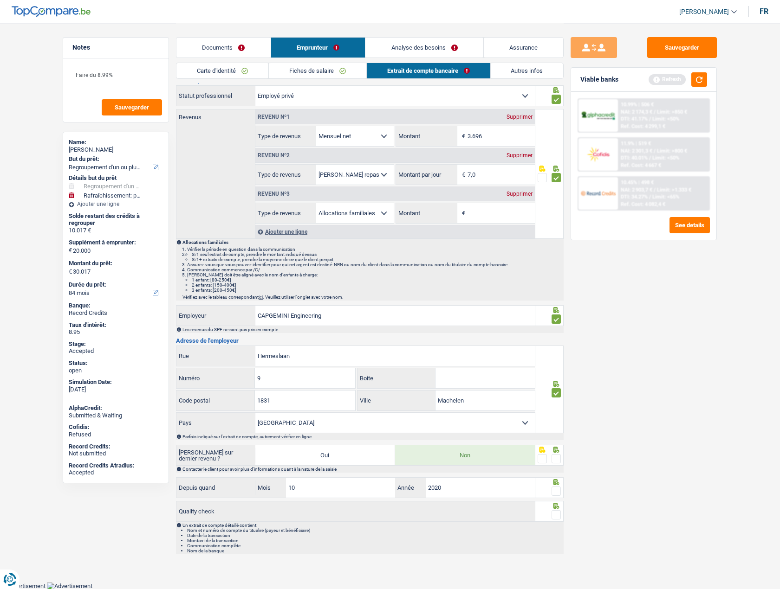
click at [557, 456] on span at bounding box center [555, 458] width 9 height 9
click at [0, 0] on input "radio" at bounding box center [0, 0] width 0 height 0
click at [553, 492] on span at bounding box center [555, 491] width 9 height 9
click at [0, 0] on input "radio" at bounding box center [0, 0] width 0 height 0
click at [555, 510] on div at bounding box center [549, 511] width 29 height 21
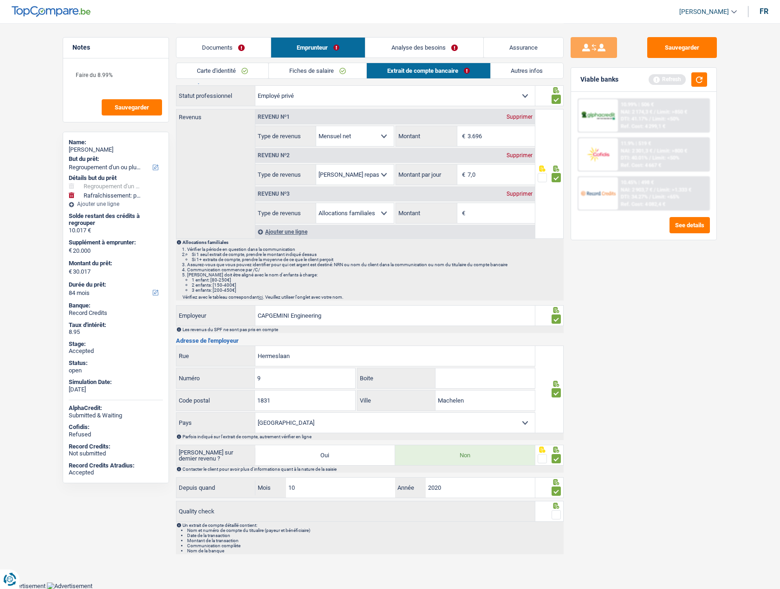
click at [555, 517] on span at bounding box center [555, 515] width 9 height 9
click at [0, 0] on input "radio" at bounding box center [0, 0] width 0 height 0
click at [415, 48] on link "Analyse des besoins" at bounding box center [424, 48] width 118 height 20
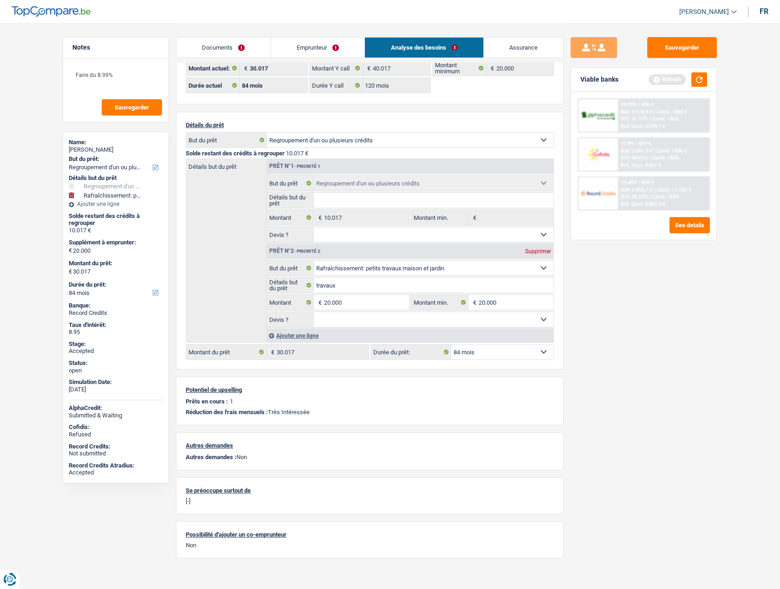
click at [225, 44] on link "Documents" at bounding box center [223, 48] width 94 height 20
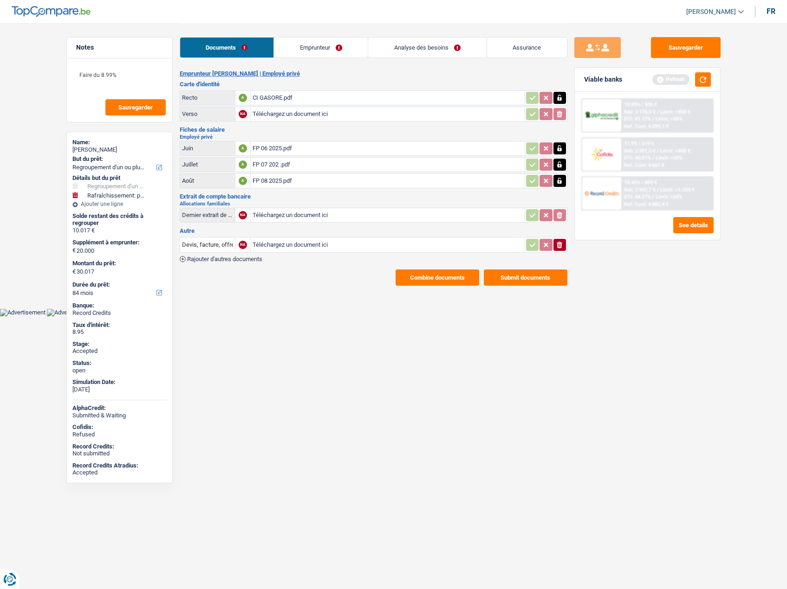
click at [425, 271] on button "Combine documents" at bounding box center [437, 278] width 84 height 16
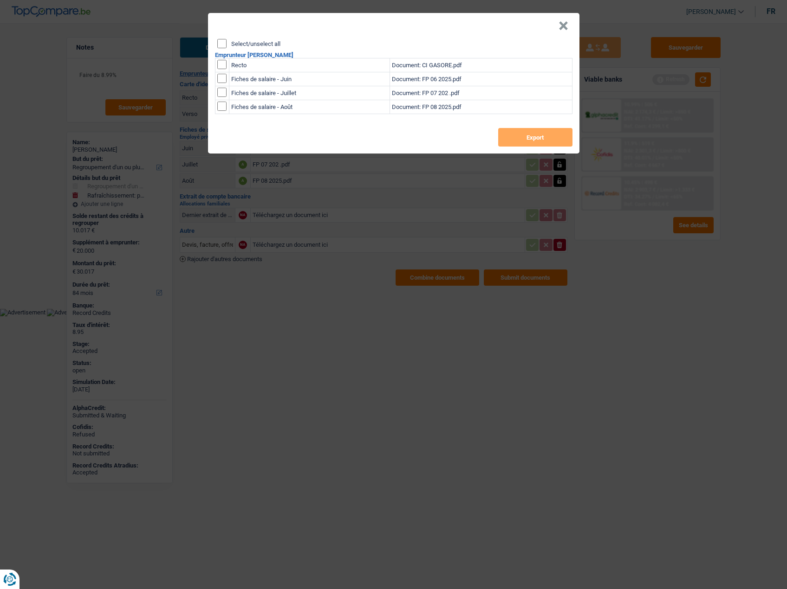
click at [258, 43] on label "Select/unselect all" at bounding box center [255, 44] width 49 height 6
click at [226, 43] on input "Select/unselect all" at bounding box center [221, 43] width 9 height 9
checkbox input "true"
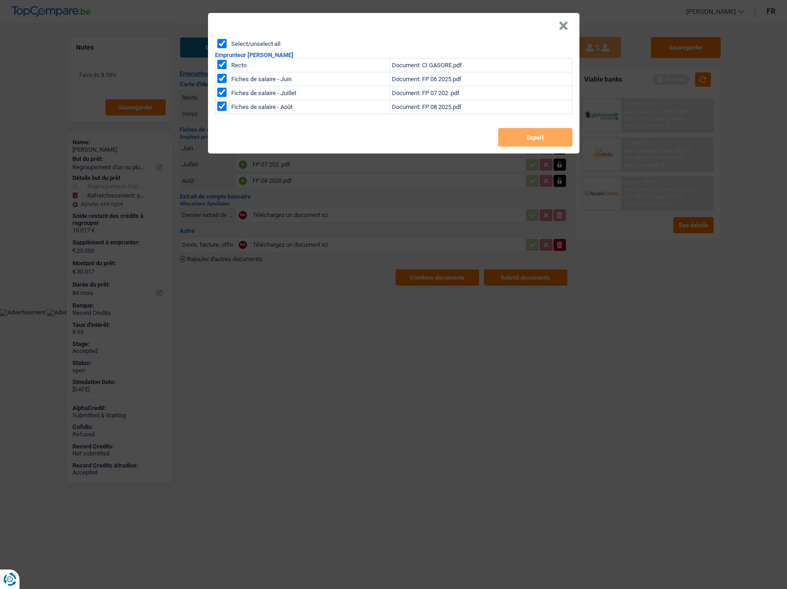
checkbox input "true"
click at [517, 142] on button "Export" at bounding box center [535, 137] width 74 height 19
click at [560, 28] on button "×" at bounding box center [563, 25] width 10 height 9
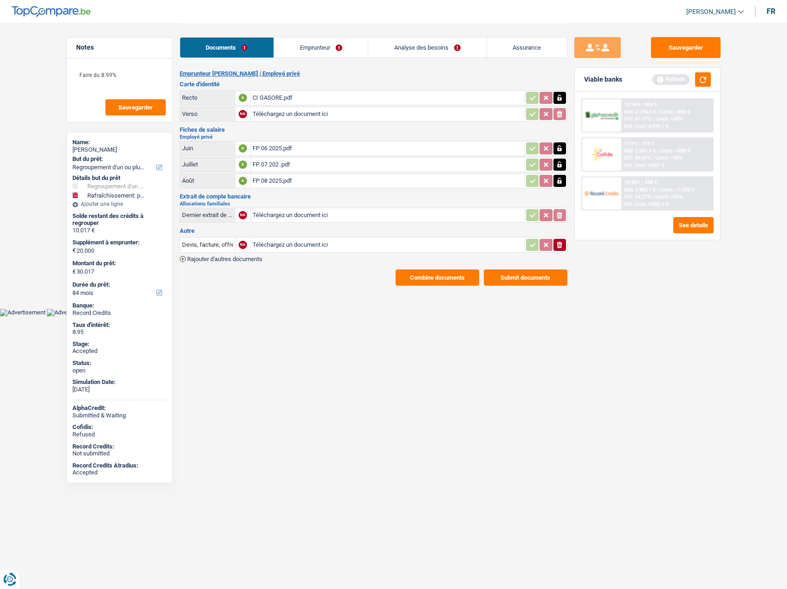
click at [425, 45] on link "Analyse des besoins" at bounding box center [427, 48] width 118 height 20
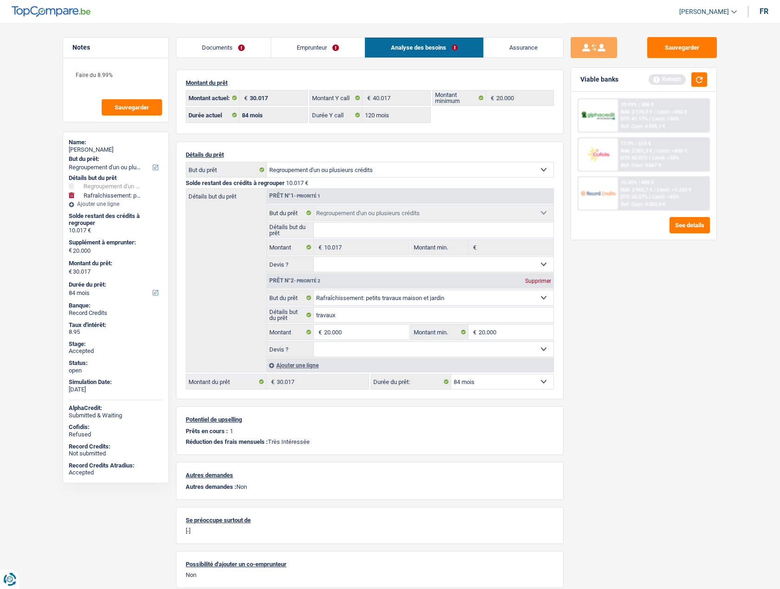
click at [317, 45] on link "Emprunteur" at bounding box center [318, 48] width 94 height 20
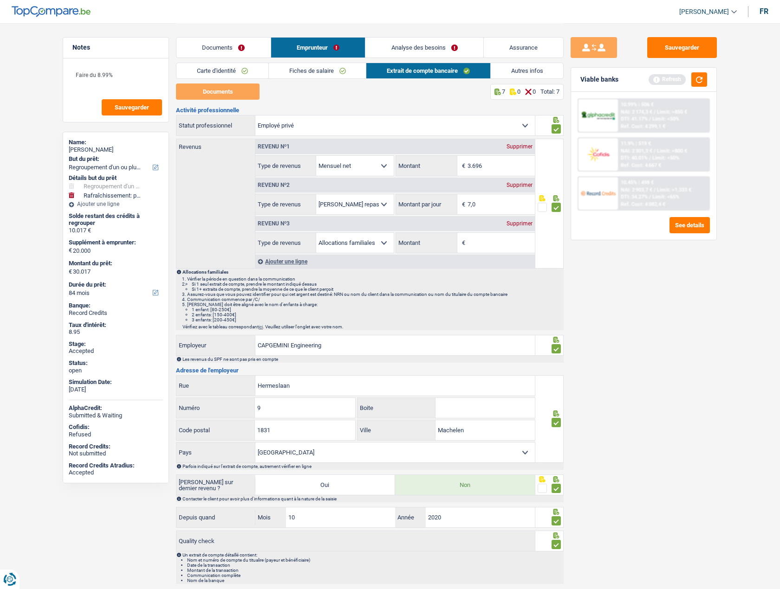
click at [533, 68] on link "Autres infos" at bounding box center [527, 70] width 73 height 15
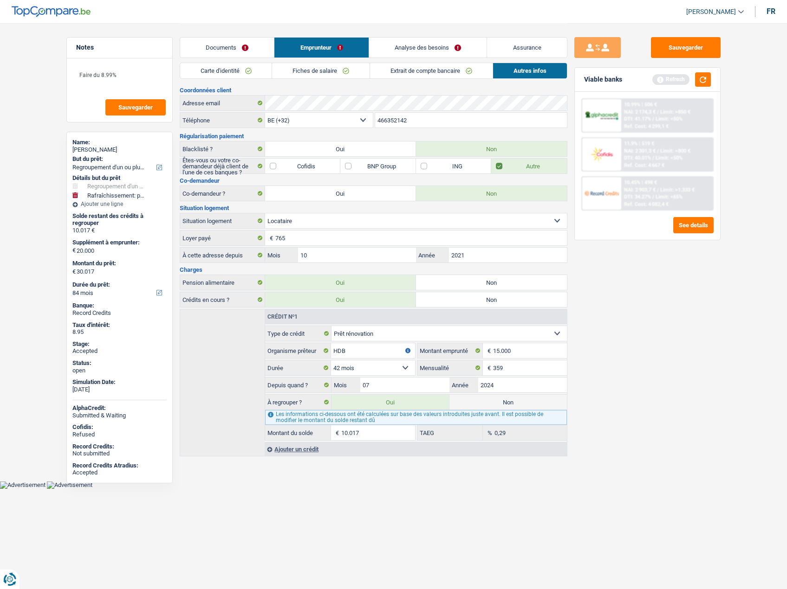
click at [452, 45] on link "Analyse des besoins" at bounding box center [428, 48] width 118 height 20
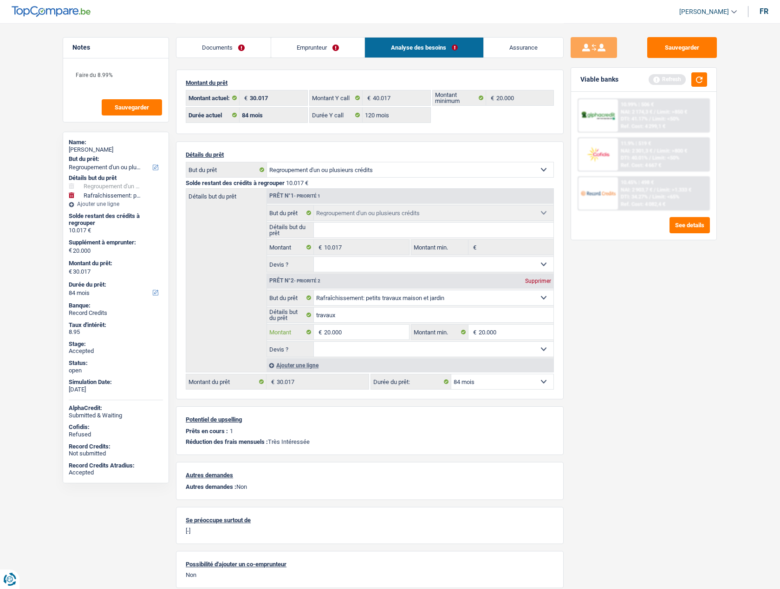
click at [366, 333] on input "20.000" at bounding box center [366, 332] width 85 height 15
click at [293, 64] on div "Documents Emprunteur Analyse des besoins Assurance Emprunteur Jean-Pierre GASOR…" at bounding box center [370, 305] width 388 height 565
click at [355, 325] on input "20.000" at bounding box center [366, 332] width 85 height 15
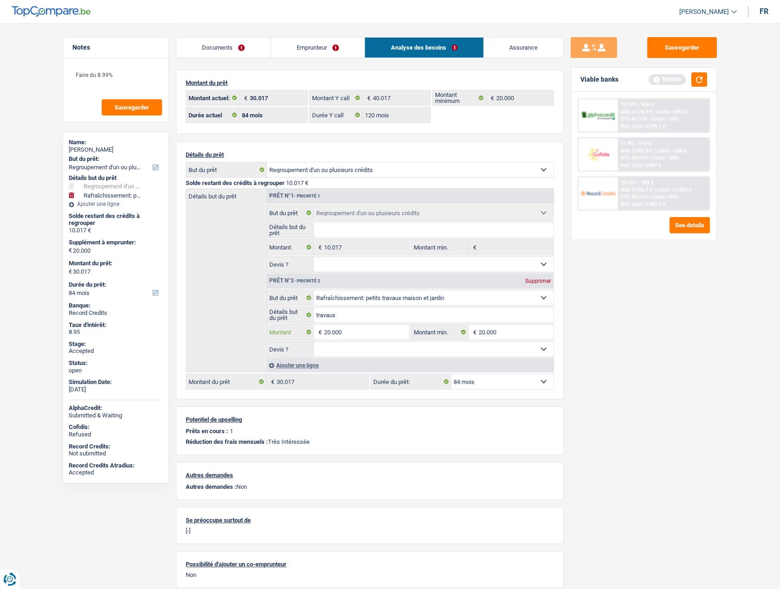
click at [355, 325] on input "20.000" at bounding box center [366, 332] width 85 height 15
click at [354, 331] on input "20.000" at bounding box center [366, 332] width 85 height 15
type input "30.000"
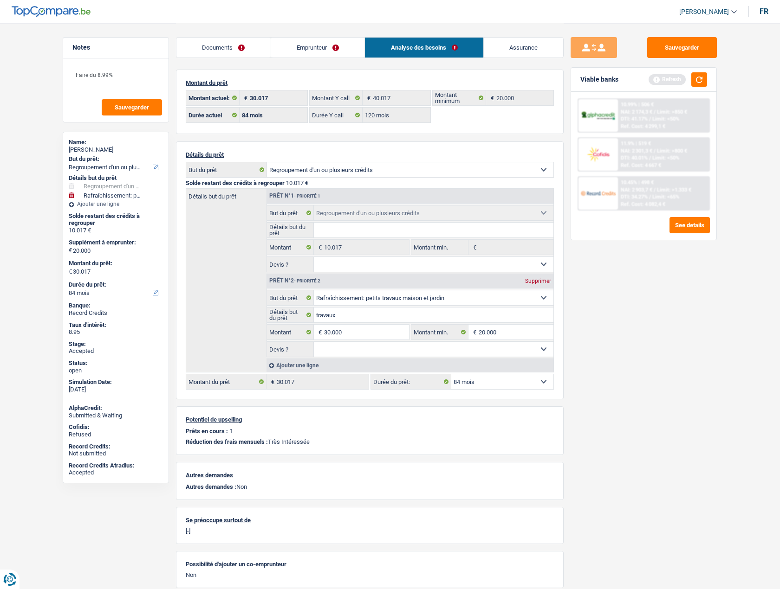
type input "30.000"
type input "40.017"
select select "144"
type input "40.017"
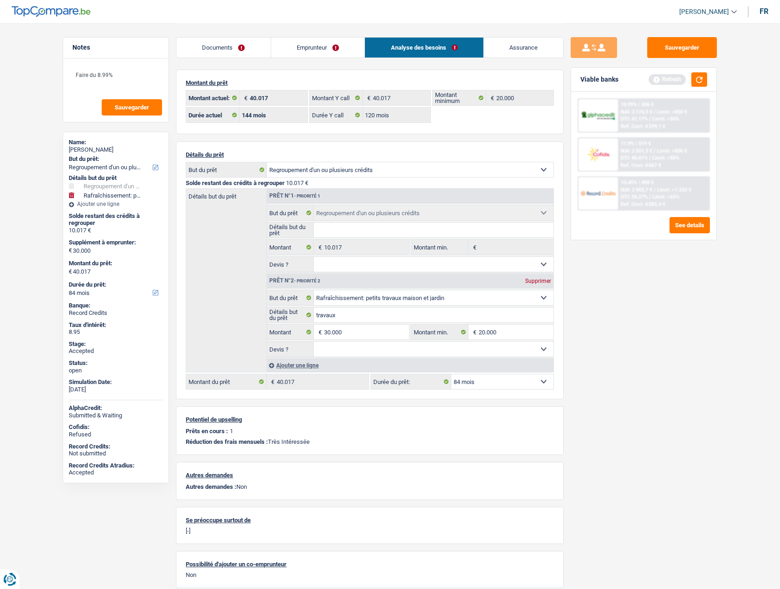
click at [626, 397] on div "Sauvegarder Viable banks Refresh 10.99% | 506 € NAI: 2 174,3 € / Limit: >850 € …" at bounding box center [643, 305] width 160 height 537
select select "144"
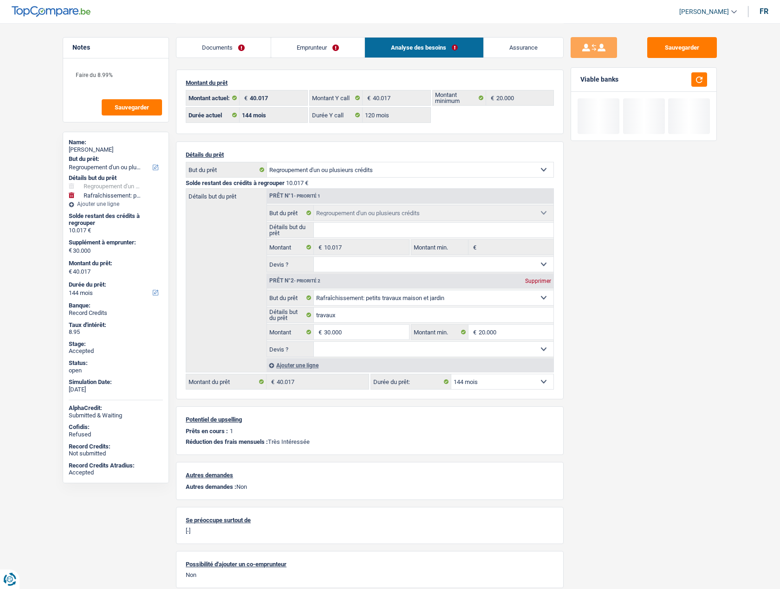
click at [486, 378] on select "12 mois 18 mois 24 mois 30 mois 36 mois 42 mois 48 mois 60 mois 72 mois 84 mois…" at bounding box center [502, 382] width 102 height 15
select select "84"
click at [451, 375] on select "12 mois 18 mois 24 mois 30 mois 36 mois 42 mois 48 mois 60 mois 72 mois 84 mois…" at bounding box center [502, 382] width 102 height 15
select select "84"
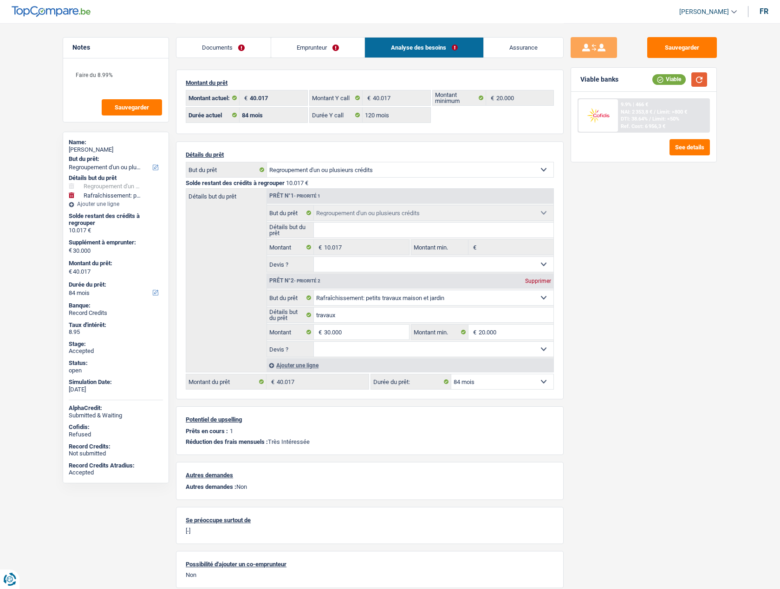
click at [700, 80] on button "button" at bounding box center [699, 79] width 16 height 14
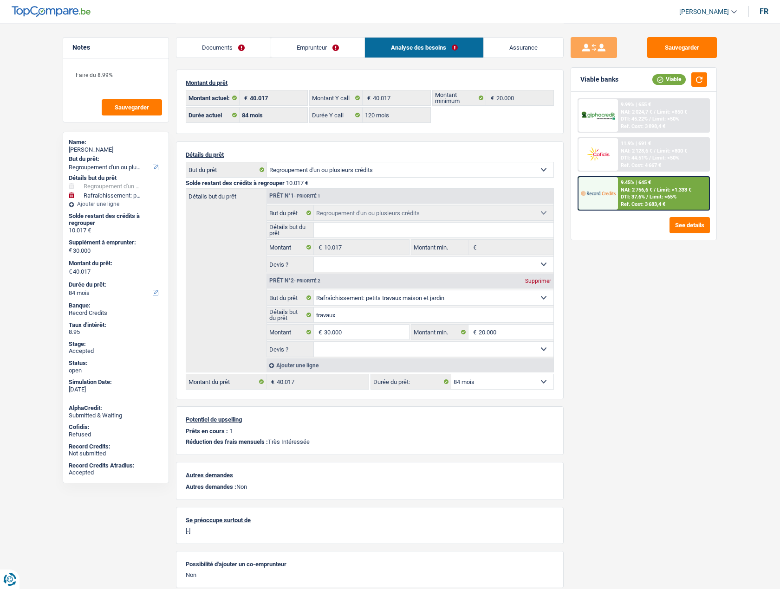
click at [606, 208] on div at bounding box center [597, 193] width 39 height 32
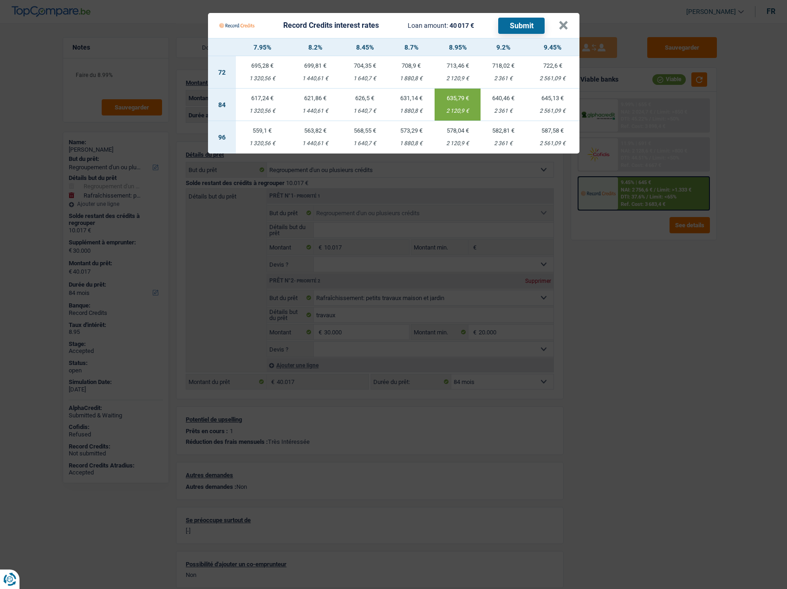
click at [453, 101] on div "635,79 €" at bounding box center [457, 98] width 46 height 6
click at [566, 26] on button "×" at bounding box center [563, 25] width 10 height 9
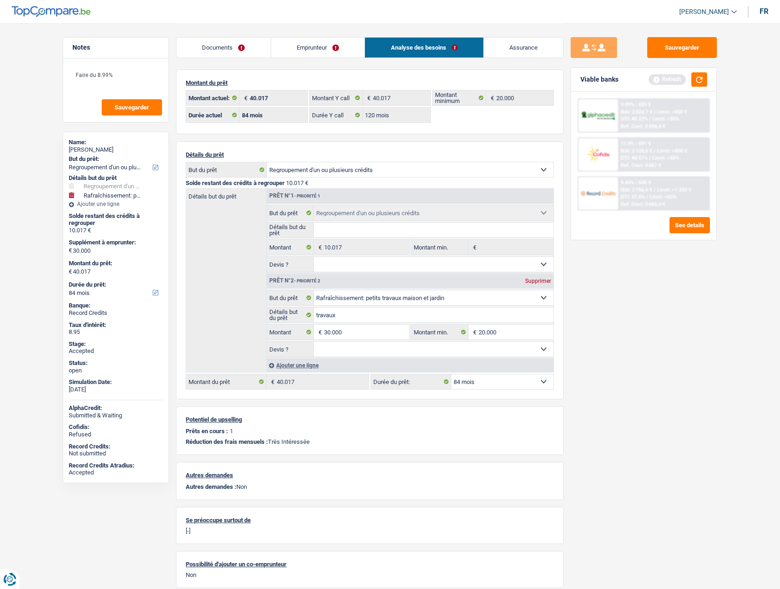
click at [512, 45] on link "Assurance" at bounding box center [524, 48] width 80 height 20
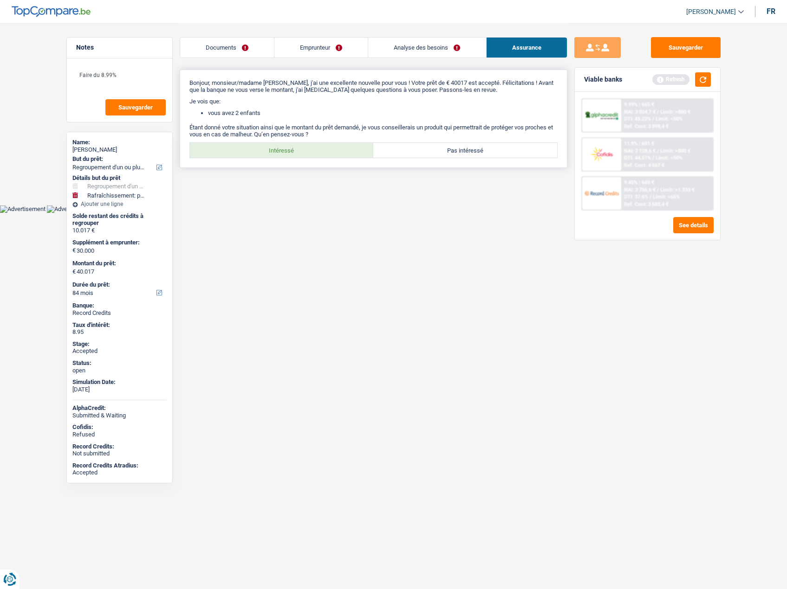
click at [295, 155] on label "Intéressé" at bounding box center [282, 150] width 184 height 15
click at [295, 155] on input "Intéressé" at bounding box center [282, 150] width 184 height 15
radio input "true"
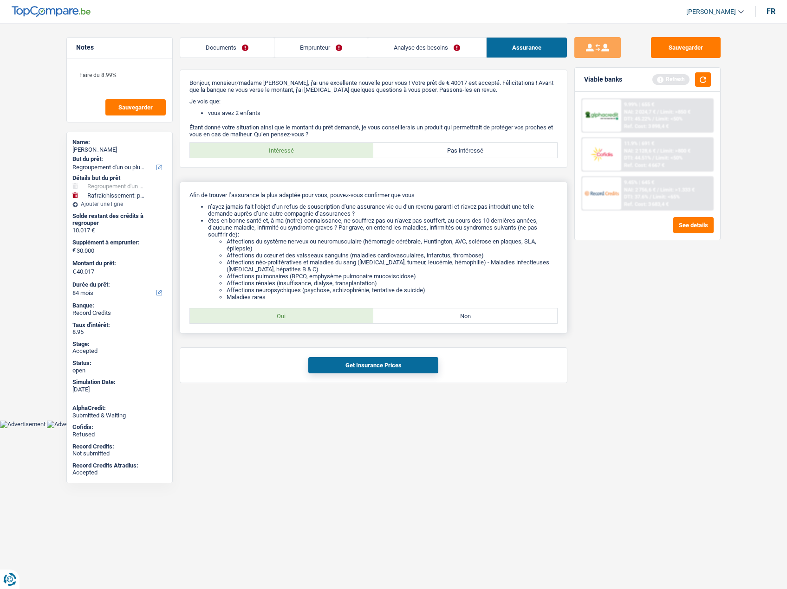
click at [307, 323] on label "Oui" at bounding box center [282, 316] width 184 height 15
click at [307, 323] on input "Oui" at bounding box center [282, 316] width 184 height 15
radio input "true"
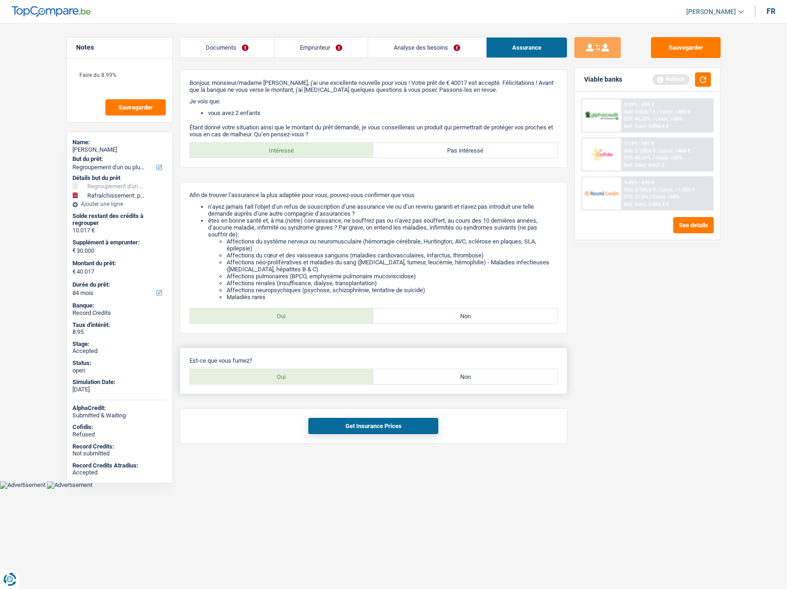
click at [467, 391] on div "Est-ce que vous fumez? Oui Non Tous les champs sont obligatoires. Veuillez séle…" at bounding box center [374, 371] width 388 height 47
click at [446, 381] on label "Non" at bounding box center [465, 376] width 184 height 15
click at [446, 381] on input "Non" at bounding box center [465, 376] width 184 height 15
radio input "true"
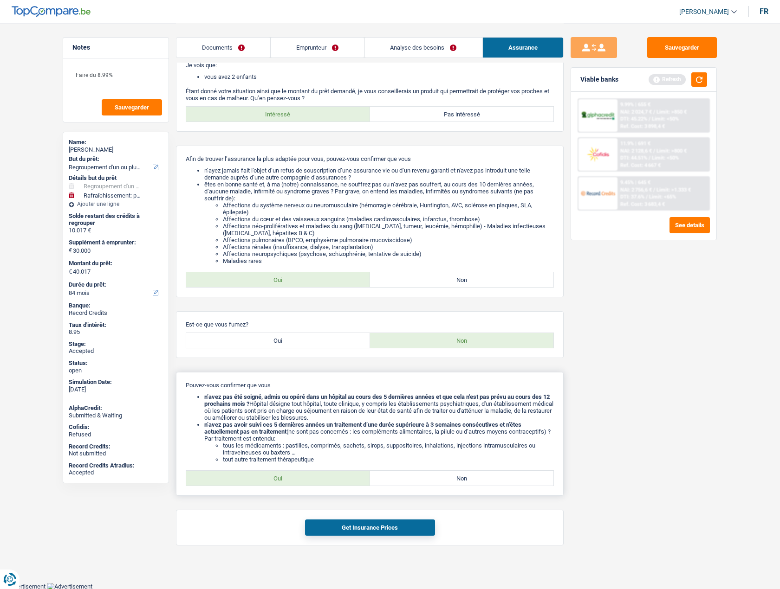
scroll to position [37, 0]
click at [273, 476] on label "Oui" at bounding box center [278, 478] width 184 height 15
click at [273, 476] on input "Oui" at bounding box center [278, 478] width 184 height 15
radio input "true"
click at [359, 529] on button "Get Insurance Prices" at bounding box center [370, 527] width 130 height 16
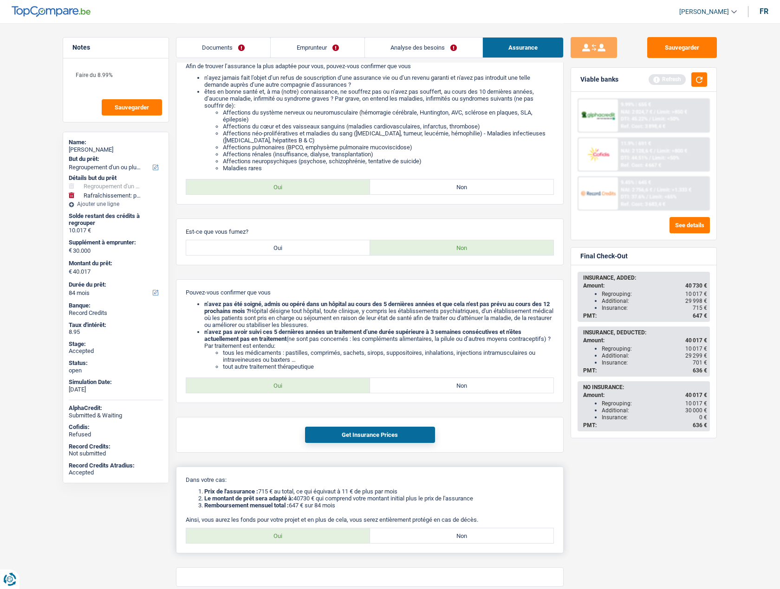
scroll to position [129, 0]
click at [272, 541] on label "Oui" at bounding box center [278, 535] width 184 height 15
click at [272, 541] on input "Oui" at bounding box center [278, 535] width 184 height 15
radio input "true"
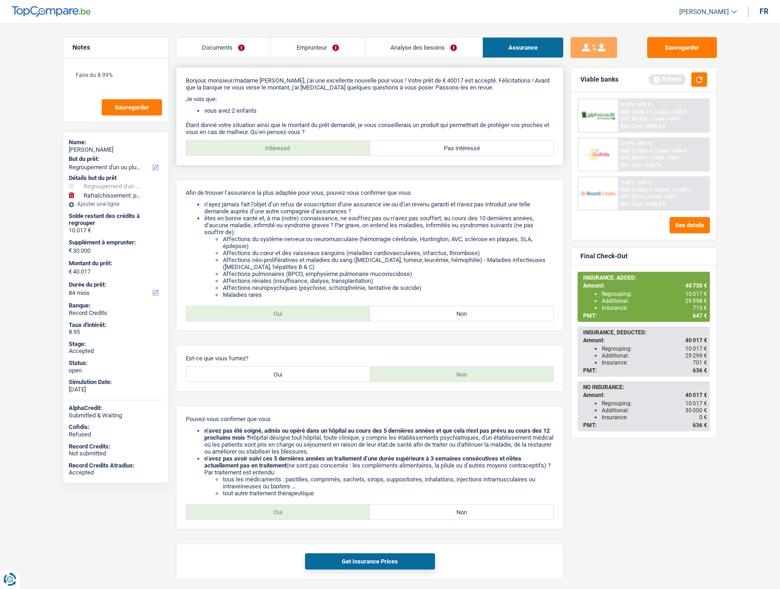
scroll to position [0, 0]
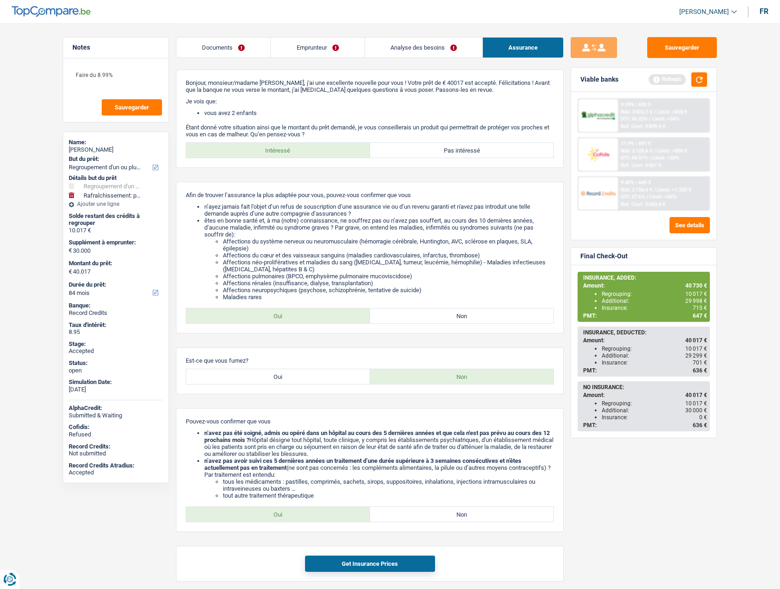
click at [420, 52] on link "Analyse des besoins" at bounding box center [423, 48] width 117 height 20
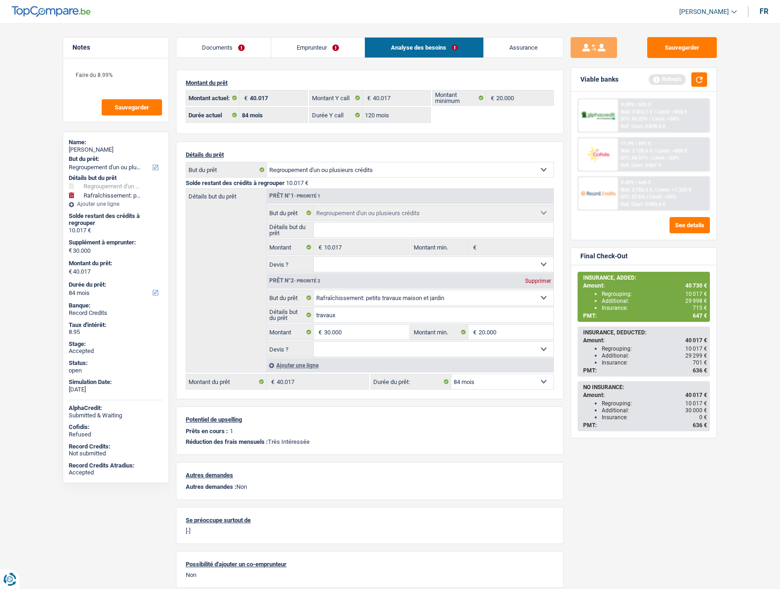
click at [691, 291] on li "Regrouping: 10 017 €" at bounding box center [653, 294] width 105 height 7
click at [685, 287] on span "40 730 €" at bounding box center [696, 286] width 22 height 6
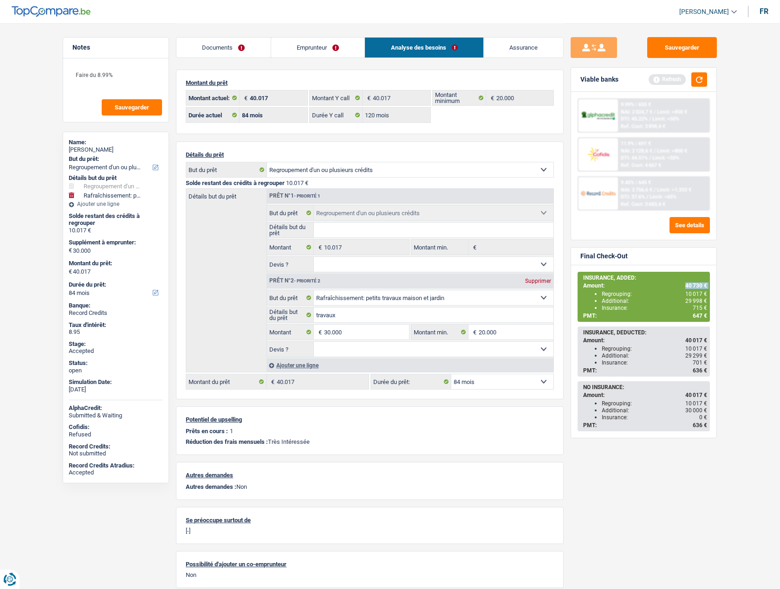
click at [598, 198] on img at bounding box center [598, 193] width 34 height 17
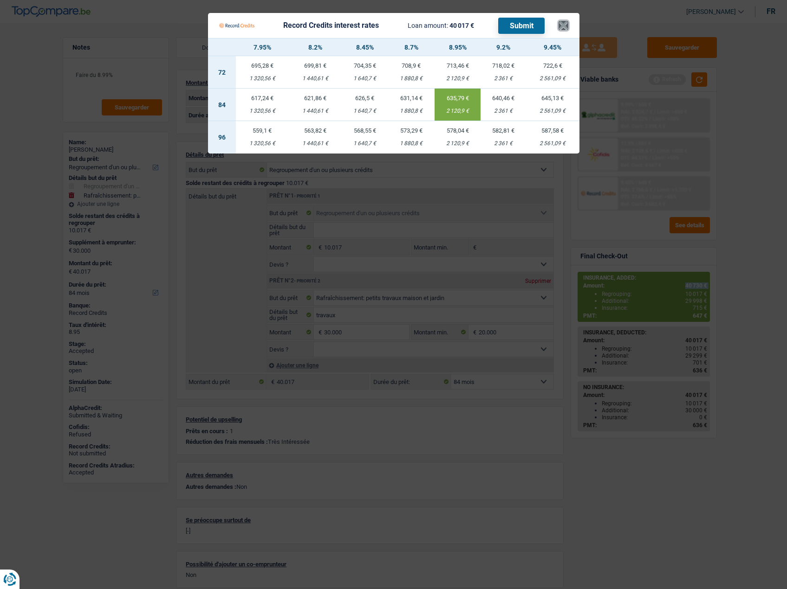
click at [562, 27] on button "×" at bounding box center [563, 25] width 10 height 9
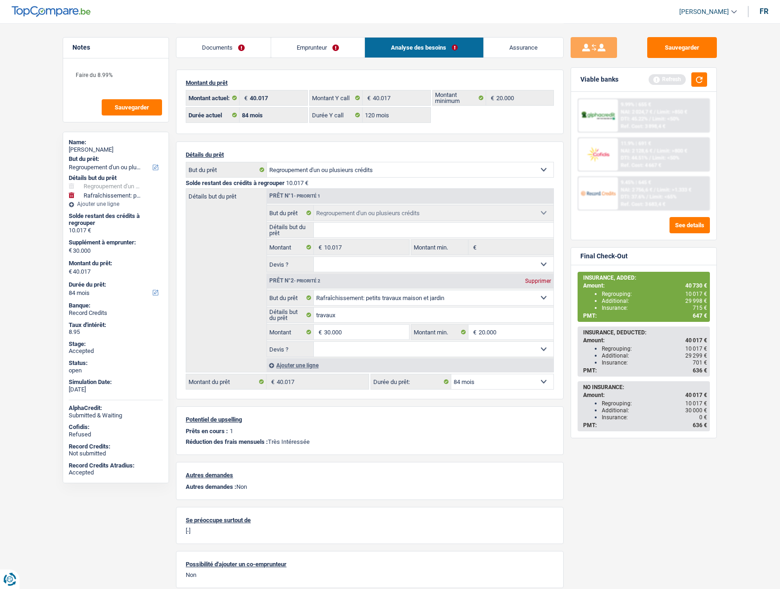
click at [569, 189] on div "Sauvegarder Viable banks Refresh 9.99% | 655 € NAI: 2 024,7 € / Limit: >850 € D…" at bounding box center [643, 305] width 160 height 537
click at [737, 275] on main "Notes Faire du 8.99% Sauvegarder Name: Jean-Pierre GASORE But du prêt: Confort …" at bounding box center [390, 309] width 780 height 619
click at [562, 299] on div "Détails du prêt Confort maison: meubles, textile, peinture, électroménager, out…" at bounding box center [370, 271] width 388 height 258
click at [569, 297] on div "Sauvegarder Viable banks Refresh 9.99% | 655 € NAI: 2 024,7 € / Limit: >850 € D…" at bounding box center [643, 305] width 160 height 537
click at [359, 133] on div "Montant du prêt 40.017 € Montant actuel: 40.017 € Montant Y call 20.000 € Monta…" at bounding box center [370, 102] width 388 height 65
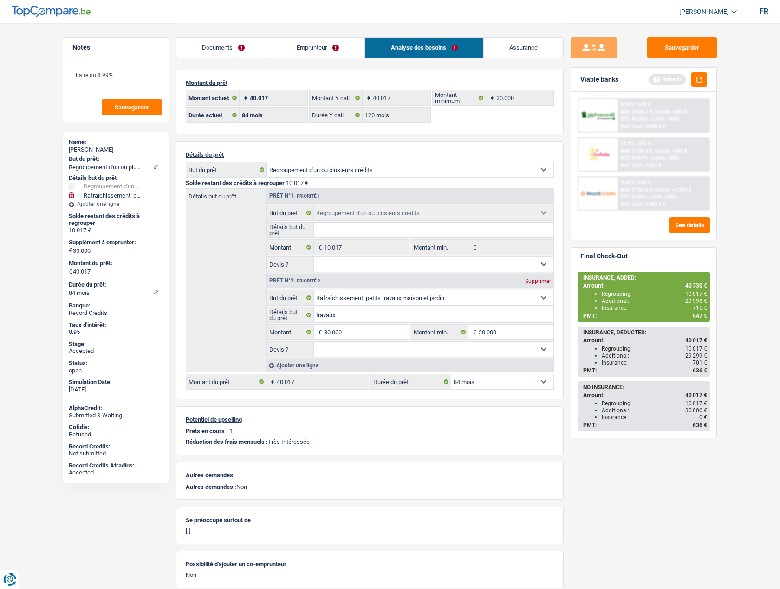
click at [562, 292] on div "Détails du prêt Confort maison: meubles, textile, peinture, électroménager, out…" at bounding box center [370, 271] width 388 height 258
click at [566, 284] on div "Sauvegarder Viable banks Refresh 9.99% | 655 € NAI: 2 024,7 € / Limit: >850 € D…" at bounding box center [643, 305] width 160 height 537
drag, startPoint x: 583, startPoint y: 277, endPoint x: 704, endPoint y: 315, distance: 127.1
click at [704, 315] on div "INSURANCE, ADDED: Amount: 40 730 € Regrouping: 10 017 € Additional: 29 998 € In…" at bounding box center [643, 297] width 130 height 48
click at [704, 315] on span "647 €" at bounding box center [699, 316] width 14 height 6
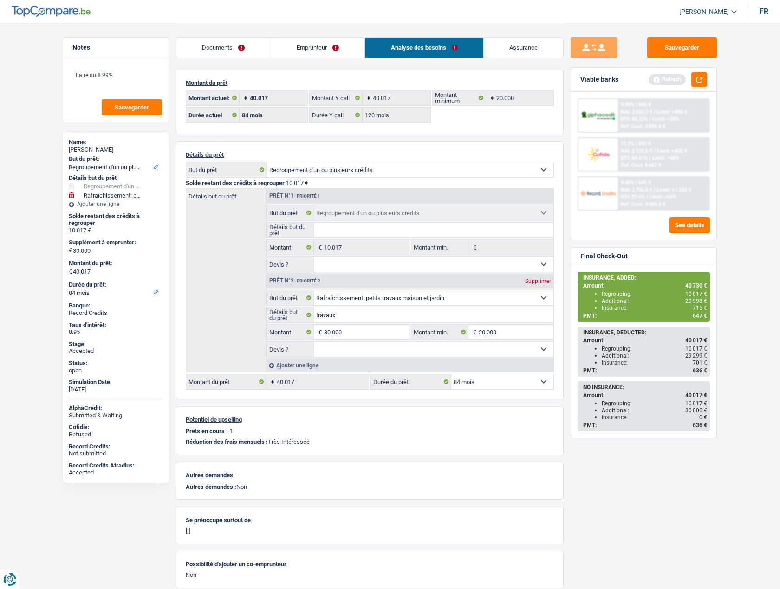
drag, startPoint x: 707, startPoint y: 316, endPoint x: 578, endPoint y: 278, distance: 134.4
click at [578, 278] on div "INSURANCE, ADDED: Amount: 40 730 € Regrouping: 10 017 € Additional: 29 998 € In…" at bounding box center [643, 297] width 130 height 48
click at [584, 277] on div "INSURANCE, ADDED:" at bounding box center [645, 278] width 124 height 6
drag, startPoint x: 584, startPoint y: 278, endPoint x: 708, endPoint y: 317, distance: 130.2
click at [708, 317] on div "INSURANCE, ADDED: Amount: 40 730 € Regrouping: 10 017 € Additional: 29 998 € In…" at bounding box center [643, 297] width 130 height 48
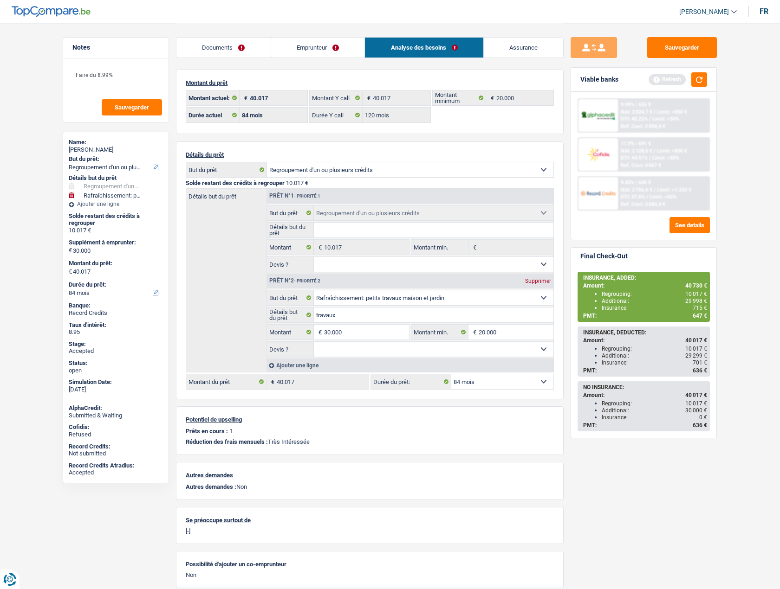
click at [708, 317] on div "INSURANCE, ADDED: Amount: 40 730 € Regrouping: 10 017 € Additional: 29 998 € In…" at bounding box center [643, 297] width 130 height 48
drag, startPoint x: 708, startPoint y: 317, endPoint x: 583, endPoint y: 279, distance: 130.2
click at [583, 279] on div "INSURANCE, ADDED: Amount: 40 730 € Regrouping: 10 017 € Additional: 29 998 € In…" at bounding box center [643, 297] width 130 height 48
click at [584, 285] on div "Amount: 40 730 €" at bounding box center [645, 286] width 124 height 6
drag, startPoint x: 582, startPoint y: 277, endPoint x: 708, endPoint y: 316, distance: 131.1
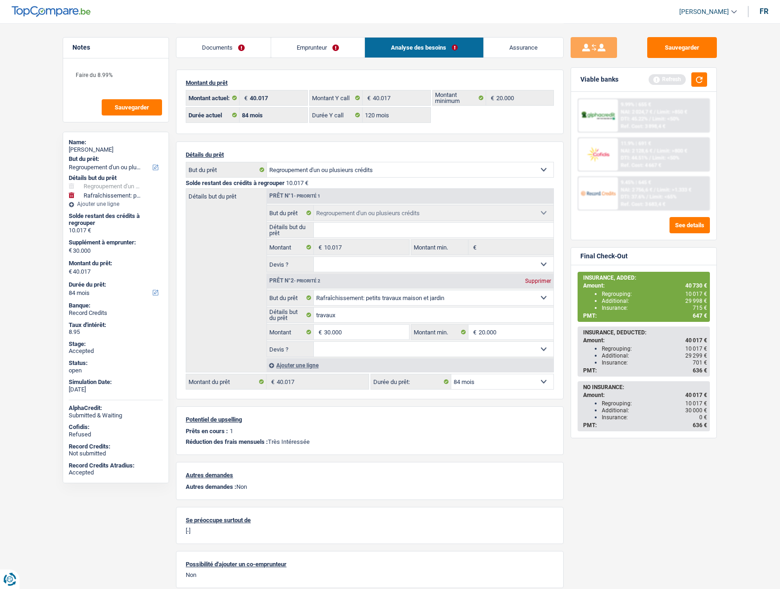
click at [708, 316] on div "INSURANCE, ADDED: Amount: 40 730 € Regrouping: 10 017 € Additional: 29 998 € In…" at bounding box center [643, 297] width 130 height 48
click at [703, 316] on span "647 €" at bounding box center [699, 316] width 14 height 6
click at [514, 45] on link "Assurance" at bounding box center [524, 48] width 80 height 20
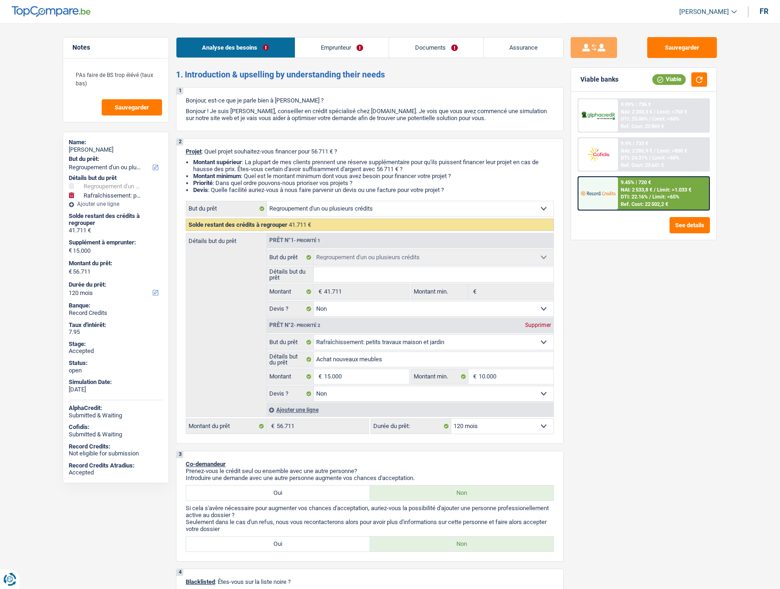
select select "refinancing"
select select "houseOrGarden"
select select "120"
select select "refinancing"
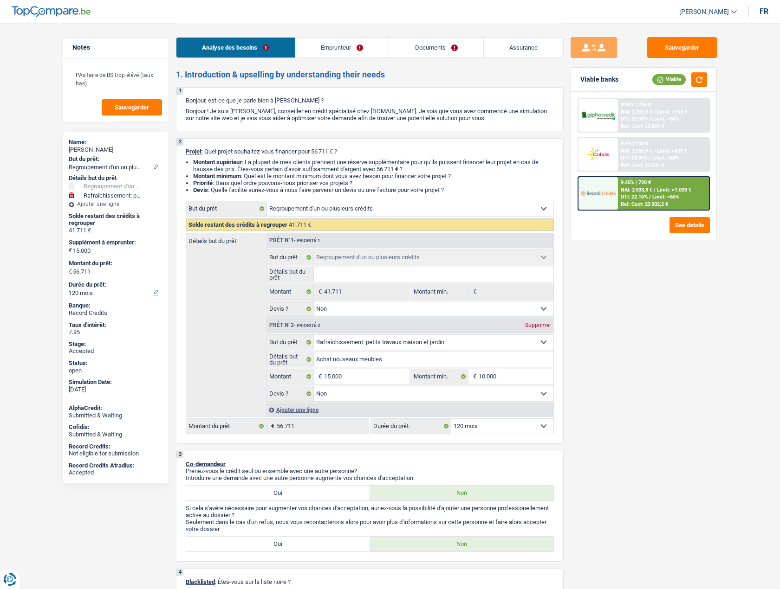
select select "refinancing"
select select "false"
select select "houseOrGarden"
select select "false"
select select "120"
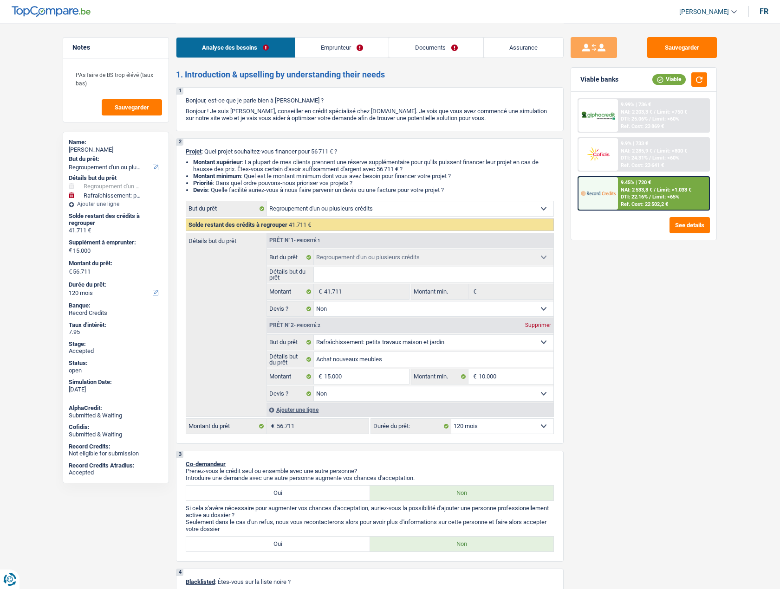
select select "publicEmployee"
select select "netSalary"
select select "mealVouchers"
select select "ownerWithoutMortgage"
select select "creditConsolidation"
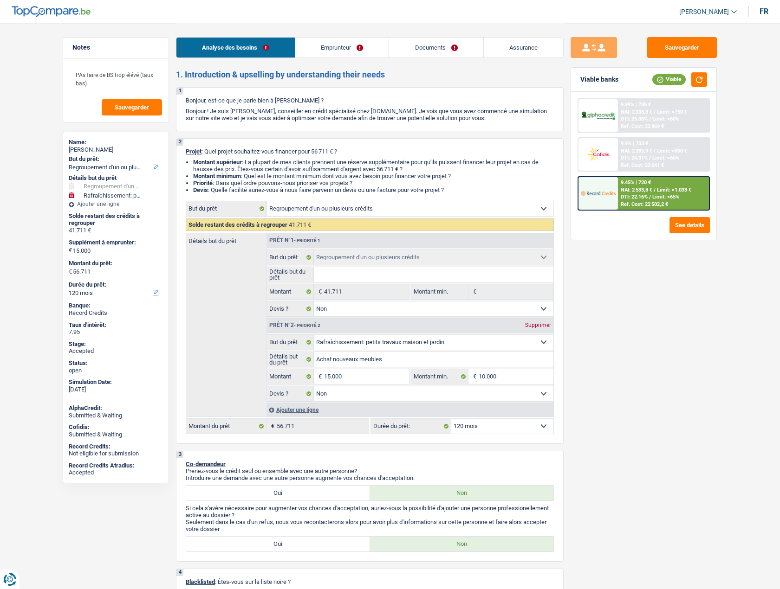
select select "120"
select select "personalSale"
select select "36"
select select "cardOrCredit"
select select "refinancing"
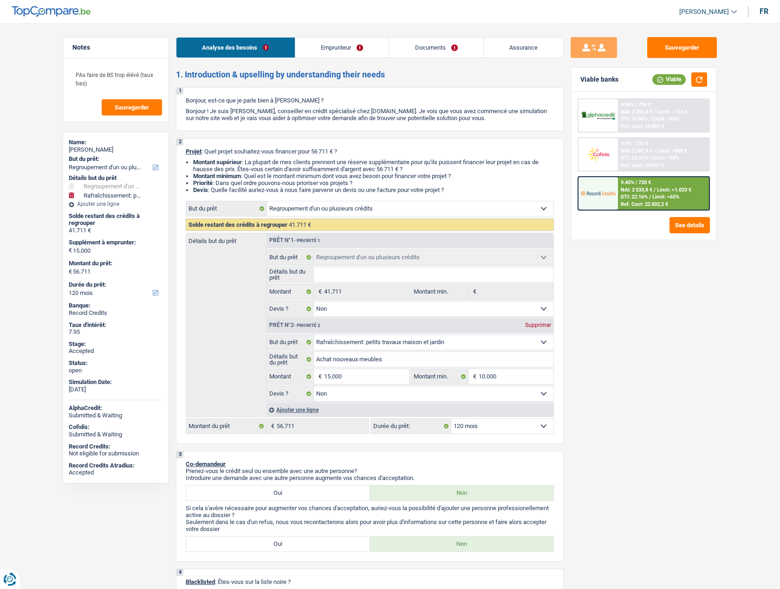
select select "refinancing"
select select "false"
select select "houseOrGarden"
select select "false"
select select "120"
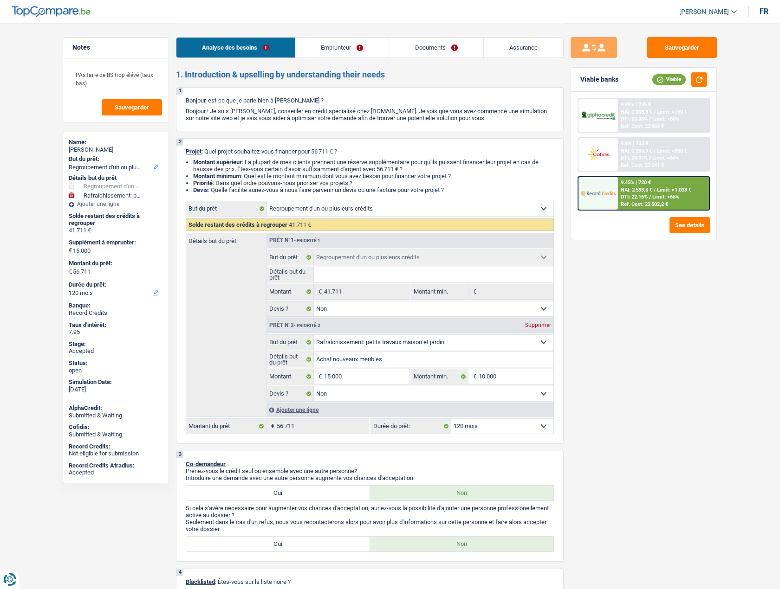
drag, startPoint x: 118, startPoint y: 145, endPoint x: 96, endPoint y: 148, distance: 22.4
click at [96, 148] on div "[PERSON_NAME]" at bounding box center [116, 149] width 94 height 7
copy div "[PERSON_NAME]"
click at [439, 49] on link "Documents" at bounding box center [436, 48] width 94 height 20
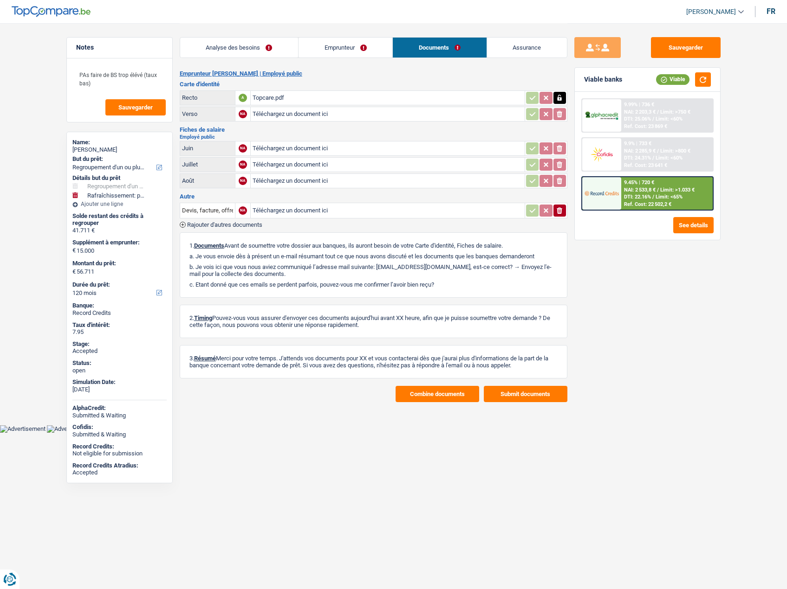
click at [708, 6] on link "[PERSON_NAME]" at bounding box center [711, 11] width 65 height 15
click at [698, 89] on button "SO" at bounding box center [694, 85] width 83 height 19
select select "32"
select select "ownerWithoutMortgage"
select select "creditConsolidation"
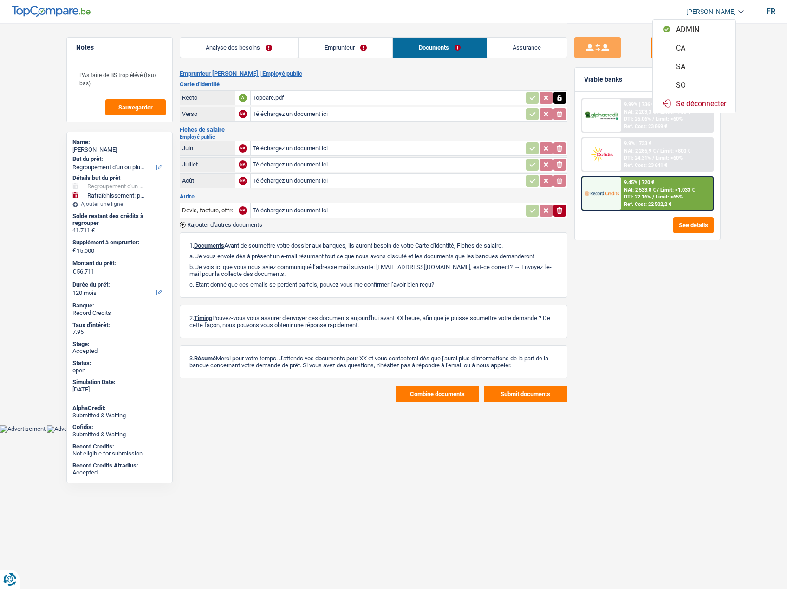
select select "120"
select select "personalSale"
select select "36"
select select "cardOrCredit"
select select "120"
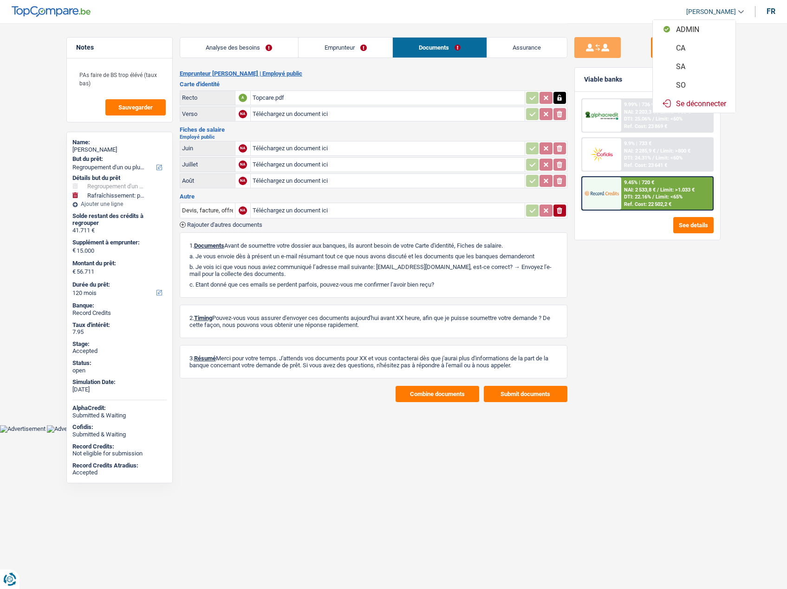
select select "120"
select select "refinancing"
select select "false"
select select "houseOrGarden"
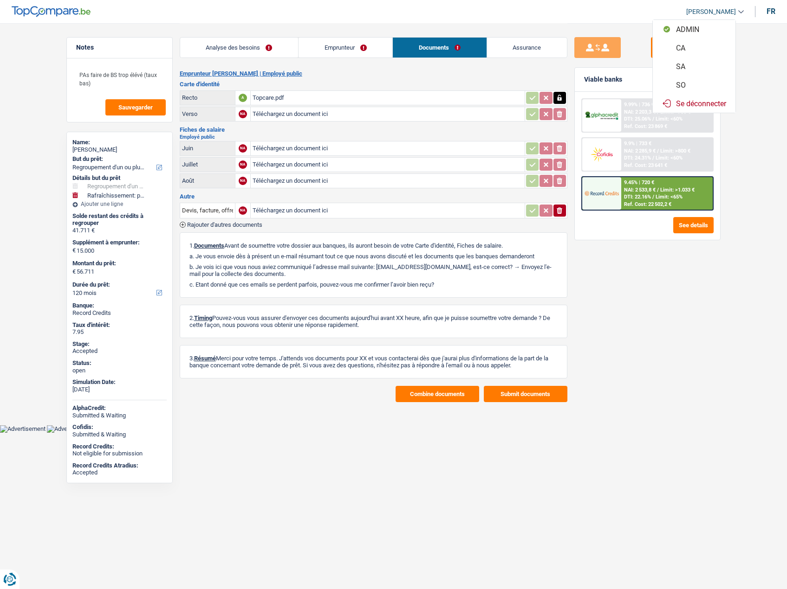
select select "false"
select select "120"
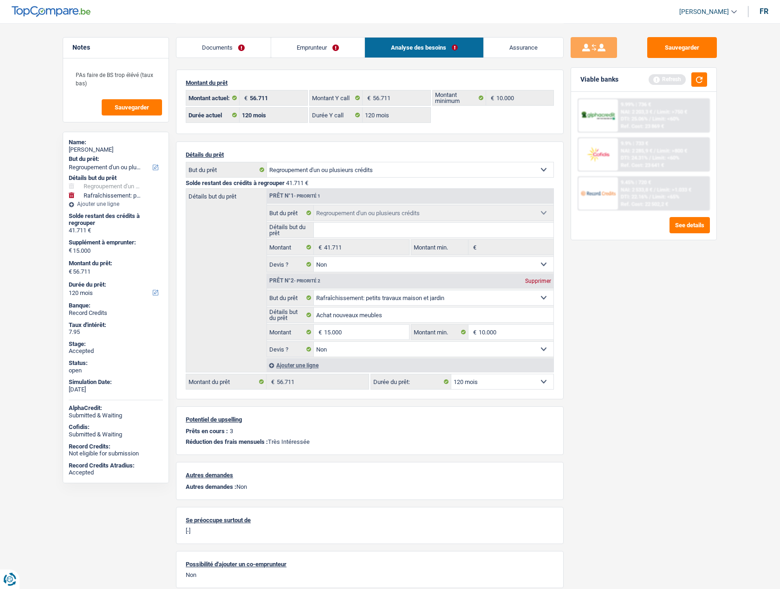
click at [307, 49] on link "Emprunteur" at bounding box center [318, 48] width 94 height 20
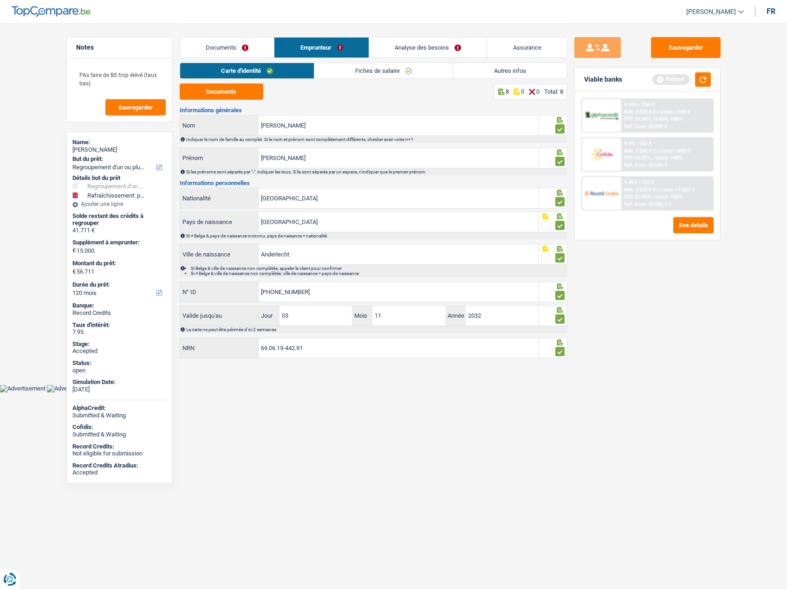
click at [526, 73] on link "Autres infos" at bounding box center [510, 70] width 114 height 15
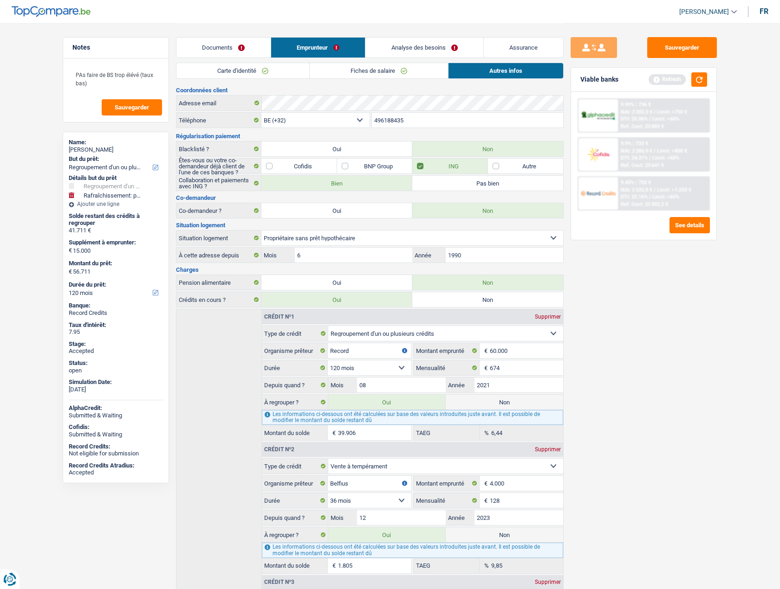
click at [406, 45] on link "Analyse des besoins" at bounding box center [424, 48] width 118 height 20
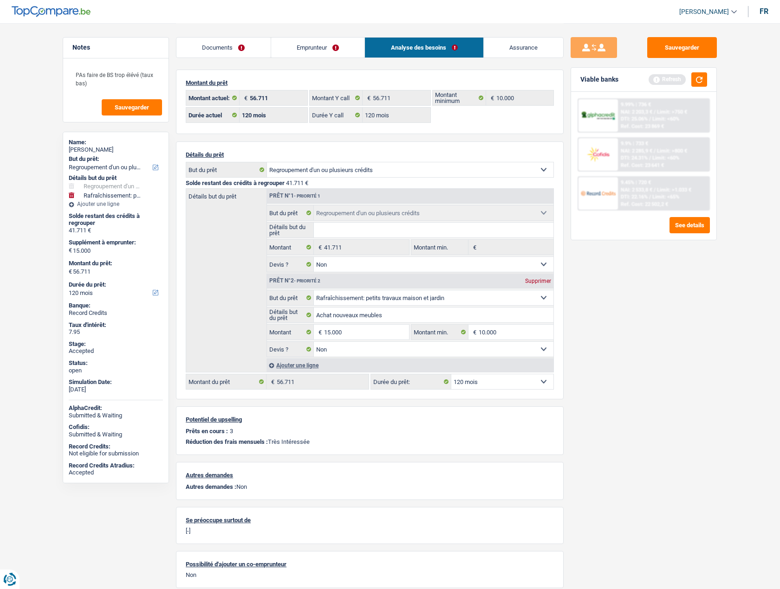
click at [501, 52] on link "Assurance" at bounding box center [524, 48] width 80 height 20
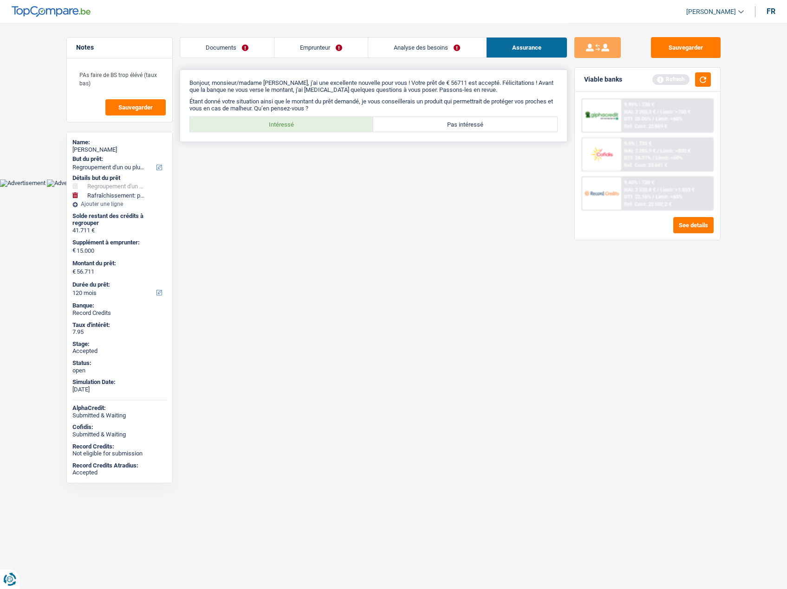
click at [278, 123] on label "Intéressé" at bounding box center [282, 124] width 184 height 15
click at [278, 123] on input "Intéressé" at bounding box center [282, 124] width 184 height 15
radio input "true"
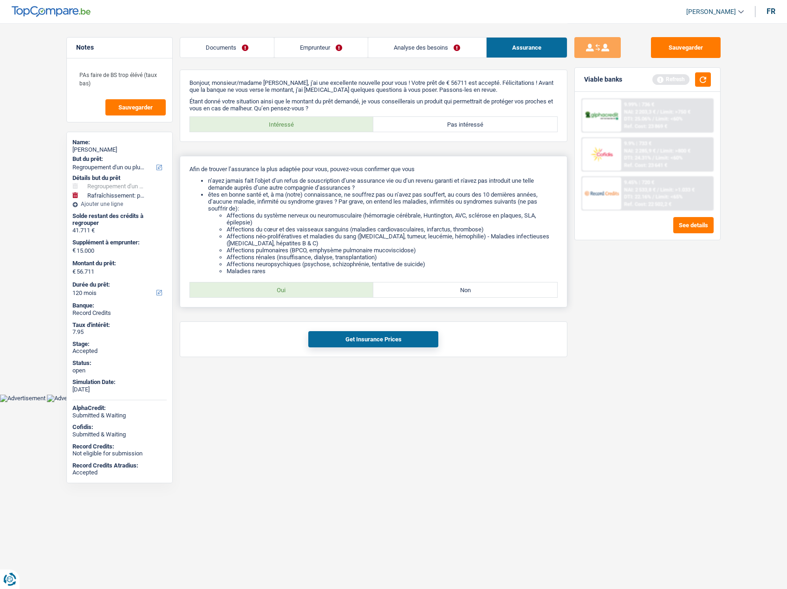
click at [276, 288] on label "Oui" at bounding box center [282, 290] width 184 height 15
click at [276, 288] on input "Oui" at bounding box center [282, 290] width 184 height 15
radio input "true"
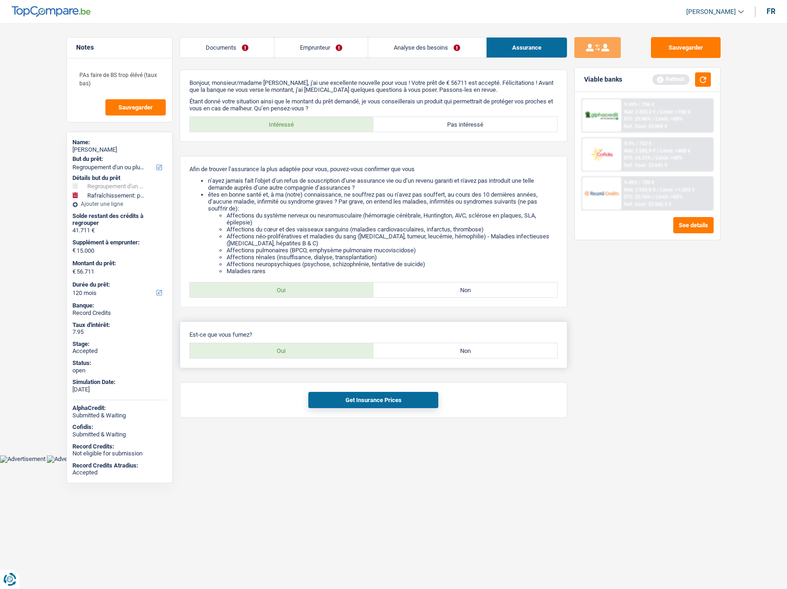
click at [281, 352] on label "Oui" at bounding box center [282, 350] width 184 height 15
click at [281, 352] on input "Oui" at bounding box center [282, 350] width 184 height 15
radio input "true"
click at [340, 400] on button "Get Insurance Prices" at bounding box center [373, 400] width 130 height 16
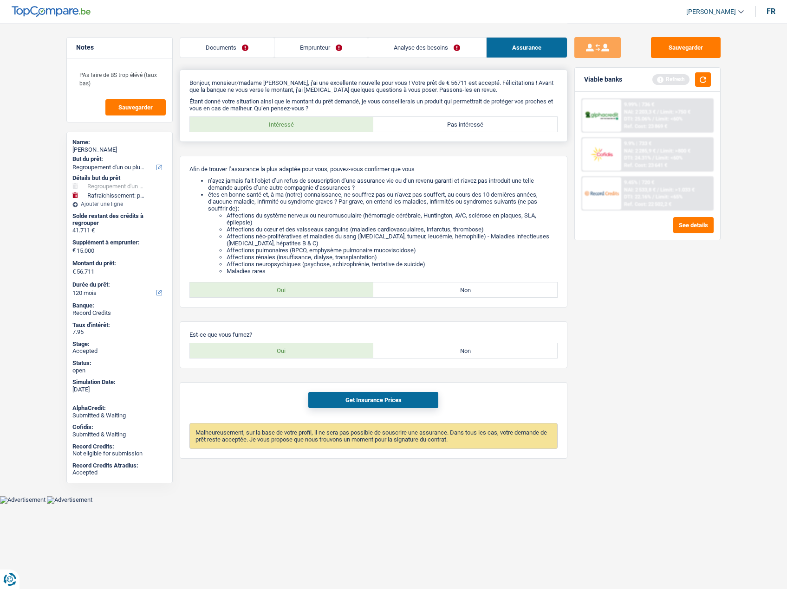
click at [436, 124] on label "Pas intéressé" at bounding box center [465, 124] width 184 height 15
click at [436, 124] on input "Pas intéressé" at bounding box center [465, 124] width 184 height 15
radio input "true"
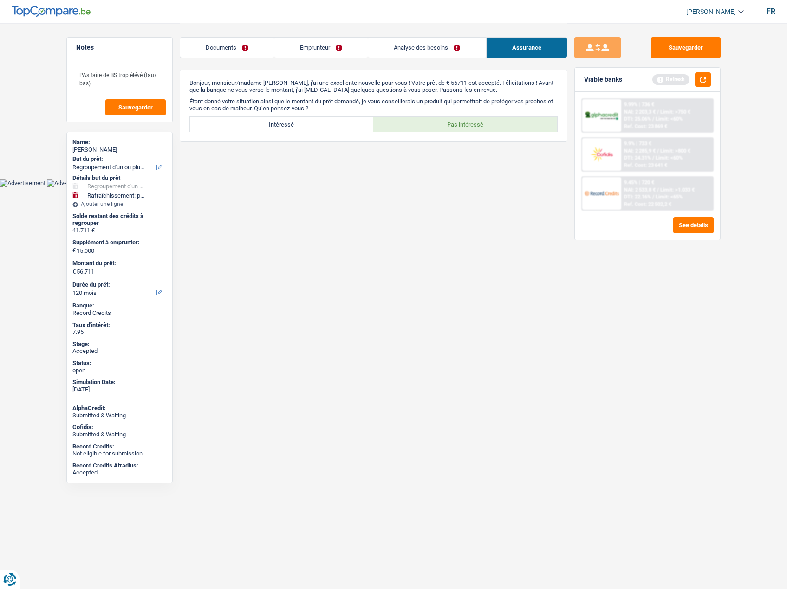
click at [317, 50] on link "Emprunteur" at bounding box center [320, 48] width 93 height 20
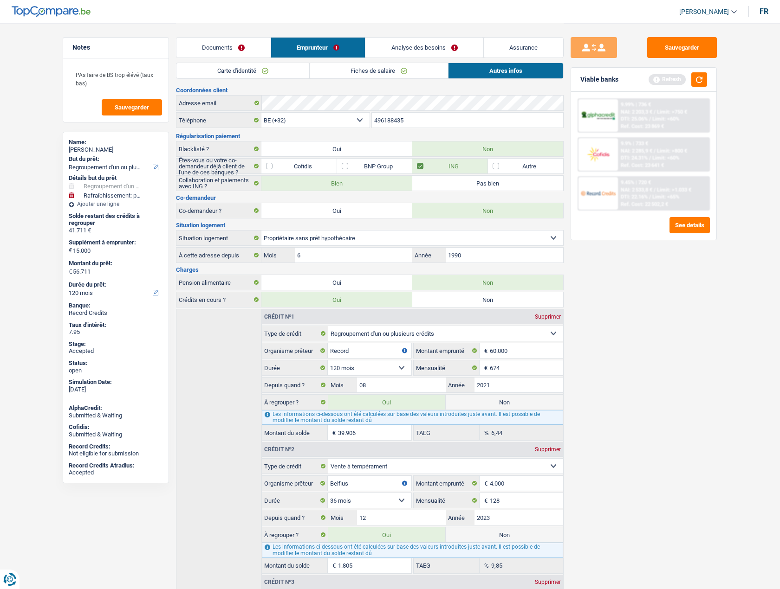
click at [103, 151] on div "Fabienne Van de Bruire" at bounding box center [116, 149] width 94 height 7
copy div "Fabienne Van de Bruire"
click at [388, 126] on input "496188435" at bounding box center [468, 120] width 192 height 15
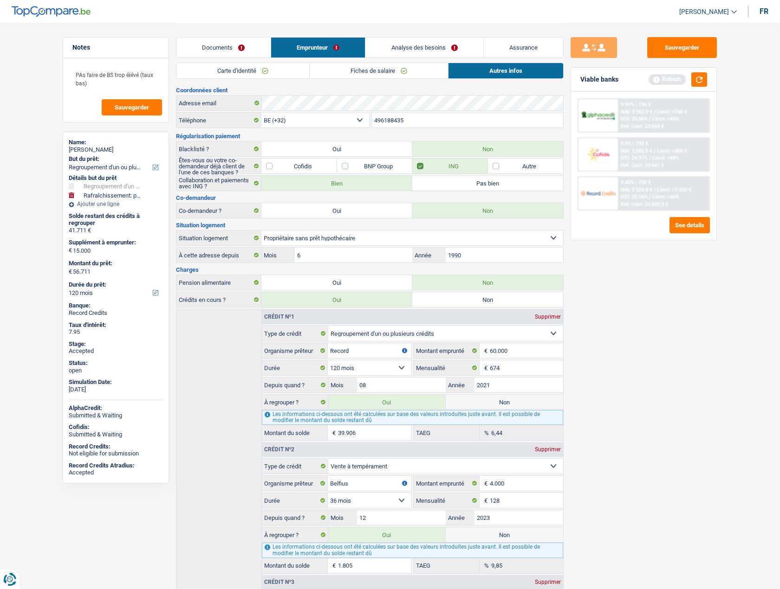
click at [388, 126] on input "496188435" at bounding box center [468, 120] width 192 height 15
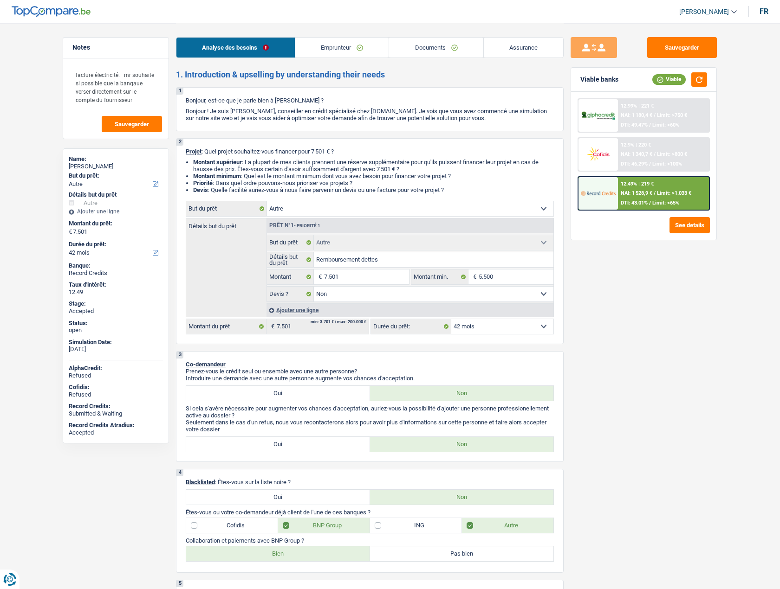
select select "other"
select select "42"
select select "other"
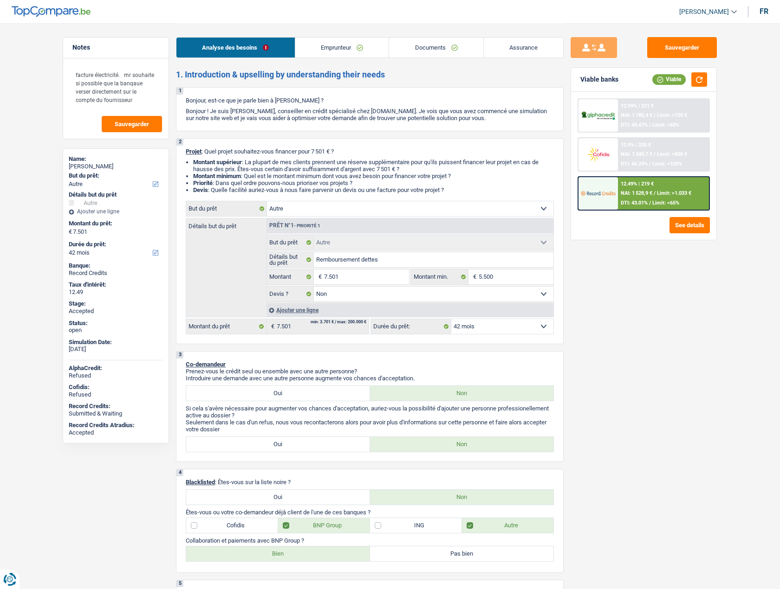
select select "false"
select select "42"
select select "privateEmployee"
select select "netSalary"
select select "mealVouchers"
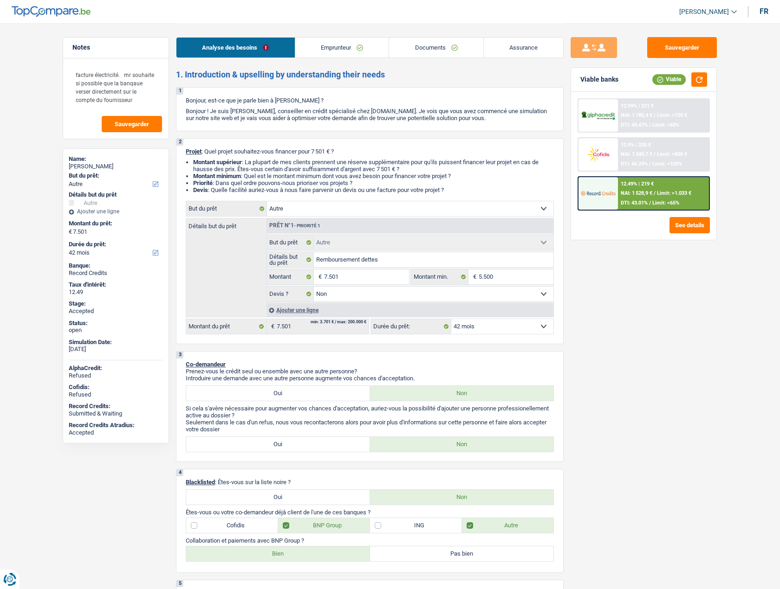
select select "rents"
select select "carLoan"
select select "72"
select select "other"
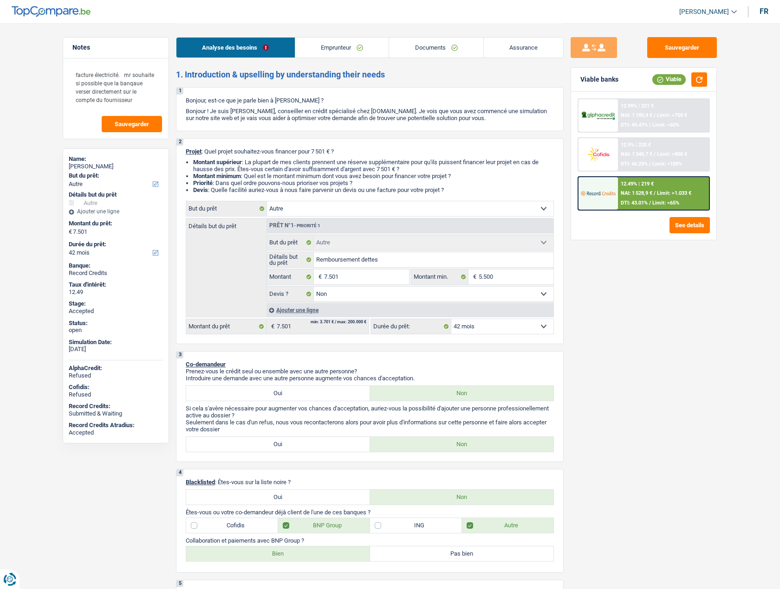
select select "false"
select select "42"
click at [514, 52] on link "Assurance" at bounding box center [524, 48] width 80 height 20
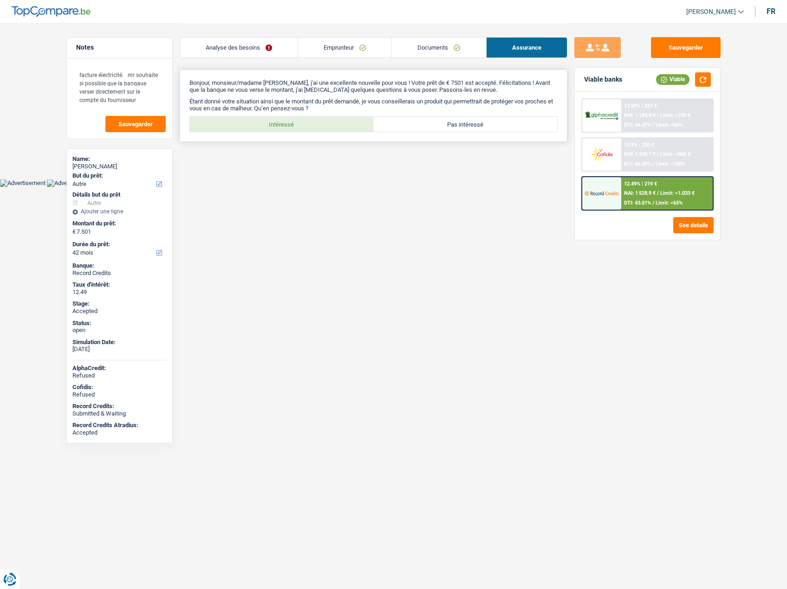
click at [318, 116] on div "Intéressé Pas intéressé Tous les champs sont obligatoires. Veuillez sélectionne…" at bounding box center [373, 124] width 368 height 16
drag, startPoint x: 280, startPoint y: 123, endPoint x: 285, endPoint y: 137, distance: 14.7
click at [280, 123] on label "Intéressé" at bounding box center [282, 124] width 184 height 15
click at [280, 123] on input "Intéressé" at bounding box center [282, 124] width 184 height 15
radio input "true"
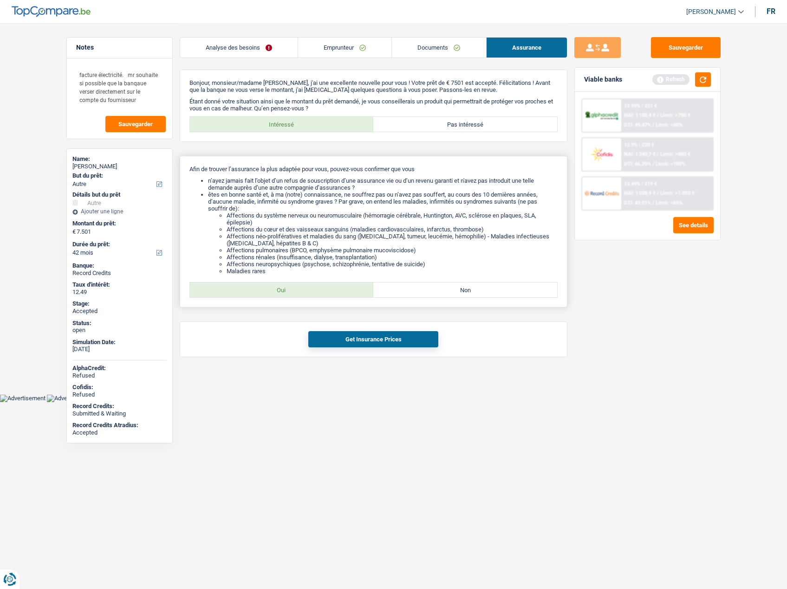
click at [283, 291] on label "Oui" at bounding box center [282, 290] width 184 height 15
click at [283, 291] on input "Oui" at bounding box center [282, 290] width 184 height 15
radio input "true"
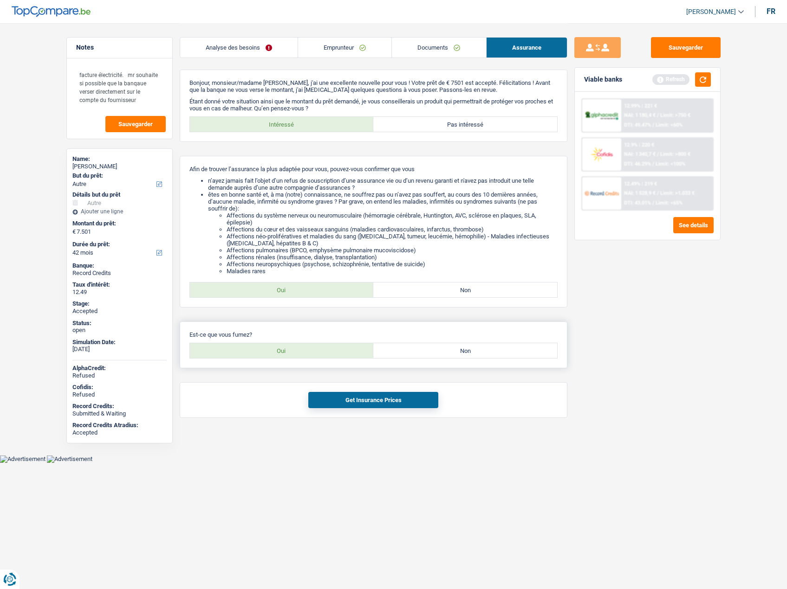
click at [275, 345] on label "Oui" at bounding box center [282, 350] width 184 height 15
click at [275, 345] on input "Oui" at bounding box center [282, 350] width 184 height 15
radio input "true"
click at [355, 398] on button "Get Insurance Prices" at bounding box center [373, 400] width 130 height 16
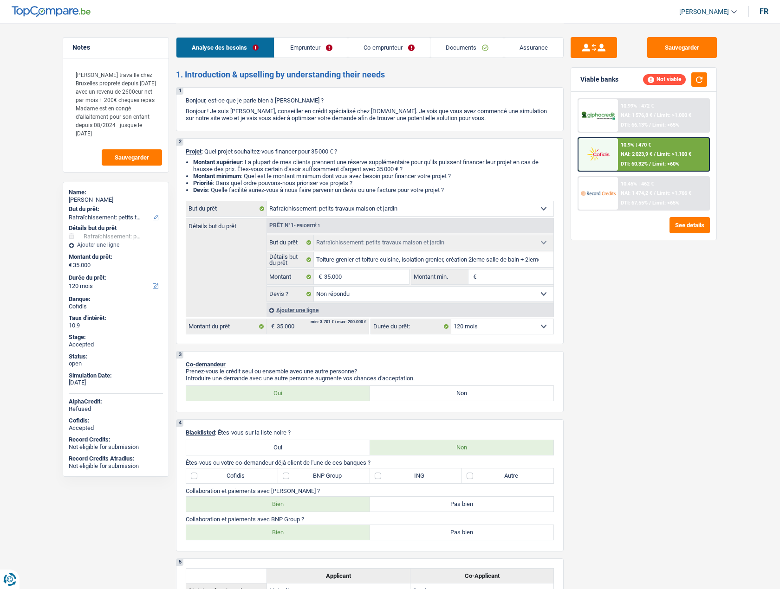
select select "houseOrGarden"
select select "120"
select select "houseOrGarden"
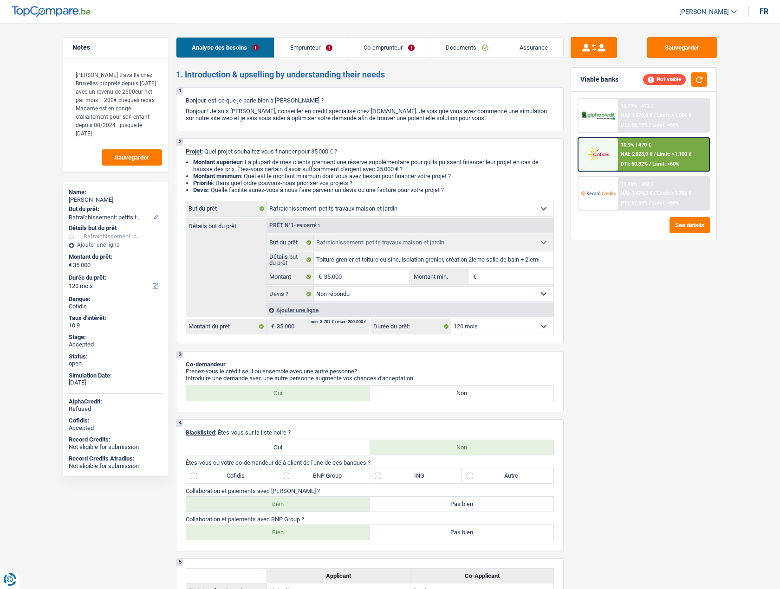
select select "not_answered"
select select "120"
select select "mutuality"
select select "worker"
select select "familyAllowances"
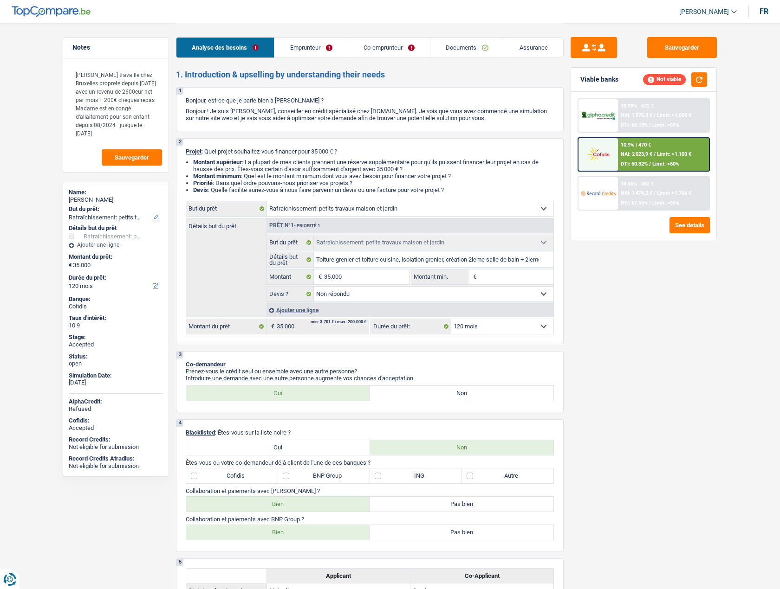
select select "mutualityIndemnity"
select select "netSalary"
select select "mealVouchers"
select select "ownerWithMortgage"
select select "mortgage"
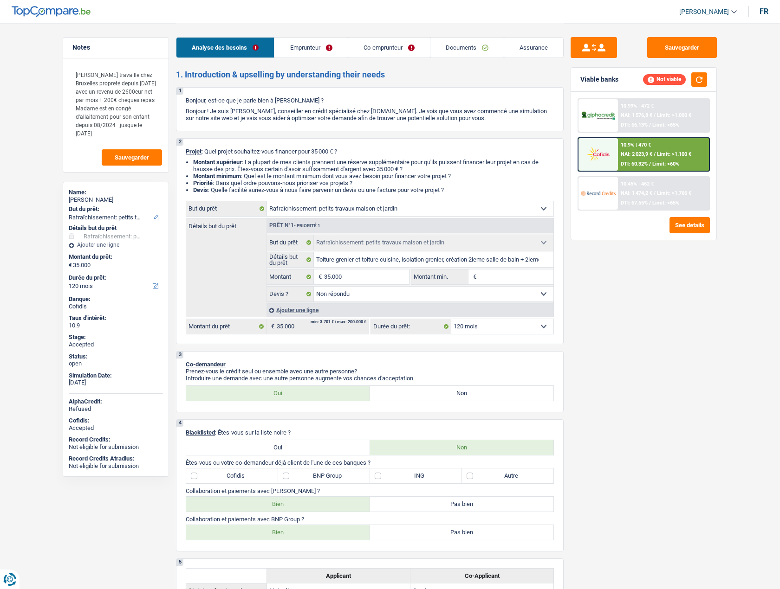
select select "300"
select select "renovationLoan"
select select "120"
select select "personalSale"
select select "36"
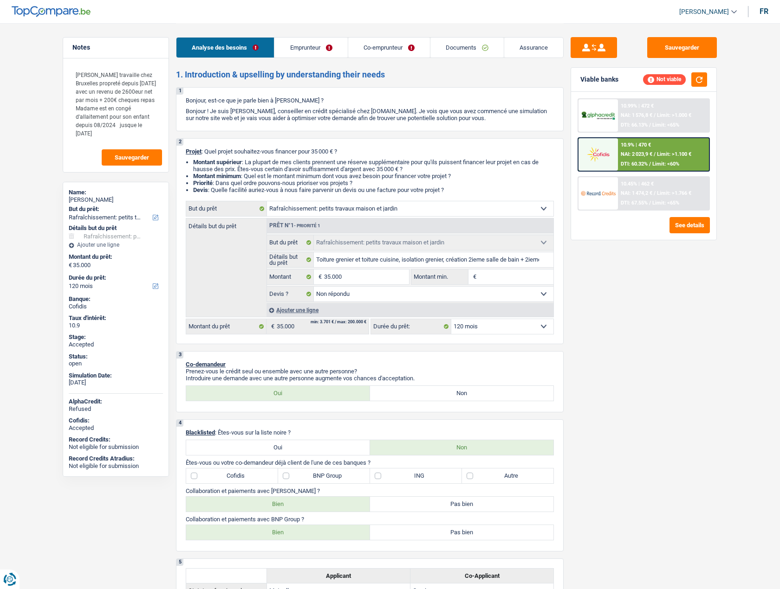
select select "renovationLoan"
select select "120"
select select "cardOrCredit"
select select "houseOrGarden"
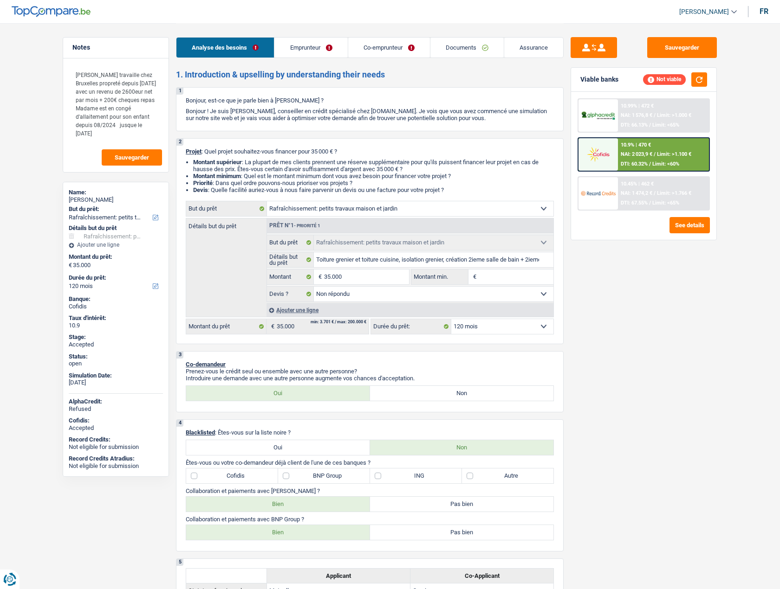
select select "not_answered"
select select "120"
click at [691, 6] on link "[PERSON_NAME]" at bounding box center [704, 11] width 65 height 15
click at [672, 85] on button "SO" at bounding box center [687, 85] width 83 height 19
select select "120"
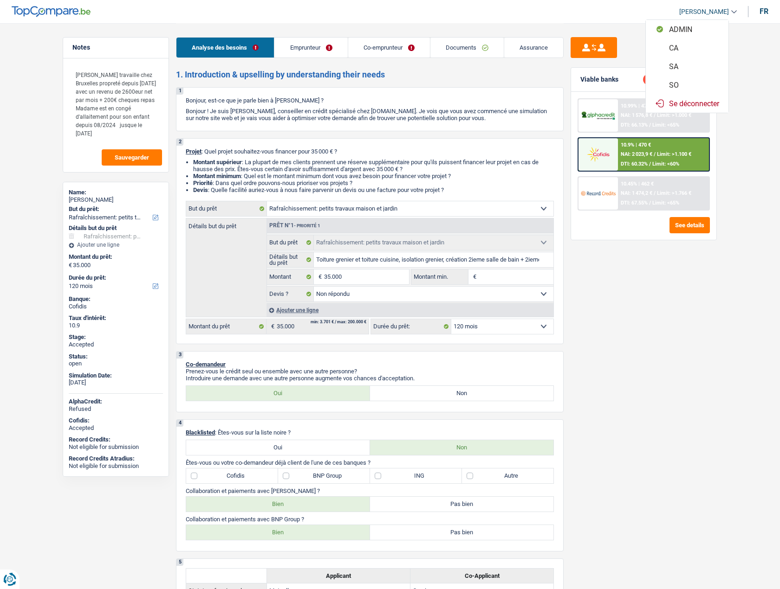
select select "120"
select select "houseOrGarden"
select select "not_answered"
select select "120"
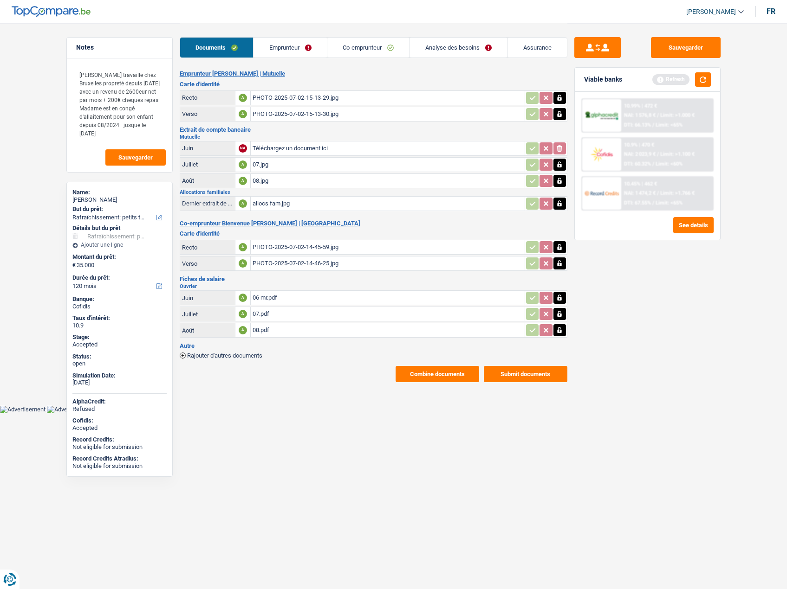
click at [460, 45] on link "Analyse des besoins" at bounding box center [458, 48] width 97 height 20
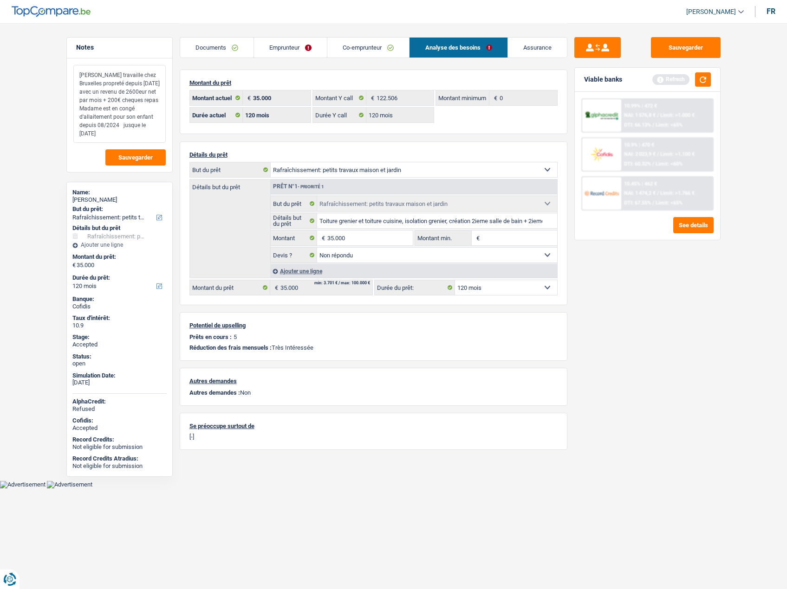
drag, startPoint x: 78, startPoint y: 74, endPoint x: 150, endPoint y: 132, distance: 92.5
click at [150, 132] on textarea "[PERSON_NAME] travaille chez Bruxelles propreté depuis [DATE] avec un revenu de…" at bounding box center [119, 104] width 92 height 78
click at [218, 51] on link "Documents" at bounding box center [216, 48] width 73 height 20
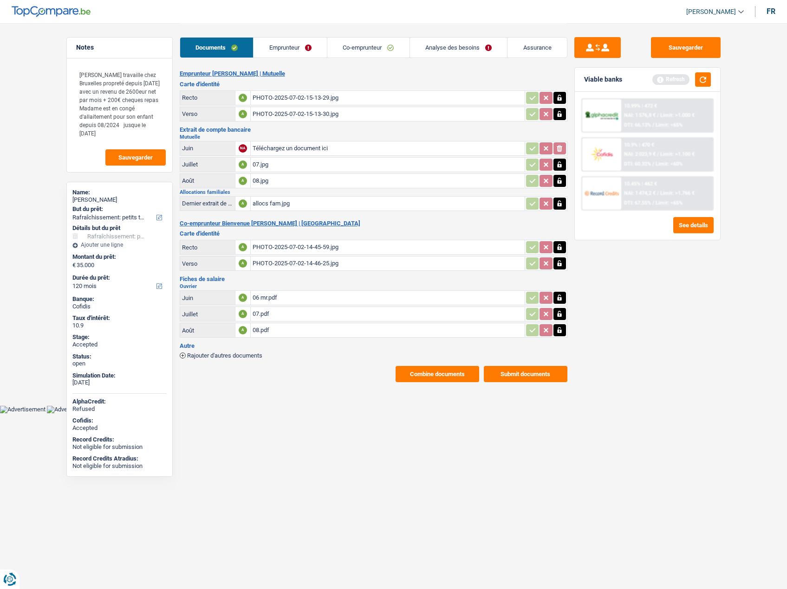
click at [427, 381] on button "Combine documents" at bounding box center [437, 374] width 84 height 16
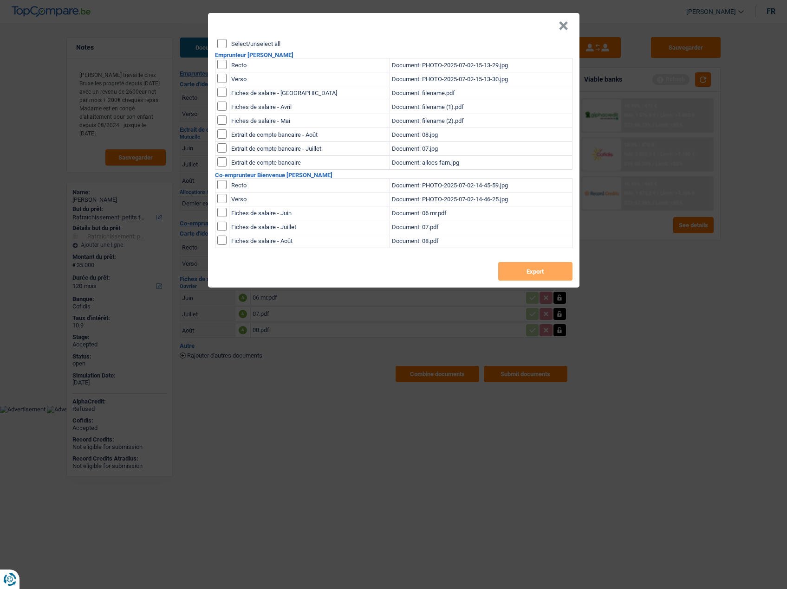
click at [256, 44] on label "Select/unselect all" at bounding box center [255, 44] width 49 height 6
click at [226, 44] on input "Select/unselect all" at bounding box center [221, 43] width 9 height 9
checkbox input "true"
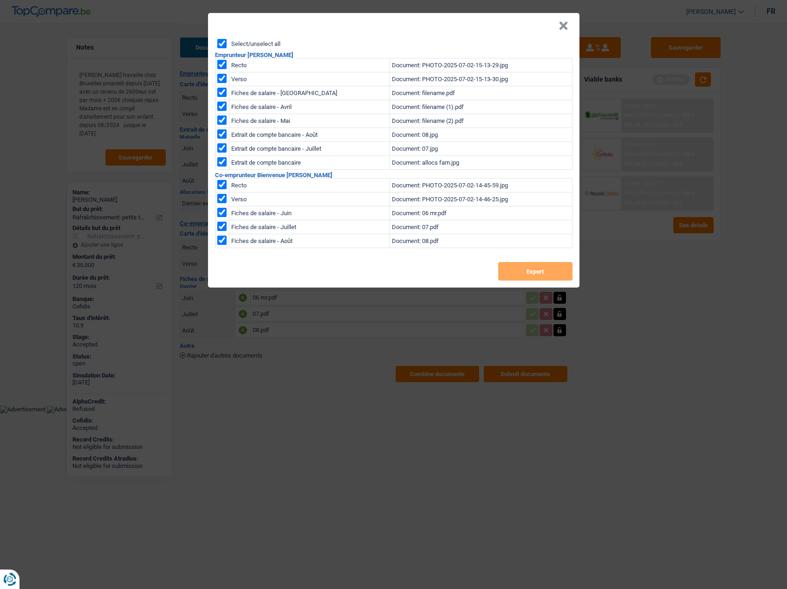
checkbox input "true"
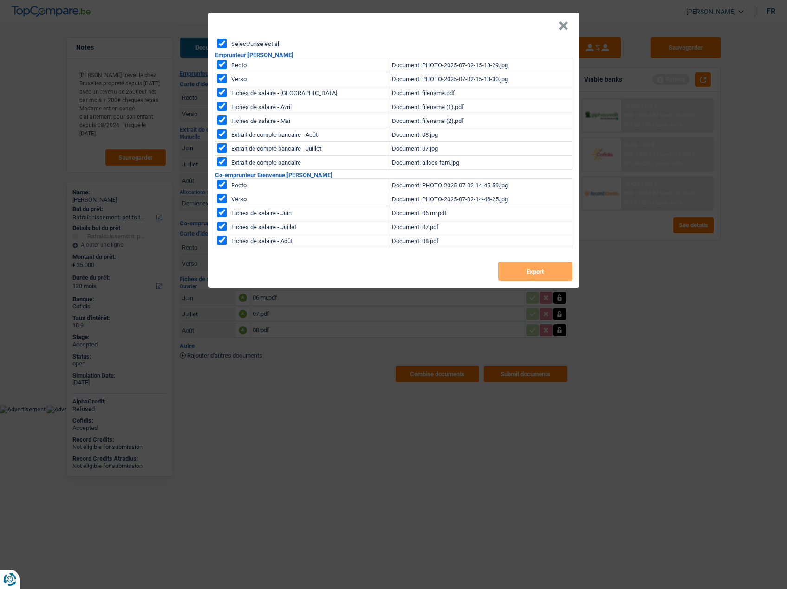
checkbox input "true"
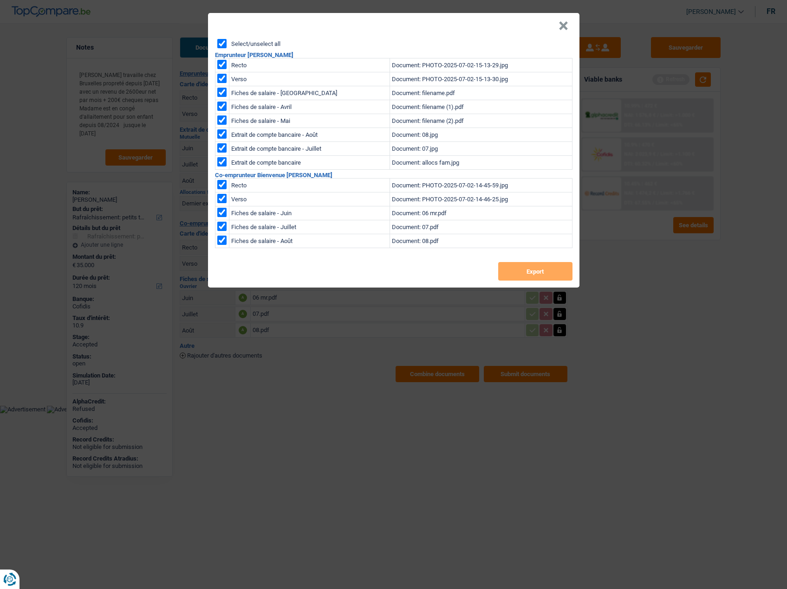
checkbox input "true"
click at [526, 270] on button "Export" at bounding box center [535, 271] width 74 height 19
click at [561, 26] on button "×" at bounding box center [563, 25] width 10 height 9
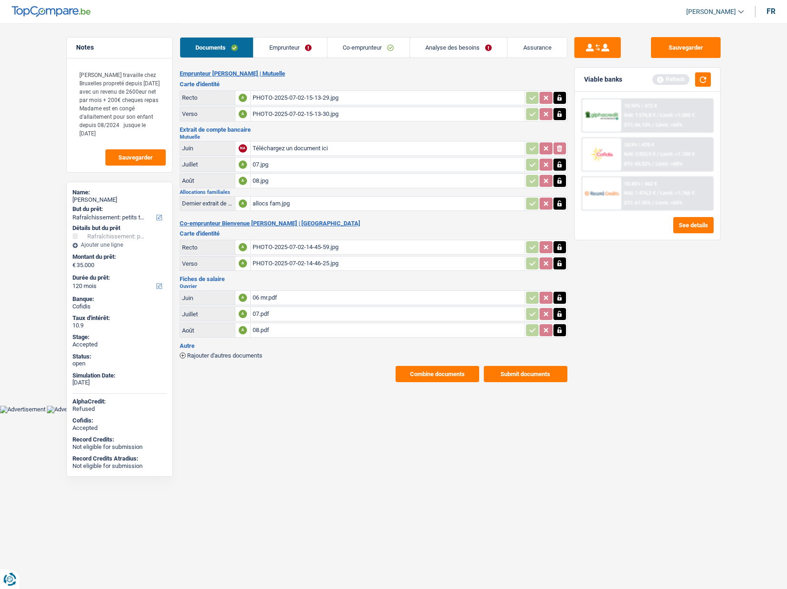
click at [288, 42] on link "Emprunteur" at bounding box center [289, 48] width 73 height 20
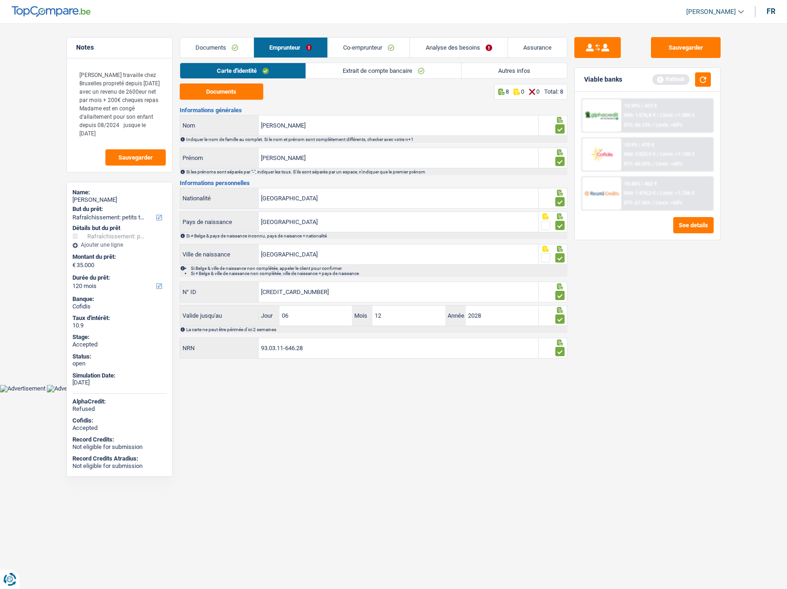
click at [485, 69] on link "Autres infos" at bounding box center [513, 70] width 105 height 15
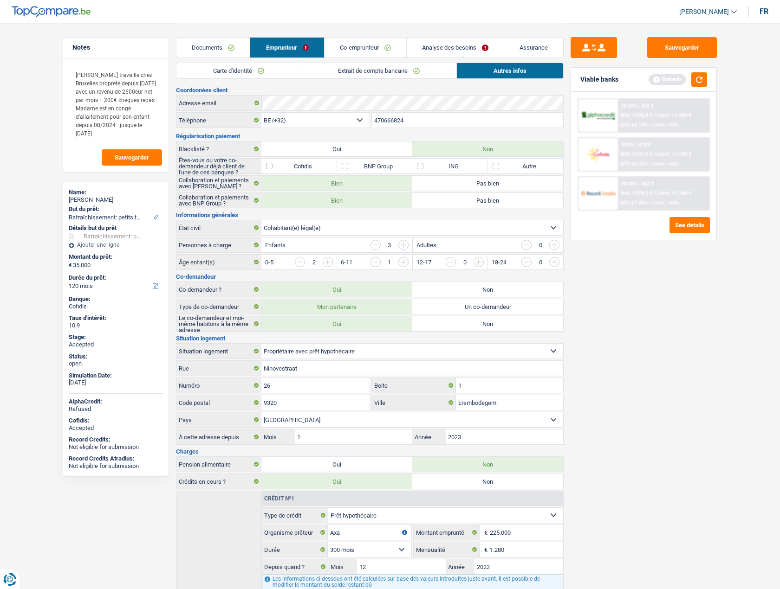
click at [360, 55] on link "Co-emprunteur" at bounding box center [365, 48] width 82 height 20
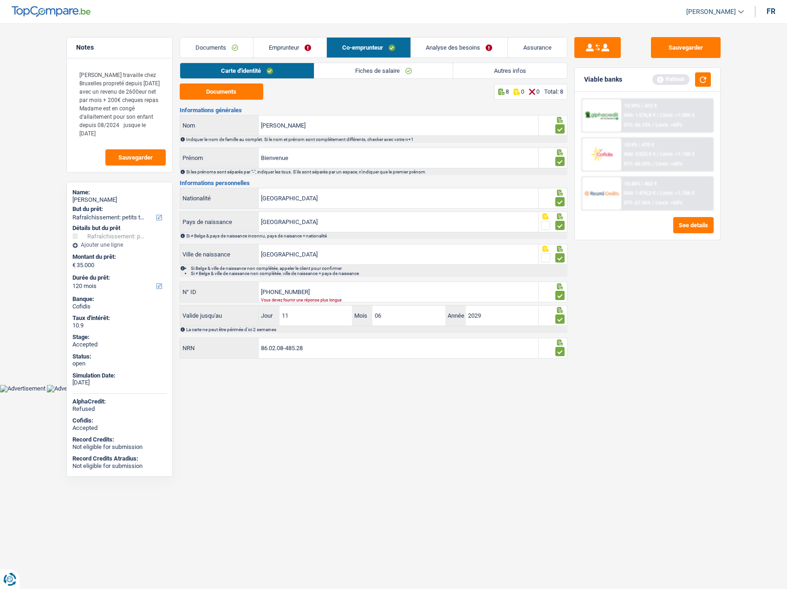
click at [451, 53] on link "Analyse des besoins" at bounding box center [459, 48] width 97 height 20
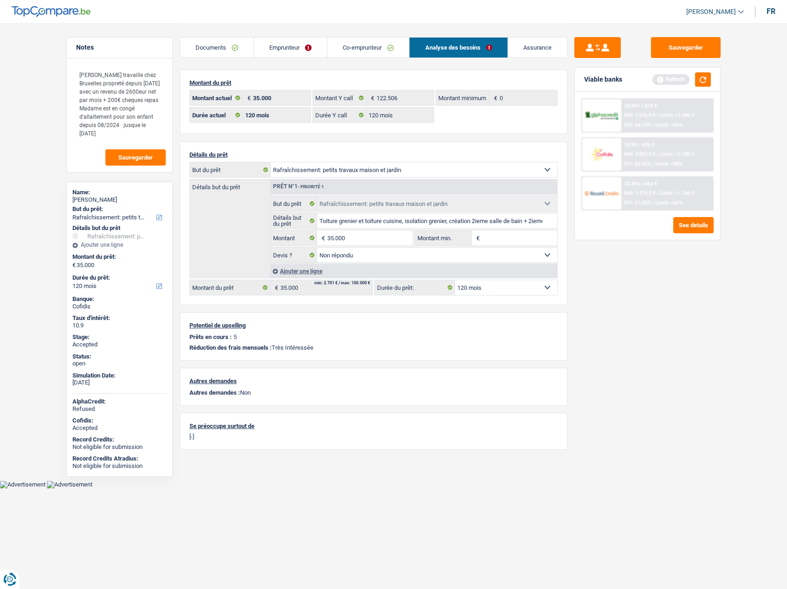
drag, startPoint x: 529, startPoint y: 50, endPoint x: 522, endPoint y: 51, distance: 6.6
click at [529, 50] on link "Assurance" at bounding box center [537, 48] width 59 height 20
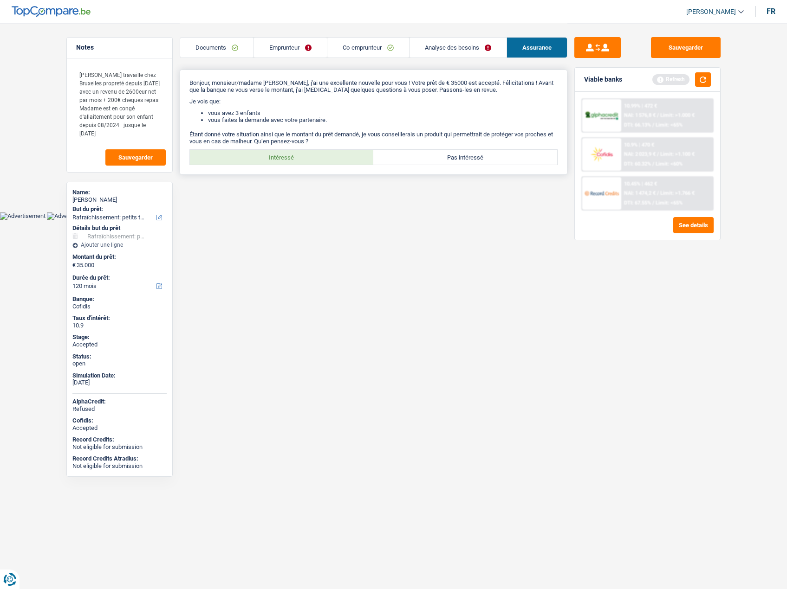
click at [254, 156] on label "Intéressé" at bounding box center [282, 157] width 184 height 15
click at [254, 156] on input "Intéressé" at bounding box center [282, 157] width 184 height 15
radio input "true"
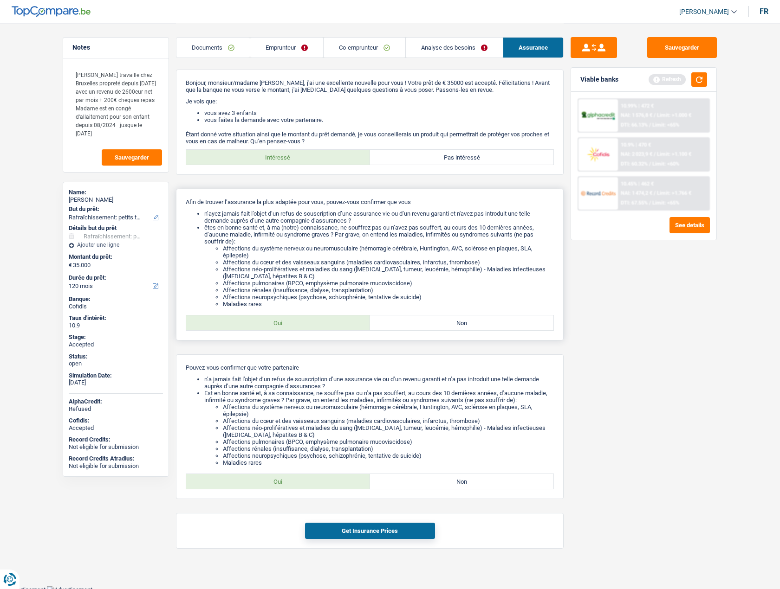
click at [252, 320] on label "Oui" at bounding box center [278, 323] width 184 height 15
click at [252, 320] on input "Oui" at bounding box center [278, 323] width 184 height 15
radio input "true"
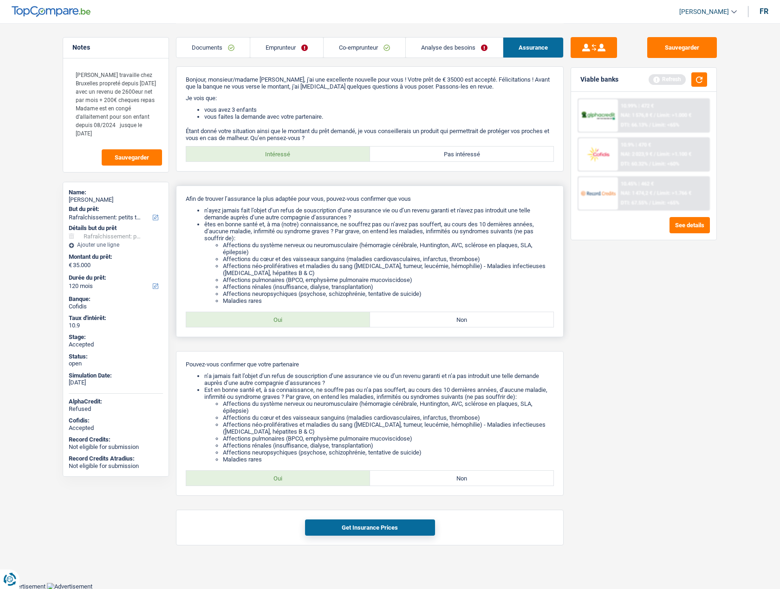
scroll to position [4, 0]
click at [256, 477] on label "Oui" at bounding box center [278, 478] width 184 height 15
click at [256, 477] on input "Oui" at bounding box center [278, 478] width 184 height 15
radio input "true"
click at [338, 532] on button "Get Insurance Prices" at bounding box center [370, 527] width 130 height 16
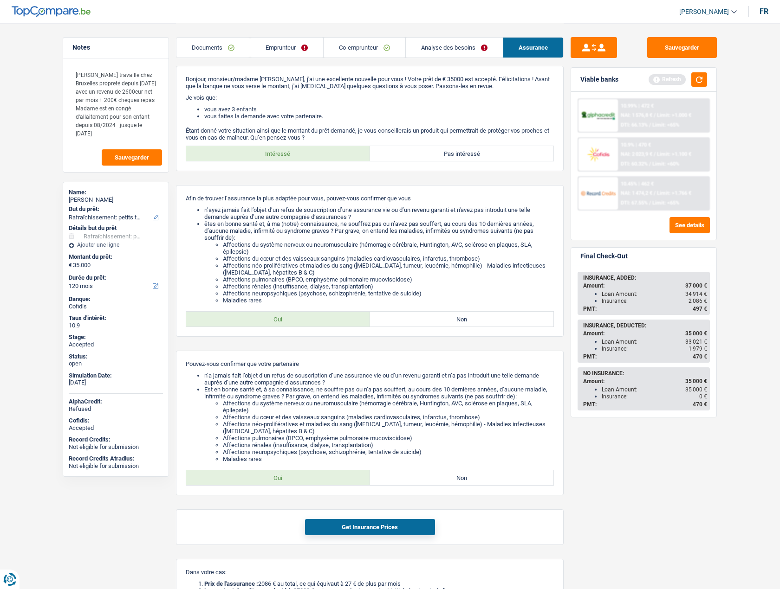
click at [431, 45] on link "Analyse des besoins" at bounding box center [454, 48] width 97 height 20
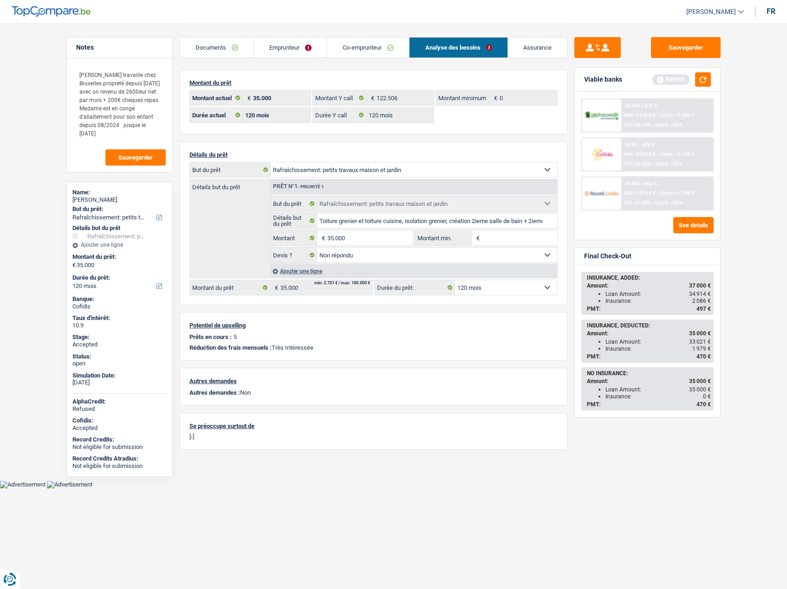
click at [271, 45] on link "Emprunteur" at bounding box center [290, 48] width 73 height 20
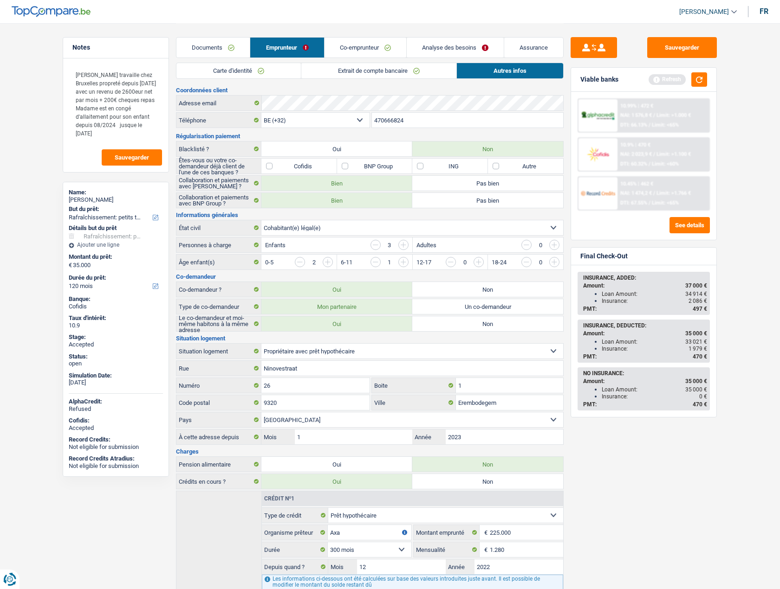
click at [424, 43] on link "Analyse des besoins" at bounding box center [455, 48] width 97 height 20
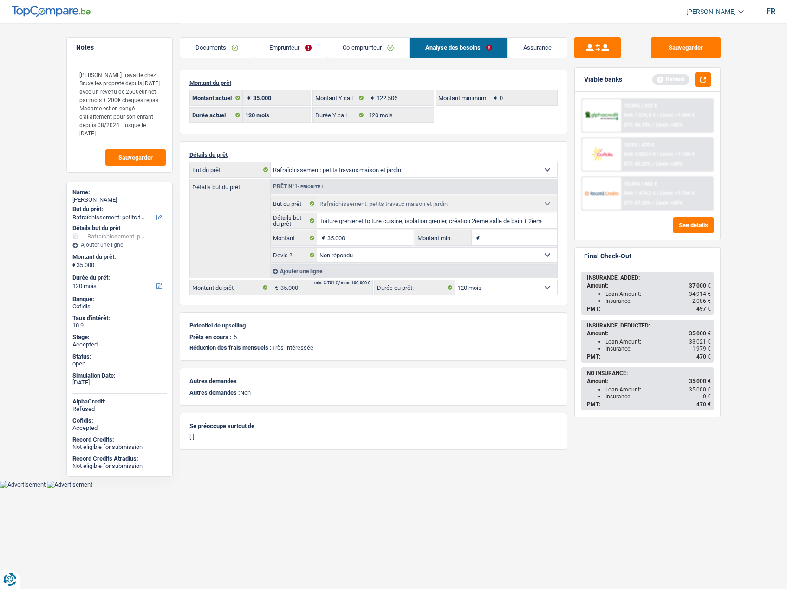
click at [545, 50] on link "Assurance" at bounding box center [537, 48] width 59 height 20
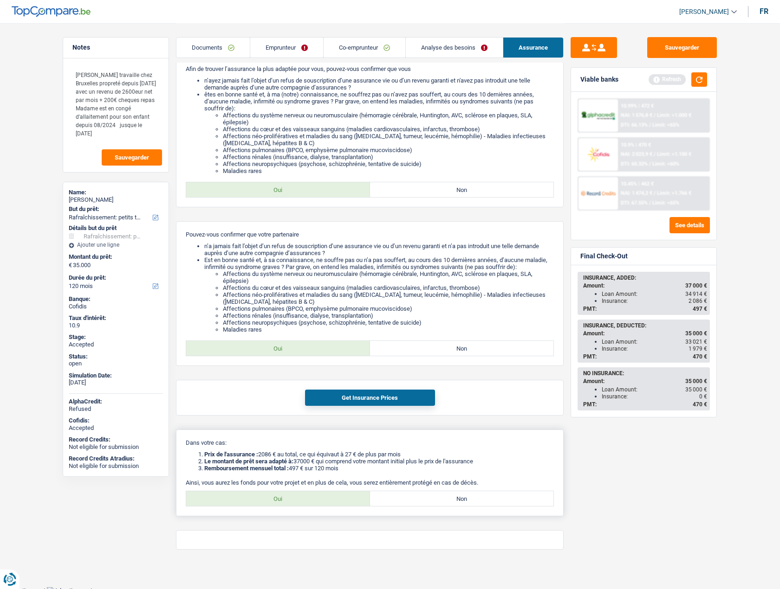
scroll to position [138, 0]
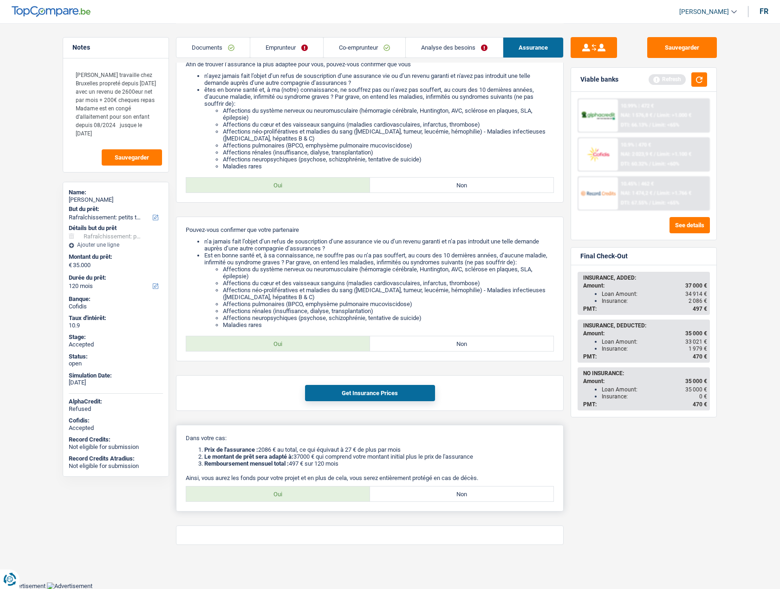
click at [264, 498] on label "Oui" at bounding box center [278, 494] width 184 height 15
click at [264, 498] on input "Oui" at bounding box center [278, 494] width 184 height 15
radio input "true"
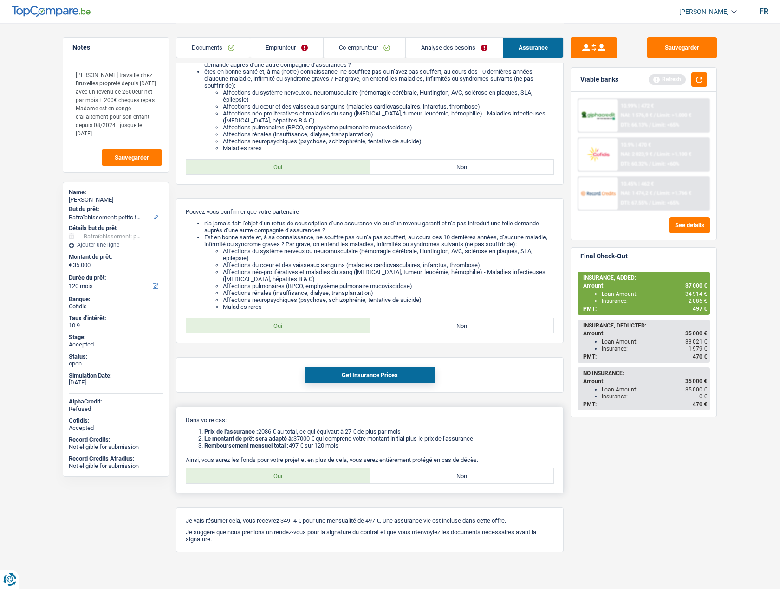
scroll to position [163, 0]
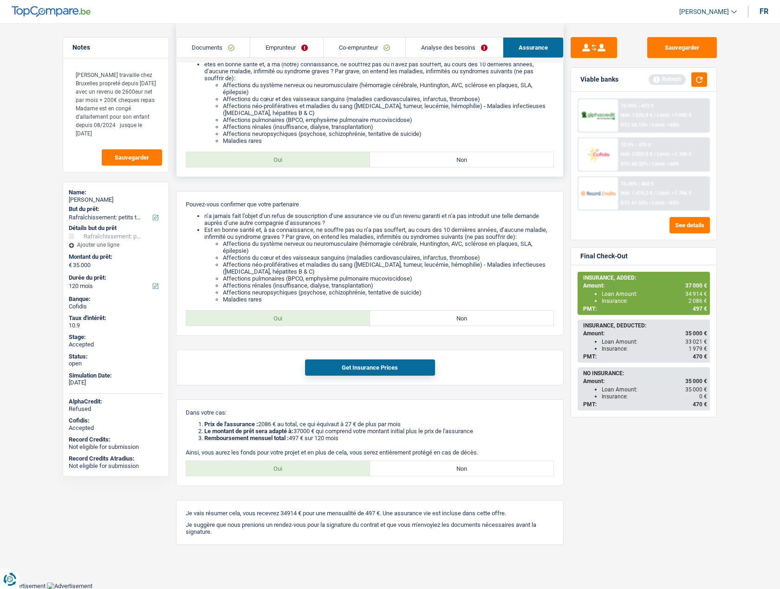
click at [462, 153] on label "Non" at bounding box center [462, 159] width 184 height 15
click at [462, 153] on input "Non" at bounding box center [462, 159] width 184 height 15
radio input "true"
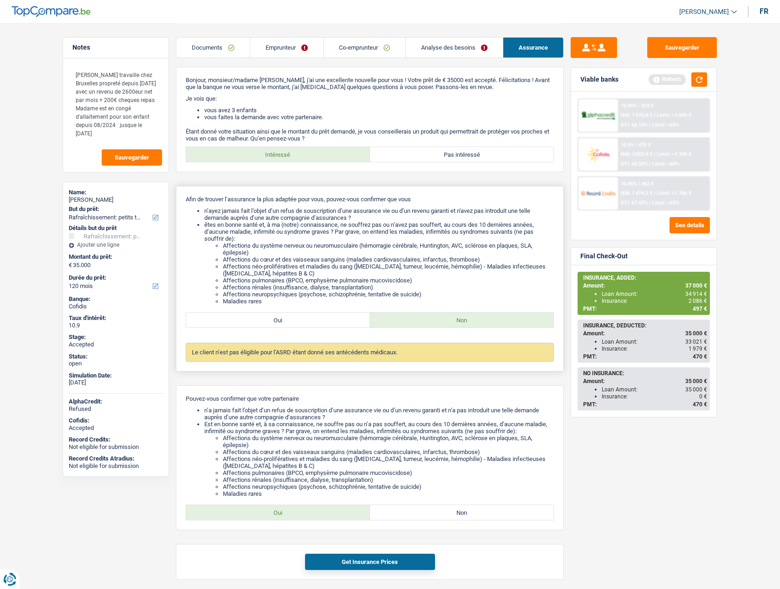
scroll to position [0, 0]
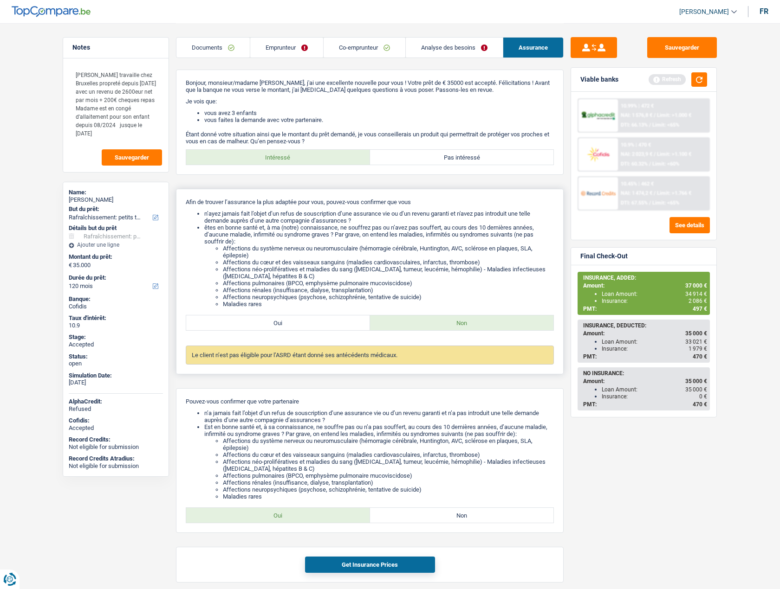
click at [278, 327] on label "Oui" at bounding box center [278, 323] width 184 height 15
click at [278, 327] on input "Oui" at bounding box center [278, 323] width 184 height 15
radio input "true"
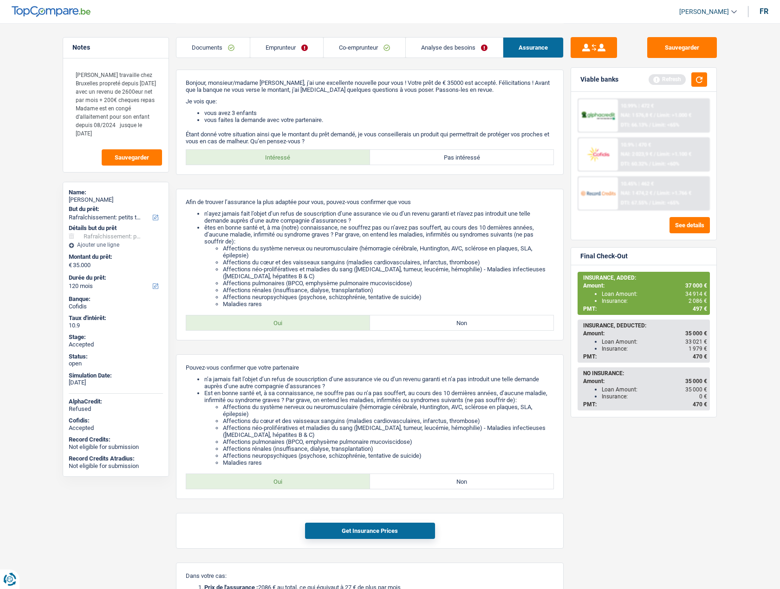
click at [438, 48] on link "Analyse des besoins" at bounding box center [454, 48] width 97 height 20
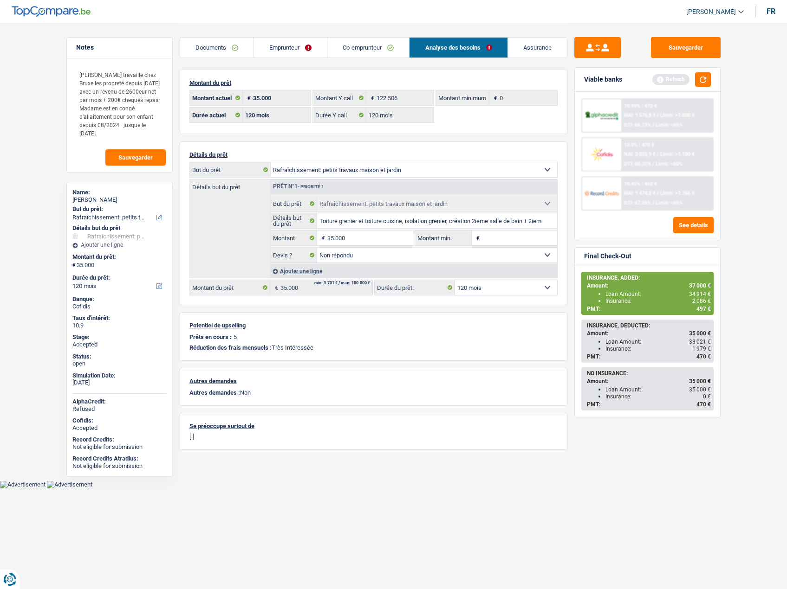
click at [543, 38] on link "Assurance" at bounding box center [537, 48] width 59 height 20
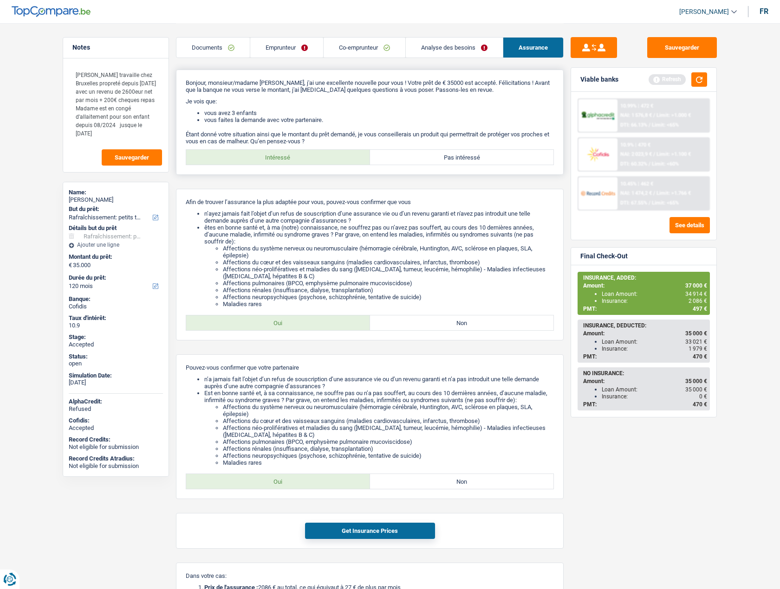
click at [443, 163] on label "Pas intéressé" at bounding box center [462, 157] width 184 height 15
click at [443, 163] on input "Pas intéressé" at bounding box center [462, 157] width 184 height 15
radio input "true"
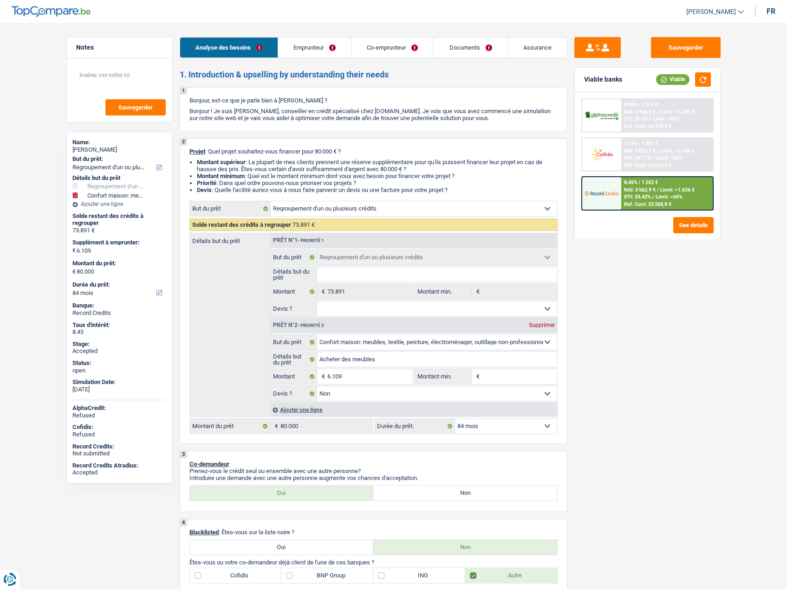
select select "refinancing"
select select "household"
select select "84"
select select "refinancing"
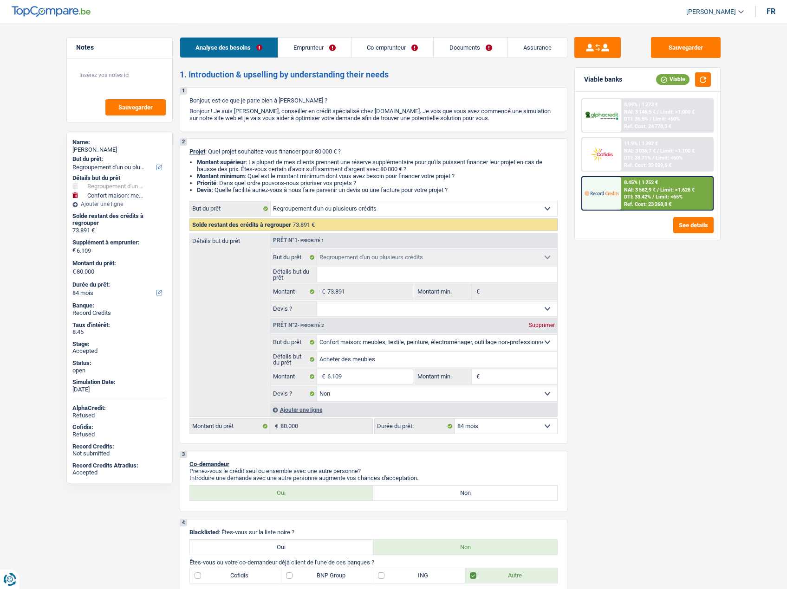
select select "refinancing"
select select "household"
select select "false"
select select "84"
select select "worker"
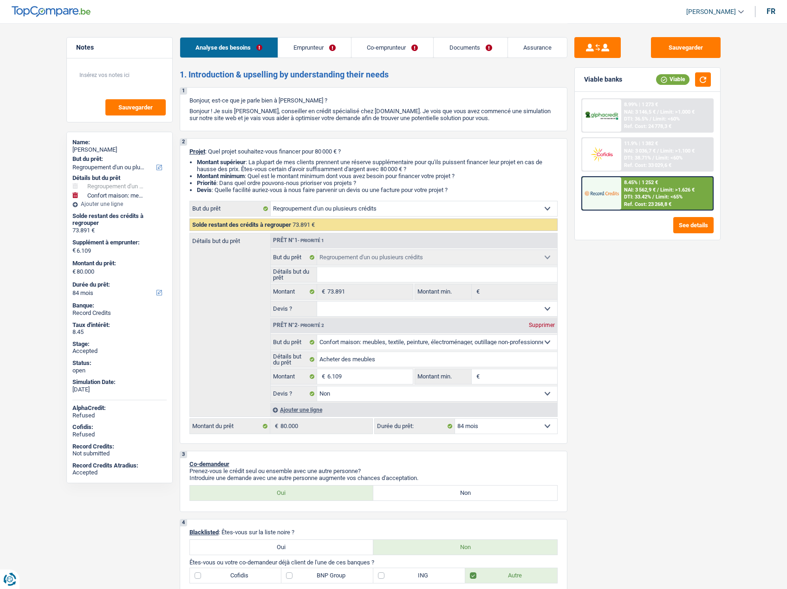
select select "worker"
select select "netSalary"
select select "familyAllowances"
select select "netSalary"
select select "ownerWithMortgage"
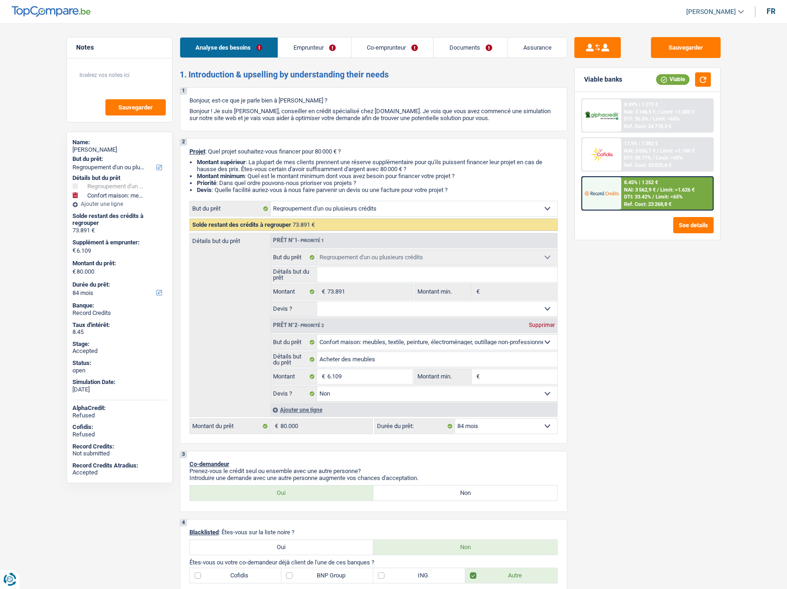
select select "creditConsolidation"
select select "96"
select select "cardOrCredit"
select select "mortgage"
select select "240"
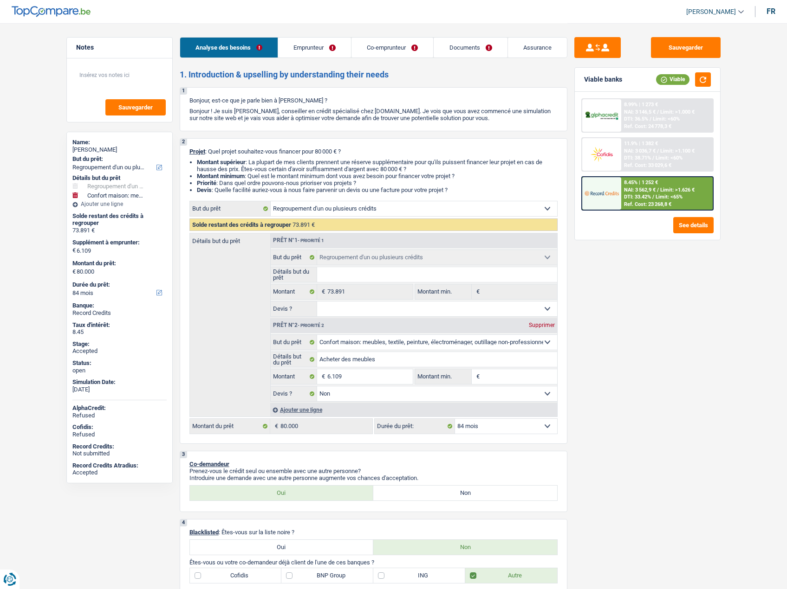
select select "refinancing"
select select "household"
select select "false"
select select "84"
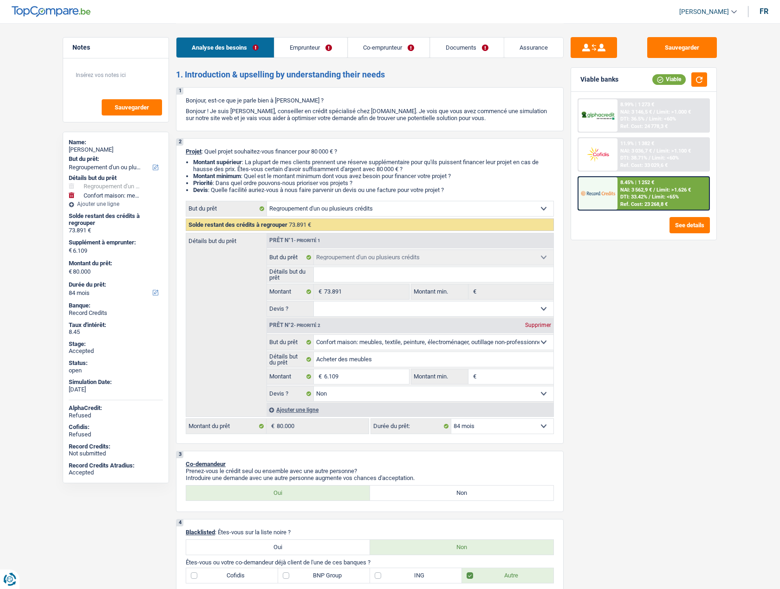
click at [719, 10] on span "[PERSON_NAME]" at bounding box center [704, 12] width 50 height 8
click at [675, 86] on button "SO" at bounding box center [687, 85] width 83 height 19
select select "32"
select select "ownerWithMortgage"
select select "creditConsolidation"
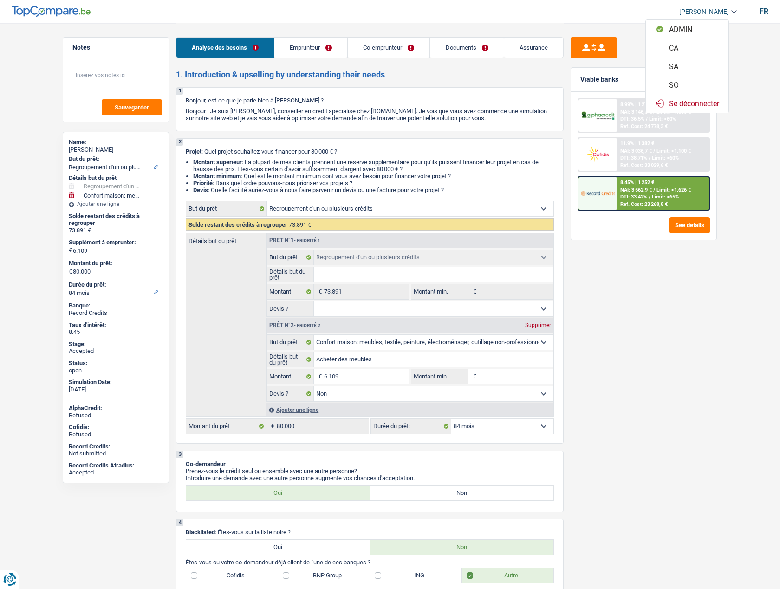
select select "96"
select select "cardOrCredit"
select select "mortgage"
select select "240"
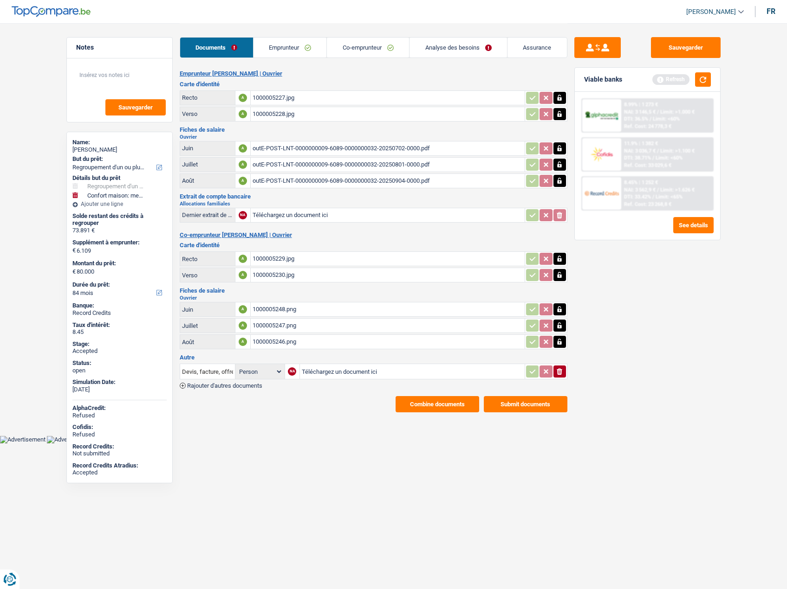
click at [291, 48] on link "Emprunteur" at bounding box center [289, 48] width 73 height 20
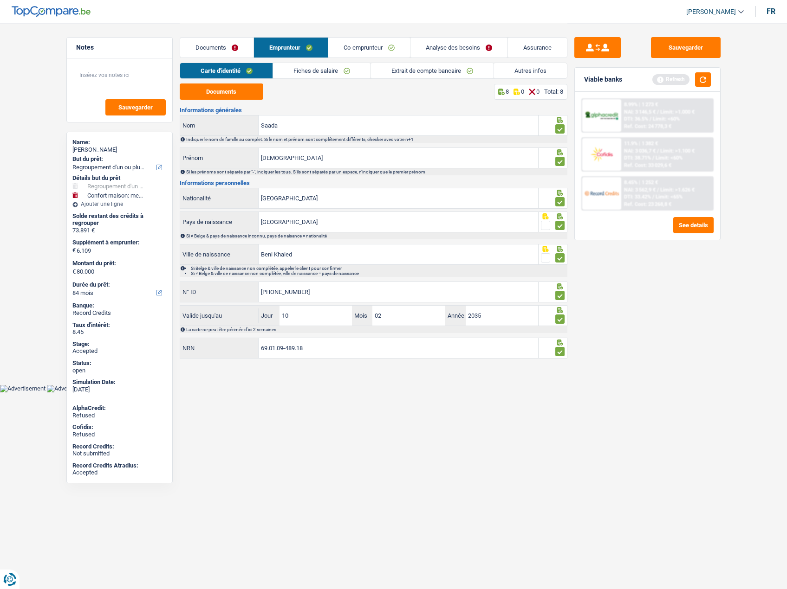
click at [510, 72] on link "Autres infos" at bounding box center [530, 70] width 73 height 15
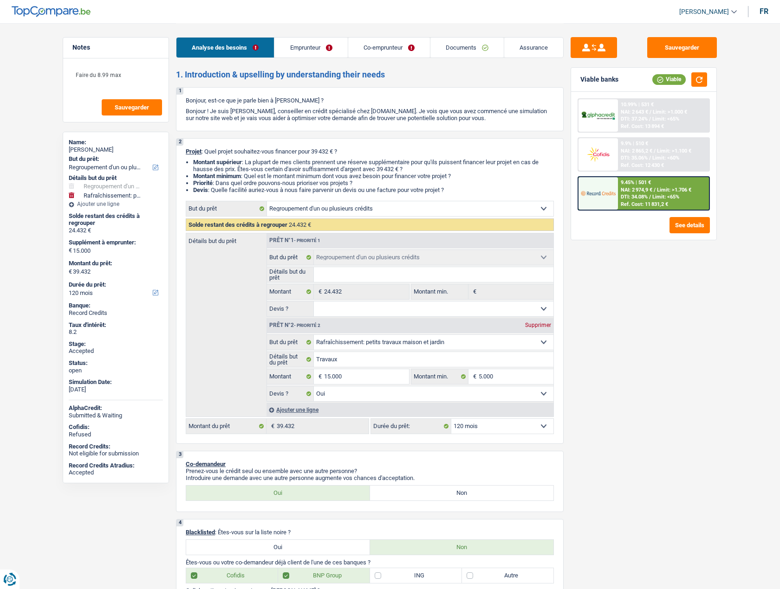
select select "refinancing"
select select "houseOrGarden"
select select "120"
select select "refinancing"
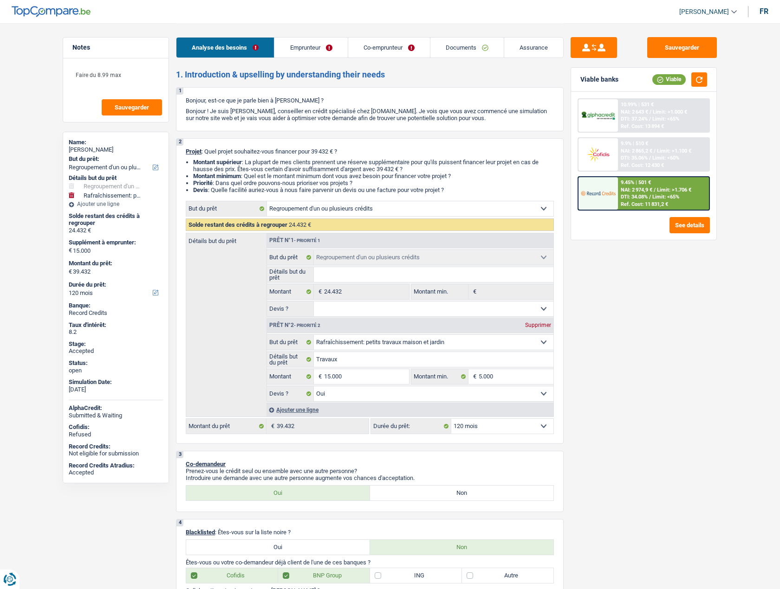
select select "refinancing"
select select "houseOrGarden"
select select "yes"
select select "120"
select select "privateEmployee"
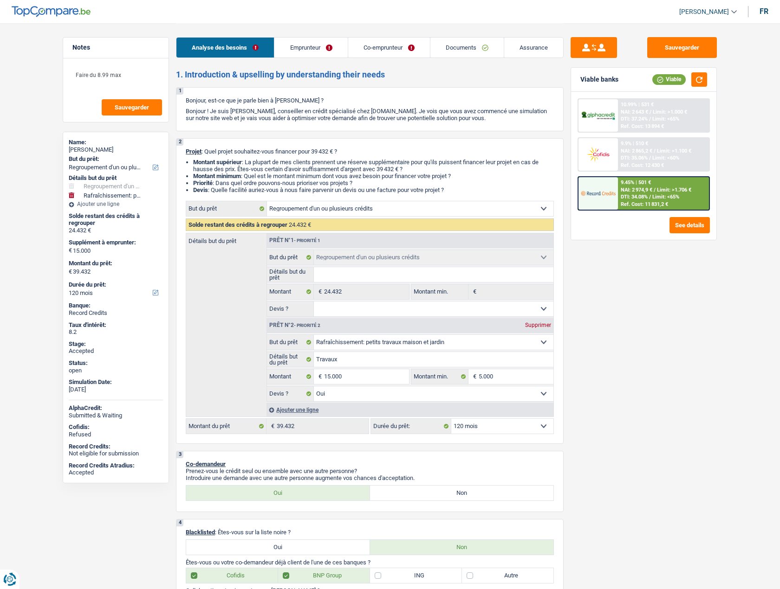
select select "invalid"
select select "familyAllowances"
select select "netSalary"
select select "mealVouchers"
select select "disabilityPension"
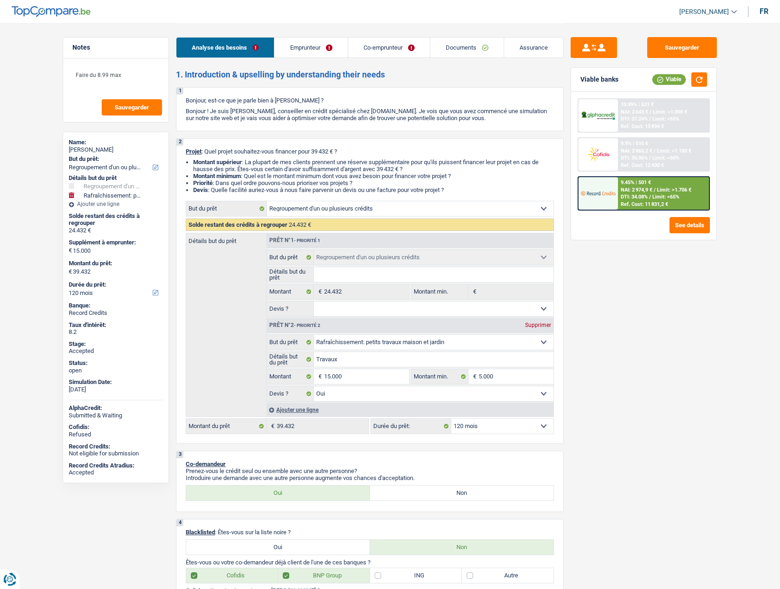
select select "ownerWithMortgage"
select select "mortgage"
select select "300"
select select "personalLoan"
select select "loanRepayment"
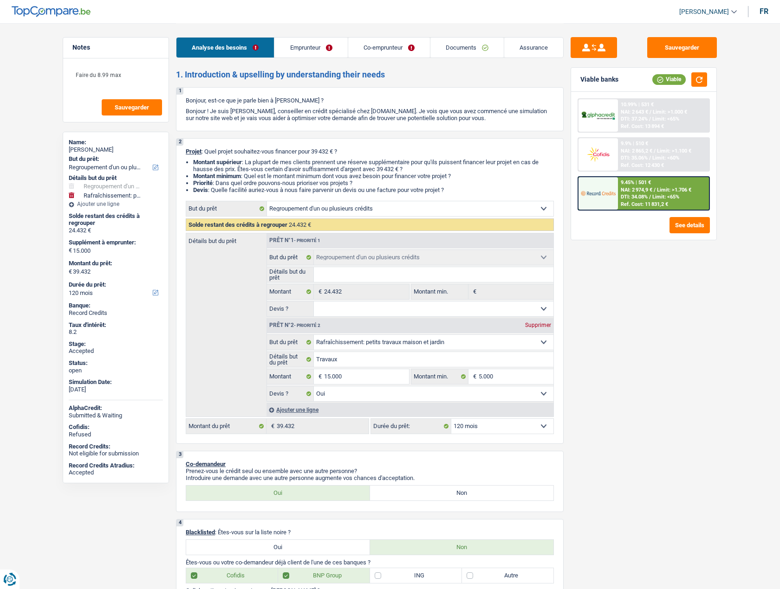
select select "120"
select select "cardOrCredit"
select select "personalLoan"
select select "hobbies"
select select "48"
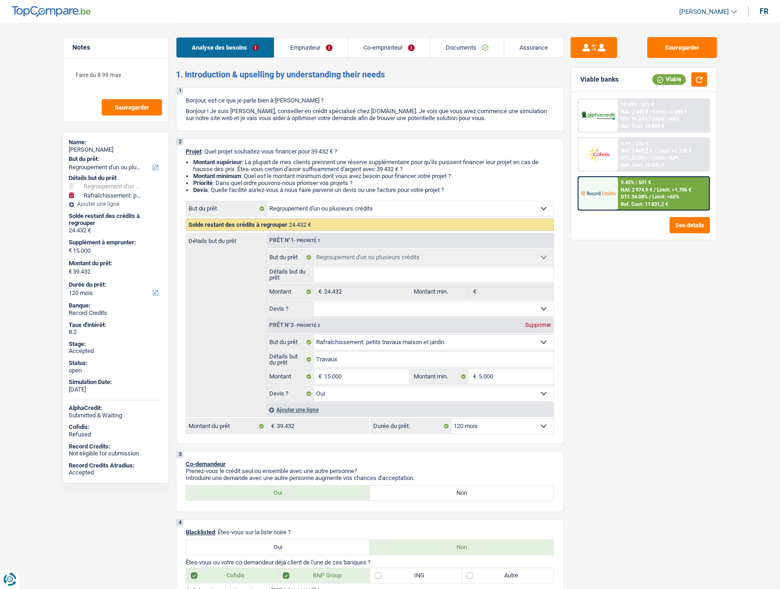
select select "refinancing"
select select "houseOrGarden"
select select "yes"
select select "120"
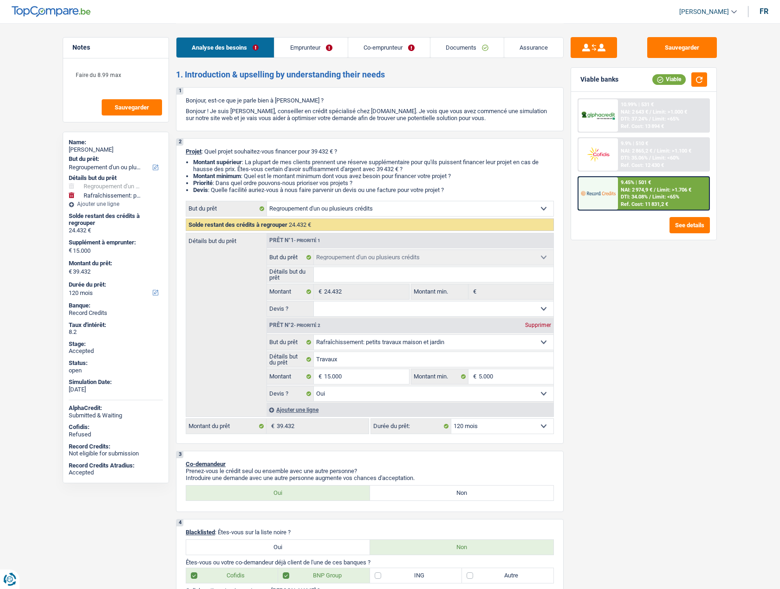
click at [317, 50] on link "Emprunteur" at bounding box center [310, 48] width 73 height 20
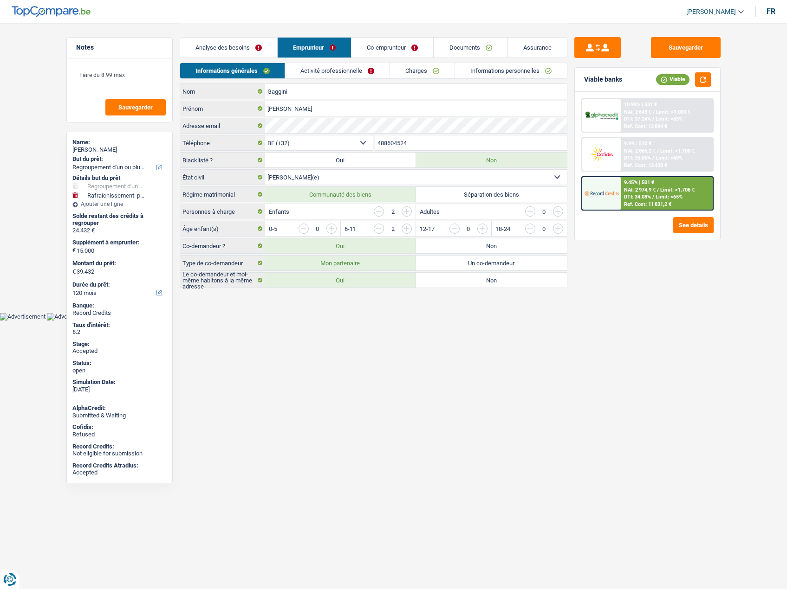
click at [491, 73] on link "Informations personnelles" at bounding box center [511, 70] width 112 height 15
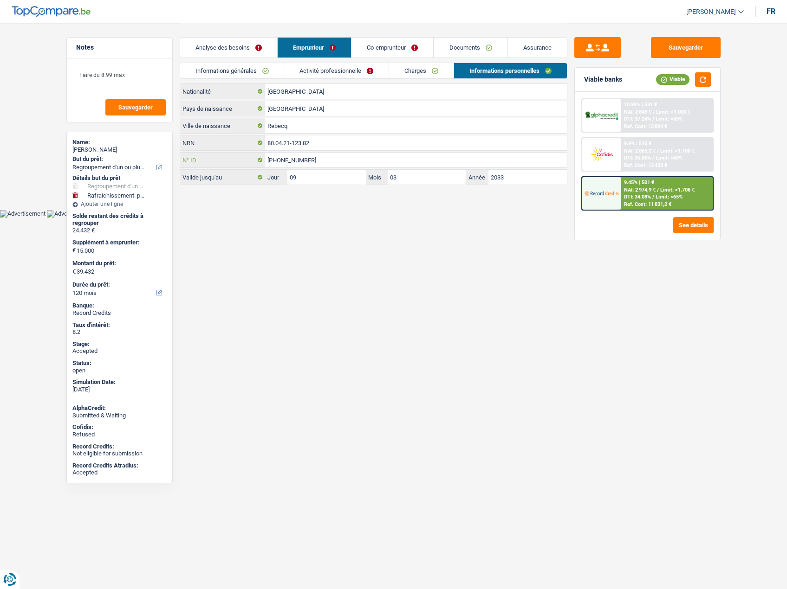
click at [283, 158] on input "595-1400314-40" at bounding box center [416, 160] width 302 height 15
drag, startPoint x: 283, startPoint y: 158, endPoint x: 277, endPoint y: 144, distance: 15.6
click at [277, 144] on input "80.04.21-123.82" at bounding box center [416, 143] width 302 height 15
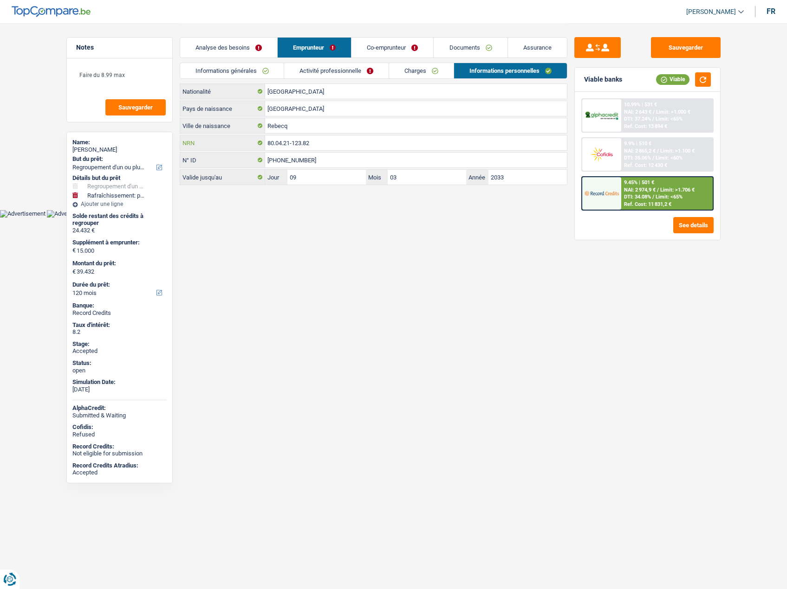
click at [277, 144] on input "80.04.21-123.82" at bounding box center [416, 143] width 302 height 15
click at [716, 9] on span "[PERSON_NAME]" at bounding box center [711, 12] width 50 height 8
click at [675, 83] on button "SO" at bounding box center [694, 85] width 83 height 19
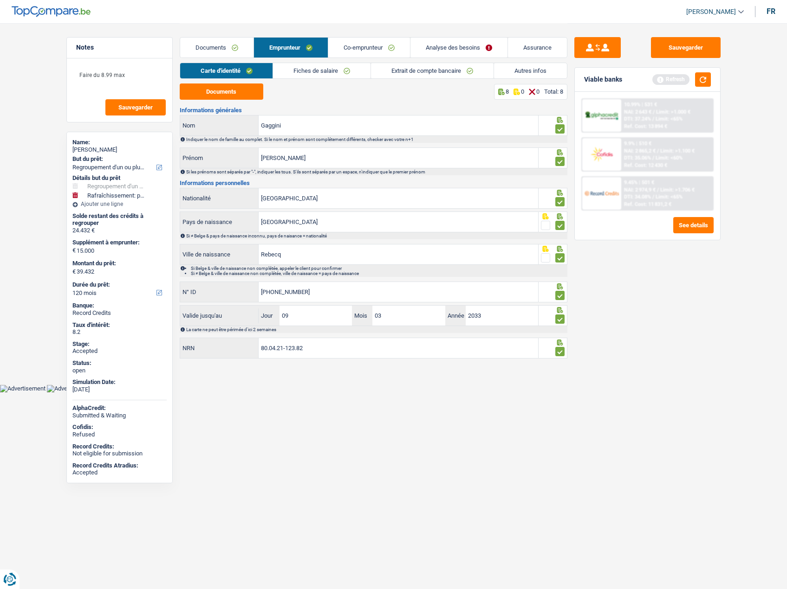
click at [460, 55] on link "Analyse des besoins" at bounding box center [458, 48] width 97 height 20
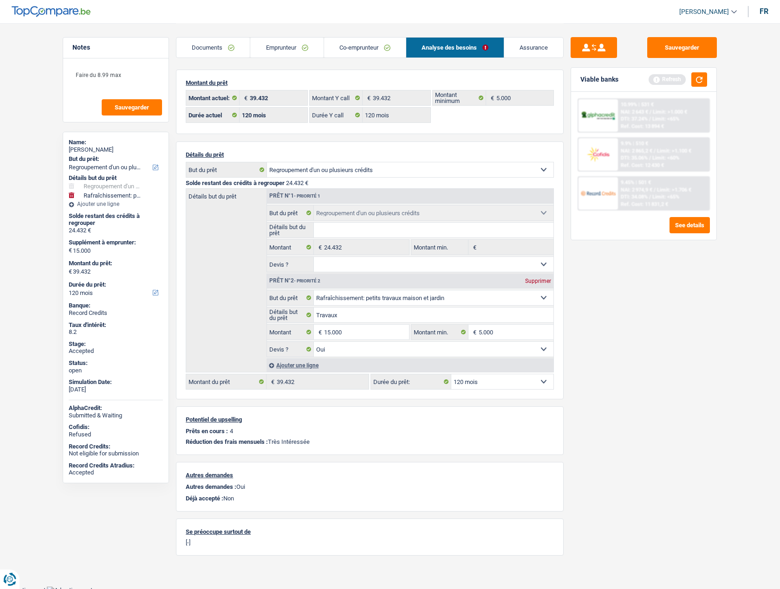
click at [202, 42] on link "Documents" at bounding box center [212, 48] width 73 height 20
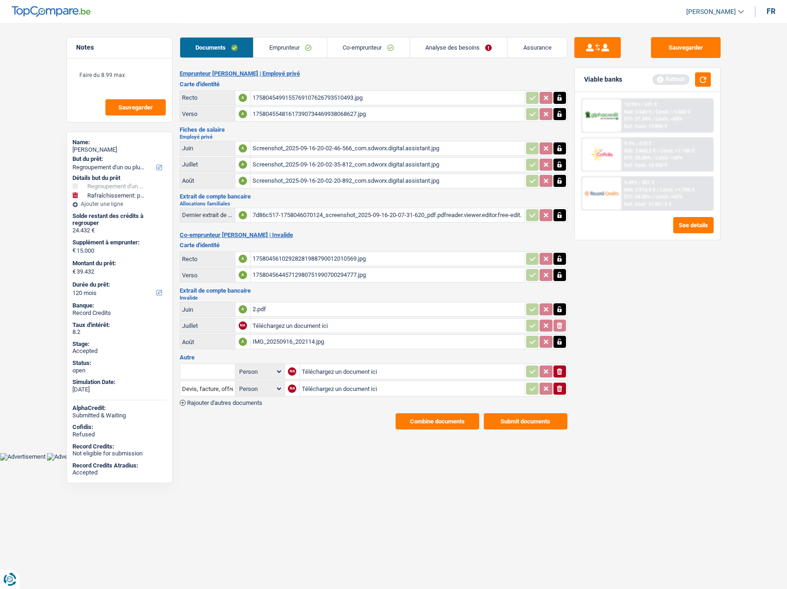
click at [404, 426] on button "Combine documents" at bounding box center [437, 422] width 84 height 16
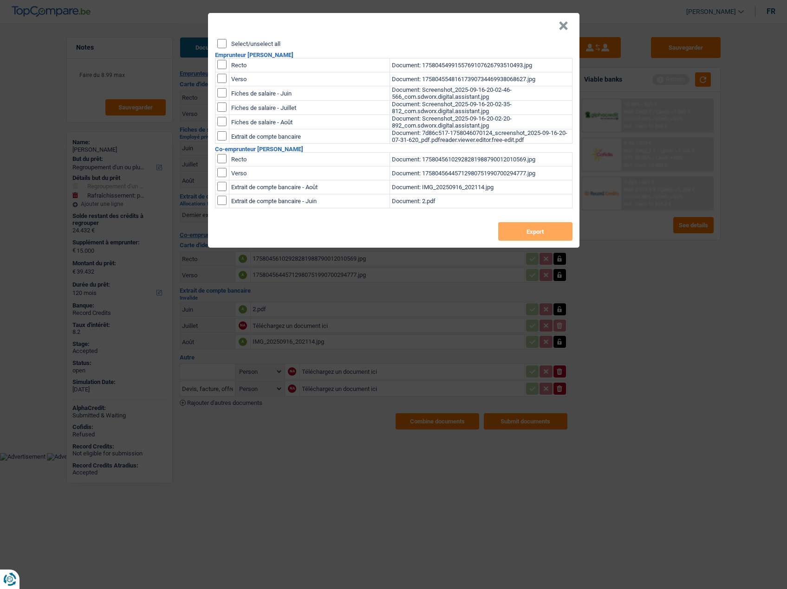
click at [236, 38] on header "×" at bounding box center [393, 26] width 371 height 26
click at [229, 43] on div "Select/unselect all" at bounding box center [394, 43] width 355 height 9
click at [222, 43] on input "Select/unselect all" at bounding box center [221, 43] width 9 height 9
checkbox input "true"
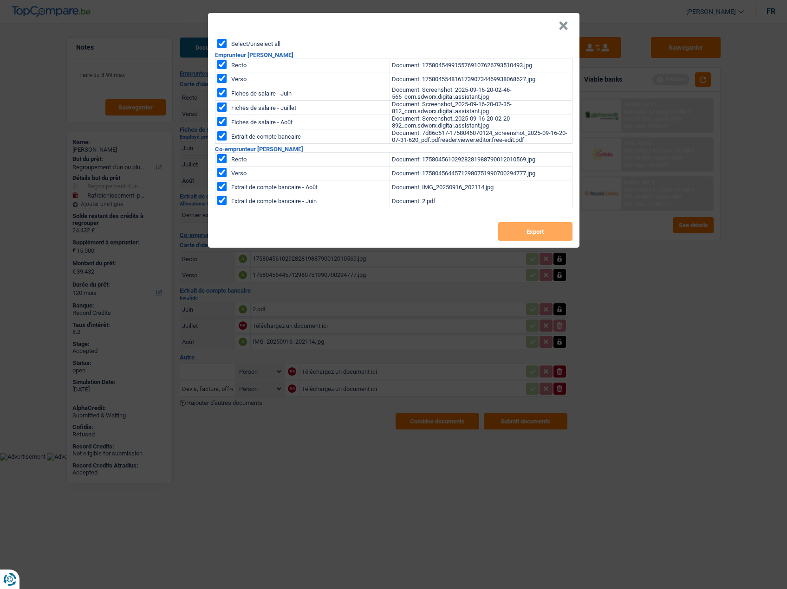
checkbox input "true"
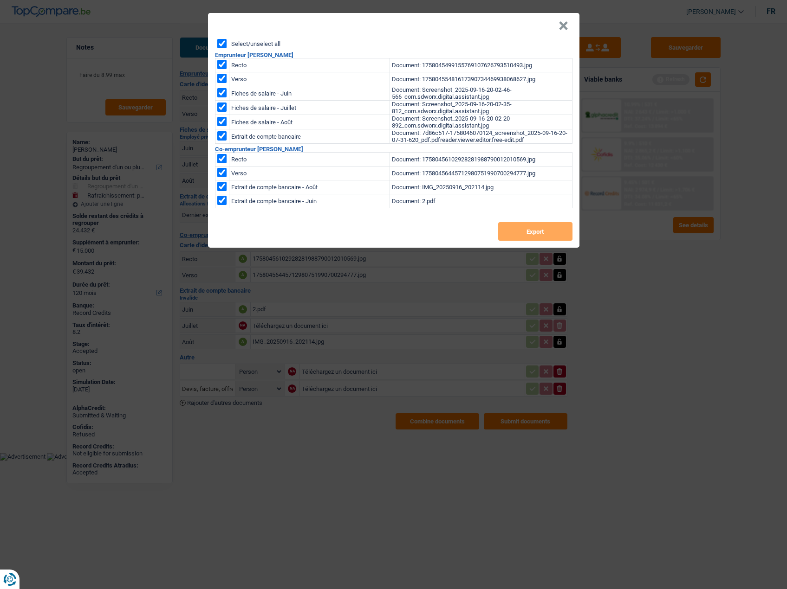
checkbox input "true"
click at [513, 235] on button "Export" at bounding box center [535, 231] width 74 height 19
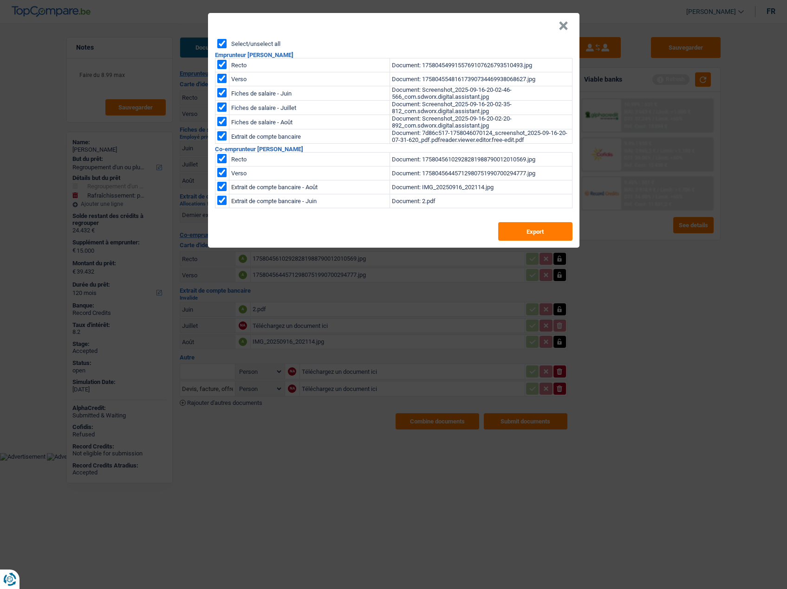
click at [564, 31] on button "×" at bounding box center [563, 25] width 10 height 9
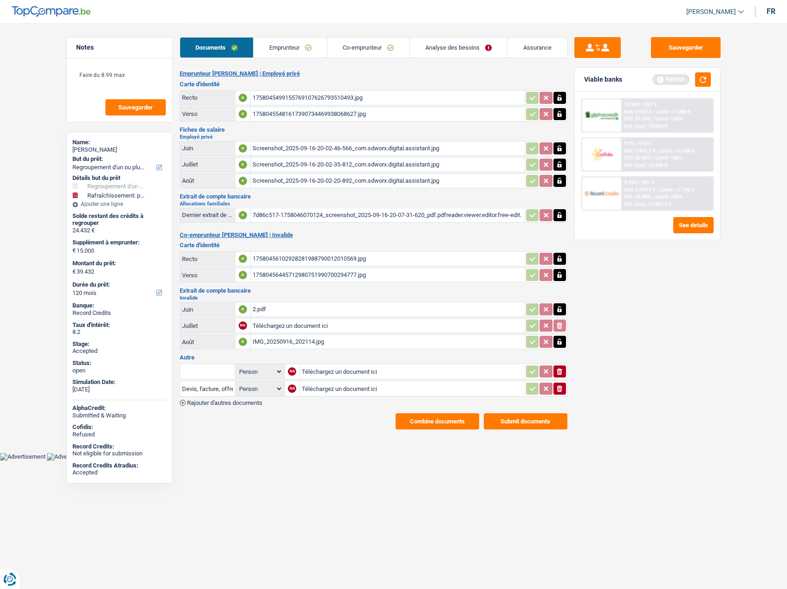
click at [299, 45] on link "Emprunteur" at bounding box center [289, 48] width 73 height 20
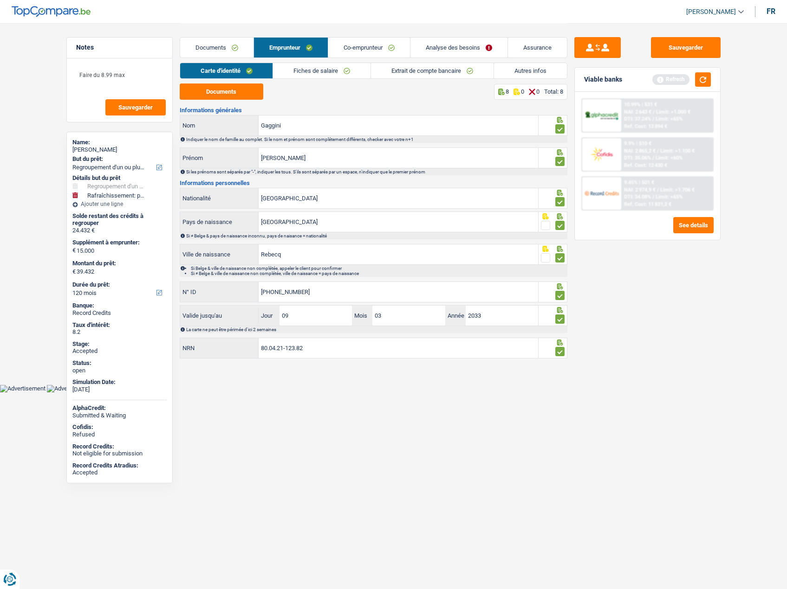
click at [504, 71] on link "Autres infos" at bounding box center [530, 70] width 73 height 15
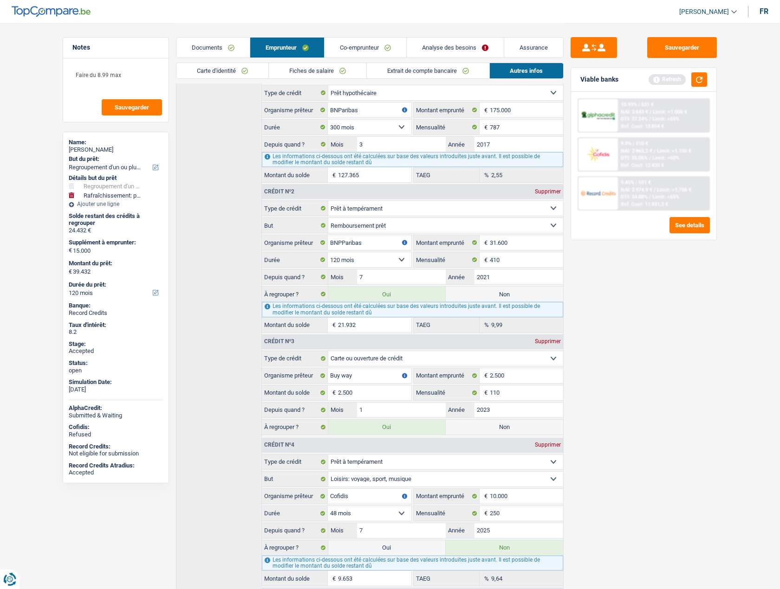
scroll to position [325, 0]
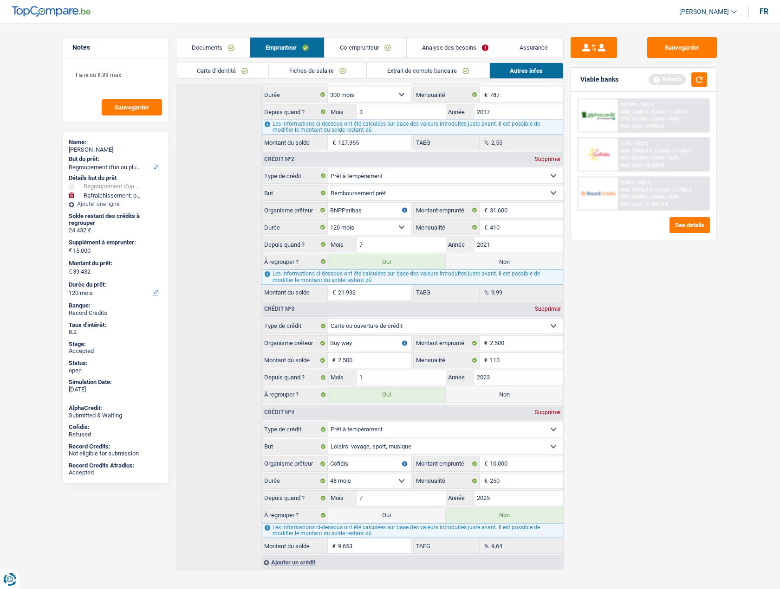
click at [528, 42] on link "Assurance" at bounding box center [533, 48] width 59 height 20
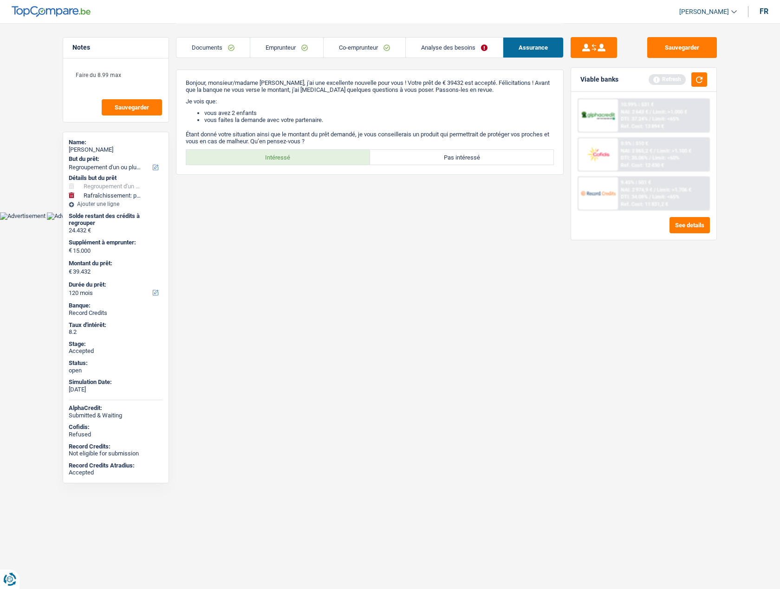
scroll to position [0, 0]
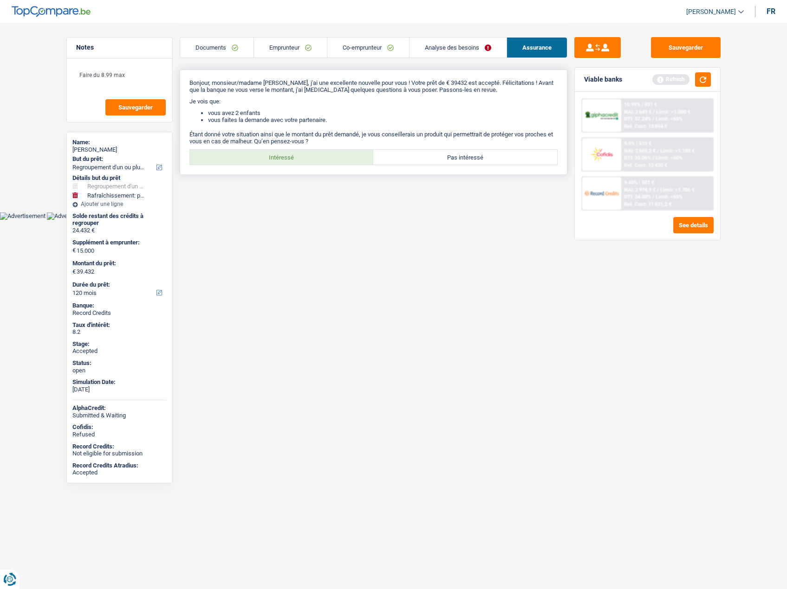
click at [284, 160] on label "Intéressé" at bounding box center [282, 157] width 184 height 15
click at [284, 160] on input "Intéressé" at bounding box center [282, 157] width 184 height 15
radio input "true"
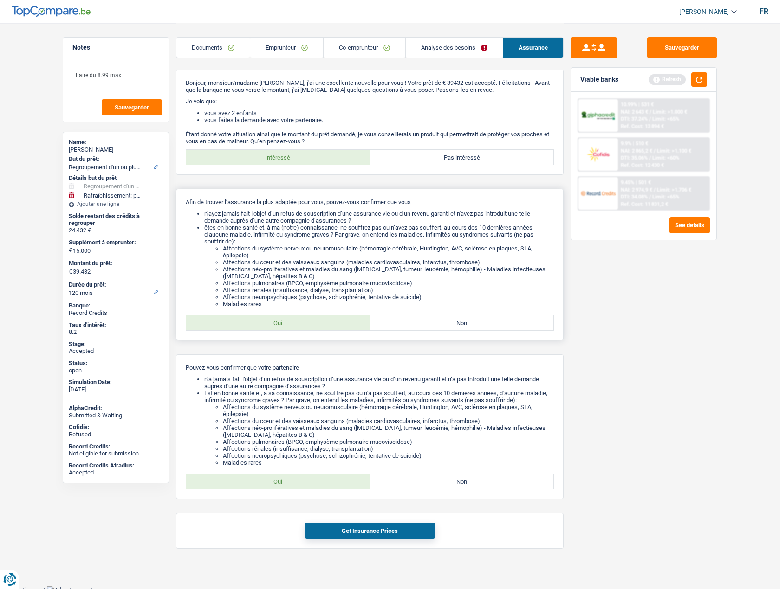
click at [254, 323] on label "Oui" at bounding box center [278, 323] width 184 height 15
click at [254, 323] on input "Oui" at bounding box center [278, 323] width 184 height 15
radio input "true"
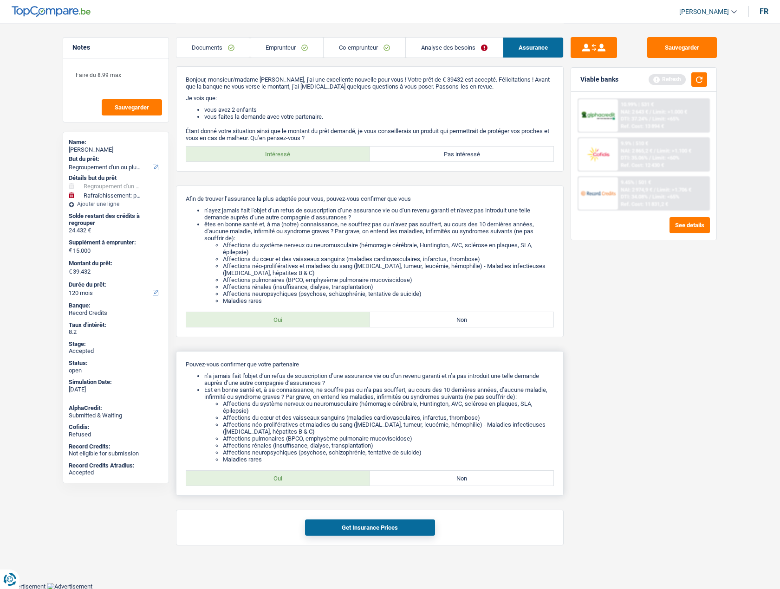
scroll to position [4, 0]
drag, startPoint x: 279, startPoint y: 476, endPoint x: 290, endPoint y: 493, distance: 20.5
click at [279, 478] on label "Oui" at bounding box center [278, 478] width 184 height 15
click at [279, 478] on input "Oui" at bounding box center [278, 478] width 184 height 15
radio input "true"
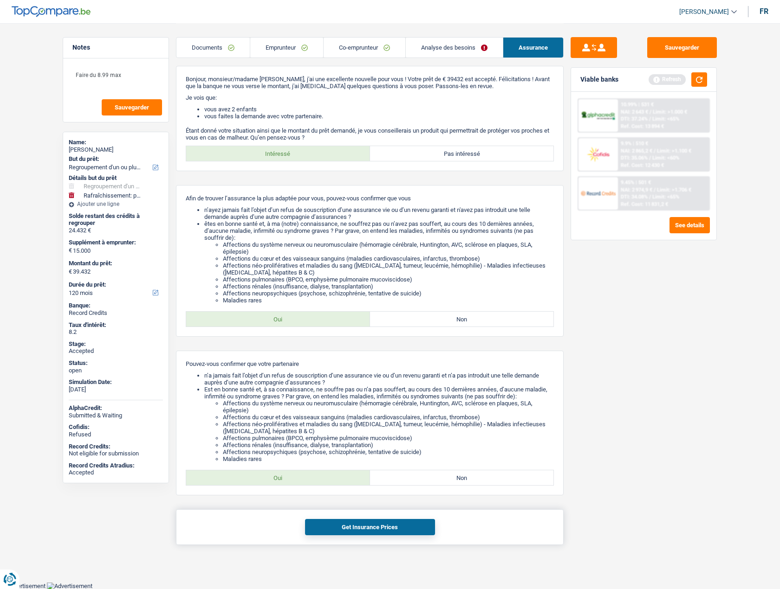
click at [330, 540] on div "Get Insurance Prices" at bounding box center [370, 528] width 388 height 36
click at [329, 539] on div "Get Insurance Prices" at bounding box center [370, 528] width 388 height 36
click at [323, 532] on button "Get Insurance Prices" at bounding box center [370, 527] width 130 height 16
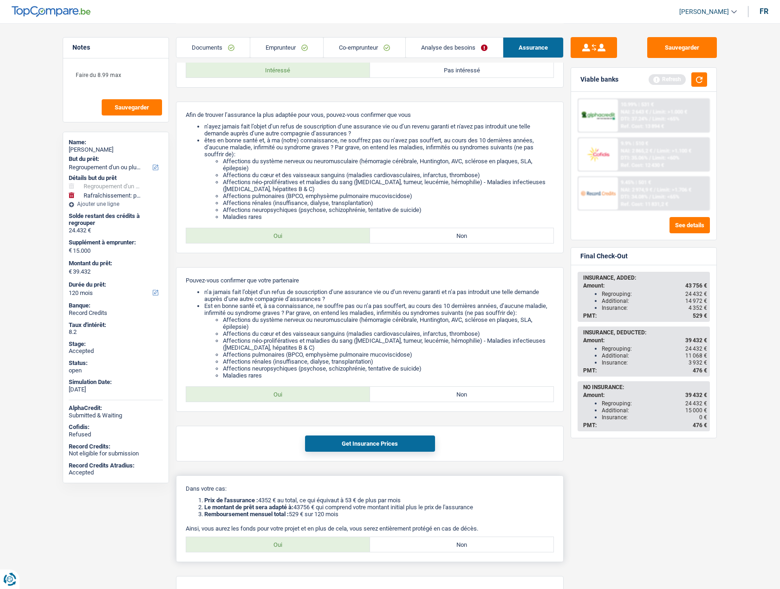
scroll to position [138, 0]
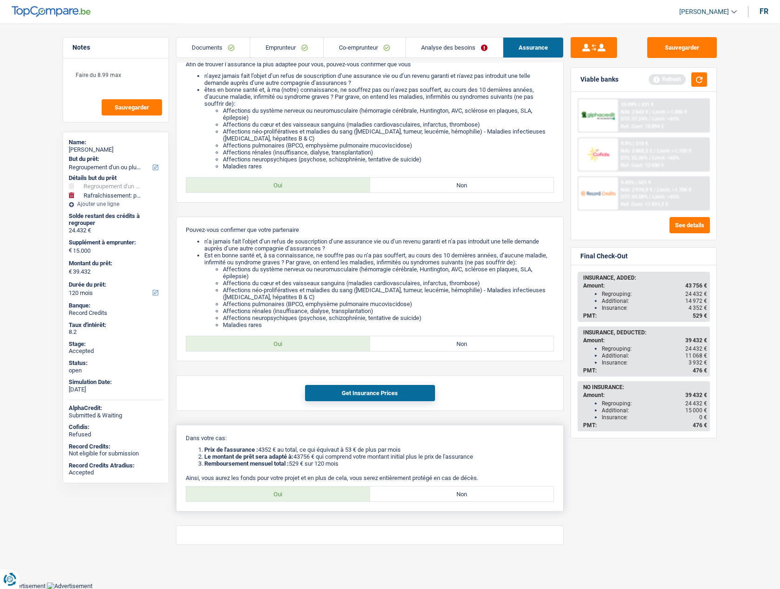
click at [298, 493] on label "Oui" at bounding box center [278, 494] width 184 height 15
click at [298, 493] on input "Oui" at bounding box center [278, 494] width 184 height 15
radio input "true"
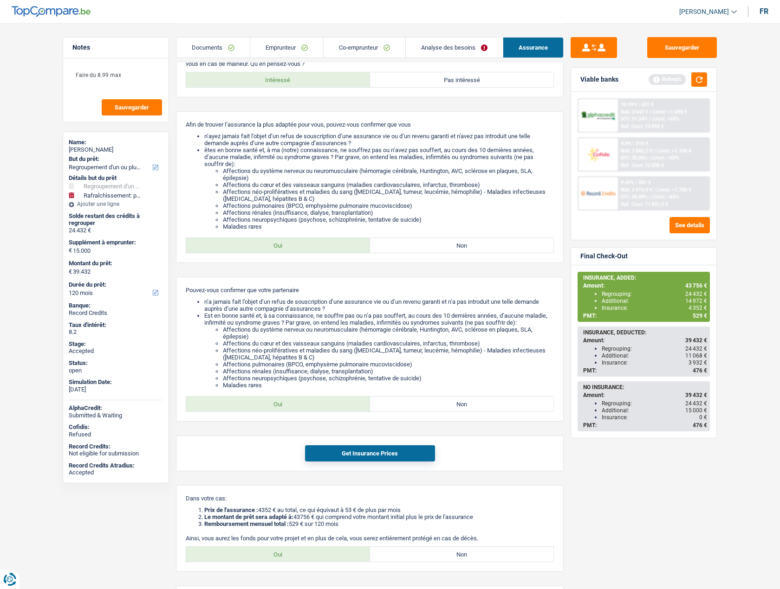
scroll to position [0, 0]
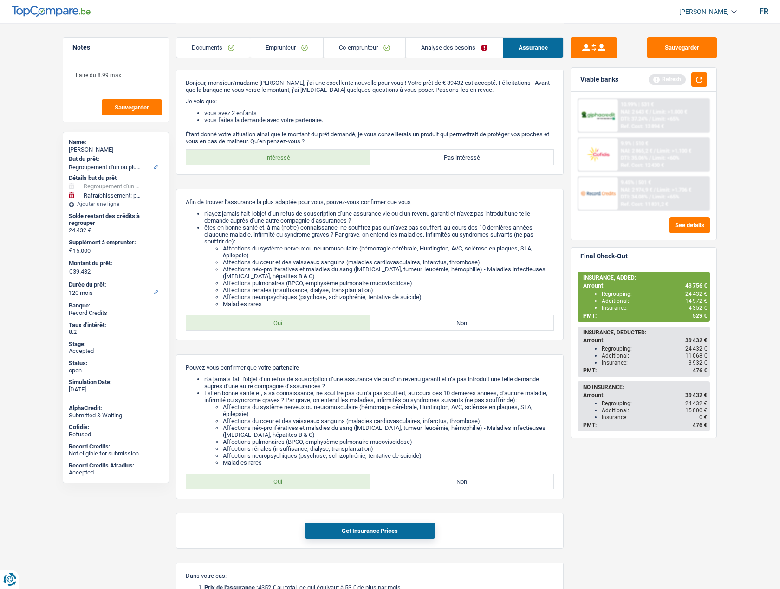
click at [292, 45] on link "Emprunteur" at bounding box center [286, 48] width 73 height 20
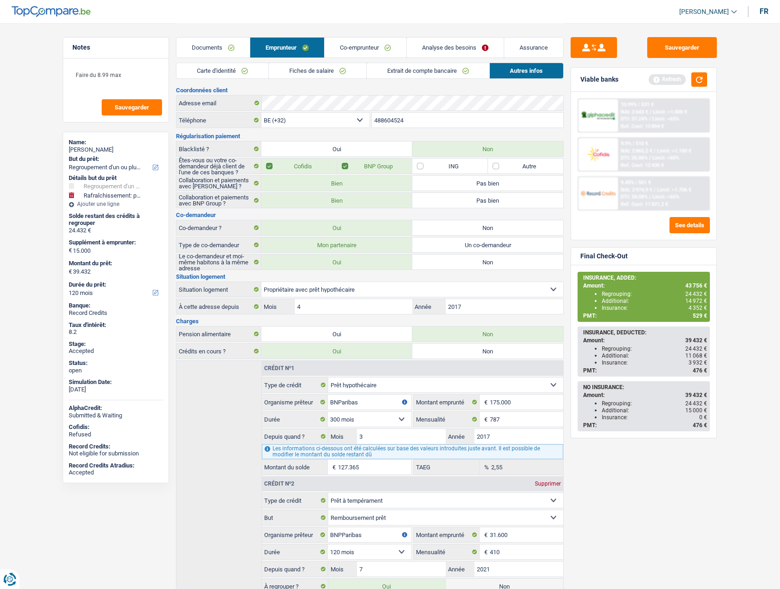
click at [419, 50] on link "Analyse des besoins" at bounding box center [455, 48] width 97 height 20
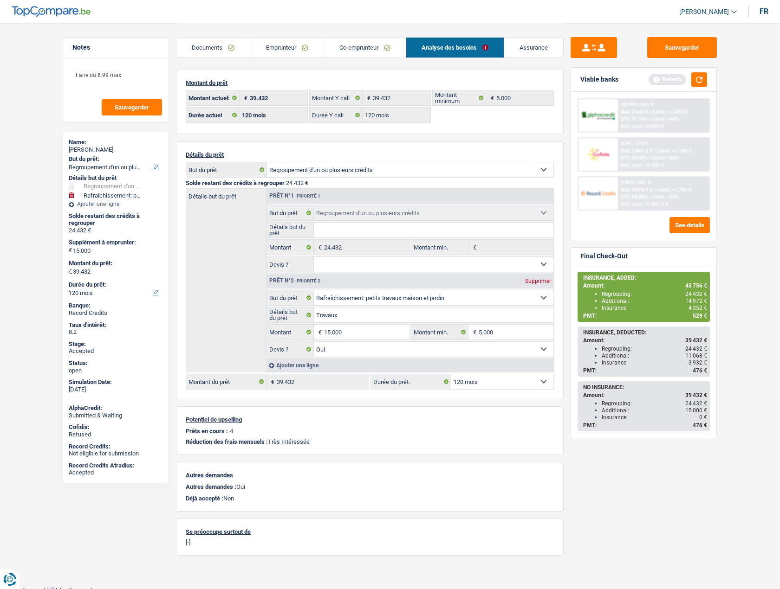
drag, startPoint x: 291, startPoint y: 51, endPoint x: 310, endPoint y: 51, distance: 20.0
click at [291, 51] on link "Emprunteur" at bounding box center [286, 48] width 73 height 20
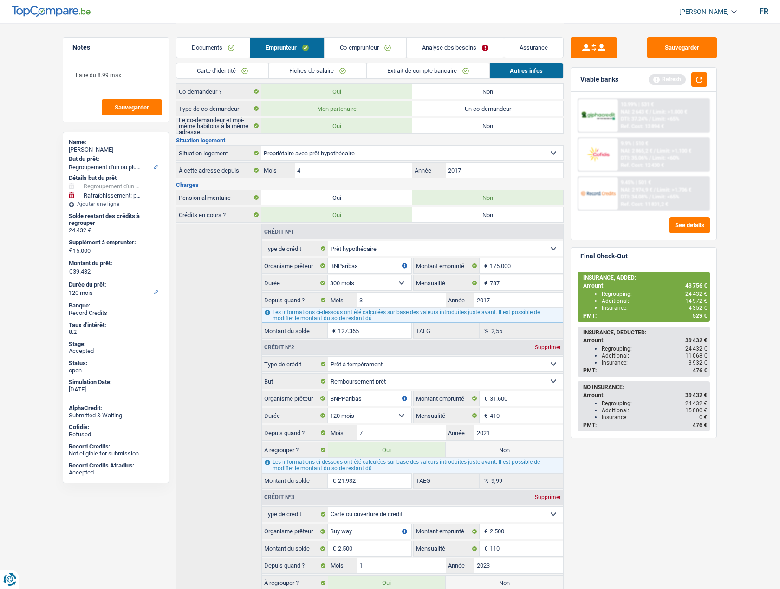
scroll to position [139, 0]
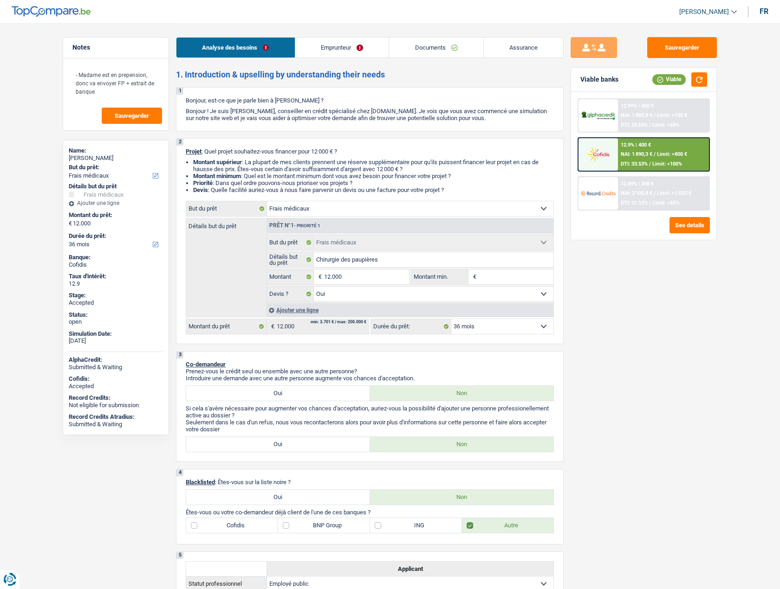
select select "medical"
select select "36"
select select "medical"
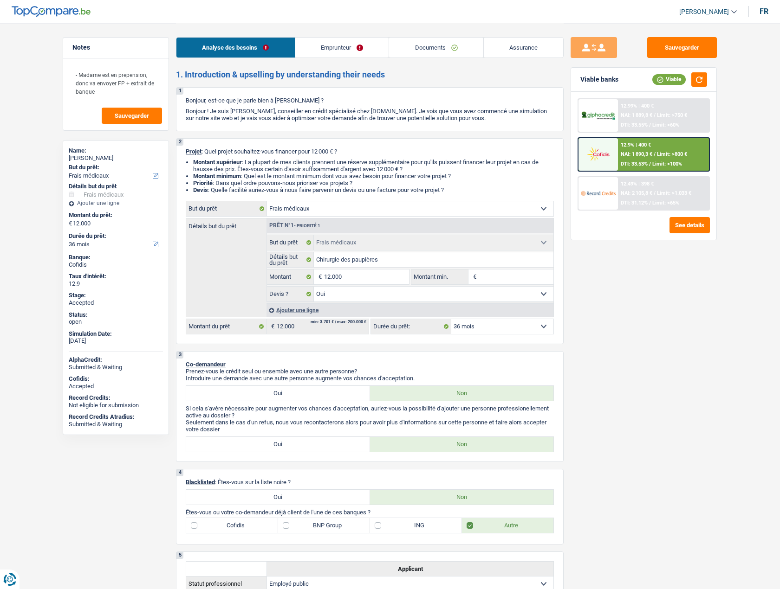
select select "yes"
select select "36"
select select "publicEmployee"
select select "netSalary"
select select "pension"
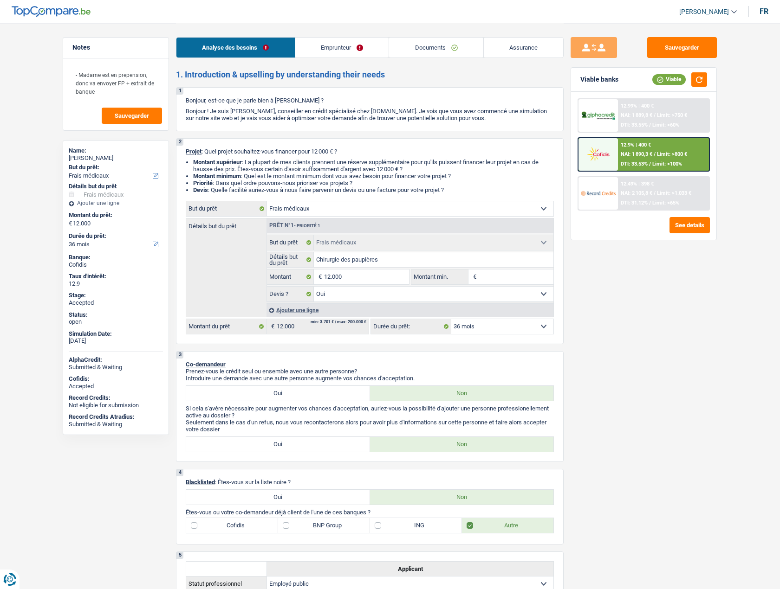
select select "mealVouchers"
select select "ownerWithoutMortgage"
select select "personalLoan"
select select "miscellaneousCosts"
select select "24"
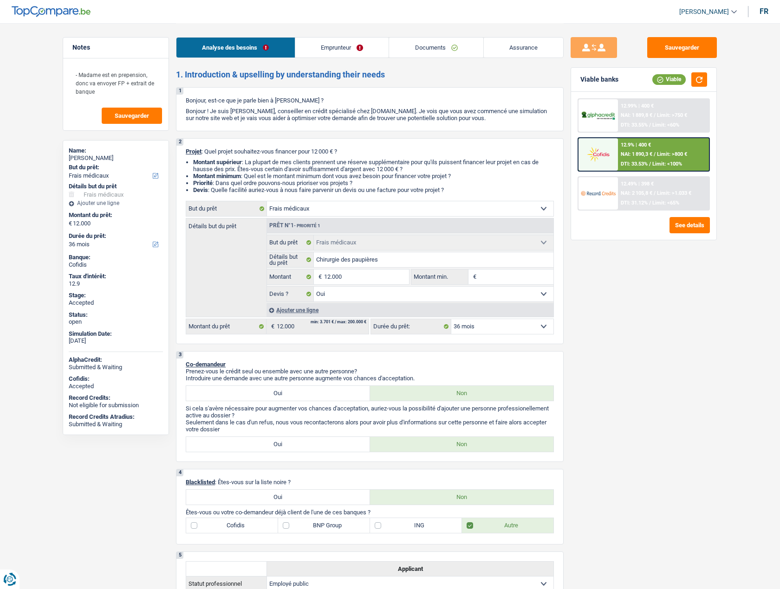
select select "carLoan"
select select "60"
select select "medical"
select select "yes"
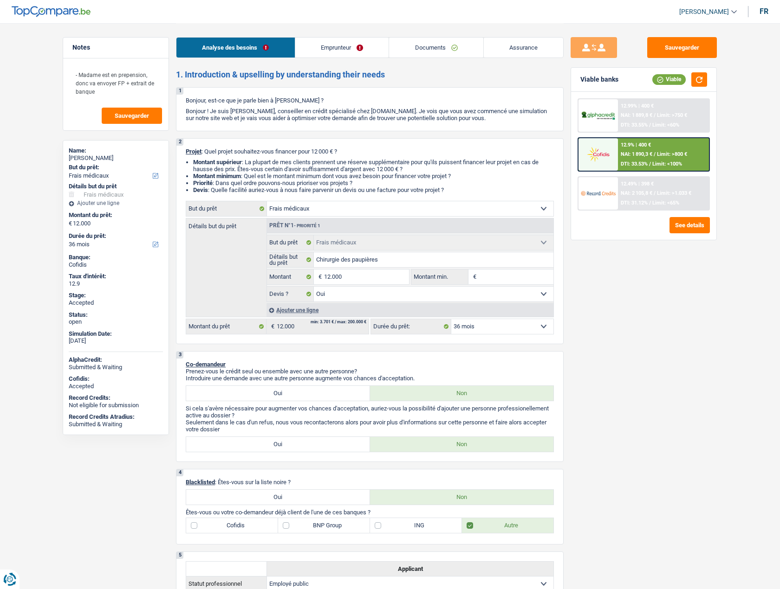
select select "36"
click at [698, 11] on span "[PERSON_NAME]" at bounding box center [704, 12] width 50 height 8
click at [693, 83] on button "SO" at bounding box center [687, 85] width 83 height 19
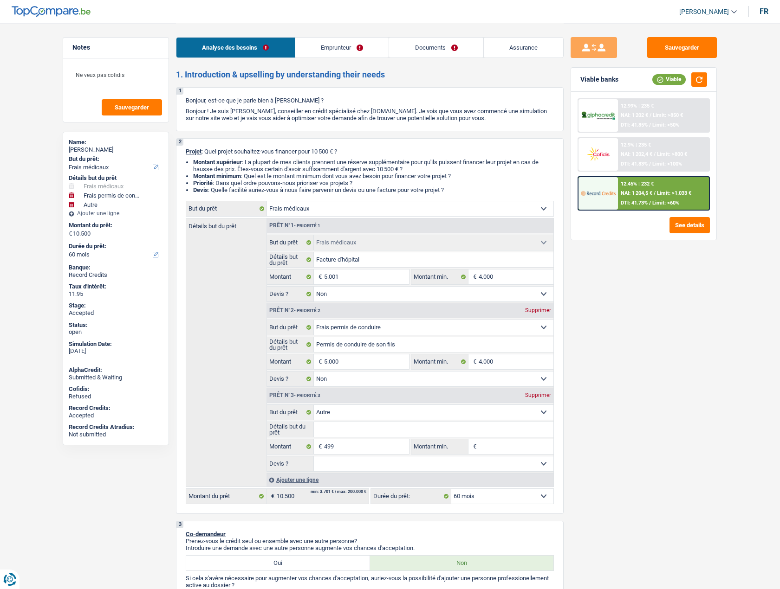
select select "medical"
select select "drivingLicense"
select select "other"
select select "60"
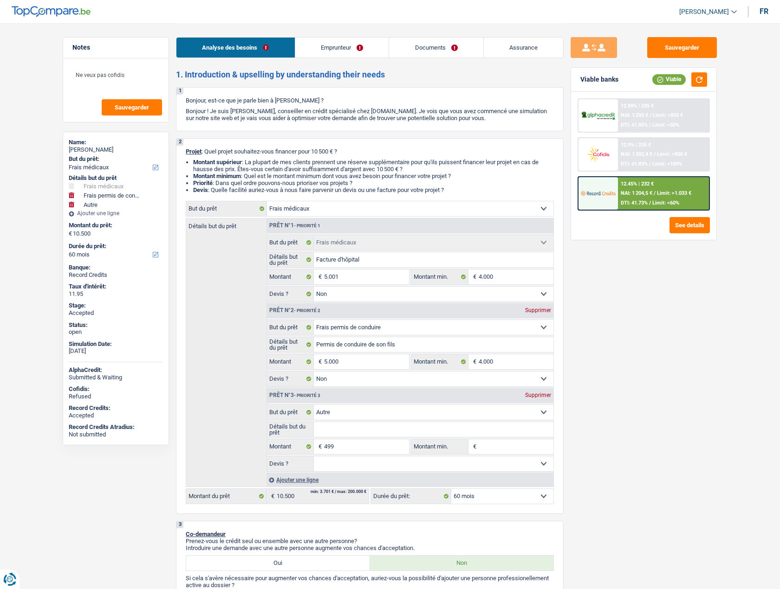
select select "medical"
select select "false"
select select "drivingLicense"
select select "false"
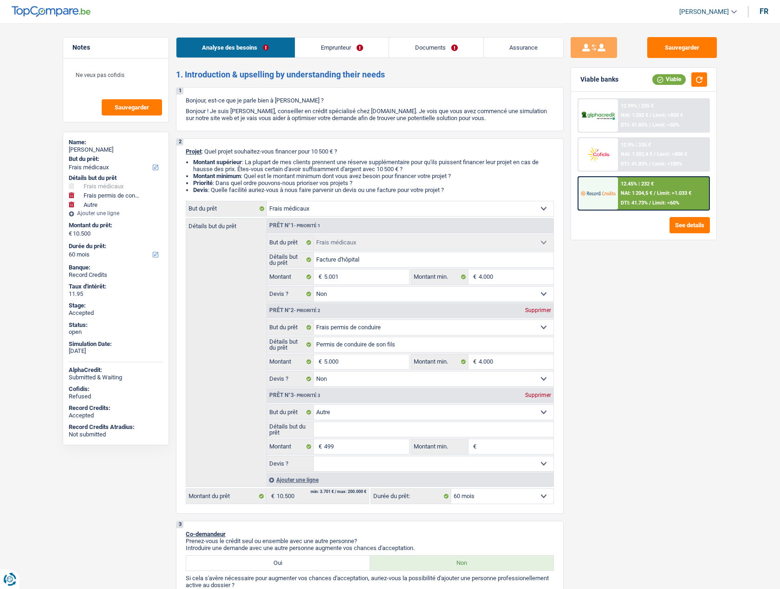
select select "other"
select select "60"
select select "mutuality"
select select "mutualityIndemnity"
select select "rents"
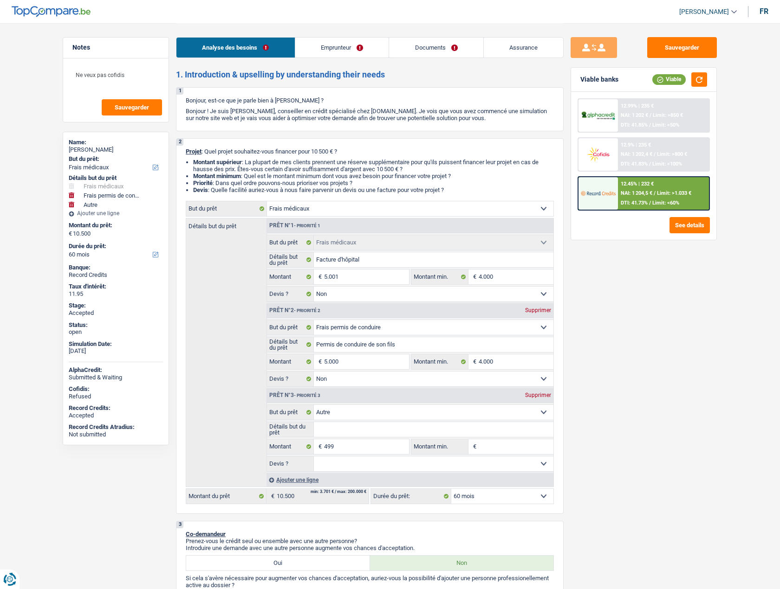
select select "medical"
select select "false"
select select "drivingLicense"
select select "false"
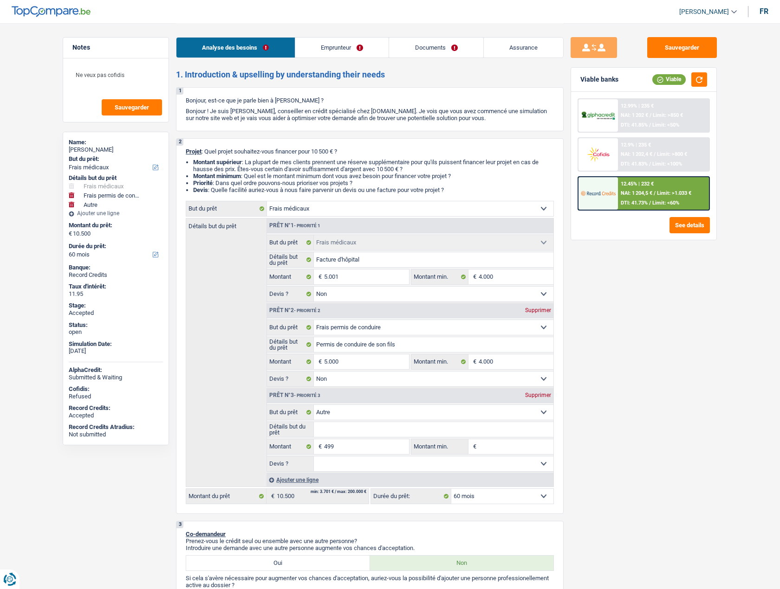
select select "other"
select select "60"
select select "32"
select select "separated"
drag, startPoint x: 416, startPoint y: 45, endPoint x: 430, endPoint y: 45, distance: 13.5
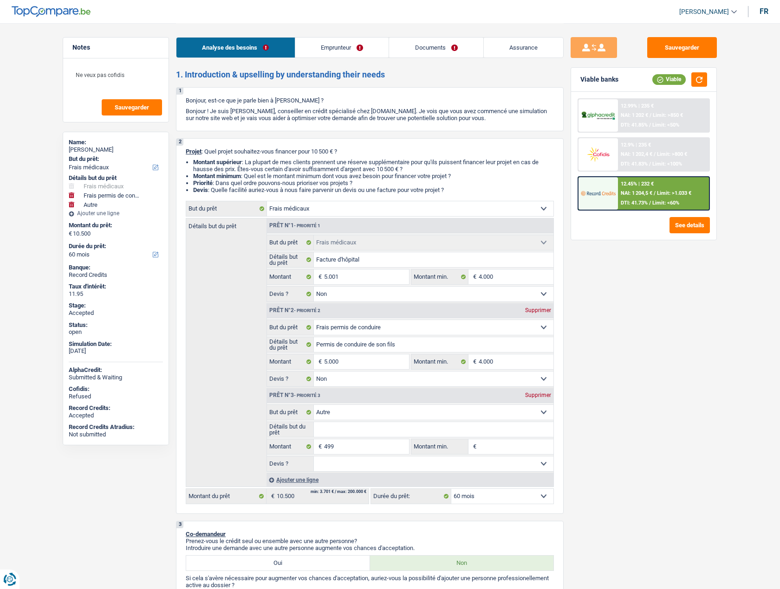
click at [417, 45] on link "Documents" at bounding box center [436, 48] width 94 height 20
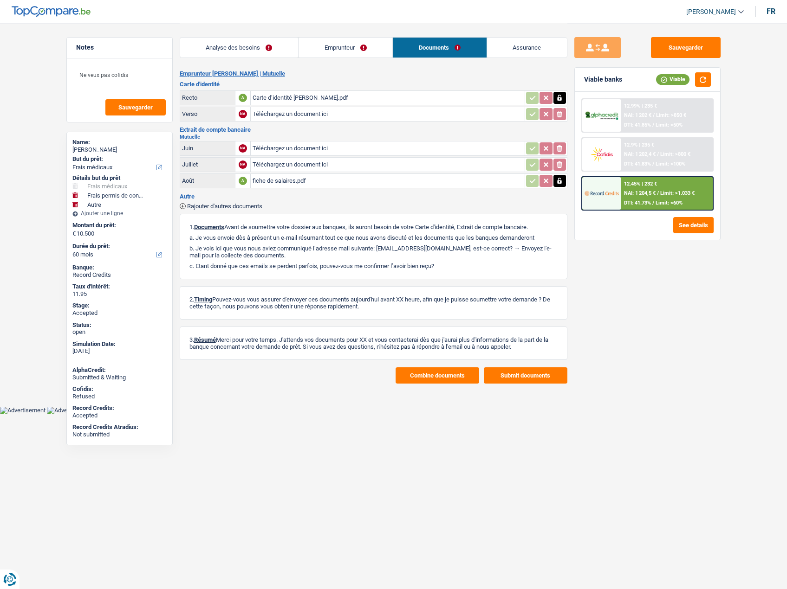
click at [349, 47] on link "Emprunteur" at bounding box center [345, 48] width 94 height 20
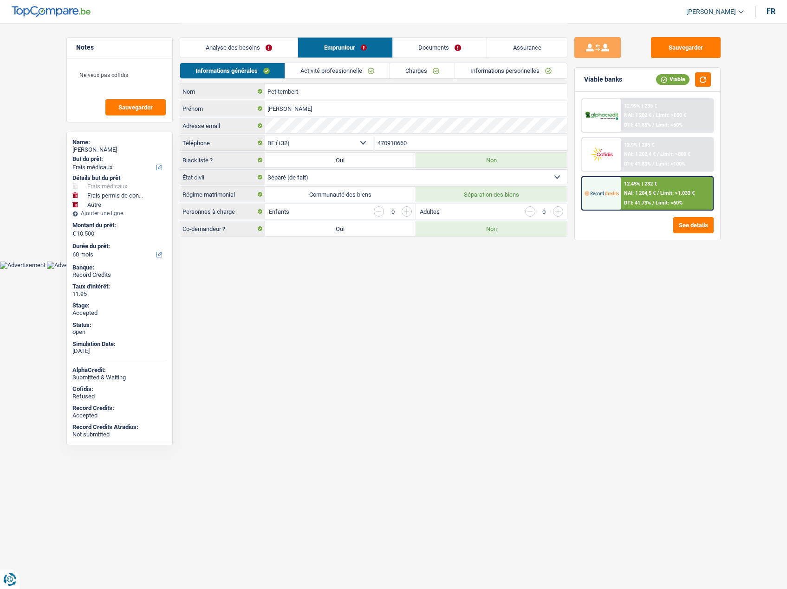
click at [249, 48] on link "Analyse des besoins" at bounding box center [239, 48] width 118 height 20
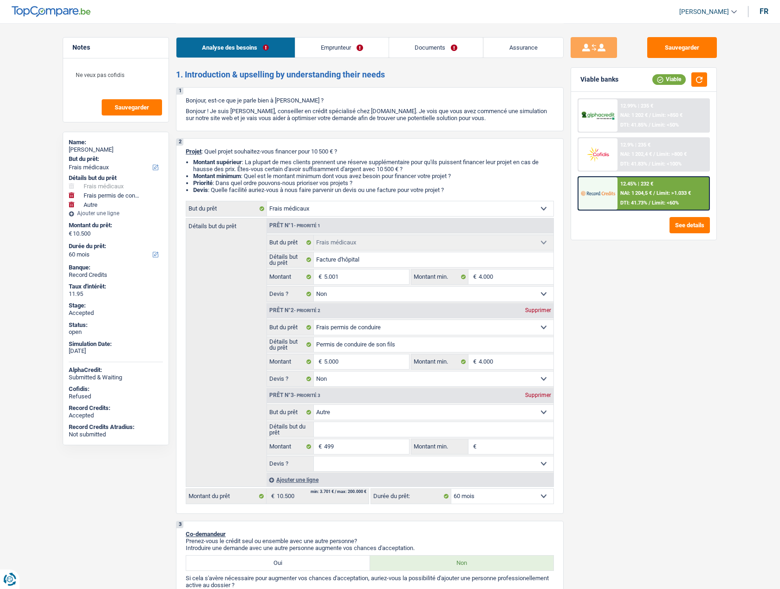
click at [328, 46] on link "Emprunteur" at bounding box center [342, 48] width 94 height 20
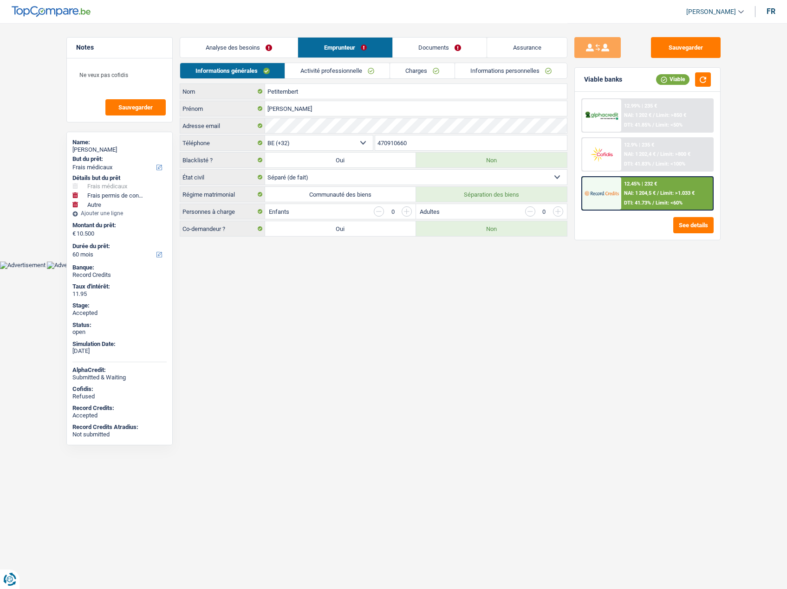
click at [712, 6] on link "[PERSON_NAME]" at bounding box center [711, 11] width 65 height 15
click at [682, 84] on button "SO" at bounding box center [694, 85] width 83 height 19
select select "32"
select select "separated"
select select "rents"
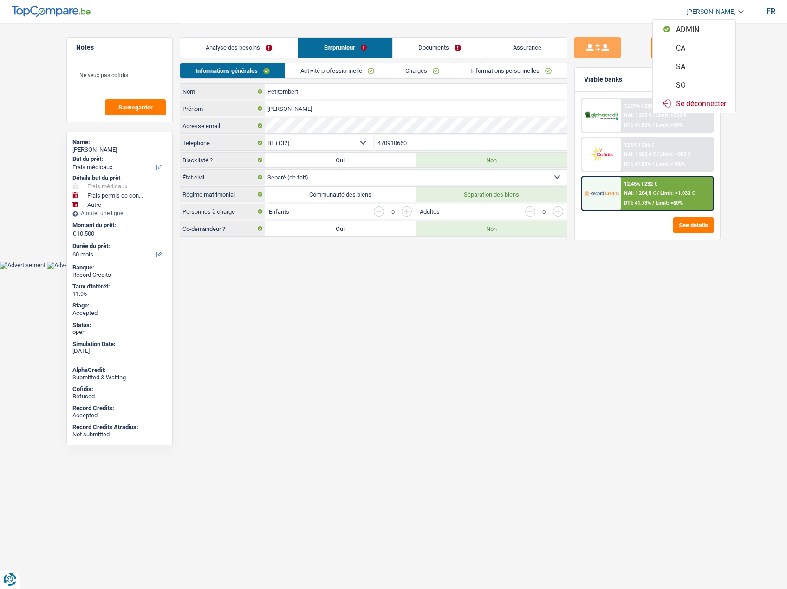
select select "BE"
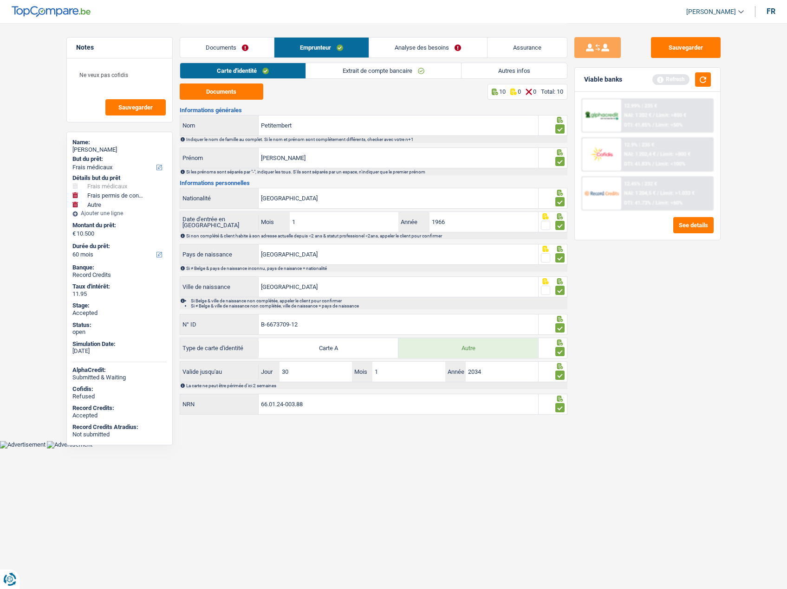
click at [493, 71] on link "Autres infos" at bounding box center [513, 70] width 105 height 15
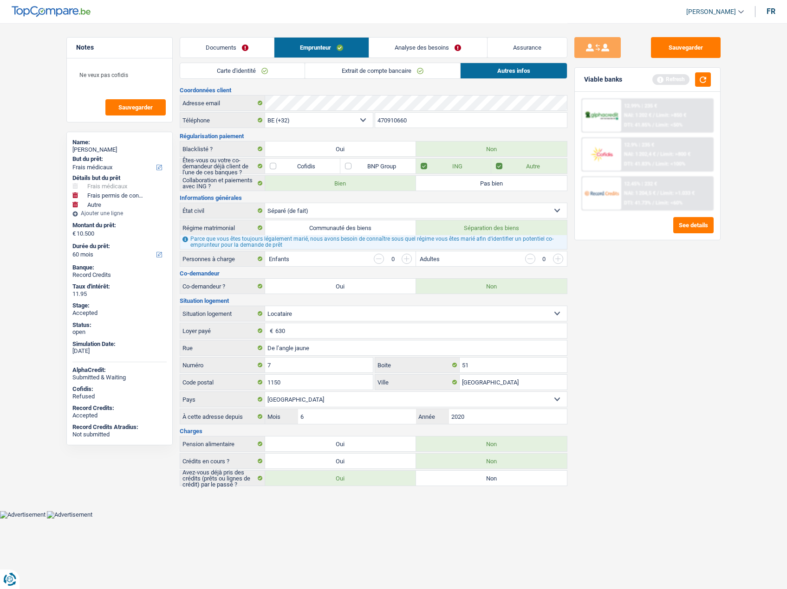
click at [417, 52] on link "Analyse des besoins" at bounding box center [427, 48] width 117 height 20
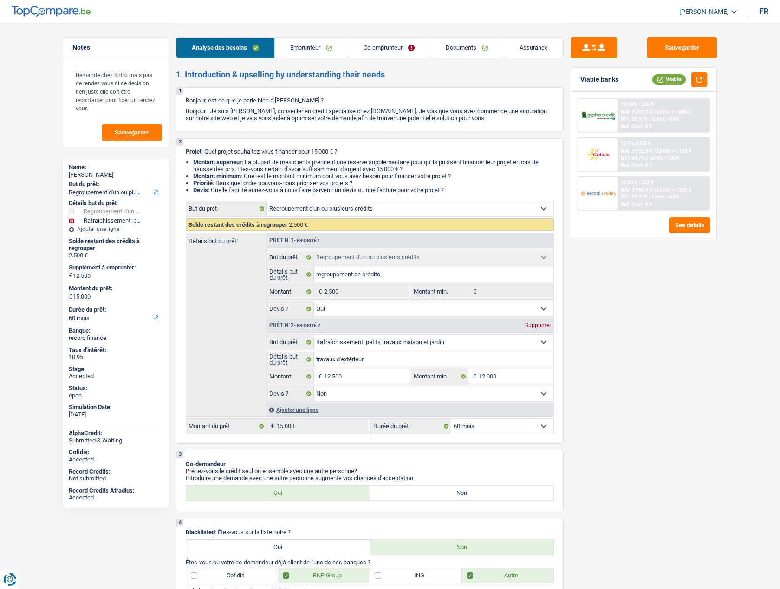
select select "refinancing"
select select "houseOrGarden"
select select "60"
select select "refinancing"
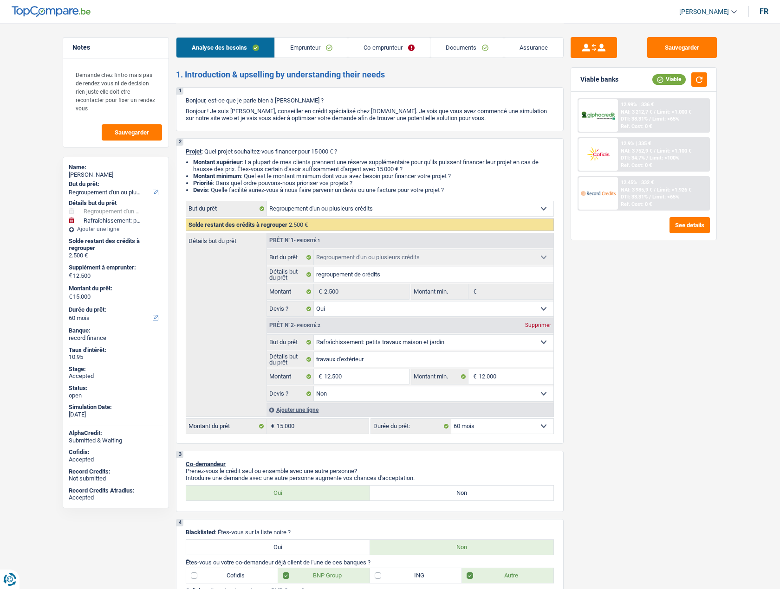
select select "refinancing"
select select "yes"
select select "houseOrGarden"
select select "false"
select select "60"
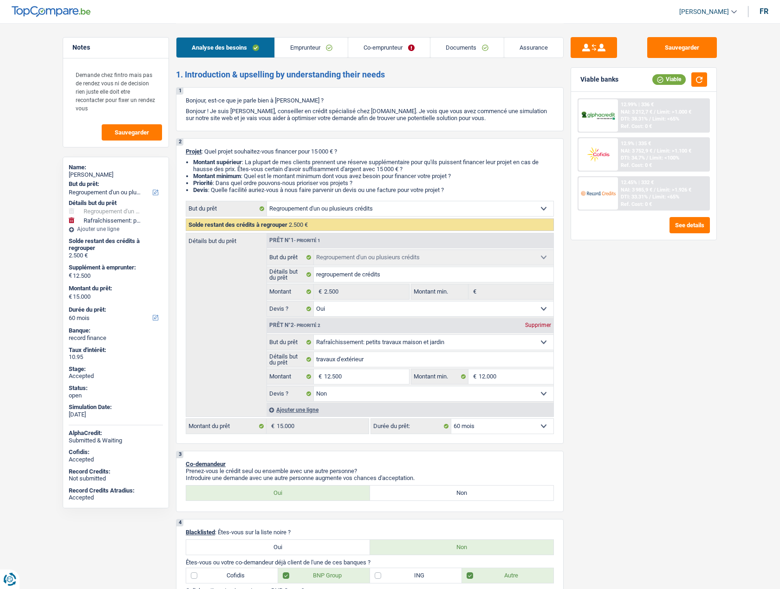
select select "privateEmployee"
select select "worker"
select select "netSalary"
select select "mealVouchers"
select select "familyAllowances"
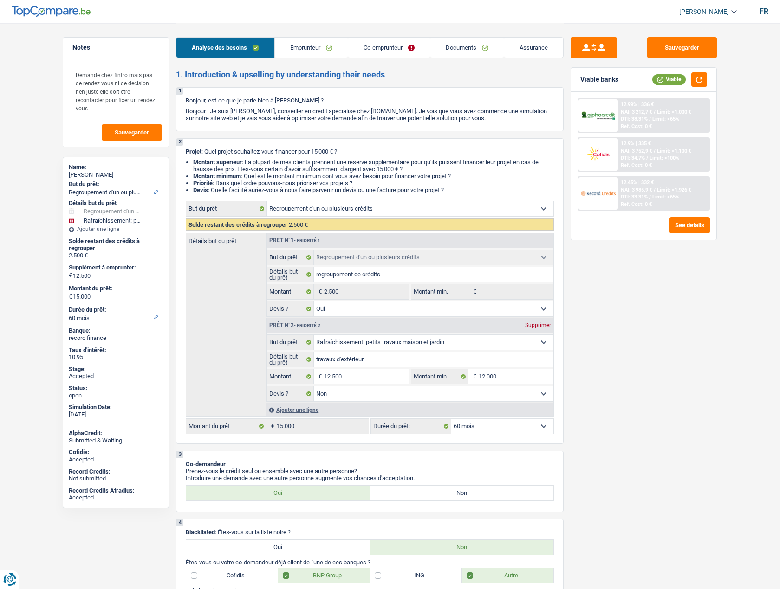
select select "netSalary"
select select "mealVouchers"
select select "other"
select select "ownerWithMortgage"
select select "mortgage"
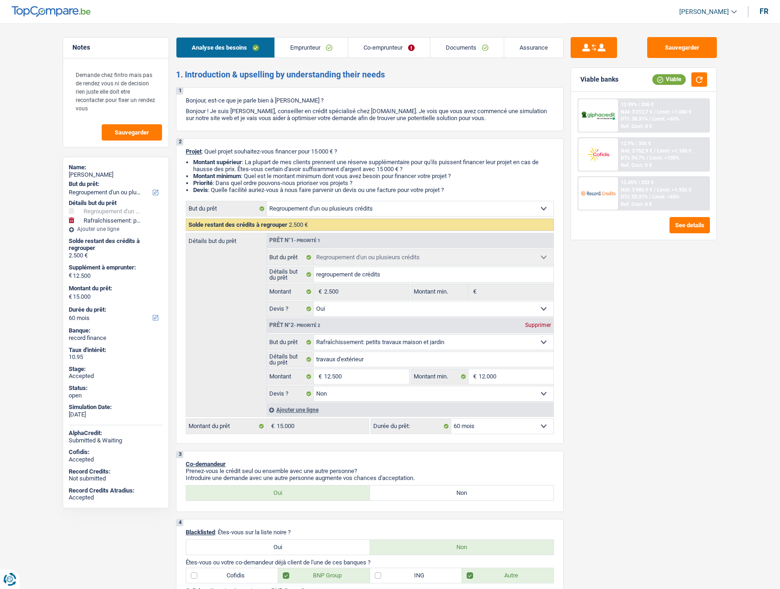
select select "240"
select select "renovationLoan"
select select "120"
select select "carLoan"
select select "60"
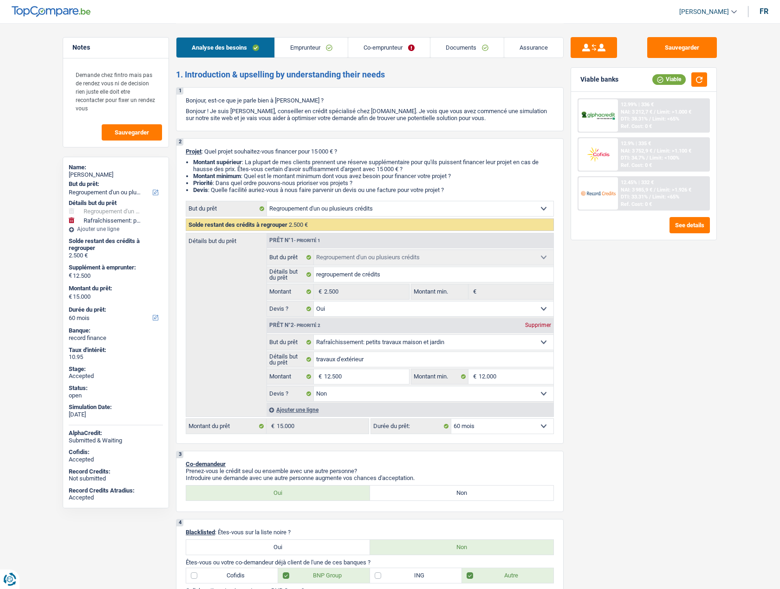
select select "cardOrCredit"
select select "refinancing"
select select "yes"
select select "houseOrGarden"
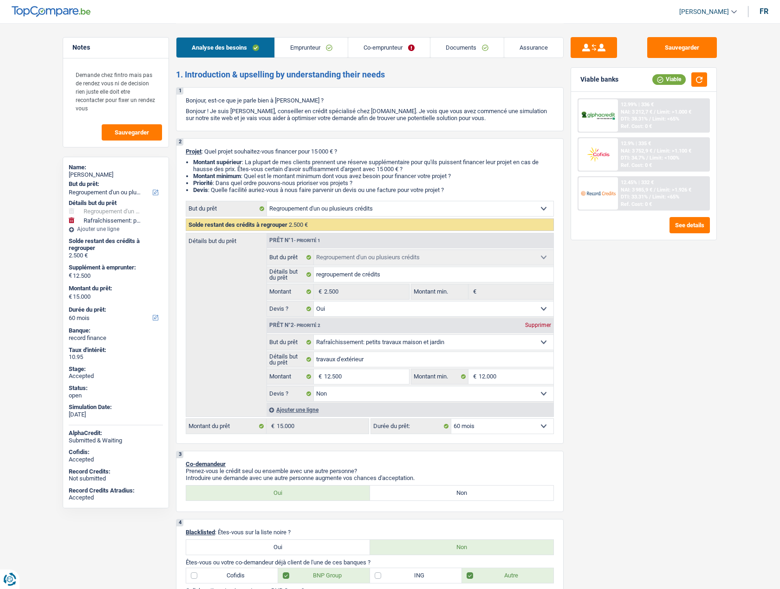
select select "false"
select select "60"
click at [710, 7] on link "[PERSON_NAME]" at bounding box center [704, 11] width 65 height 15
click at [683, 82] on button "SO" at bounding box center [687, 85] width 83 height 19
select select "applicant"
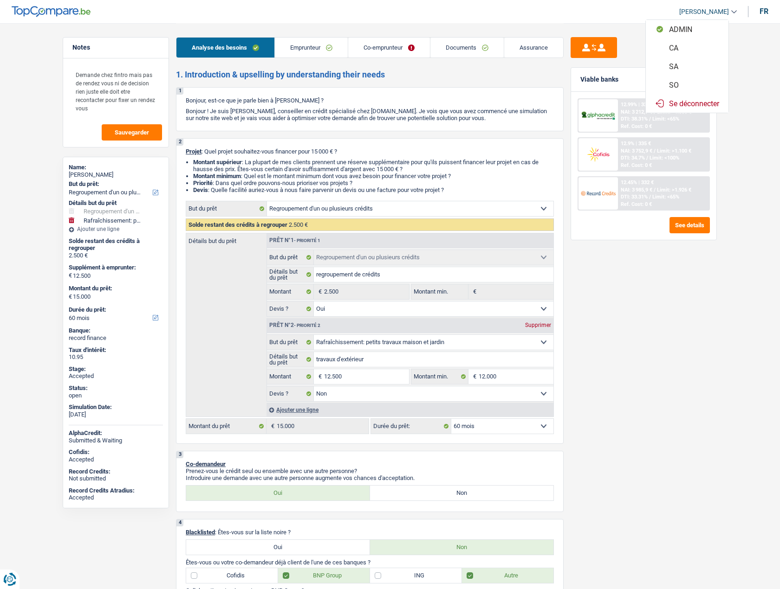
select select "coApplicant"
select select "60"
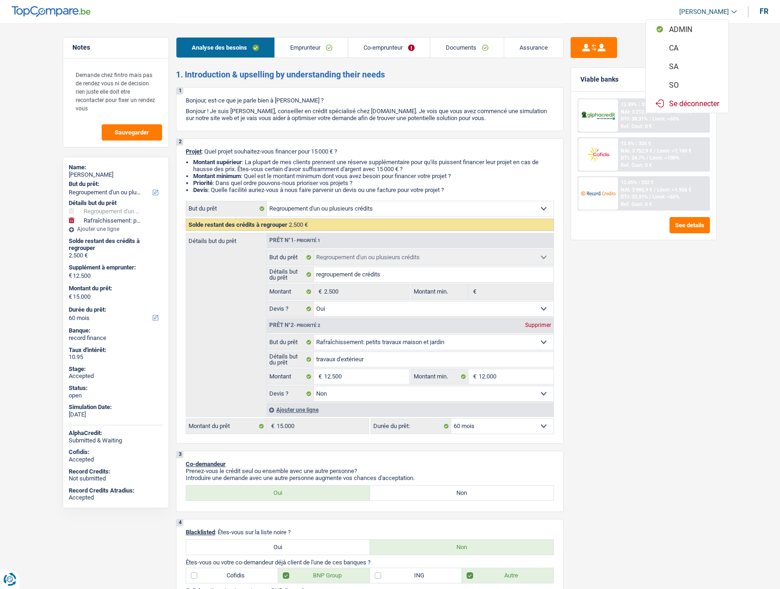
select select "refinancing"
select select "yes"
select select "houseOrGarden"
select select "false"
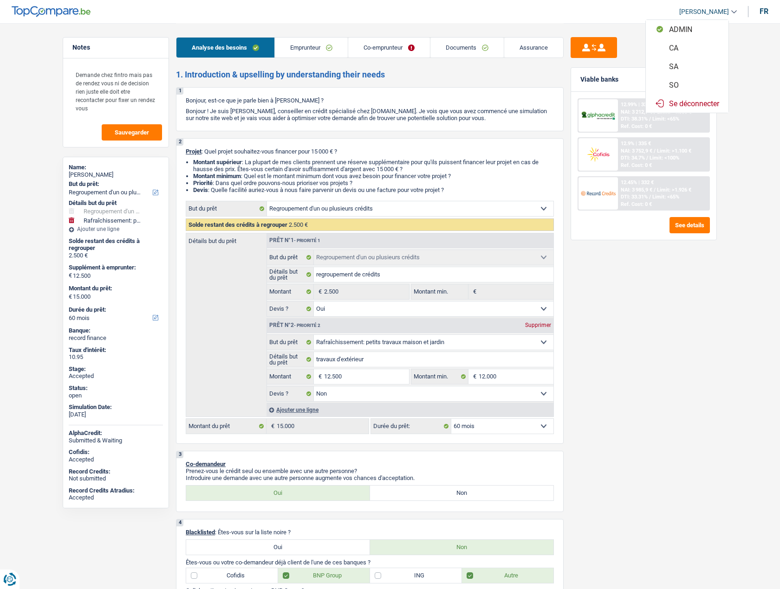
select select "60"
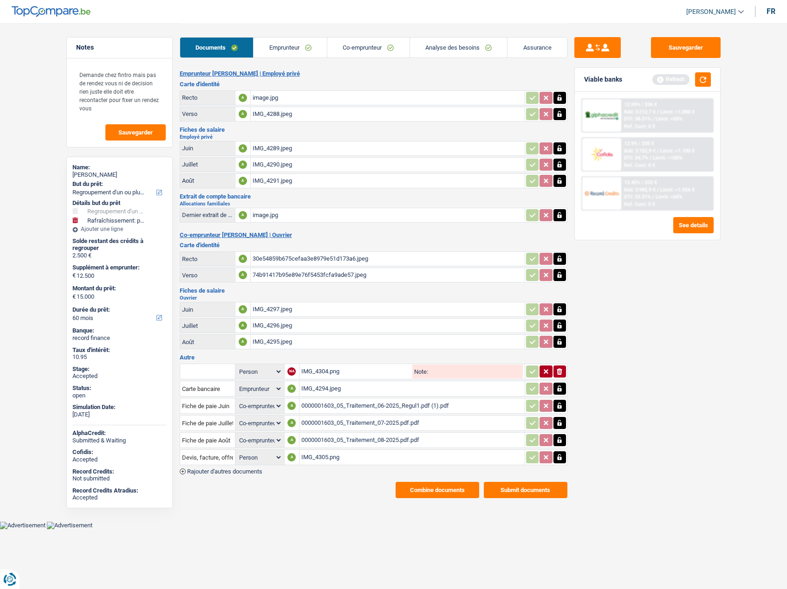
click at [430, 44] on link "Analyse des besoins" at bounding box center [458, 48] width 97 height 20
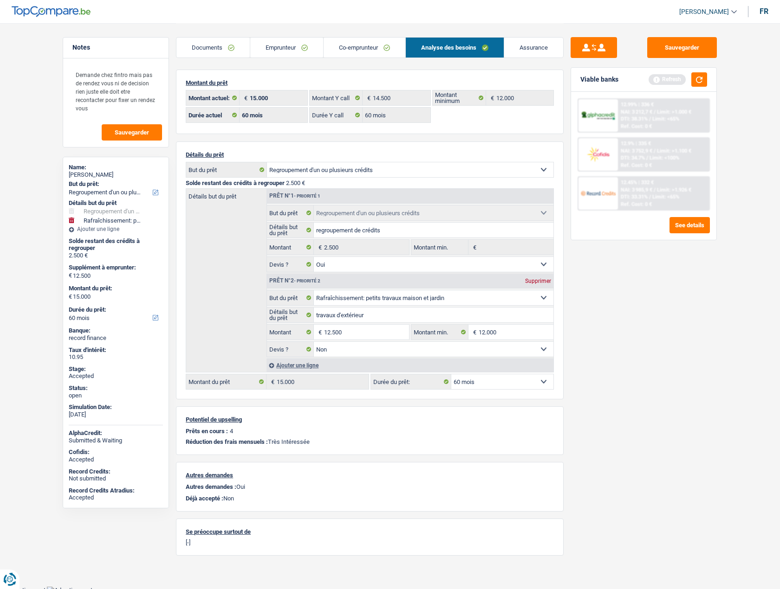
click at [601, 165] on div at bounding box center [597, 154] width 39 height 32
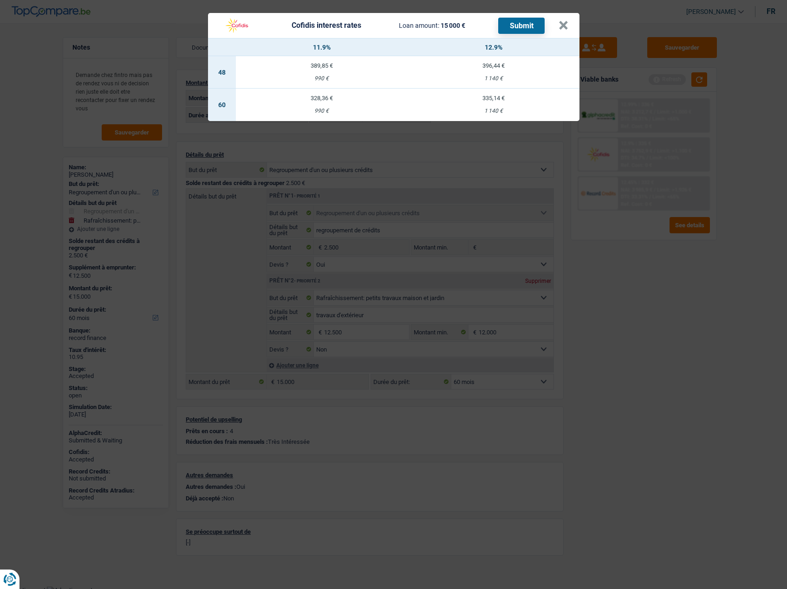
click at [312, 106] on td "328,36 € 990 €" at bounding box center [322, 105] width 172 height 32
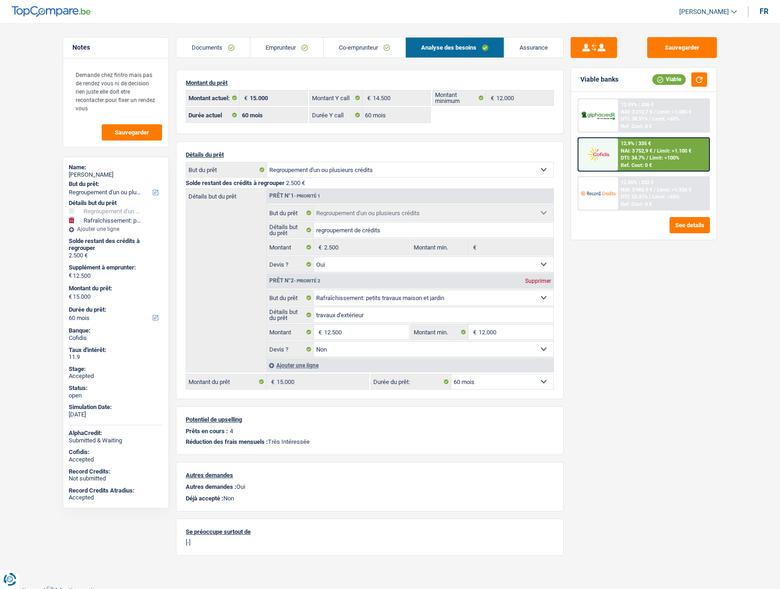
click at [603, 149] on img at bounding box center [598, 154] width 34 height 17
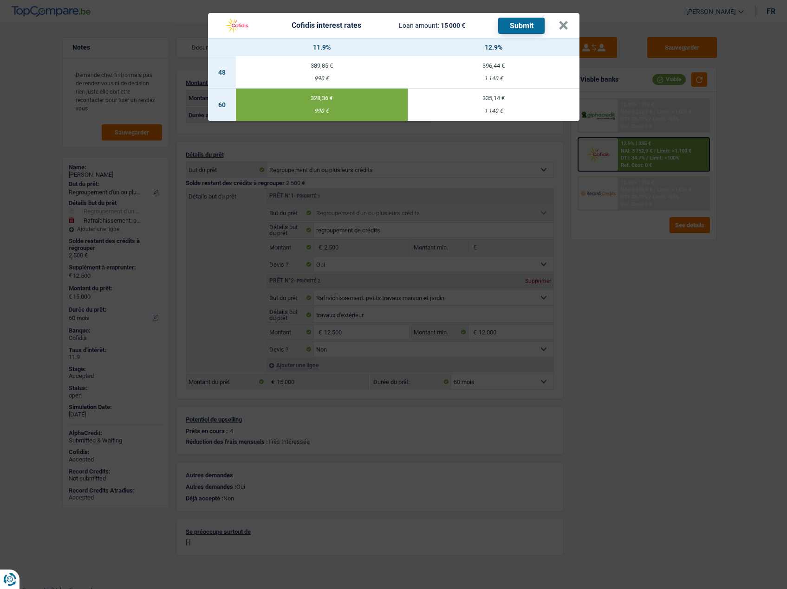
click at [318, 99] on div "328,36 €" at bounding box center [322, 98] width 172 height 6
click at [569, 23] on header "Cofidis interest rates Loan amount: 15 000 € Submit ×" at bounding box center [393, 25] width 371 height 25
click at [559, 30] on button "×" at bounding box center [563, 25] width 10 height 9
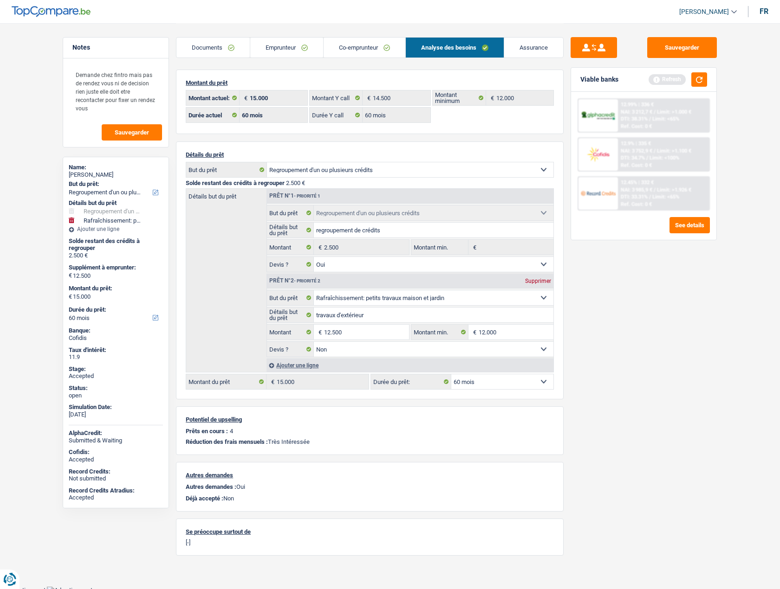
click at [535, 48] on link "Assurance" at bounding box center [533, 48] width 59 height 20
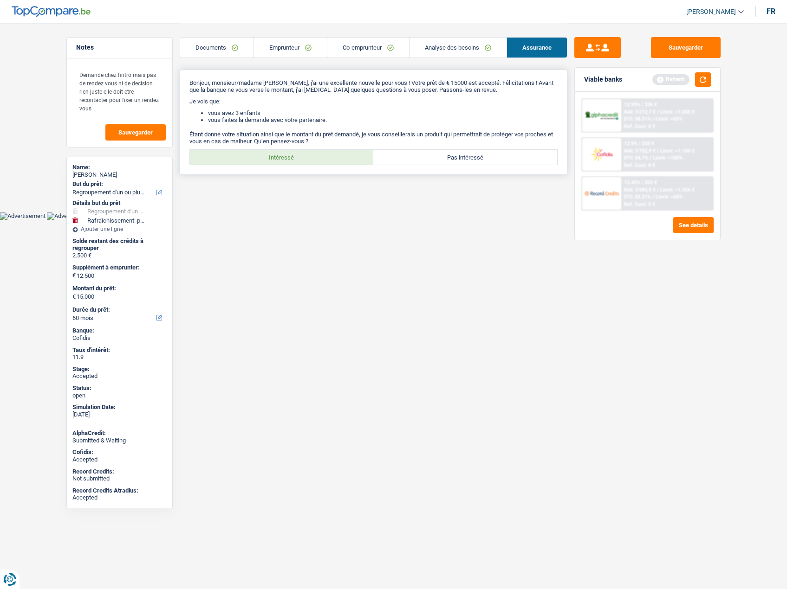
click at [266, 161] on label "Intéressé" at bounding box center [282, 157] width 184 height 15
click at [266, 161] on input "Intéressé" at bounding box center [282, 157] width 184 height 15
radio input "true"
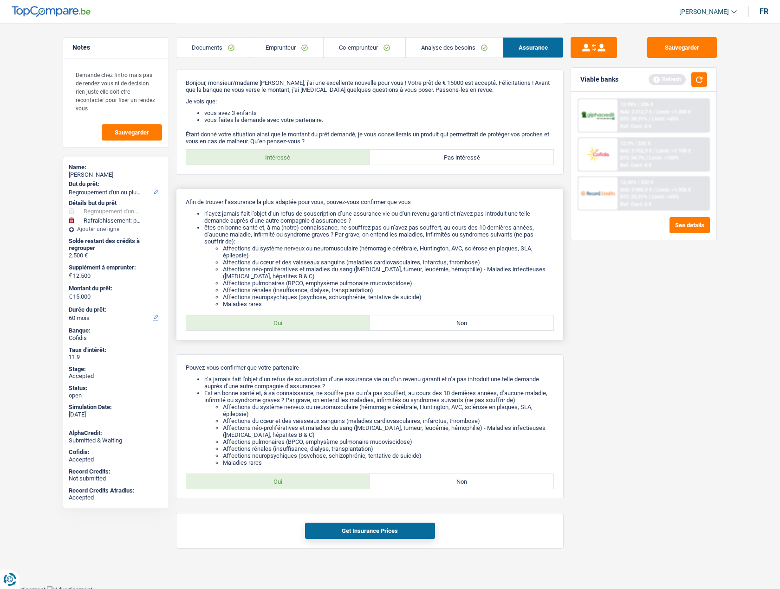
click at [267, 310] on div "Afin de trouver l’assurance la plus adaptée pour vous, pouvez-vous confirmer qu…" at bounding box center [370, 265] width 388 height 152
click at [265, 320] on label "Oui" at bounding box center [278, 323] width 184 height 15
click at [265, 320] on input "Oui" at bounding box center [278, 323] width 184 height 15
radio input "true"
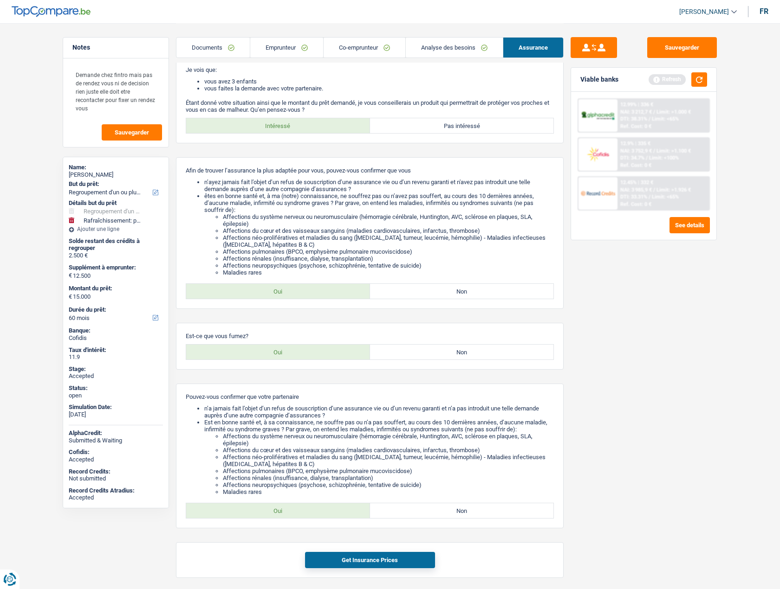
scroll to position [65, 0]
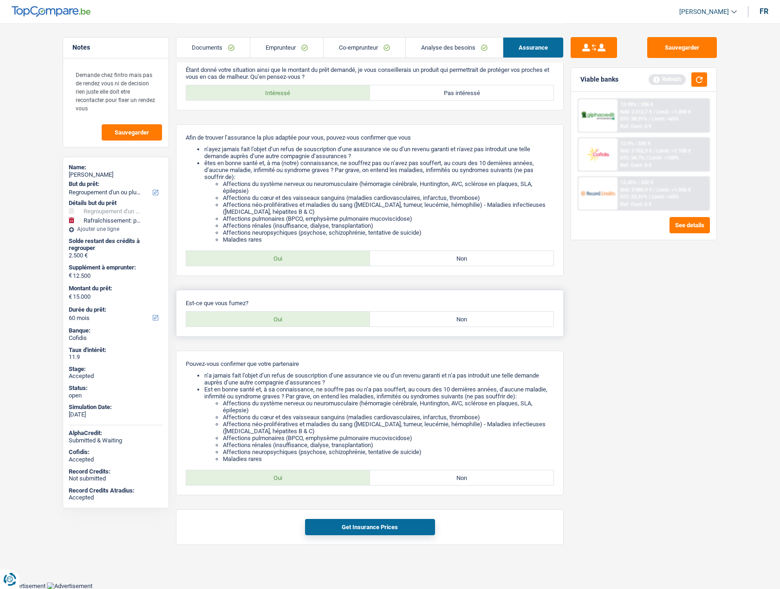
click at [258, 322] on label "Oui" at bounding box center [278, 319] width 184 height 15
click at [258, 322] on input "Oui" at bounding box center [278, 319] width 184 height 15
radio input "true"
click at [278, 478] on label "Oui" at bounding box center [278, 478] width 184 height 15
click at [278, 478] on input "Oui" at bounding box center [278, 478] width 184 height 15
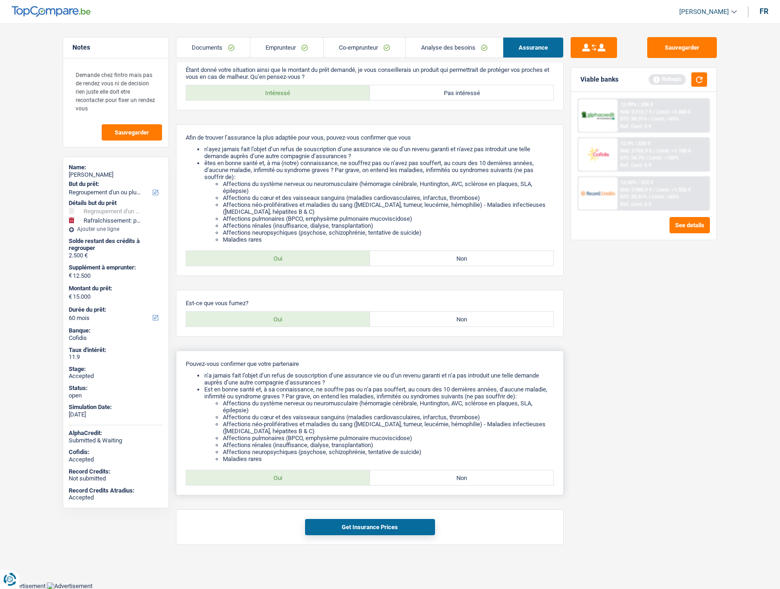
radio input "true"
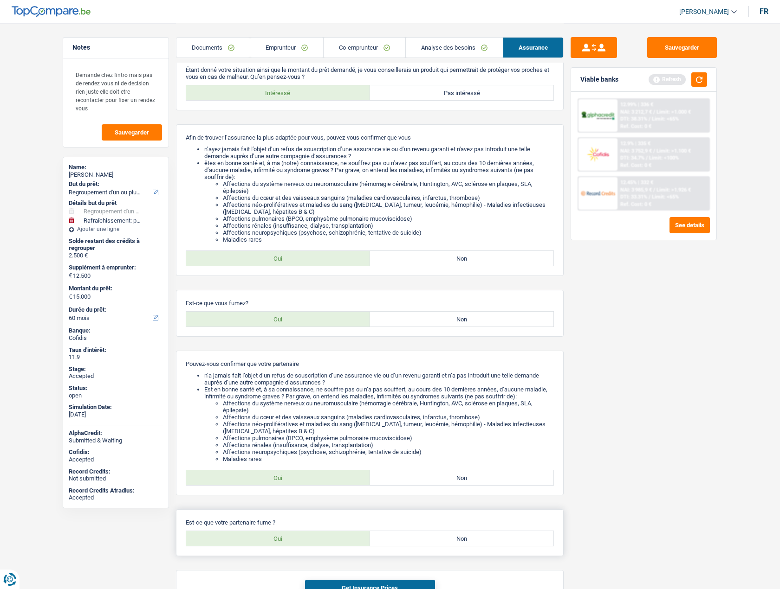
click at [309, 535] on label "Oui" at bounding box center [278, 538] width 184 height 15
click at [309, 535] on input "Oui" at bounding box center [278, 538] width 184 height 15
radio input "true"
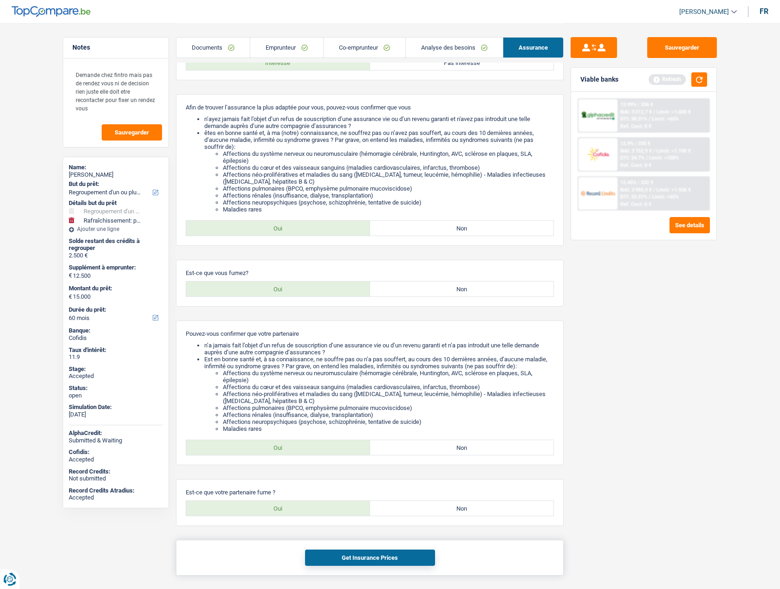
scroll to position [125, 0]
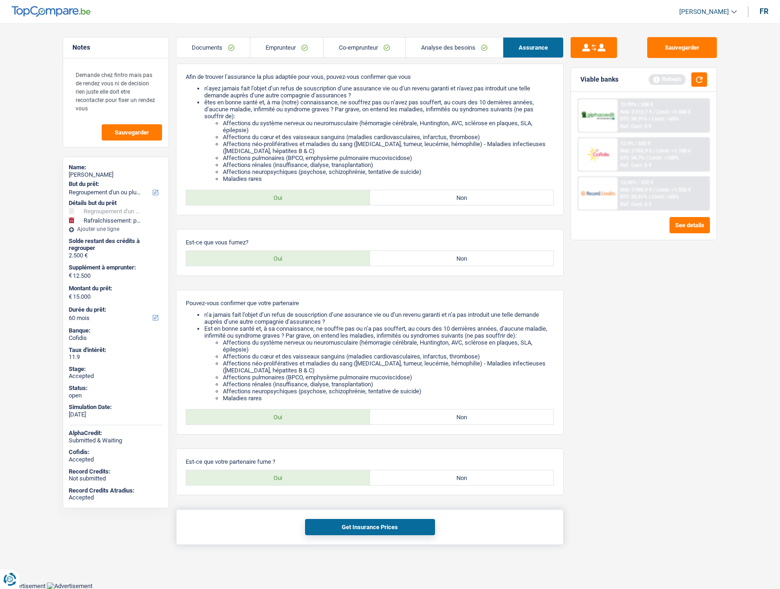
click at [345, 530] on button "Get Insurance Prices" at bounding box center [370, 527] width 130 height 16
click at [706, 14] on span "[PERSON_NAME]" at bounding box center [704, 12] width 50 height 8
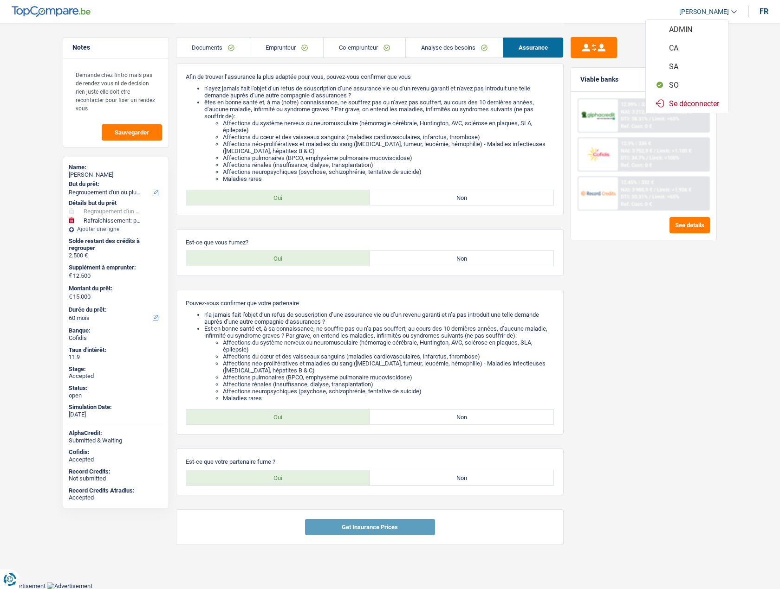
click at [685, 84] on button "SO" at bounding box center [687, 85] width 83 height 19
click at [287, 45] on link "Emprunteur" at bounding box center [286, 48] width 73 height 20
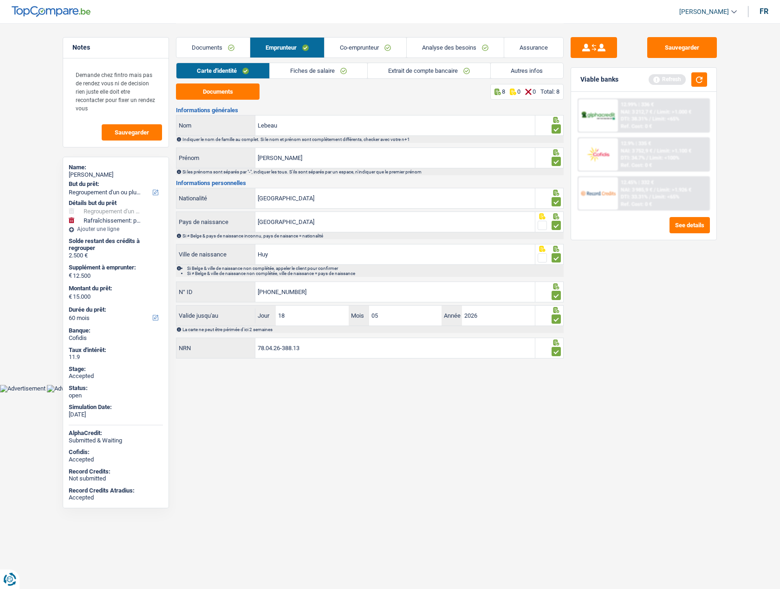
scroll to position [0, 0]
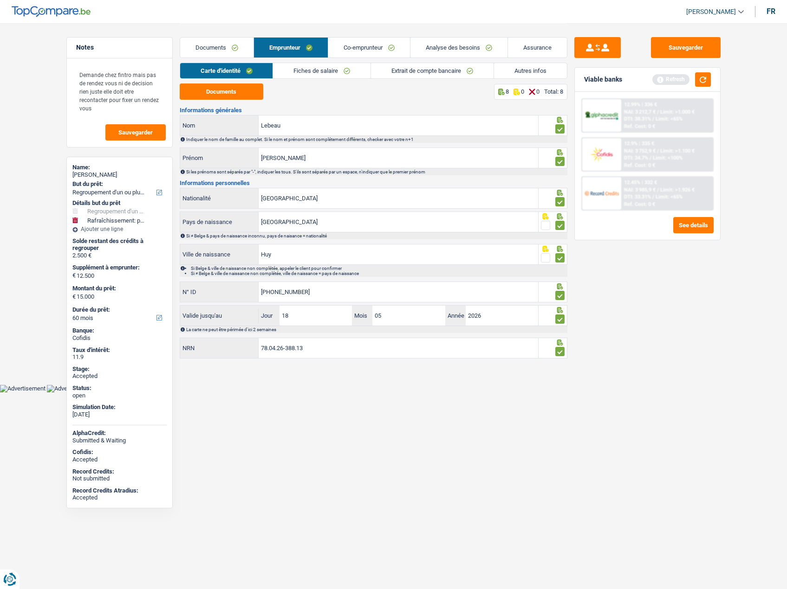
click at [437, 47] on link "Analyse des besoins" at bounding box center [458, 48] width 97 height 20
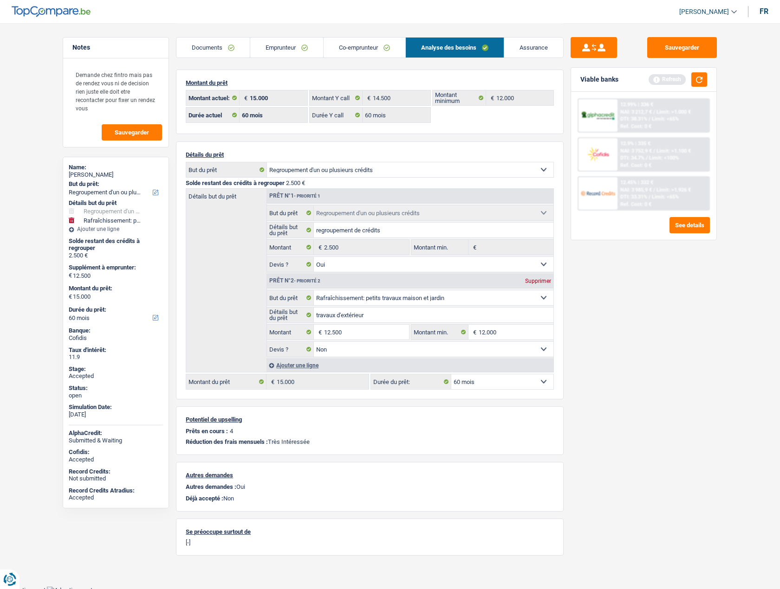
click at [255, 48] on link "Emprunteur" at bounding box center [286, 48] width 73 height 20
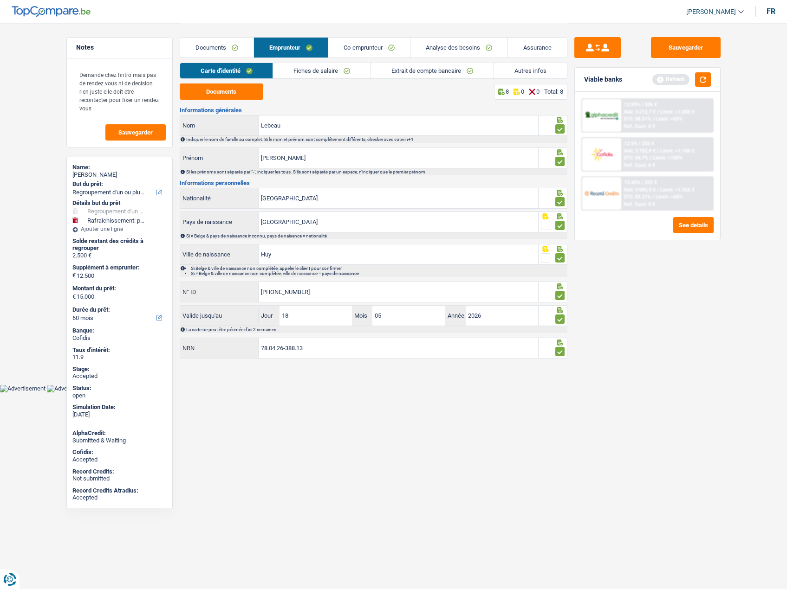
click at [524, 69] on link "Autres infos" at bounding box center [530, 70] width 73 height 15
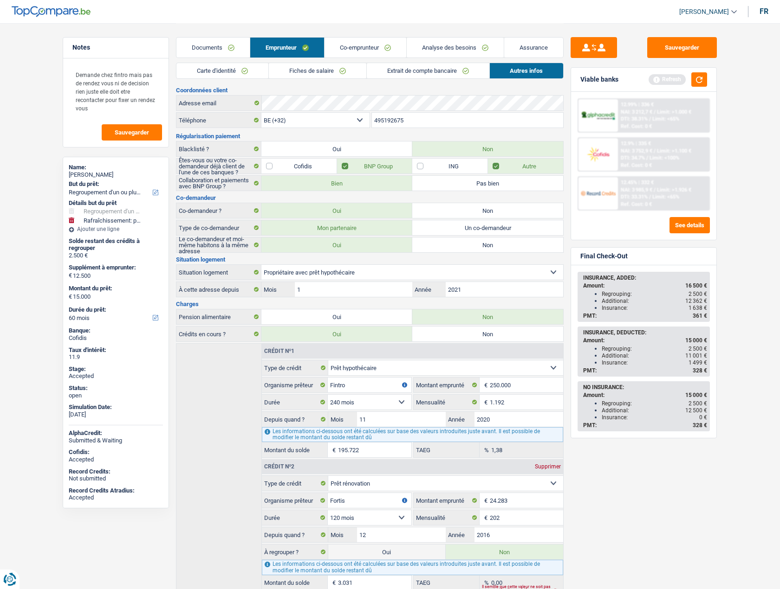
click at [447, 48] on link "Analyse des besoins" at bounding box center [455, 48] width 97 height 20
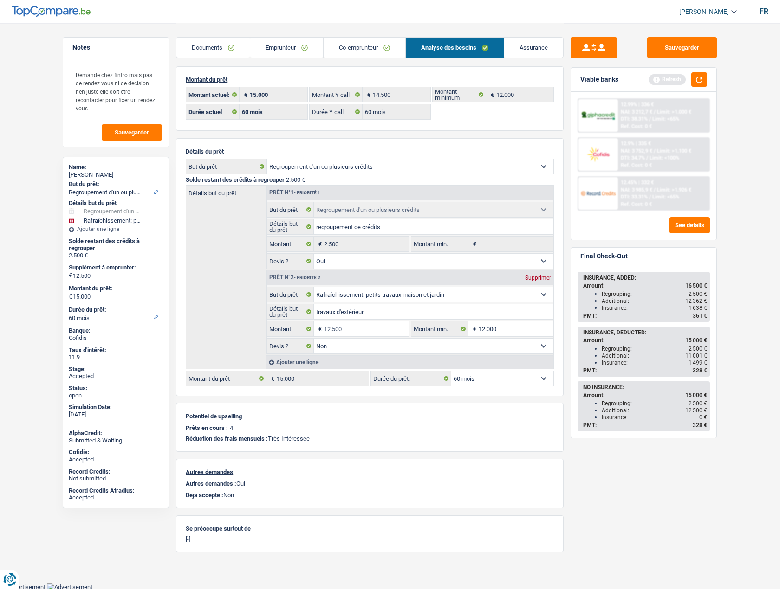
scroll to position [4, 0]
click at [533, 54] on link "Assurance" at bounding box center [533, 48] width 59 height 20
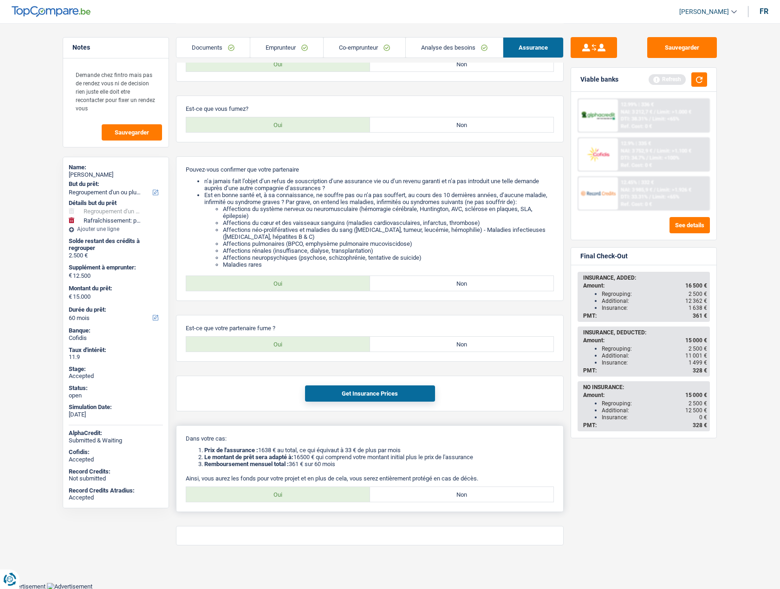
scroll to position [259, 0]
click at [290, 493] on label "Oui" at bounding box center [278, 494] width 184 height 15
click at [290, 493] on input "Oui" at bounding box center [278, 494] width 184 height 15
radio input "true"
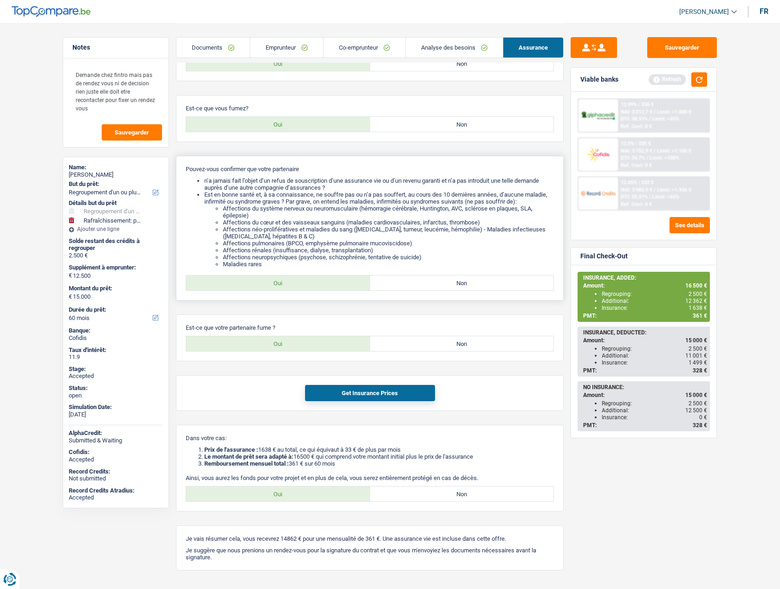
click at [417, 203] on li "Est en bonne santé et, à sa connaissance, ne souffre pas ou n’a pas souffert, a…" at bounding box center [378, 229] width 349 height 77
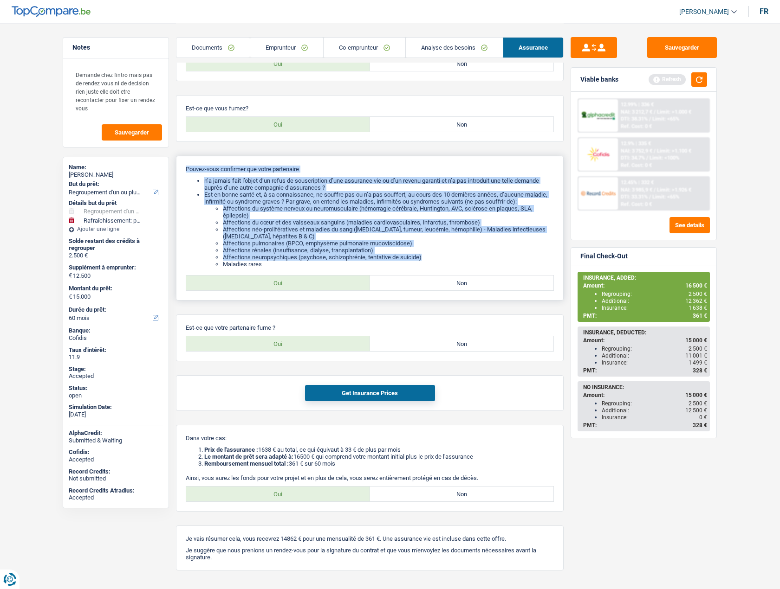
drag, startPoint x: 389, startPoint y: 246, endPoint x: 191, endPoint y: 168, distance: 213.3
click at [187, 165] on div "Pouvez-vous confirmer que votre partenaire n’a jamais fait l’objet d’un refus d…" at bounding box center [370, 228] width 388 height 145
click at [246, 211] on li "Affections du système nerveux ou neuromusculaire (hémorragie cérébrale, Hunting…" at bounding box center [388, 212] width 331 height 14
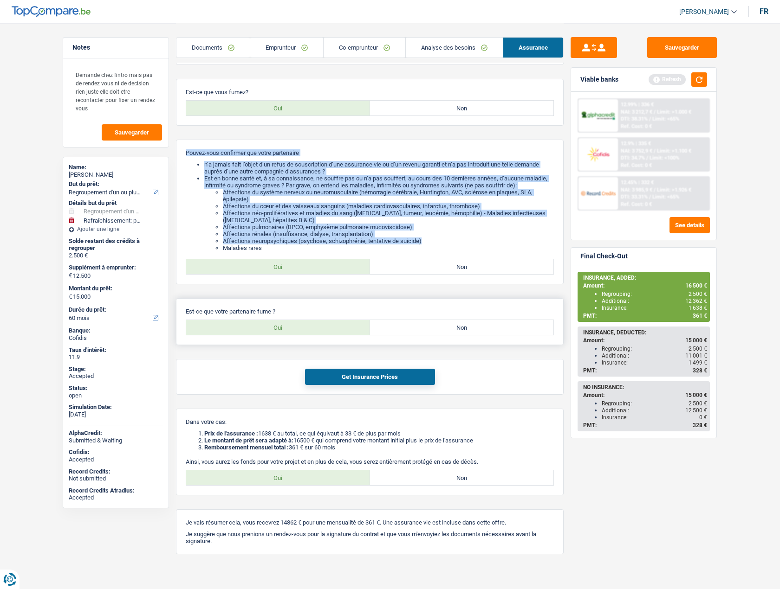
scroll to position [285, 0]
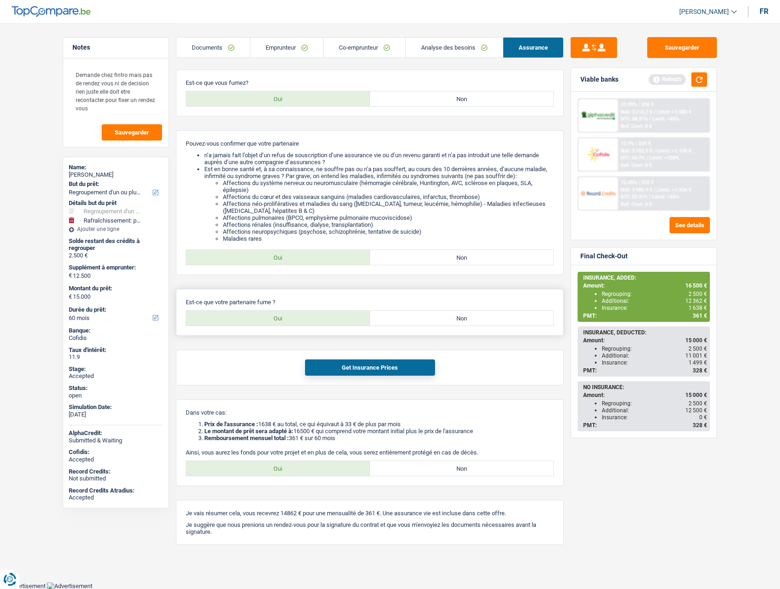
click at [443, 320] on label "Non" at bounding box center [462, 318] width 184 height 15
click at [443, 320] on input "Non" at bounding box center [462, 318] width 184 height 15
radio input "true"
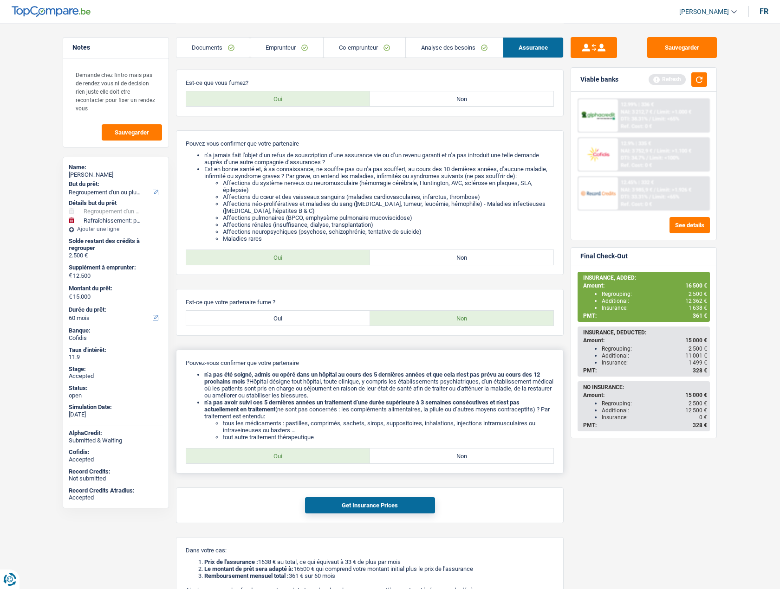
click at [266, 462] on label "Oui" at bounding box center [278, 456] width 184 height 15
click at [266, 462] on input "Oui" at bounding box center [278, 456] width 184 height 15
radio input "true"
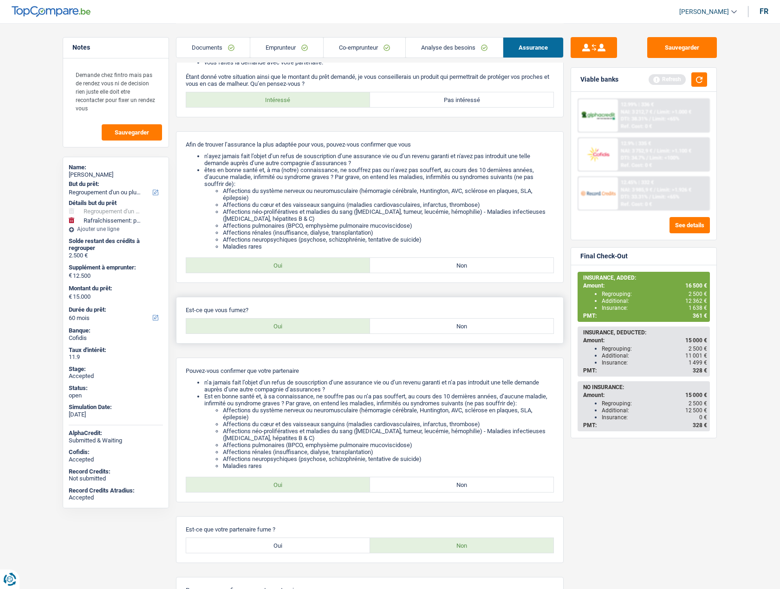
scroll to position [52, 0]
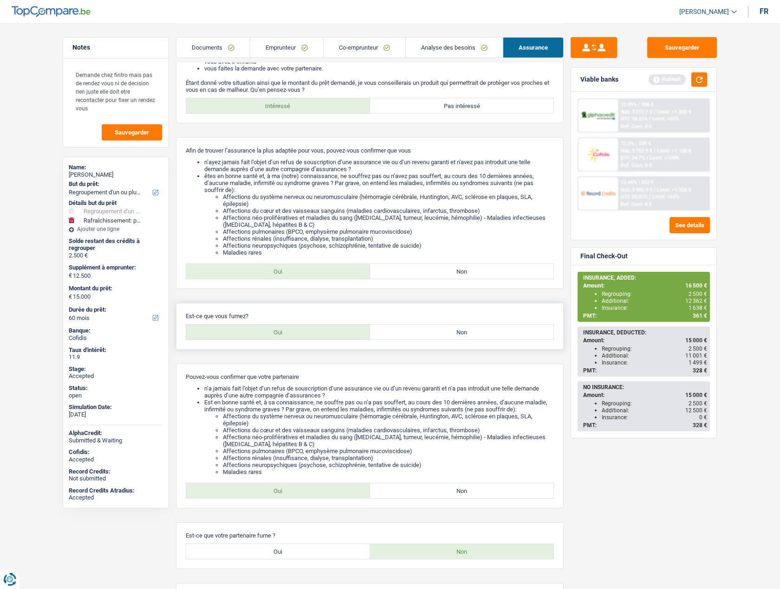
click at [447, 329] on label "Non" at bounding box center [462, 332] width 184 height 15
click at [447, 329] on input "Non" at bounding box center [462, 332] width 184 height 15
radio input "true"
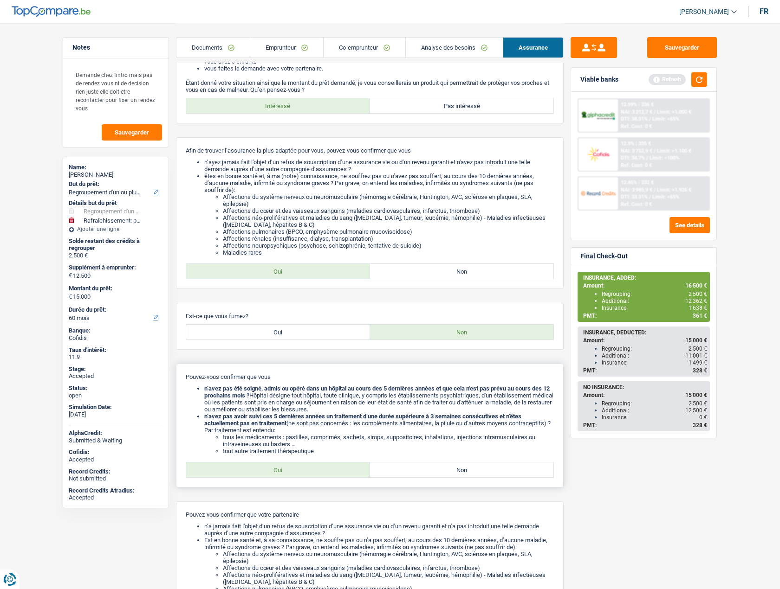
click at [303, 469] on label "Oui" at bounding box center [278, 470] width 184 height 15
click at [303, 469] on input "Oui" at bounding box center [278, 470] width 184 height 15
radio input "true"
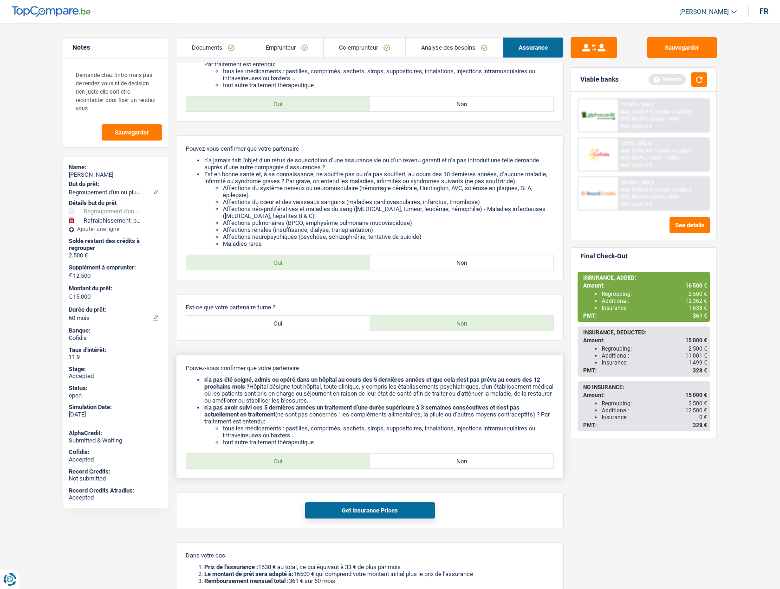
scroll to position [423, 0]
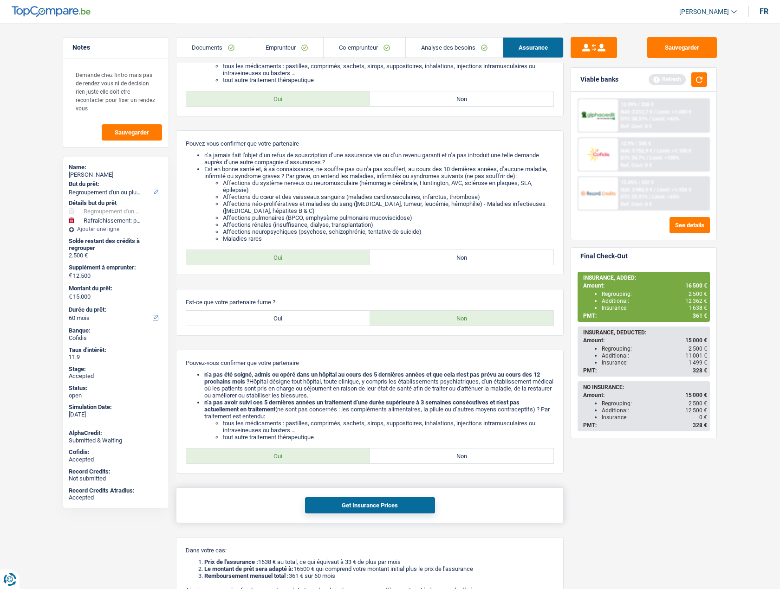
click at [371, 505] on button "Get Insurance Prices" at bounding box center [370, 506] width 130 height 16
click at [697, 315] on span "350 €" at bounding box center [699, 316] width 14 height 6
click at [741, 407] on main "Notes Demande chez fintro mais pas de rendez vous ni de decision rien juste ell…" at bounding box center [390, 148] width 780 height 1143
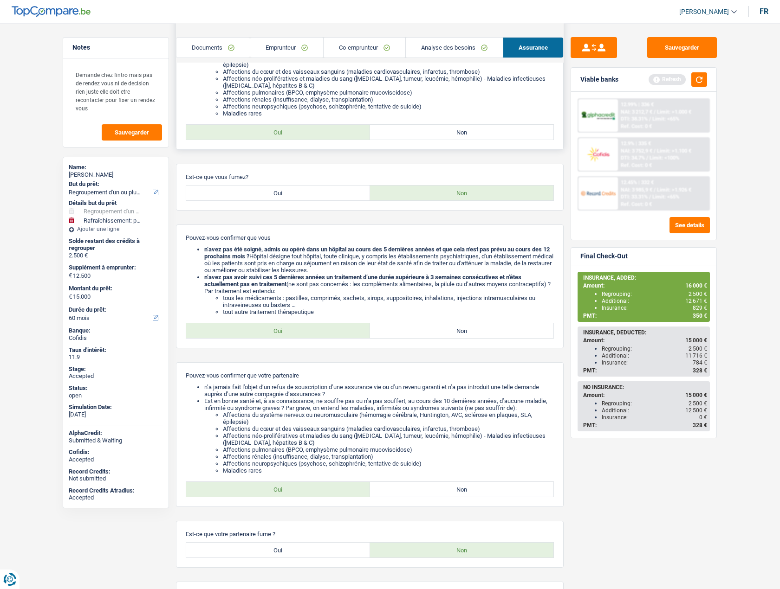
scroll to position [5, 0]
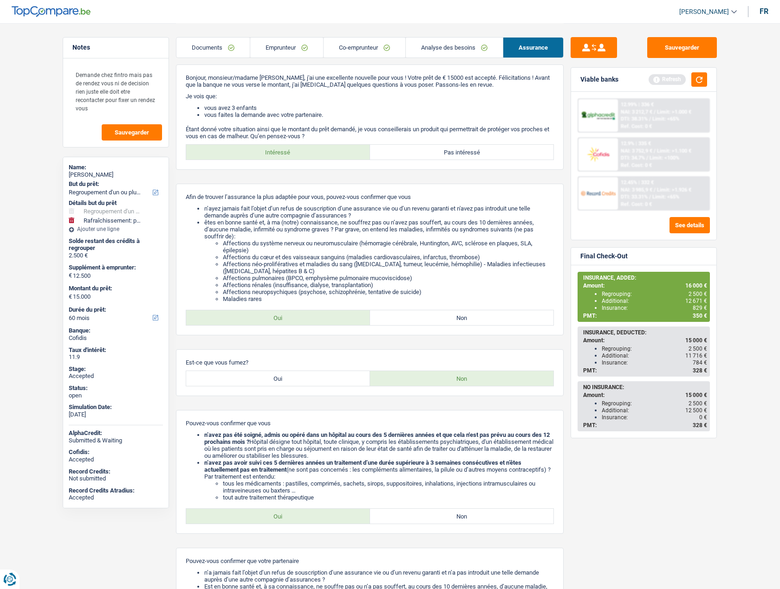
click at [266, 45] on link "Emprunteur" at bounding box center [286, 48] width 73 height 20
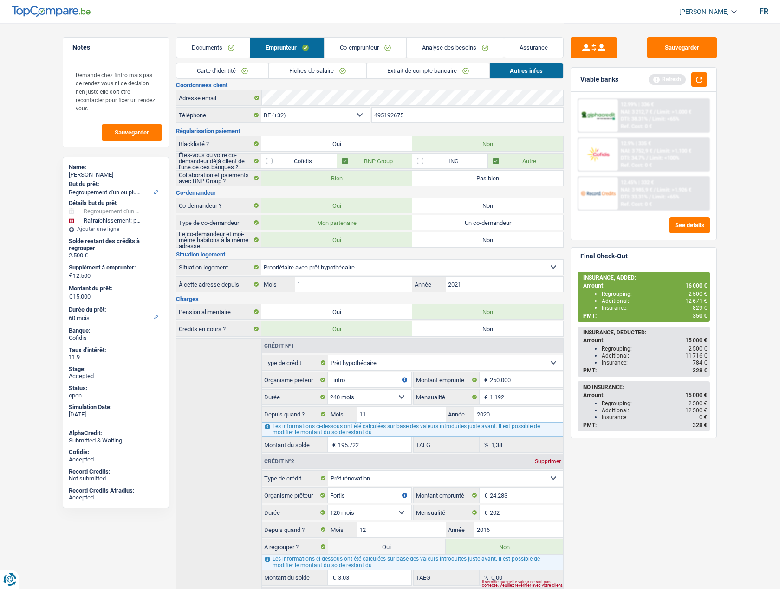
click at [289, 68] on link "Fiches de salaire" at bounding box center [317, 70] width 97 height 15
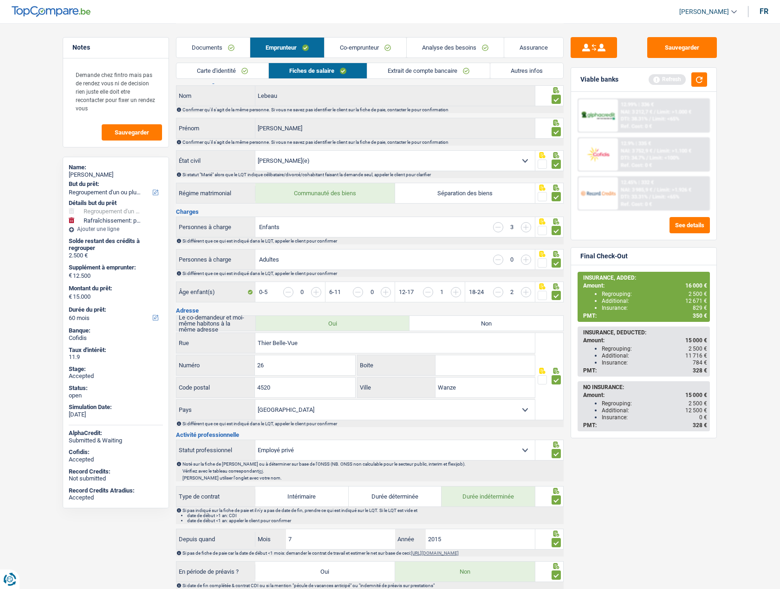
scroll to position [52, 0]
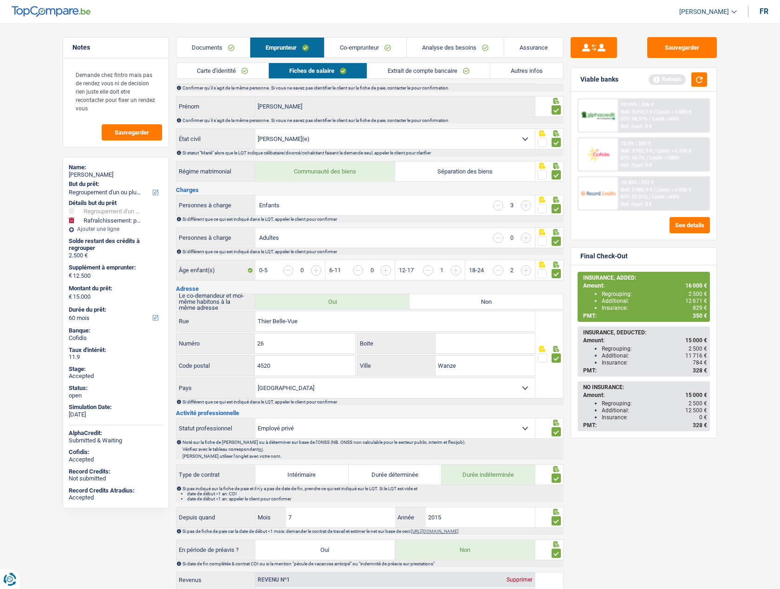
click at [527, 67] on link "Autres infos" at bounding box center [526, 70] width 73 height 15
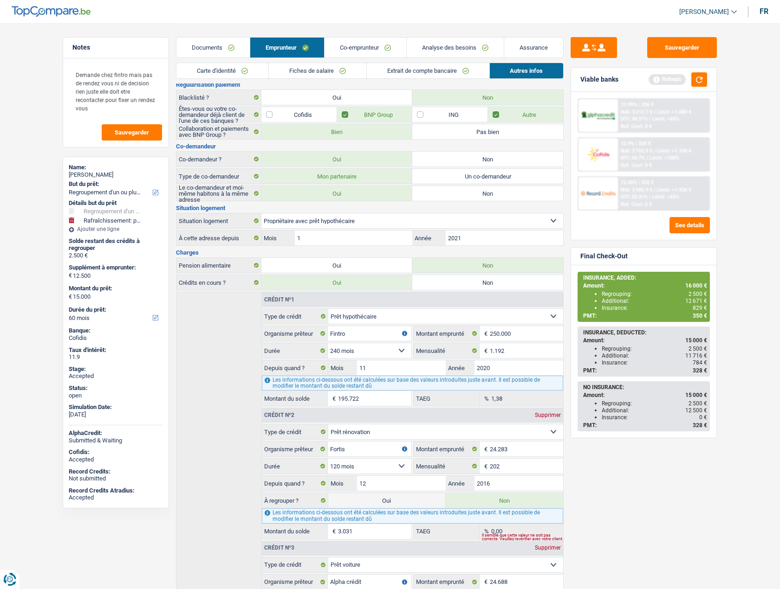
click at [95, 169] on div "Name:" at bounding box center [116, 167] width 94 height 7
click at [92, 172] on div "[PERSON_NAME]" at bounding box center [116, 174] width 94 height 7
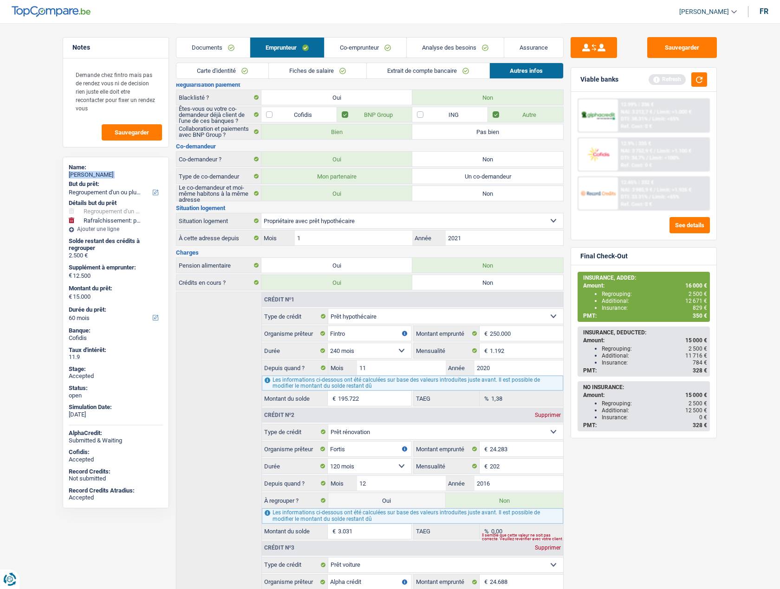
copy div "[PERSON_NAME]"
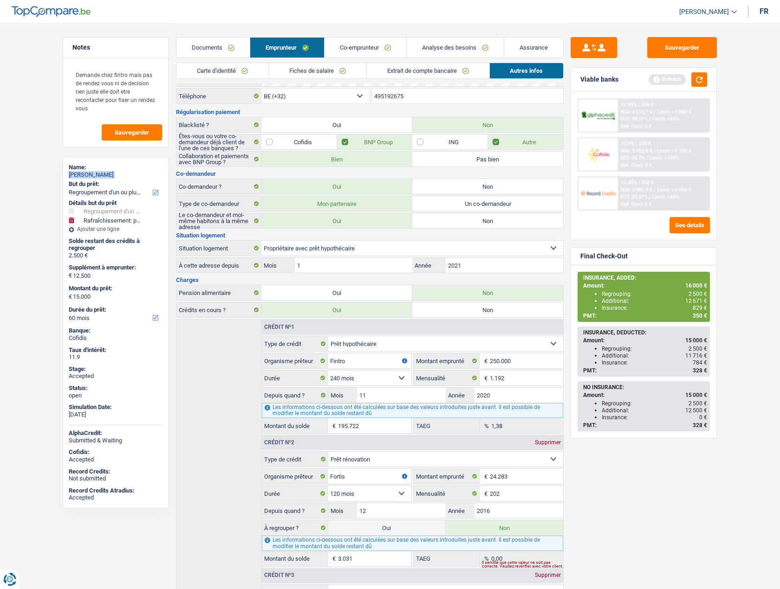
scroll to position [0, 0]
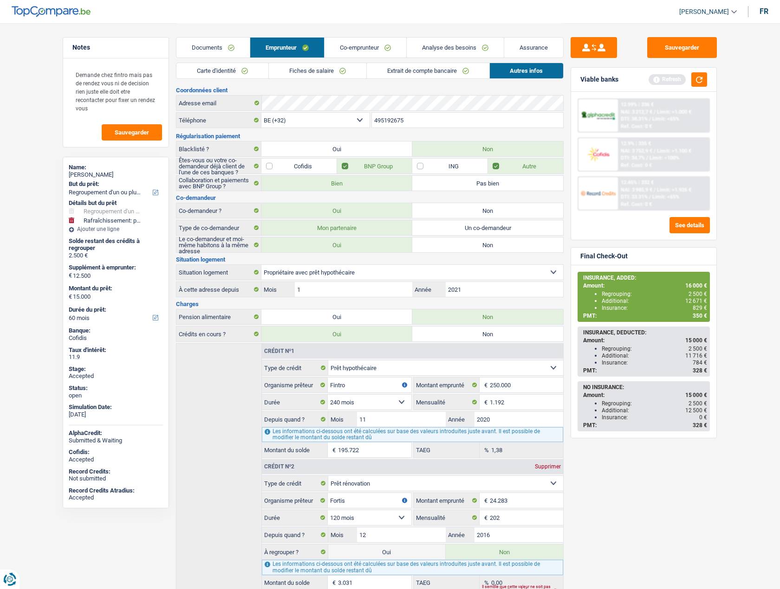
click at [390, 118] on input "495192675" at bounding box center [468, 120] width 192 height 15
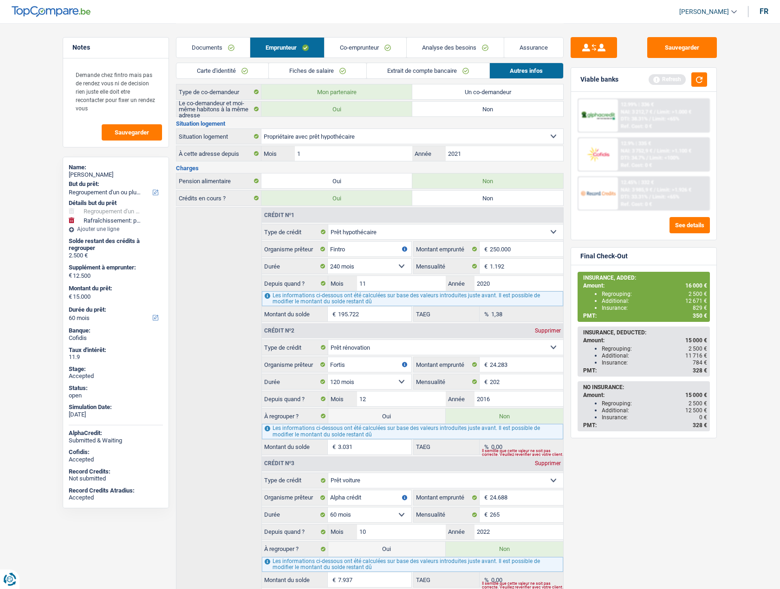
scroll to position [100, 0]
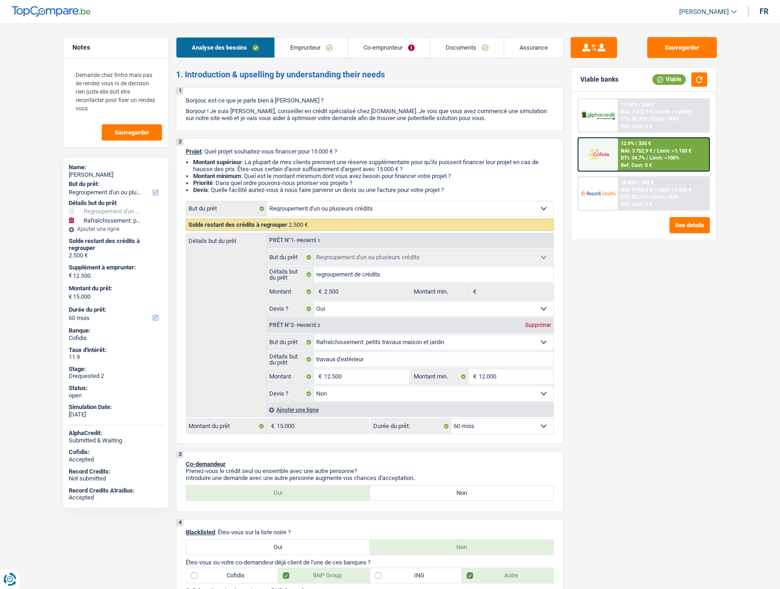
select select "refinancing"
select select "houseOrGarden"
select select "60"
select select "refinancing"
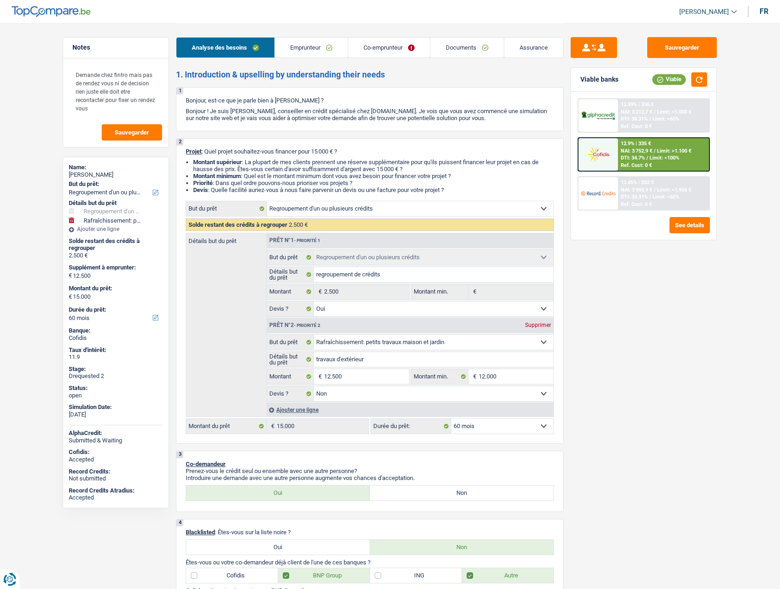
select select "refinancing"
select select "yes"
select select "houseOrGarden"
select select "false"
select select "60"
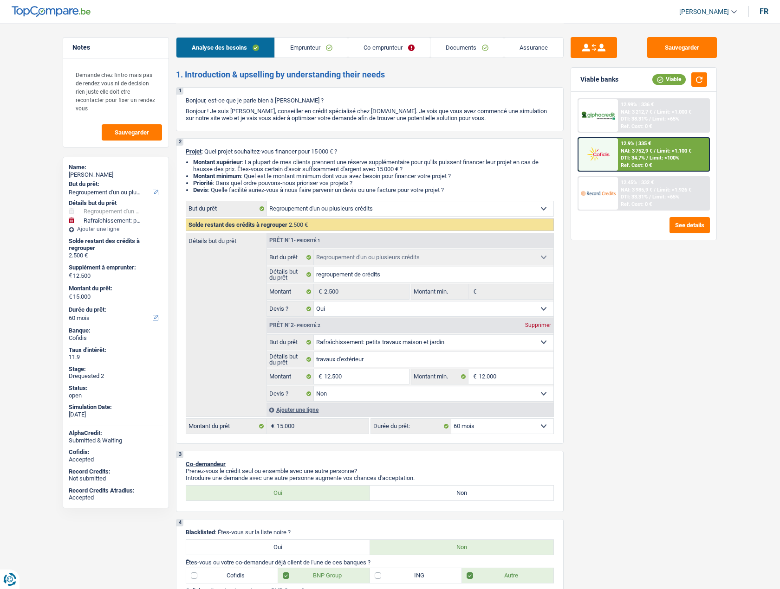
select select "privateEmployee"
select select "worker"
select select "netSalary"
select select "mealVouchers"
select select "familyAllowances"
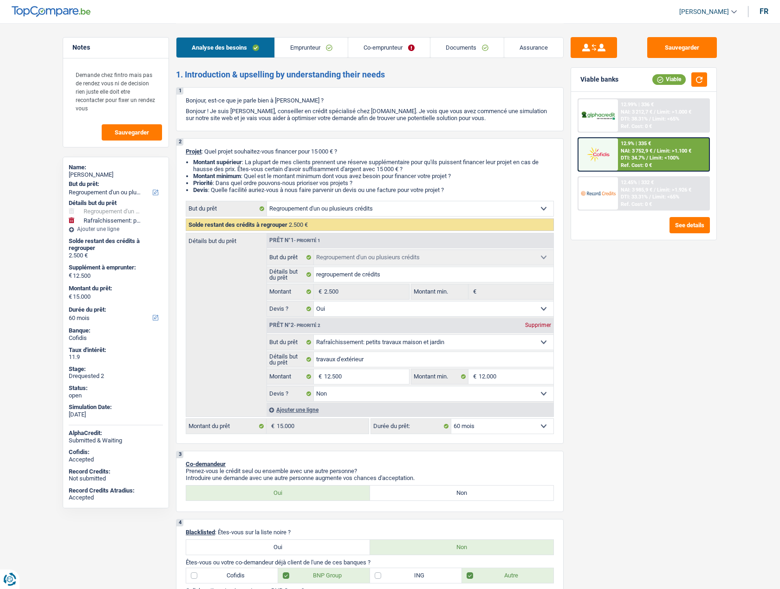
select select "netSalary"
select select "mealVouchers"
select select "other"
select select "ownerWithMortgage"
select select "mortgage"
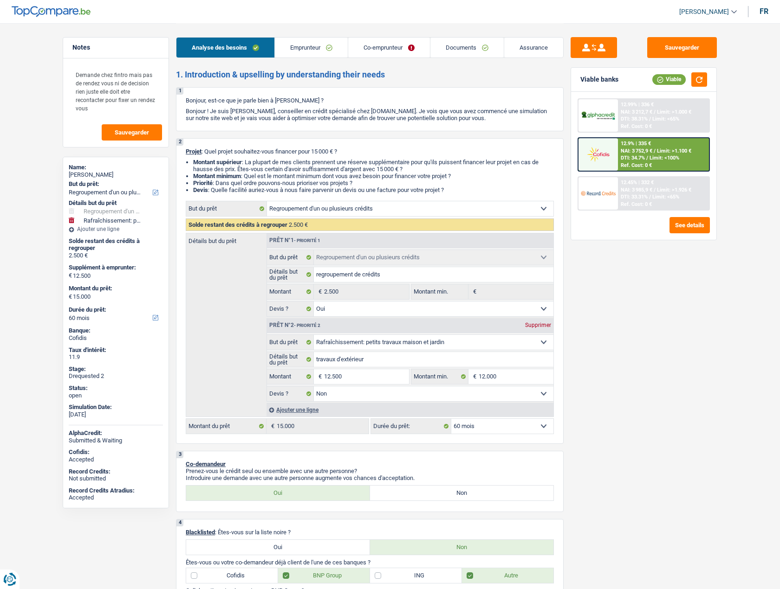
select select "240"
select select "renovationLoan"
select select "120"
select select "carLoan"
select select "60"
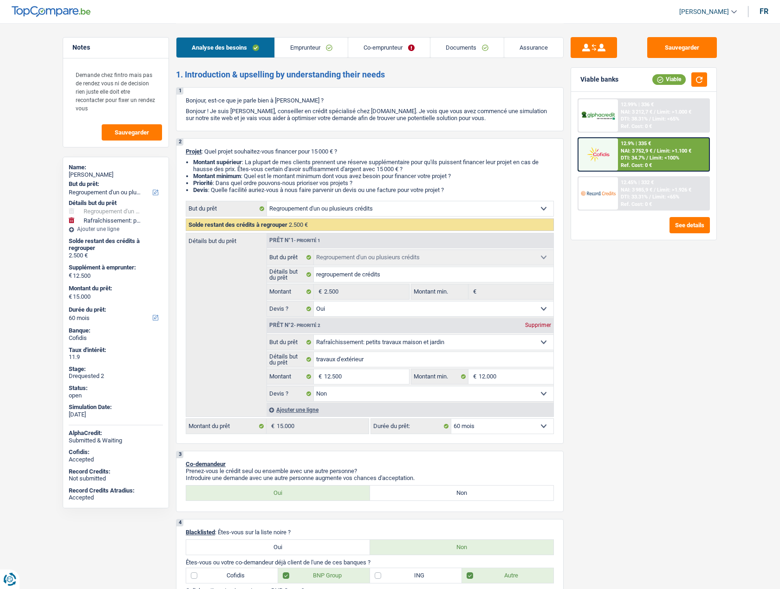
select select "cardOrCredit"
select select "refinancing"
select select "yes"
select select "houseOrGarden"
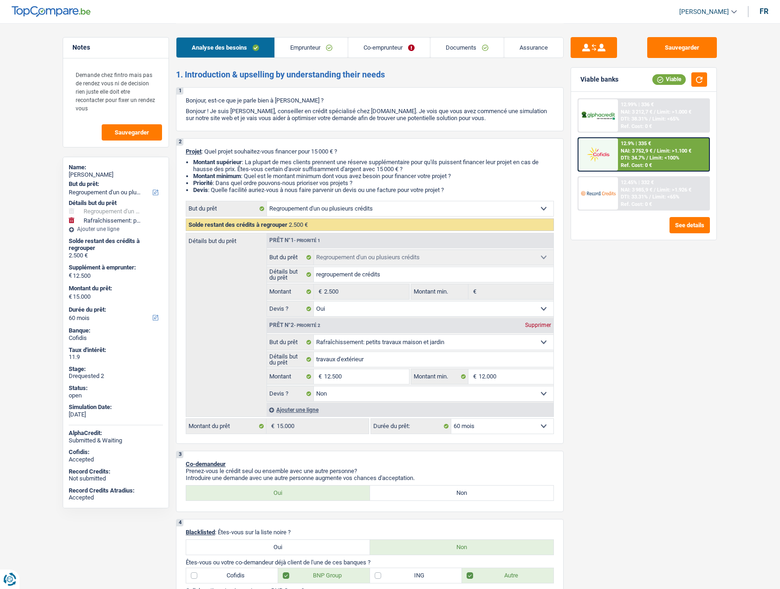
select select "false"
select select "60"
click at [528, 51] on link "Assurance" at bounding box center [533, 48] width 59 height 20
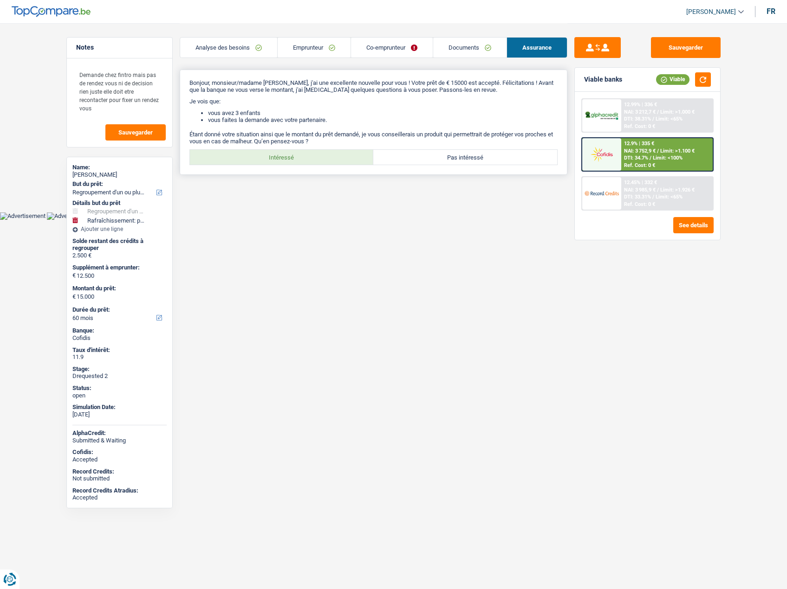
click at [299, 161] on label "Intéressé" at bounding box center [282, 157] width 184 height 15
click at [299, 161] on input "Intéressé" at bounding box center [282, 157] width 184 height 15
radio input "true"
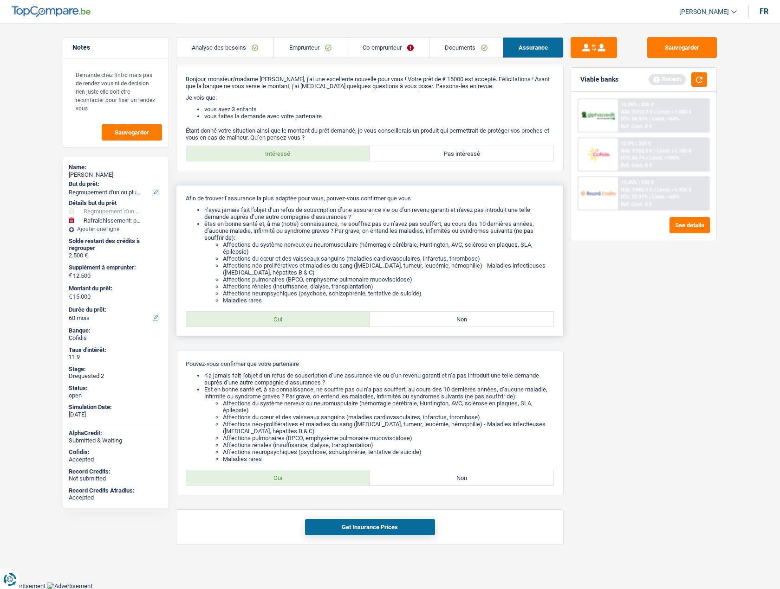
click at [278, 317] on label "Oui" at bounding box center [278, 319] width 184 height 15
click at [278, 317] on input "Oui" at bounding box center [278, 319] width 184 height 15
radio input "true"
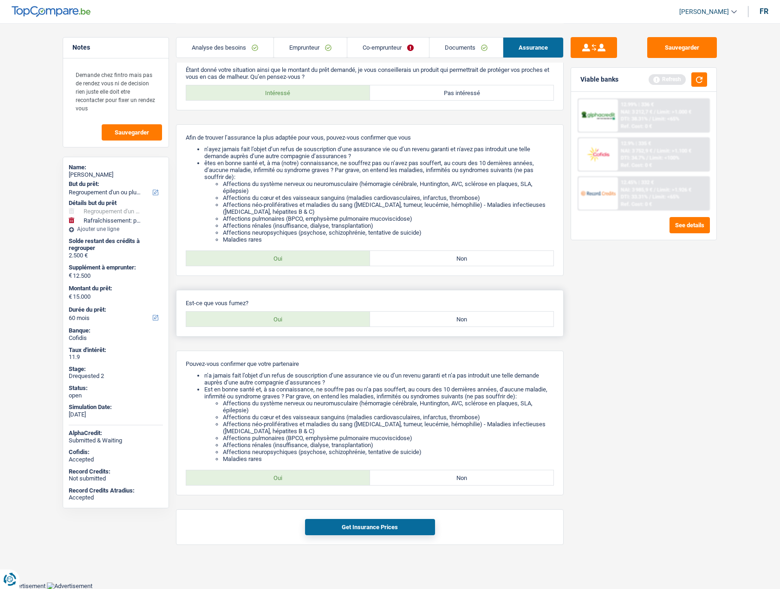
click at [439, 312] on label "Non" at bounding box center [462, 319] width 184 height 15
click at [439, 312] on input "Non" at bounding box center [462, 319] width 184 height 15
radio input "true"
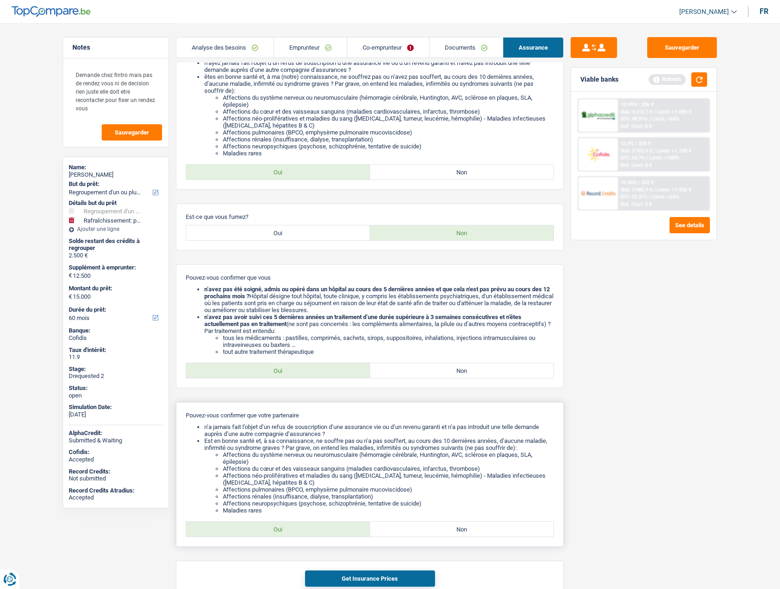
scroll to position [202, 0]
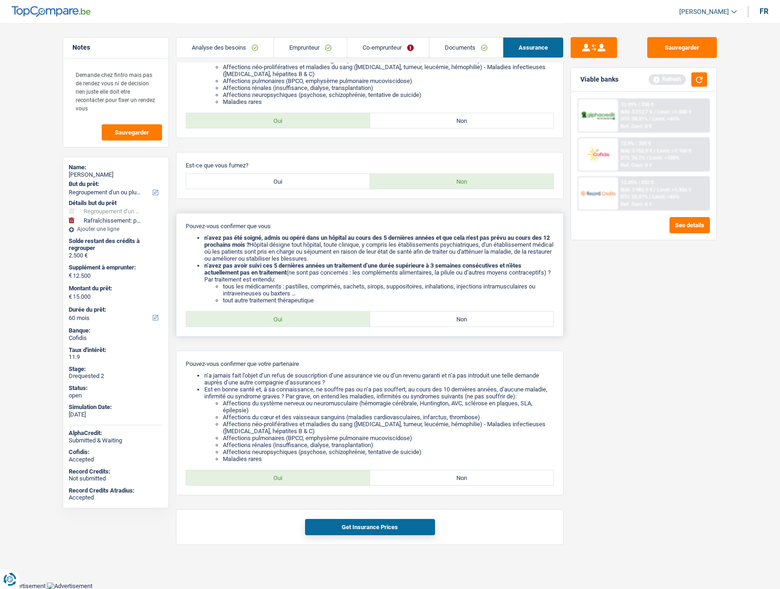
click at [269, 314] on label "Oui" at bounding box center [278, 319] width 184 height 15
click at [269, 314] on input "Oui" at bounding box center [278, 319] width 184 height 15
radio input "true"
click at [323, 480] on label "Oui" at bounding box center [278, 478] width 184 height 15
click at [323, 480] on input "Oui" at bounding box center [278, 478] width 184 height 15
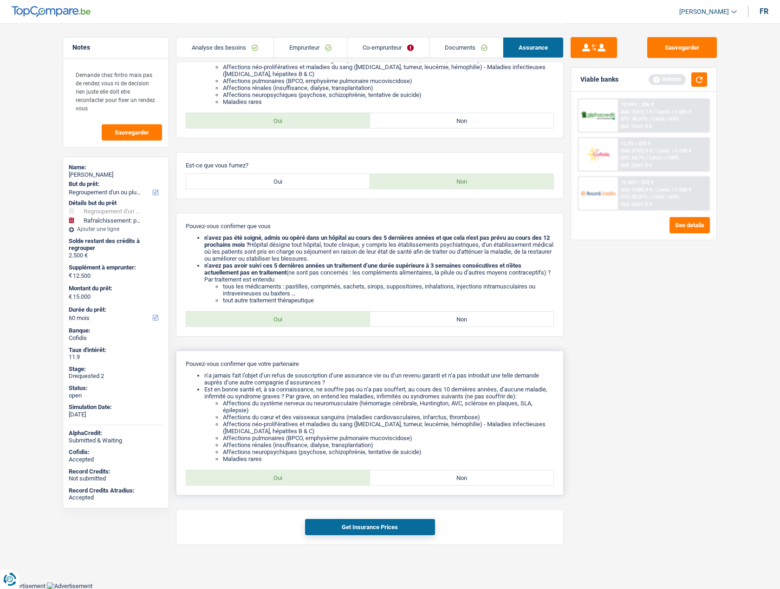
radio input "true"
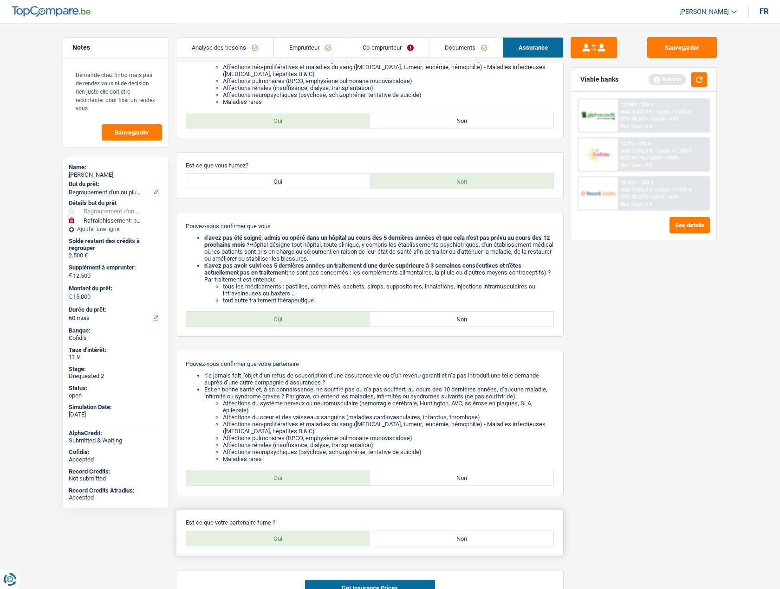
scroll to position [263, 0]
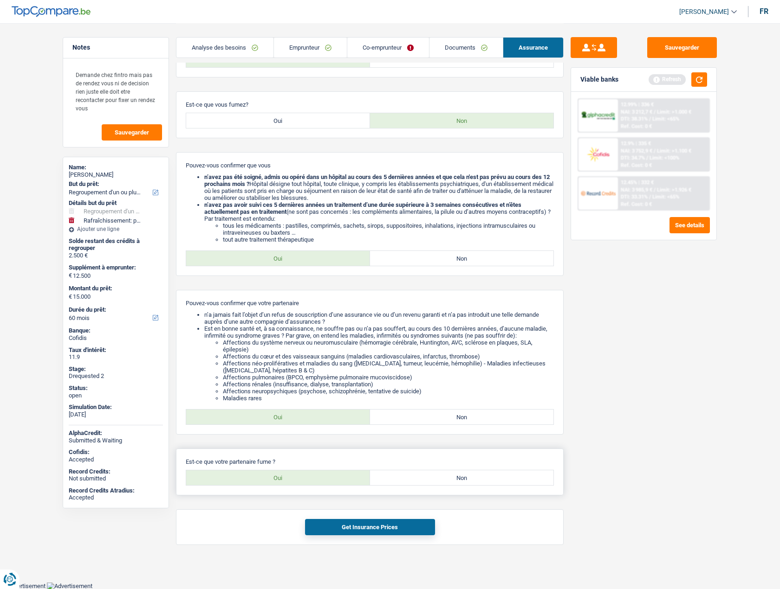
drag, startPoint x: 427, startPoint y: 475, endPoint x: 417, endPoint y: 482, distance: 12.3
click at [427, 475] on label "Non" at bounding box center [462, 478] width 184 height 15
click at [427, 475] on input "Non" at bounding box center [462, 478] width 184 height 15
radio input "true"
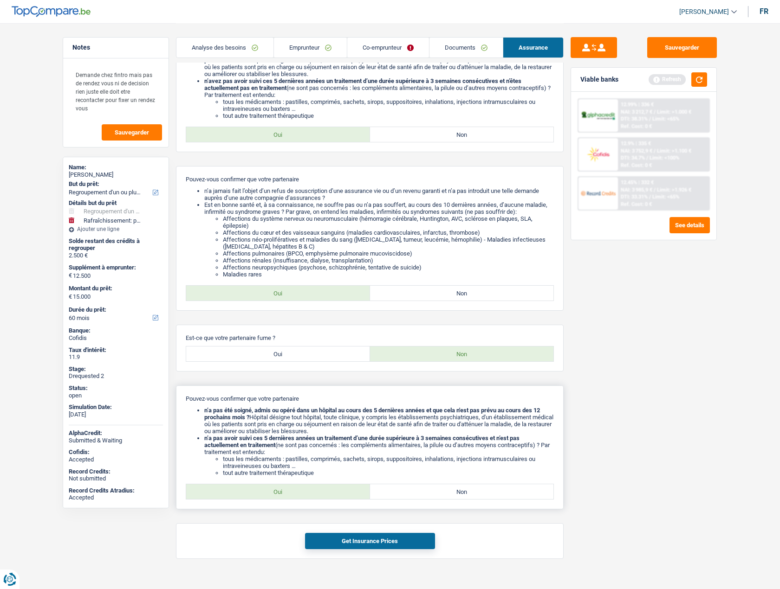
scroll to position [401, 0]
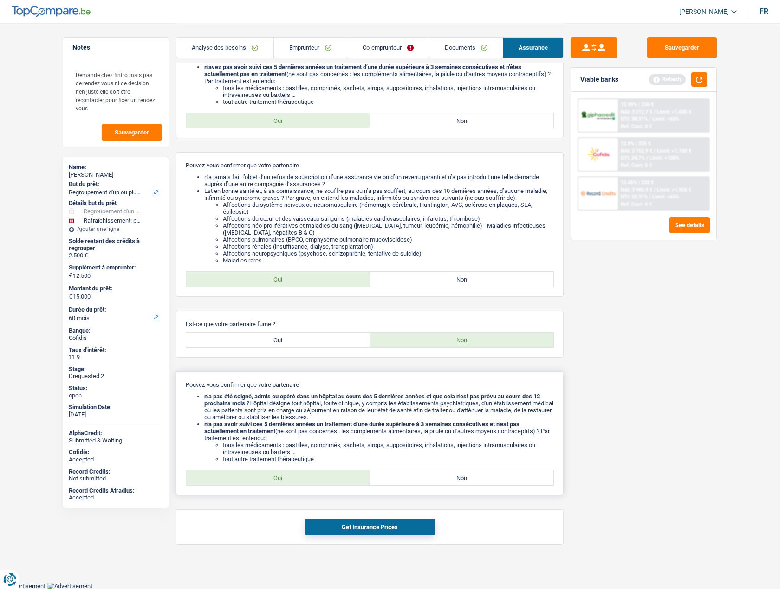
click at [278, 478] on label "Oui" at bounding box center [278, 478] width 184 height 15
click at [278, 478] on input "Oui" at bounding box center [278, 478] width 184 height 15
radio input "true"
click at [356, 528] on button "Get Insurance Prices" at bounding box center [370, 527] width 130 height 16
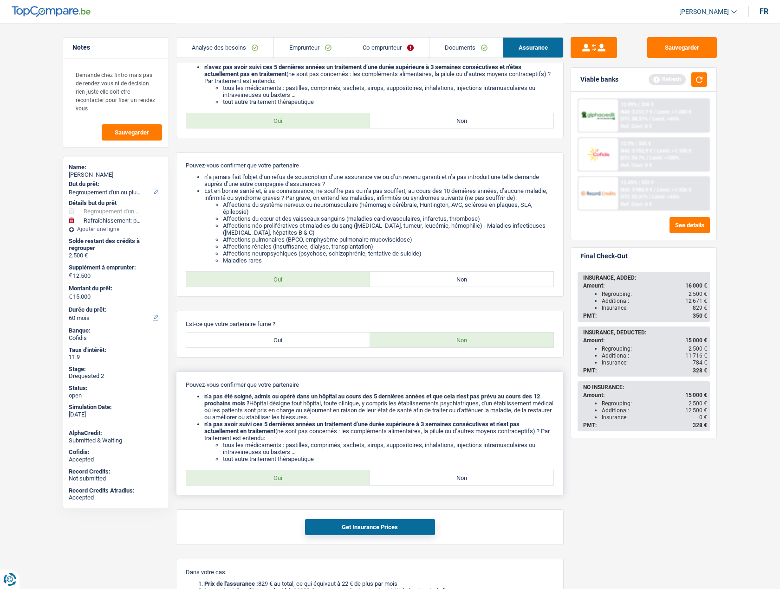
scroll to position [535, 0]
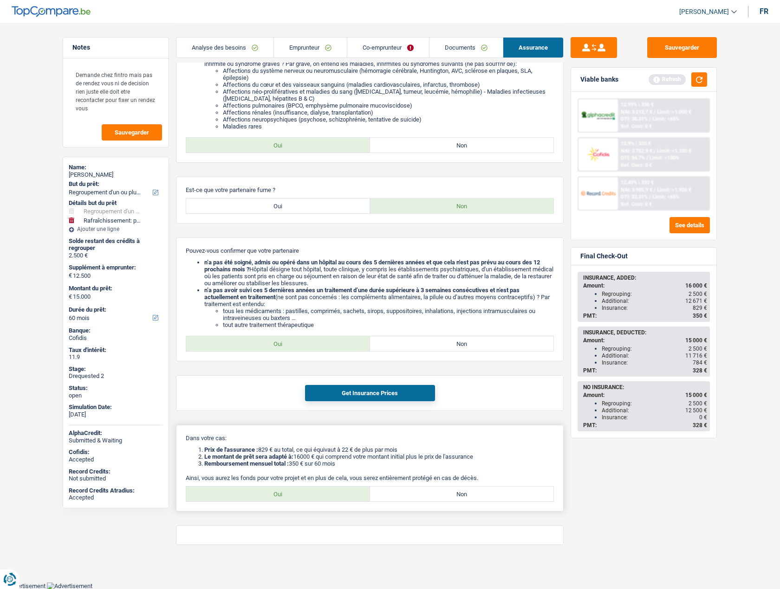
click at [278, 494] on label "Oui" at bounding box center [278, 494] width 184 height 15
click at [278, 494] on input "Oui" at bounding box center [278, 494] width 184 height 15
radio input "true"
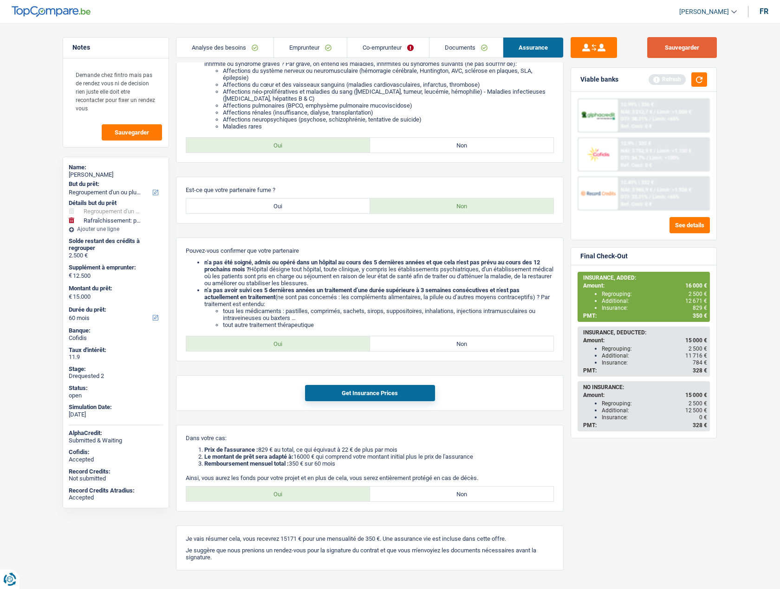
click at [684, 51] on button "Sauvegarder" at bounding box center [682, 47] width 70 height 21
